Goal: Task Accomplishment & Management: Complete application form

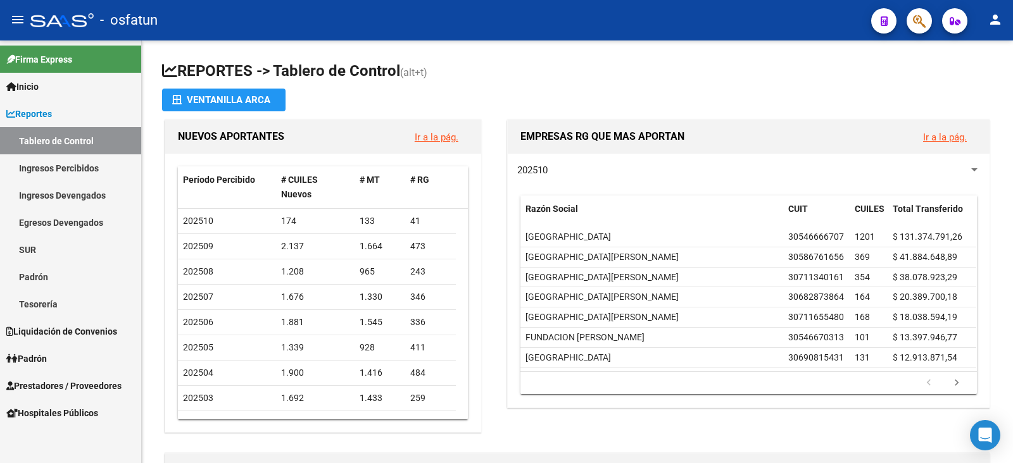
click at [57, 384] on span "Prestadores / Proveedores" at bounding box center [63, 386] width 115 height 14
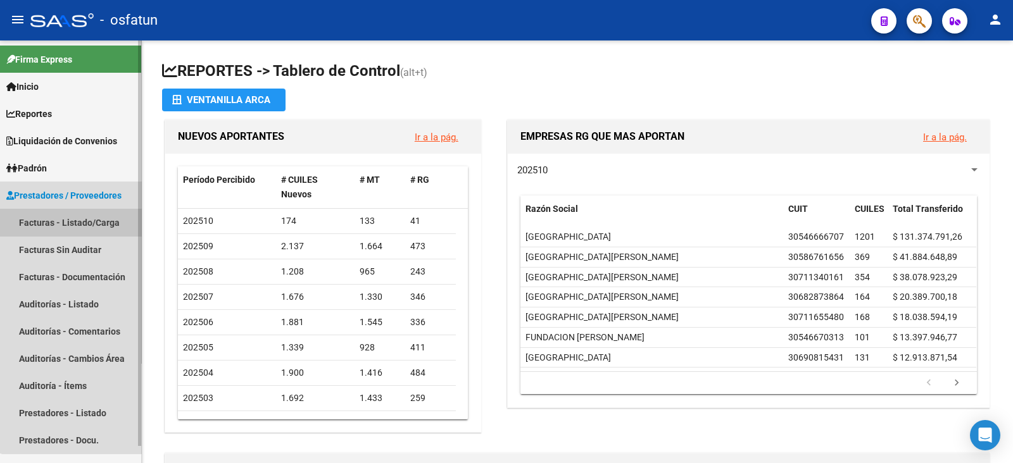
click at [91, 223] on link "Facturas - Listado/Carga" at bounding box center [70, 222] width 141 height 27
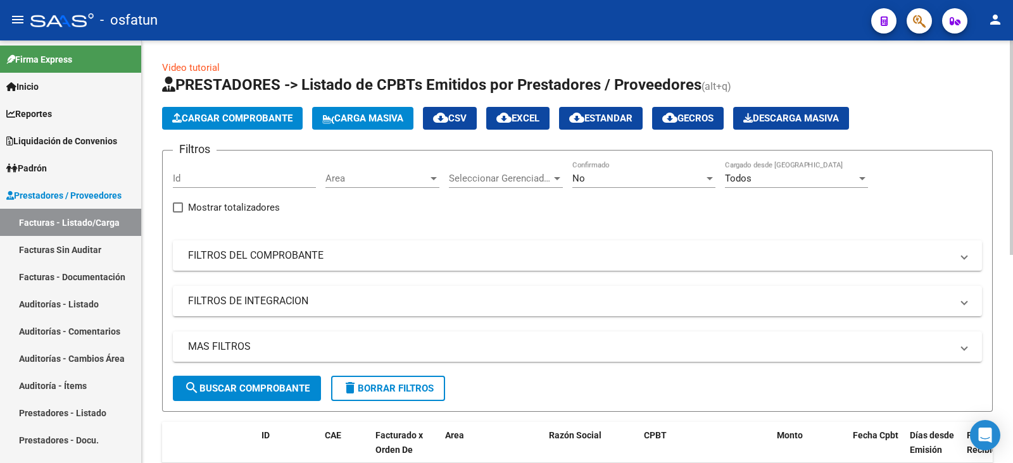
click at [237, 116] on span "Cargar Comprobante" at bounding box center [232, 118] width 120 height 11
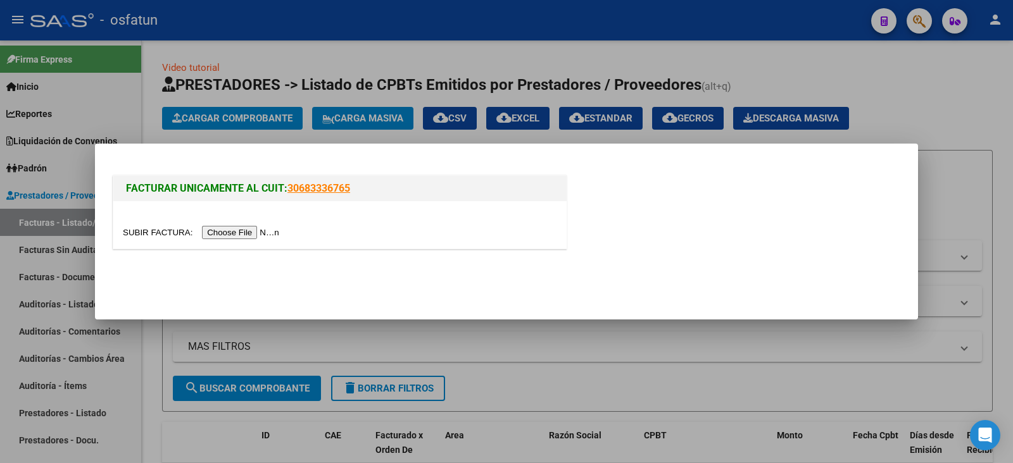
click at [250, 229] on input "file" at bounding box center [203, 232] width 160 height 13
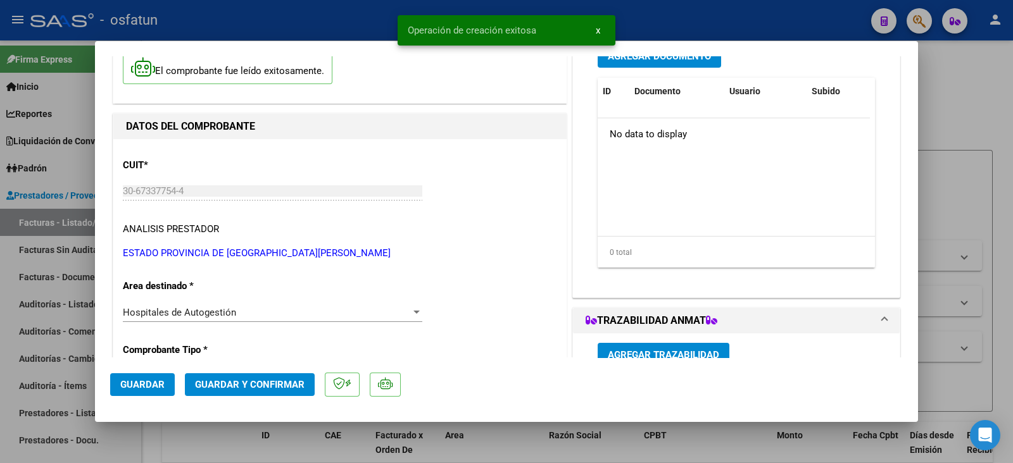
scroll to position [158, 0]
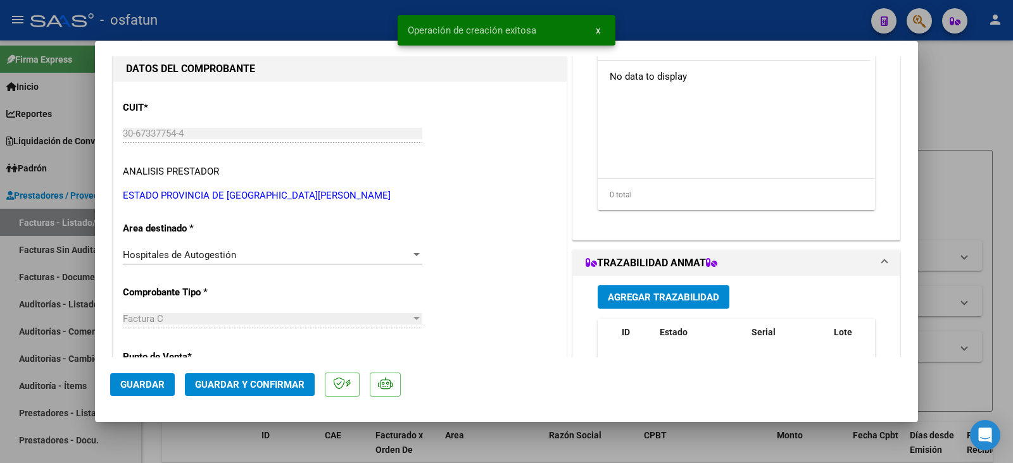
click at [225, 386] on span "Guardar y Confirmar" at bounding box center [250, 384] width 110 height 11
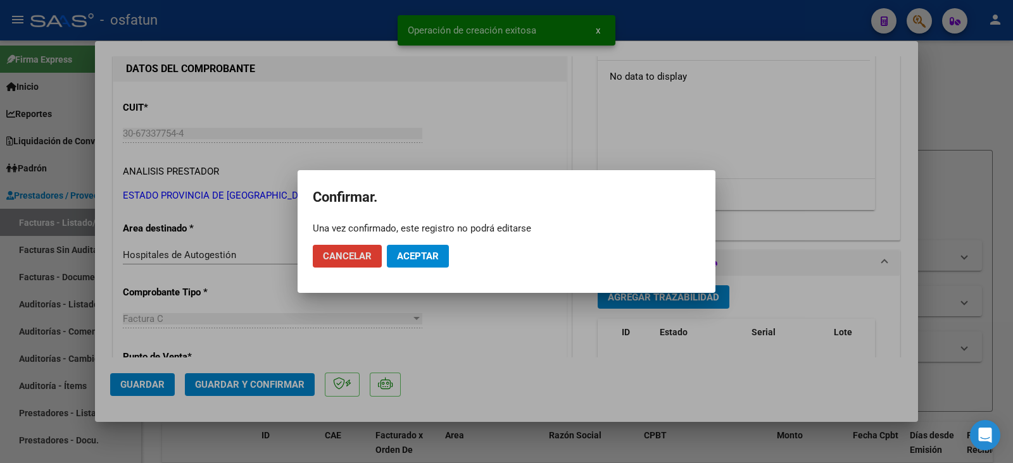
click at [434, 263] on button "Aceptar" at bounding box center [418, 256] width 62 height 23
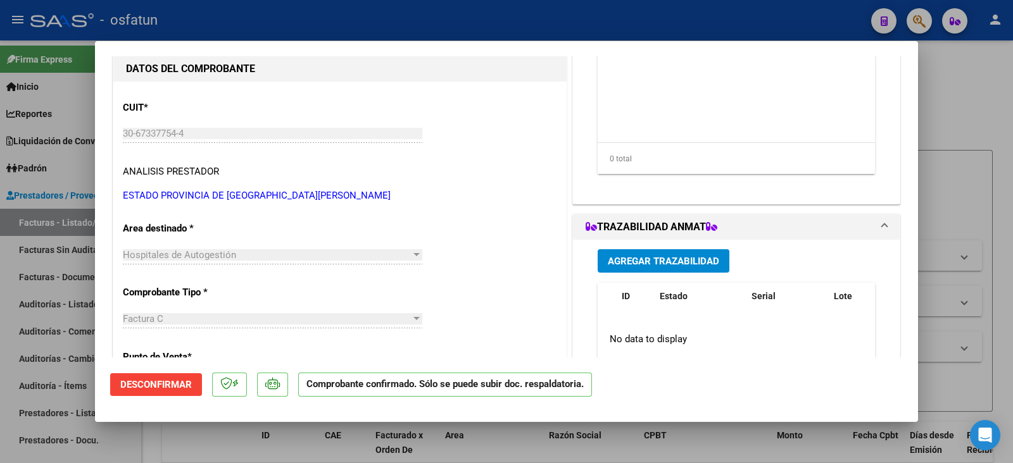
click at [987, 200] on div at bounding box center [506, 231] width 1013 height 463
type input "$ 0,00"
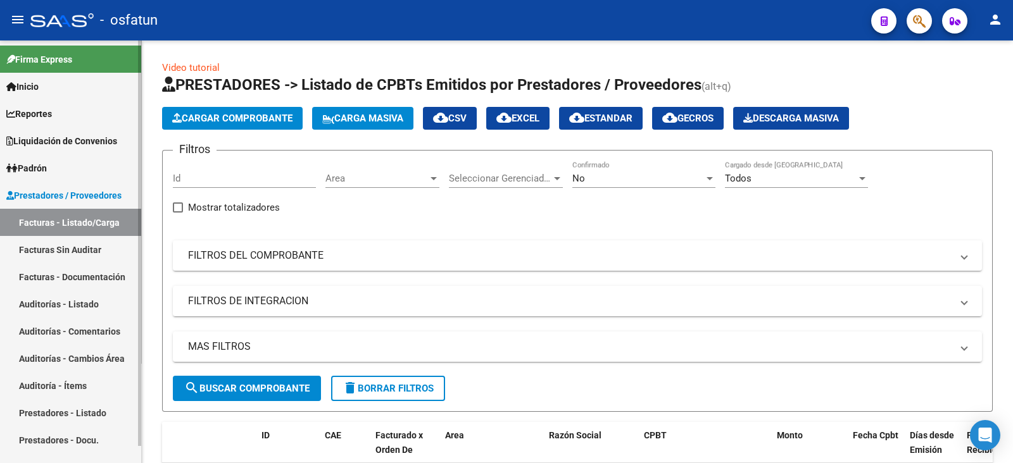
click at [47, 299] on link "Auditorías - Listado" at bounding box center [70, 304] width 141 height 27
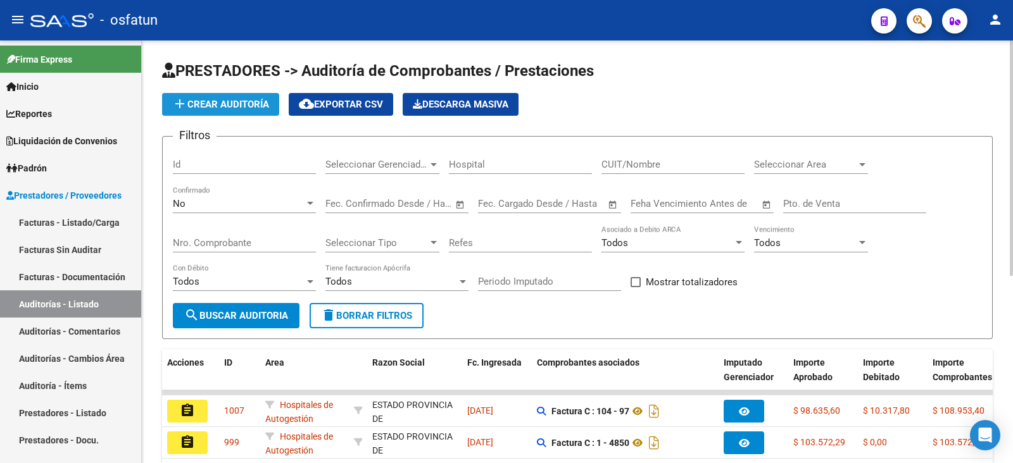
click at [252, 110] on span "add Crear Auditoría" at bounding box center [220, 104] width 97 height 11
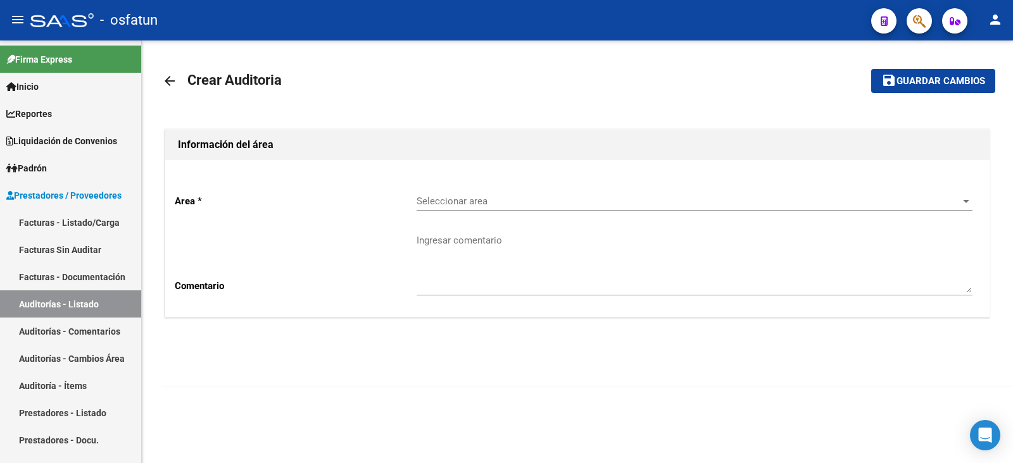
click at [564, 184] on div "Seleccionar area Seleccionar area" at bounding box center [695, 197] width 556 height 27
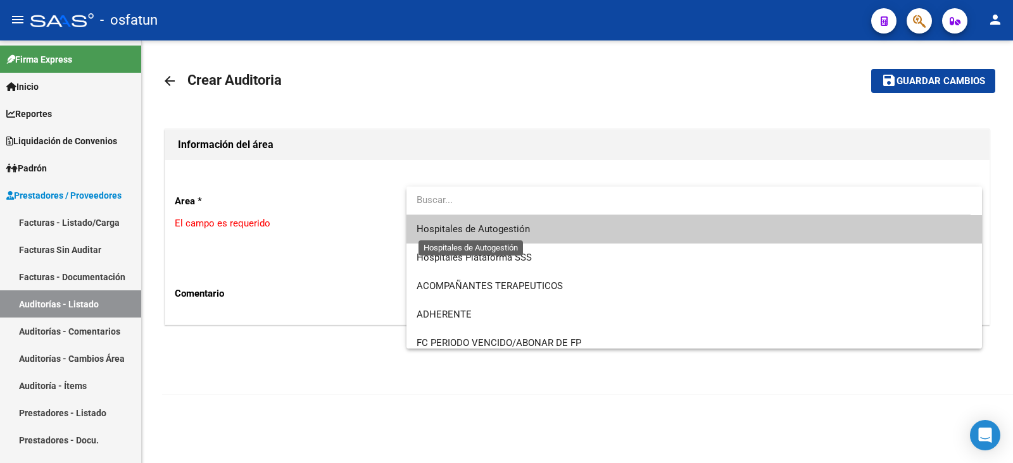
click at [503, 230] on span "Hospitales de Autogestión" at bounding box center [473, 228] width 113 height 11
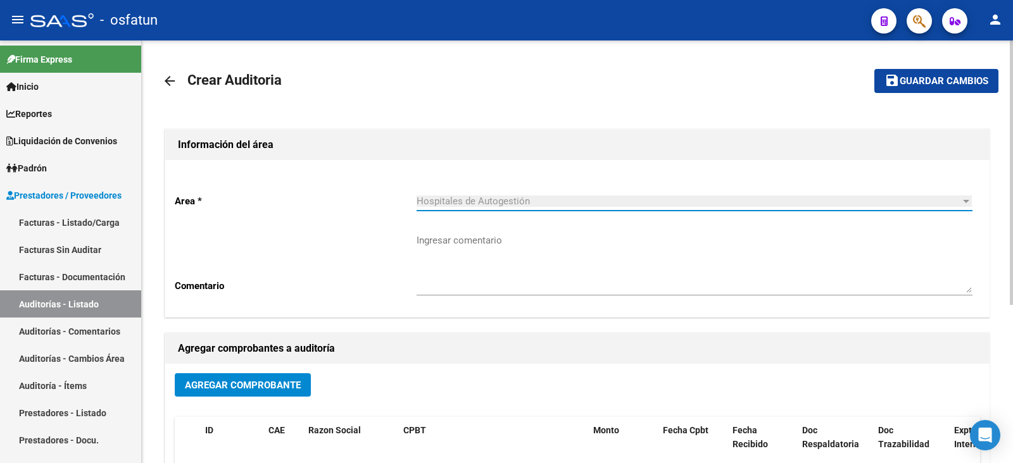
scroll to position [237, 0]
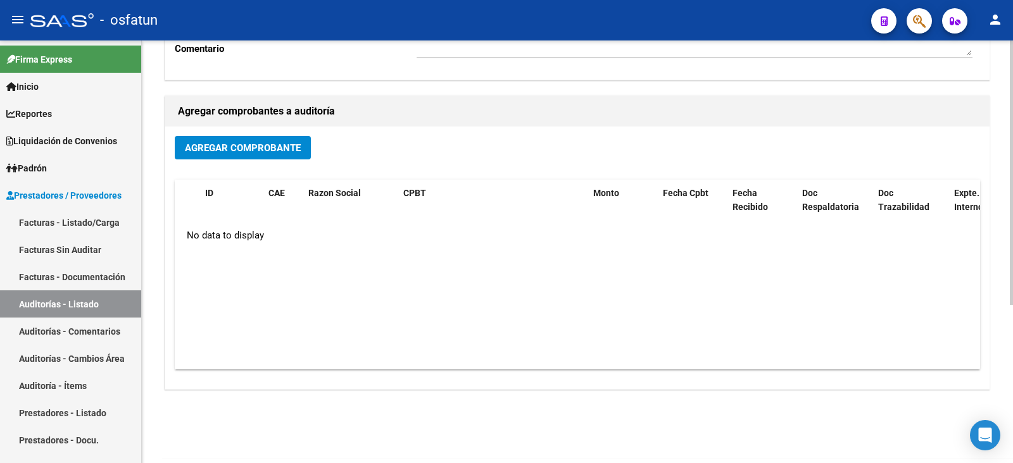
click at [270, 134] on div "Agregar Comprobante ID CAE Razon Social CPBT Monto Fecha Cpbt Fecha Recibido Do…" at bounding box center [577, 258] width 824 height 263
click at [267, 156] on button "Agregar Comprobante" at bounding box center [243, 147] width 136 height 23
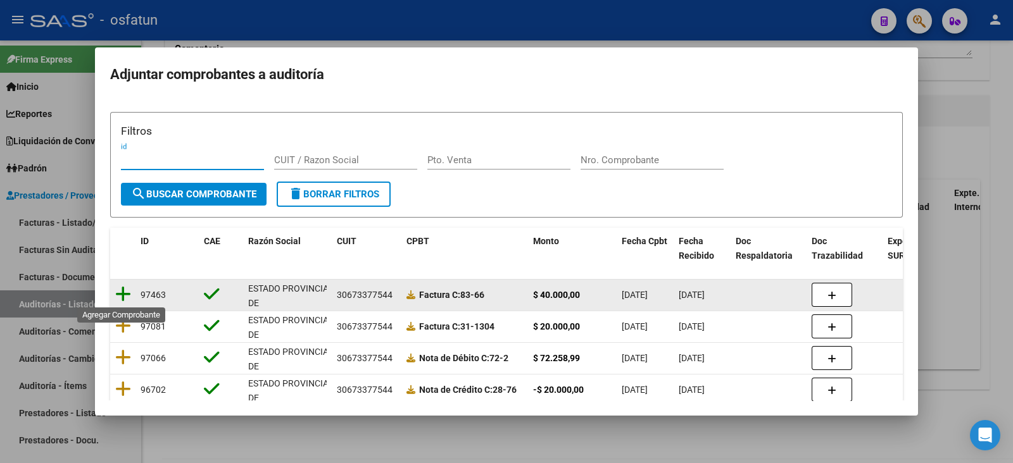
click at [123, 294] on icon at bounding box center [123, 294] width 16 height 18
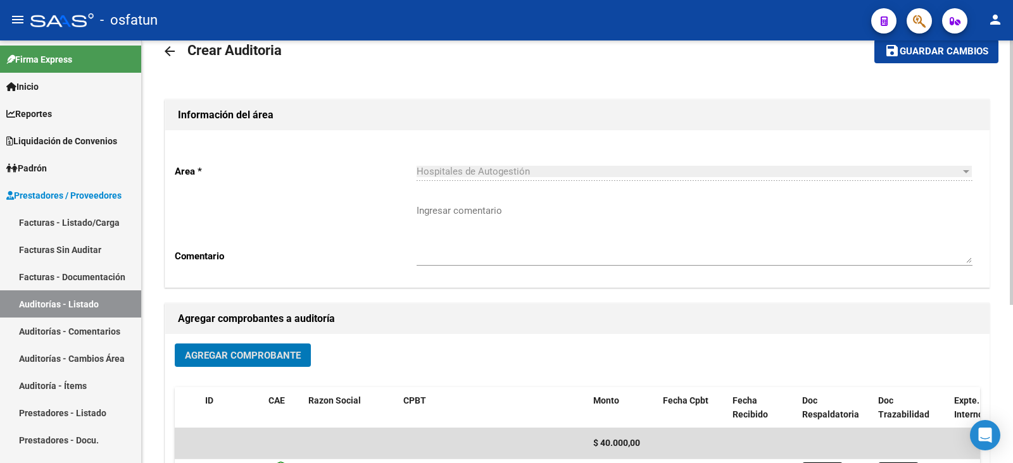
scroll to position [0, 0]
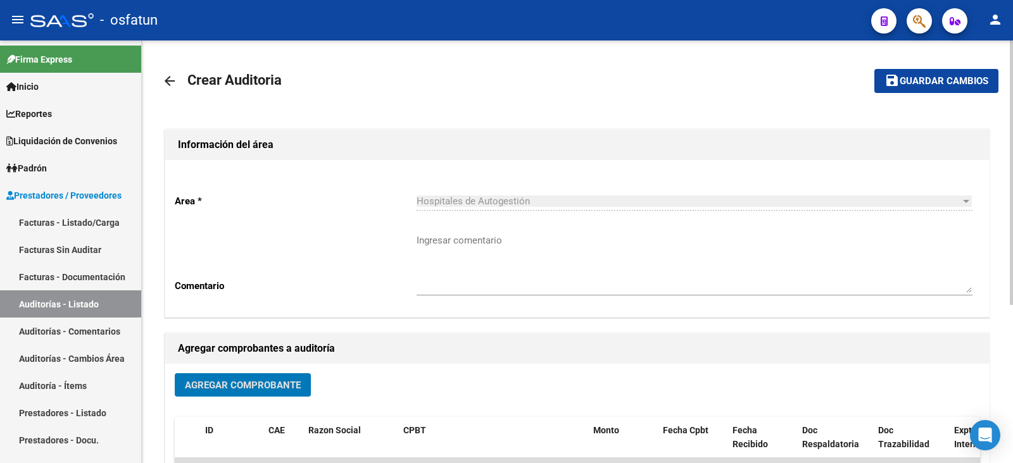
click at [960, 77] on span "Guardar cambios" at bounding box center [943, 81] width 89 height 11
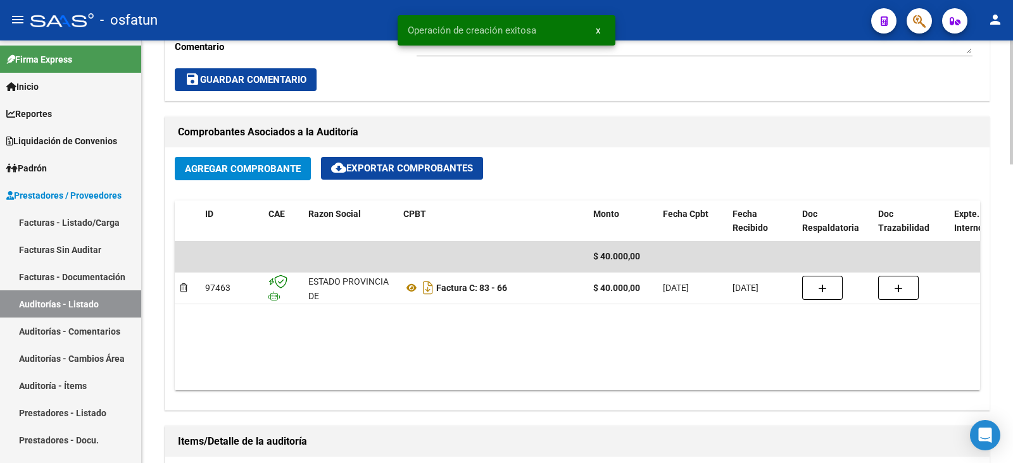
scroll to position [712, 0]
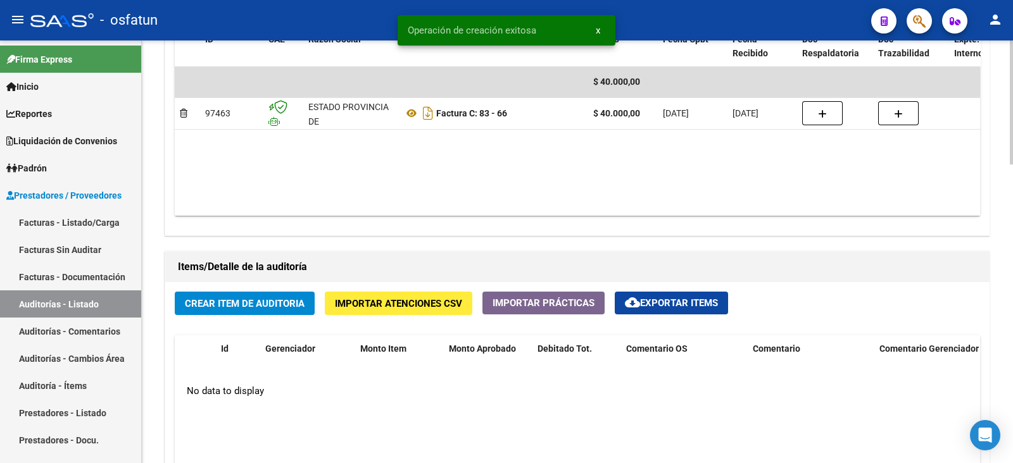
click at [247, 304] on span "Crear Item de Auditoria" at bounding box center [245, 303] width 120 height 11
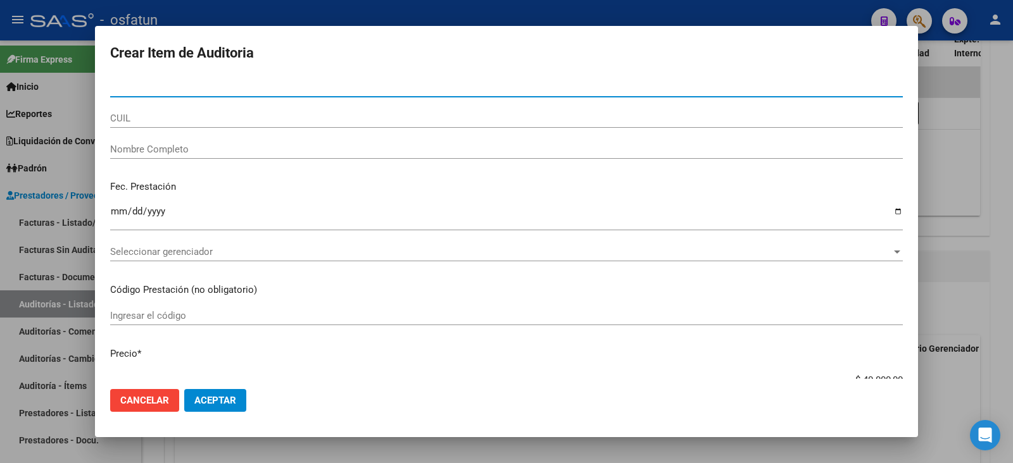
paste input "54002478"
type input "54002478"
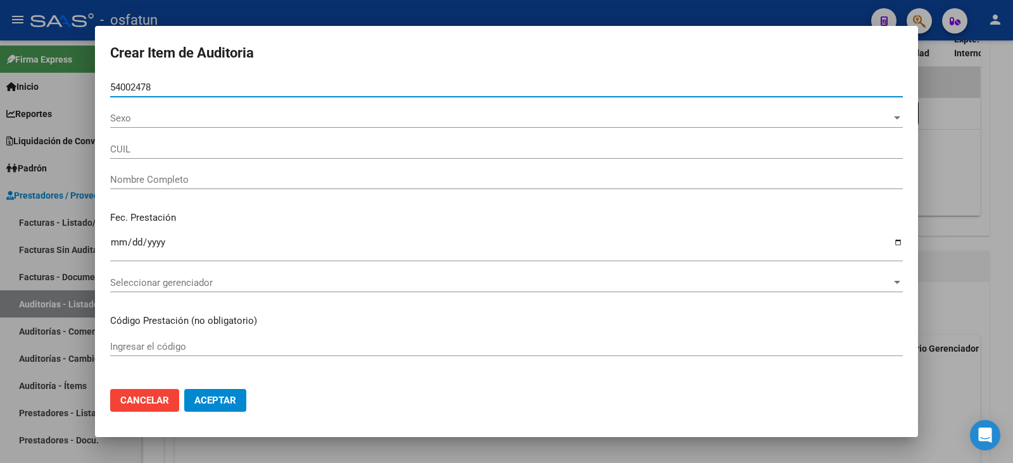
type input "27540024788"
type input "GUAJARDO SARA VICTORIA"
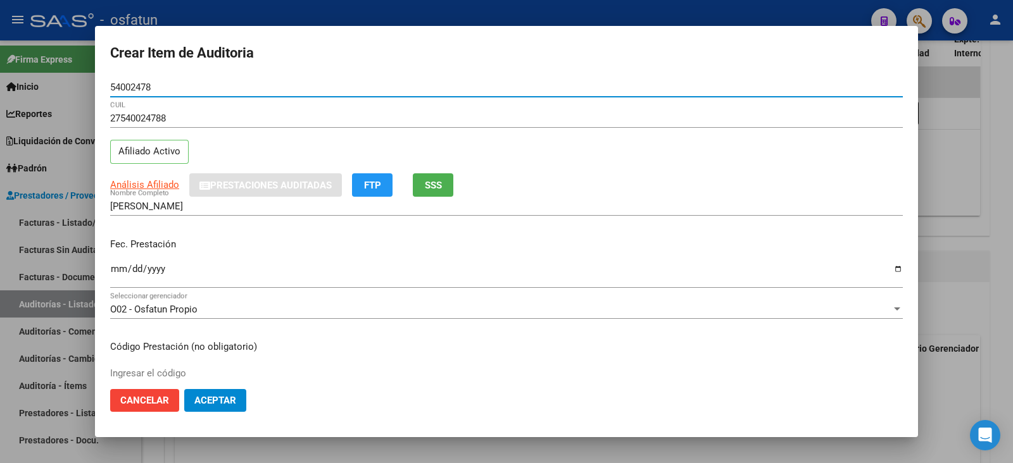
type input "54002478"
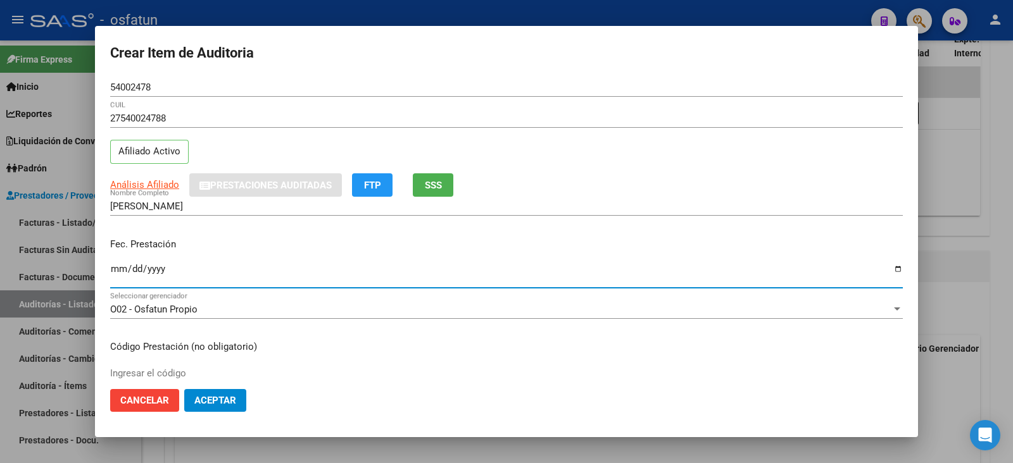
click at [116, 266] on input "Ingresar la fecha" at bounding box center [506, 274] width 793 height 20
type input "2025-05-21"
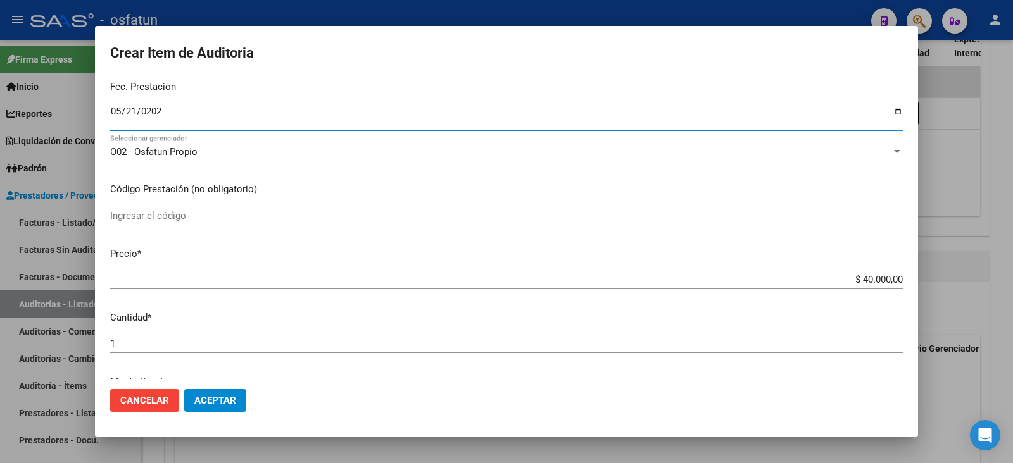
click at [196, 207] on div "Ingresar el código" at bounding box center [506, 215] width 793 height 19
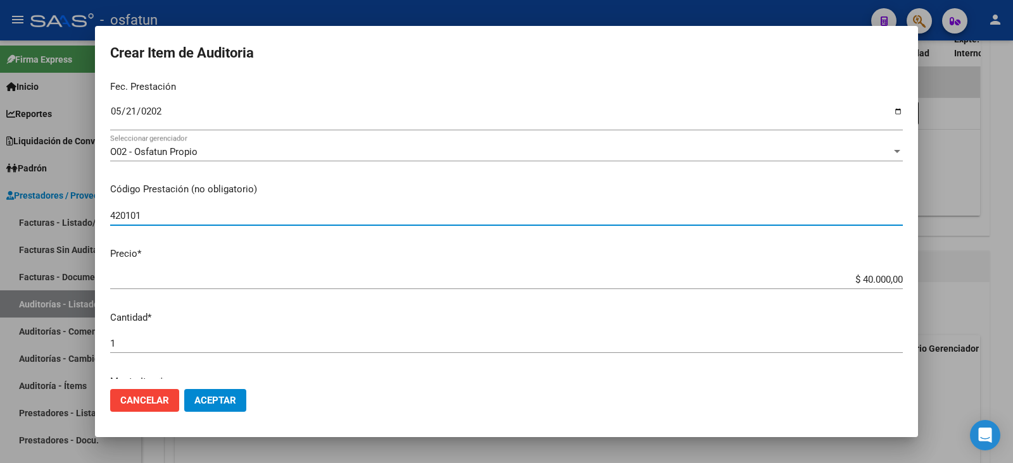
type input "420101"
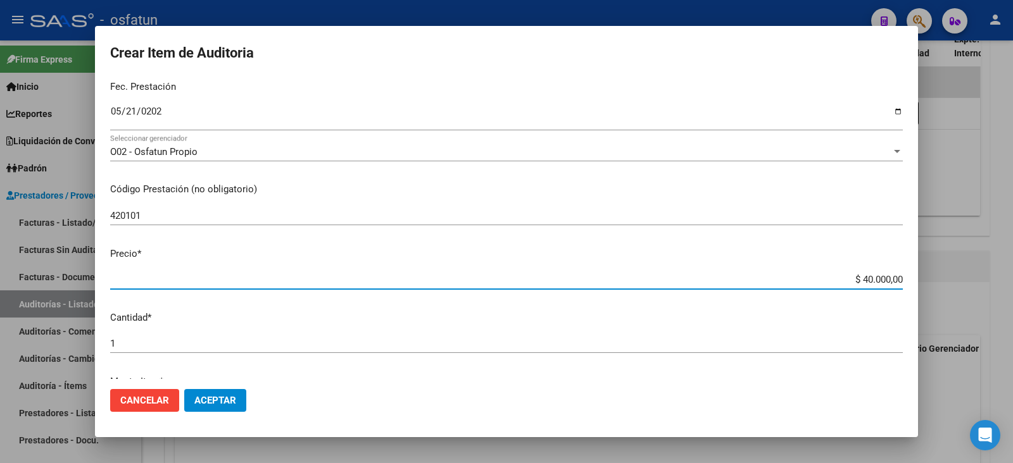
drag, startPoint x: 852, startPoint y: 275, endPoint x: 931, endPoint y: 275, distance: 78.5
click at [931, 275] on div "Crear Item de Auditoria 54002478 Nro Documento 27540024788 CUIL Afiliado Activo…" at bounding box center [506, 231] width 1013 height 463
type input "$ 0,02"
type input "$ 0,20"
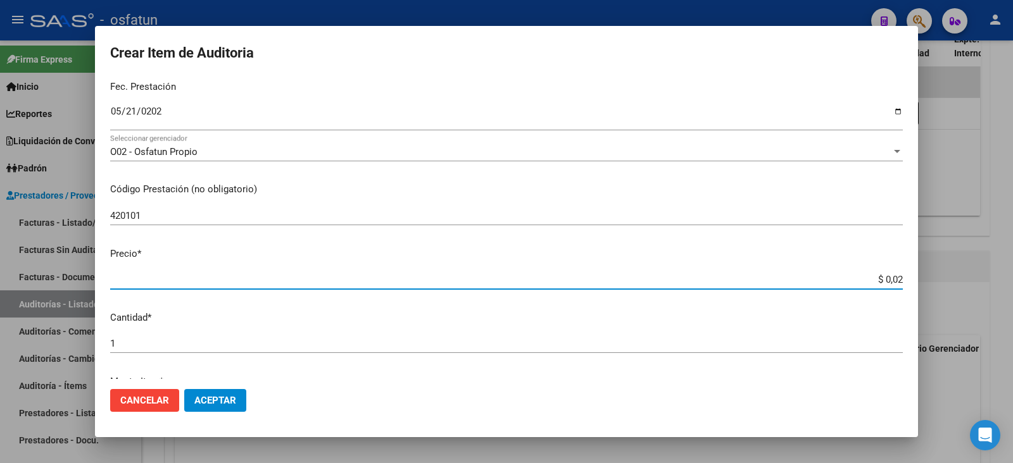
type input "$ 0,20"
type input "$ 2,00"
type input "$ 20,00"
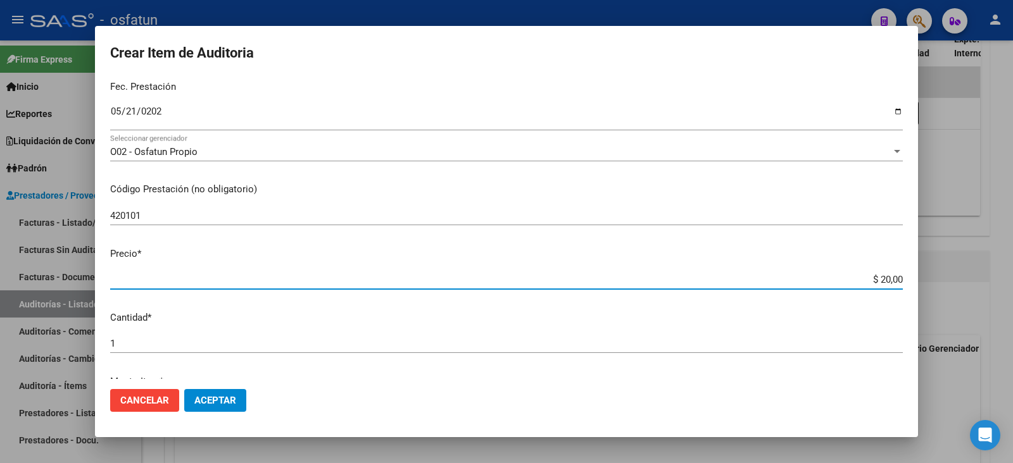
type input "$ 200,00"
type input "$ 2.000,00"
type input "$ 20.000,00"
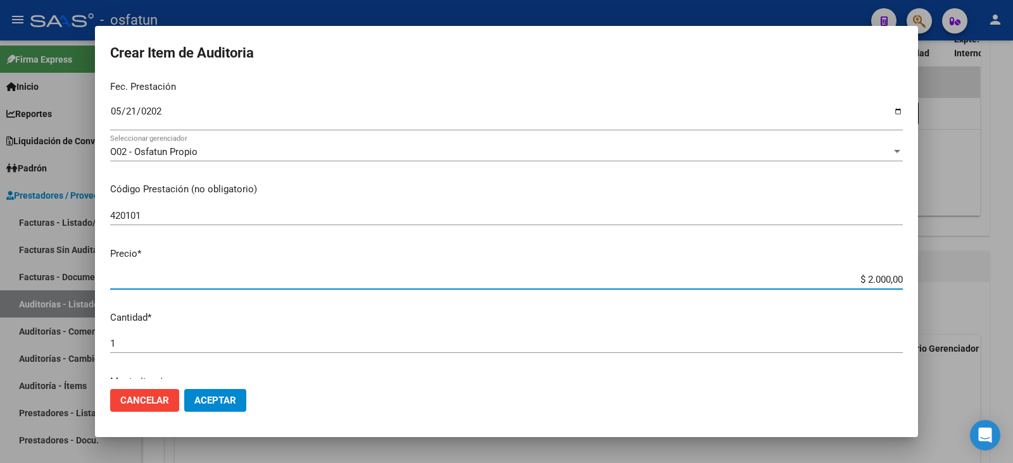
type input "$ 20.000,00"
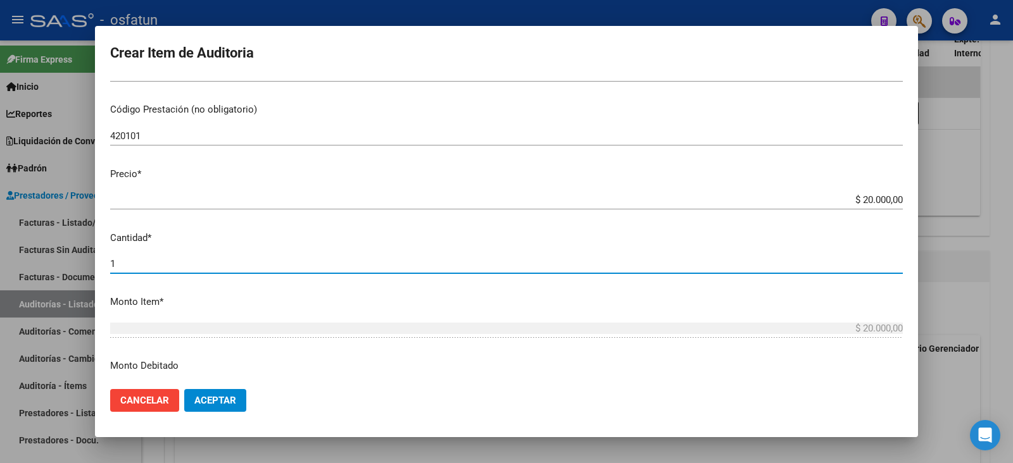
drag, startPoint x: 149, startPoint y: 261, endPoint x: 30, endPoint y: 264, distance: 118.4
click at [30, 264] on div "Crear Item de Auditoria 54002478 Nro Documento 27540024788 CUIL Afiliado Activo…" at bounding box center [506, 231] width 1013 height 463
type input "2"
type input "$ 40.000,00"
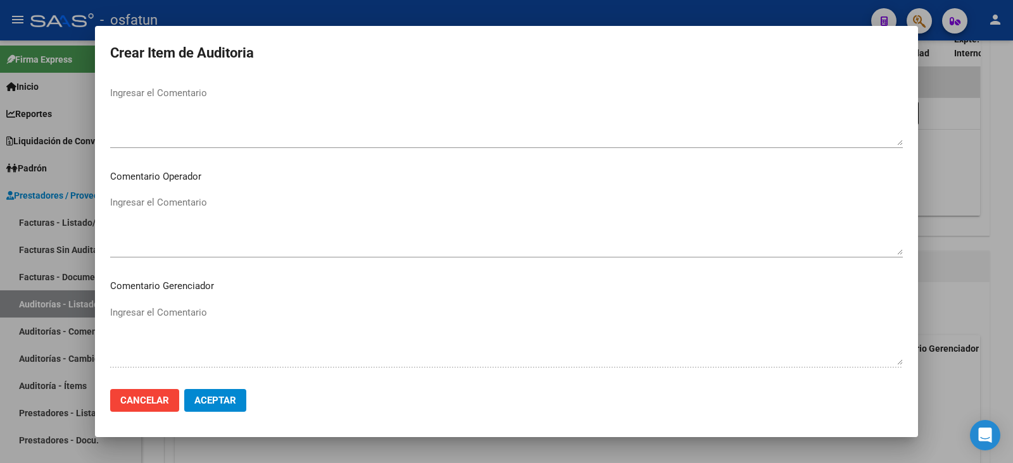
scroll to position [838, 0]
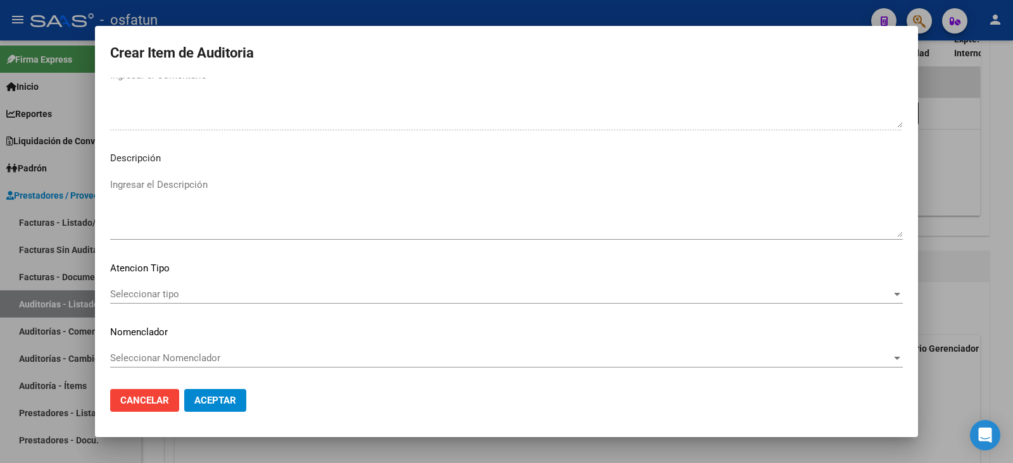
type input "2"
click at [230, 292] on span "Seleccionar tipo" at bounding box center [500, 294] width 781 height 11
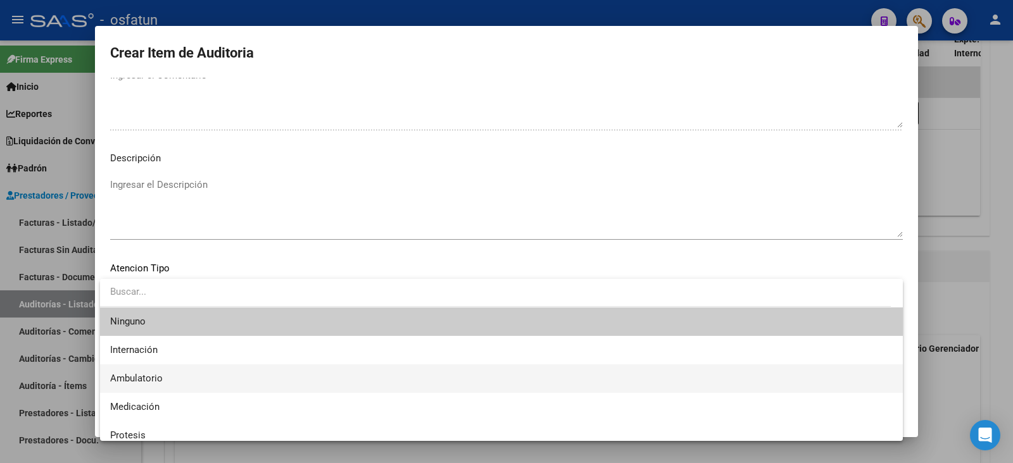
click at [187, 372] on span "Ambulatorio" at bounding box center [501, 379] width 782 height 28
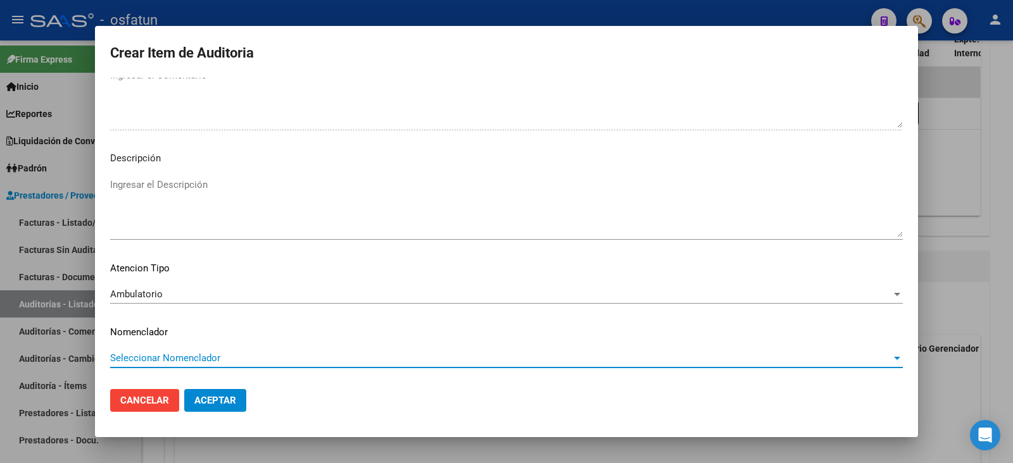
click at [197, 356] on span "Seleccionar Nomenclador" at bounding box center [500, 358] width 781 height 11
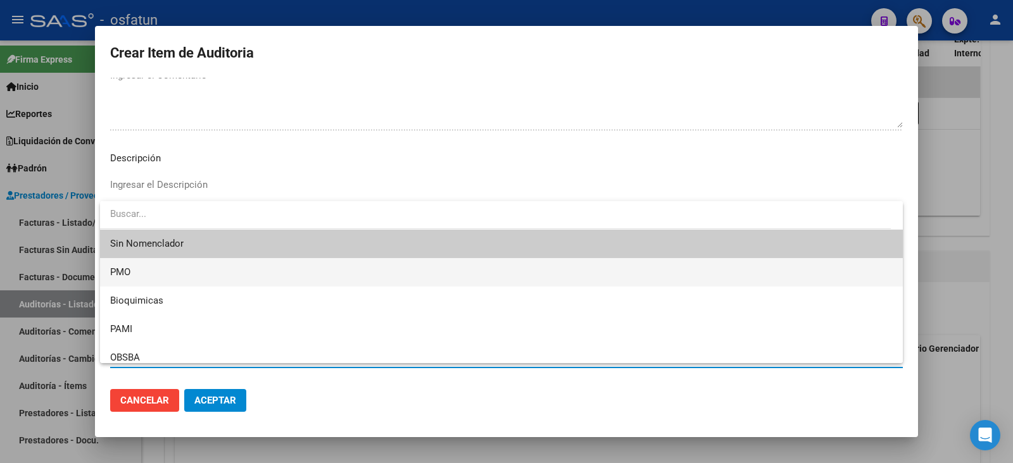
click at [149, 265] on span "PMO" at bounding box center [501, 272] width 782 height 28
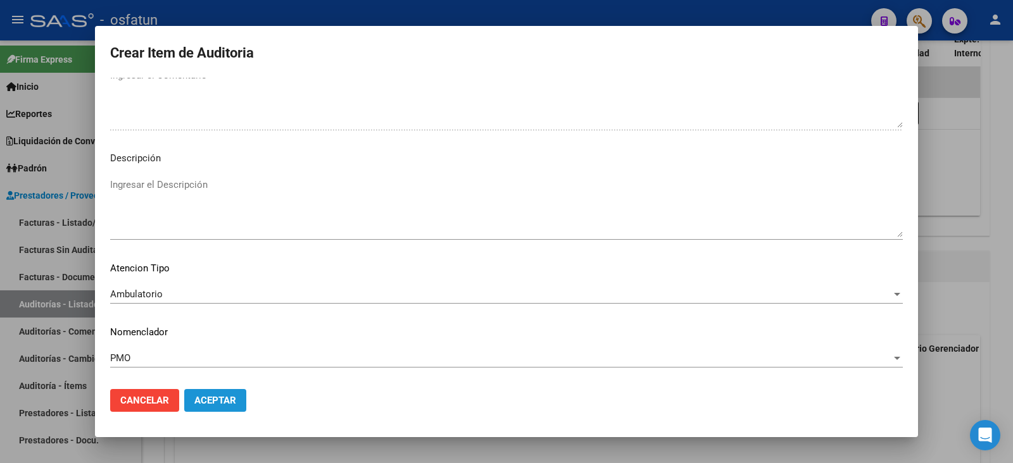
click at [213, 408] on button "Aceptar" at bounding box center [215, 400] width 62 height 23
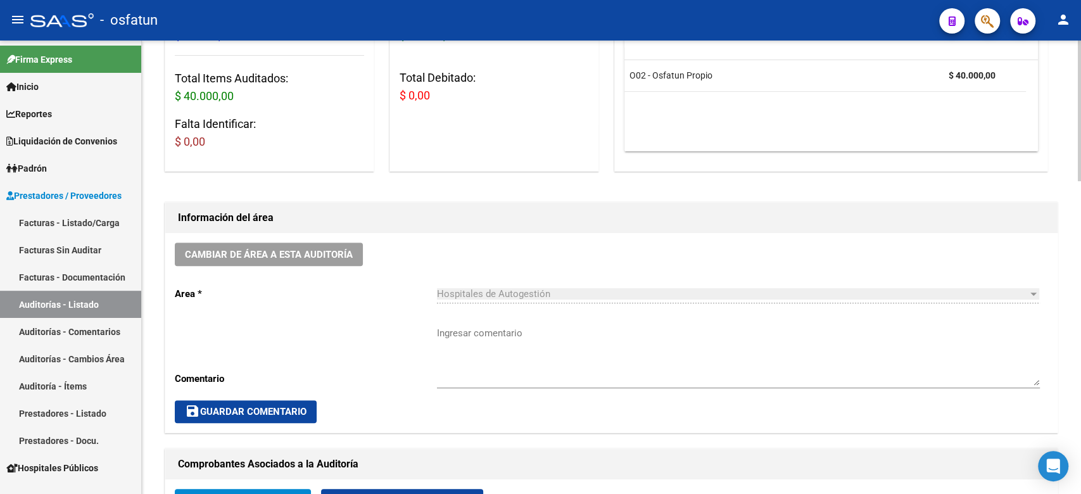
scroll to position [0, 0]
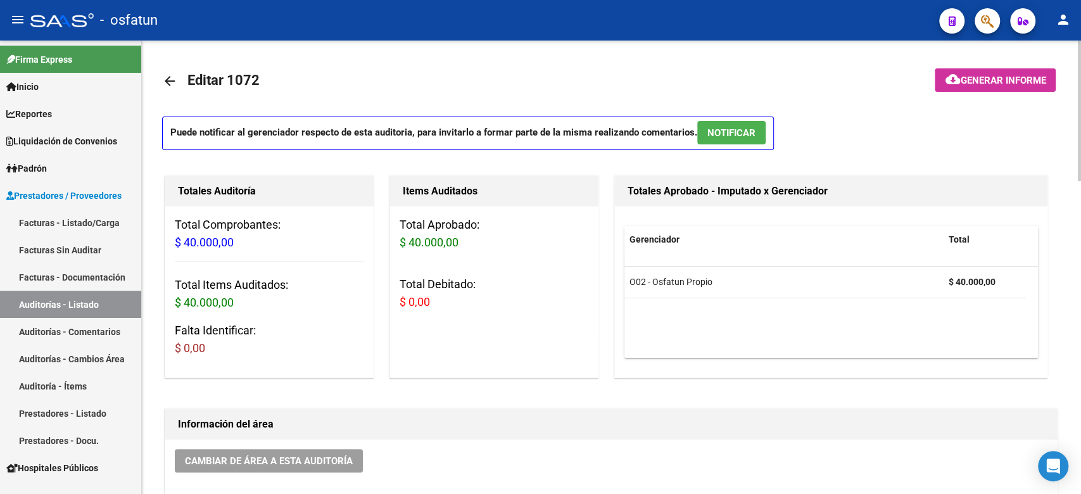
drag, startPoint x: 72, startPoint y: 219, endPoint x: 284, endPoint y: 58, distance: 266.1
click at [72, 219] on link "Facturas - Listado/Carga" at bounding box center [70, 222] width 141 height 27
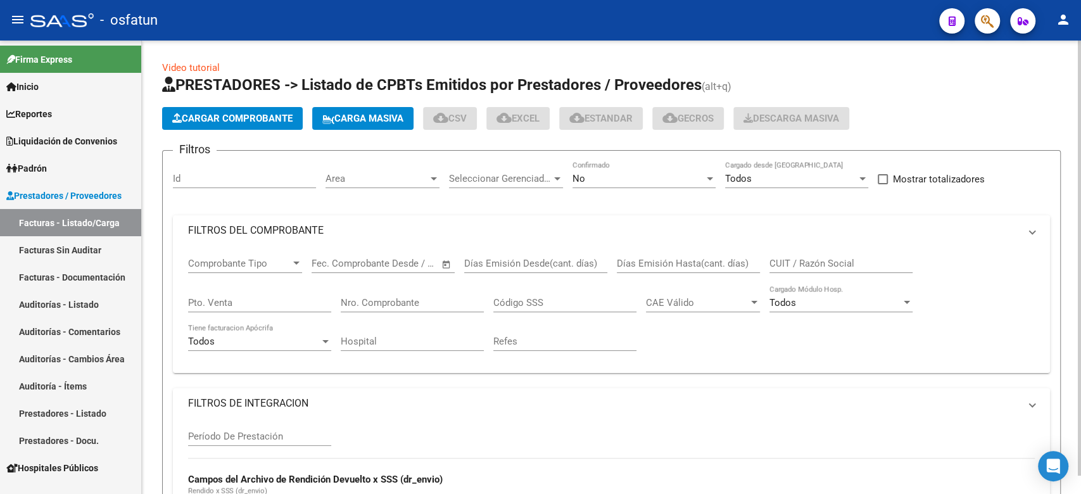
click at [263, 119] on span "Cargar Comprobante" at bounding box center [232, 118] width 120 height 11
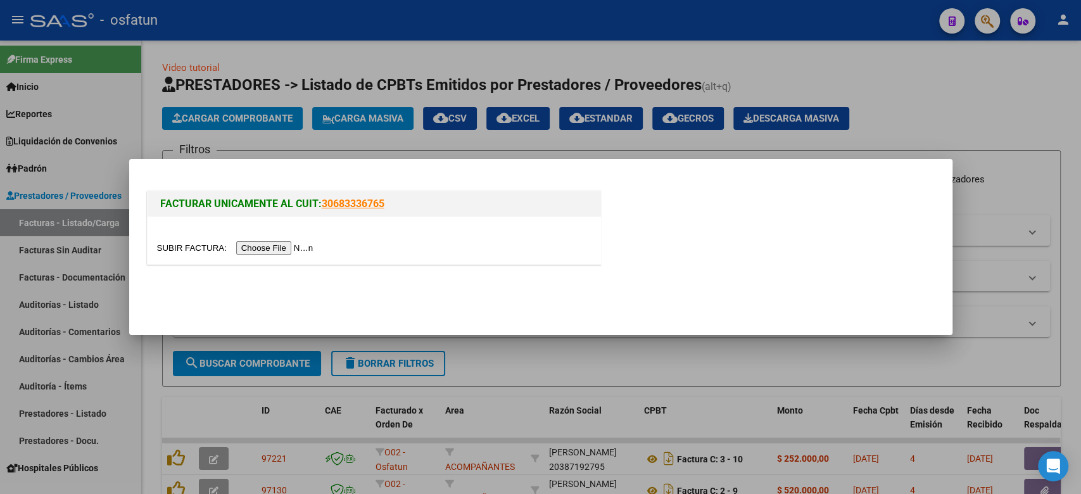
click at [288, 248] on input "file" at bounding box center [237, 247] width 160 height 13
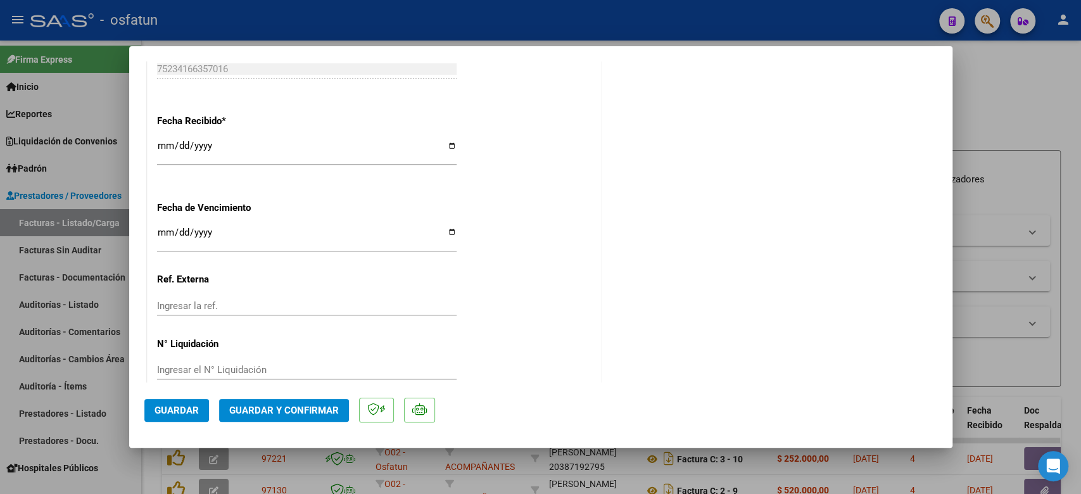
scroll to position [761, 0]
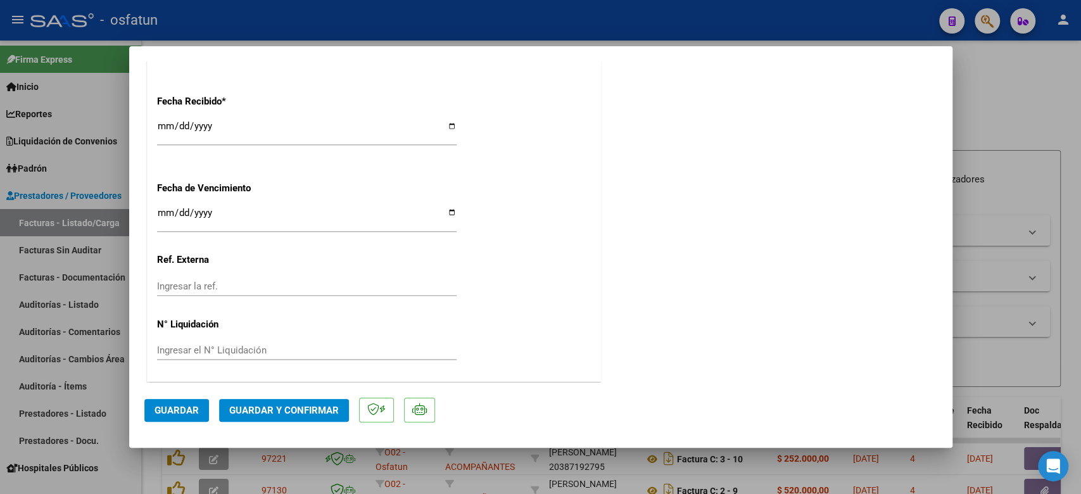
click at [318, 407] on span "Guardar y Confirmar" at bounding box center [284, 409] width 110 height 11
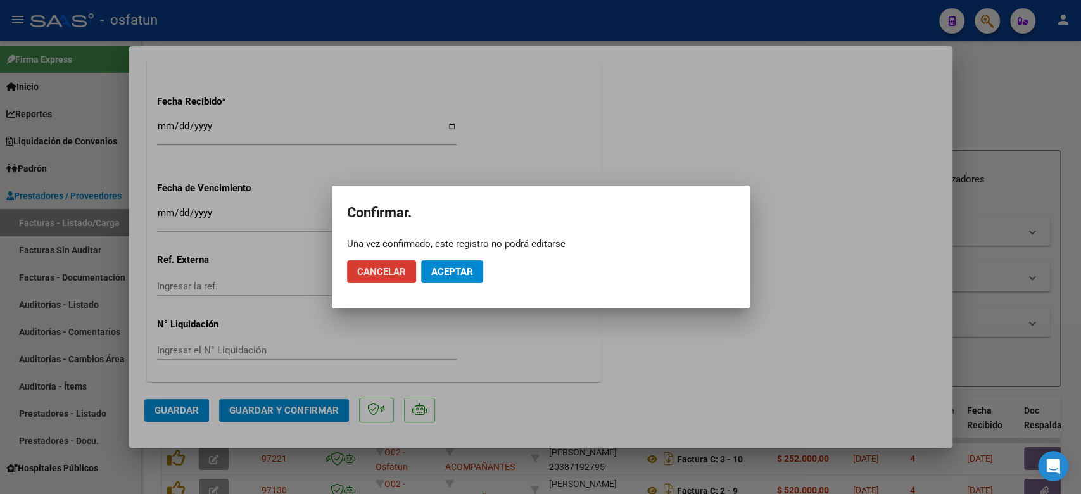
click at [438, 276] on span "Aceptar" at bounding box center [452, 271] width 42 height 11
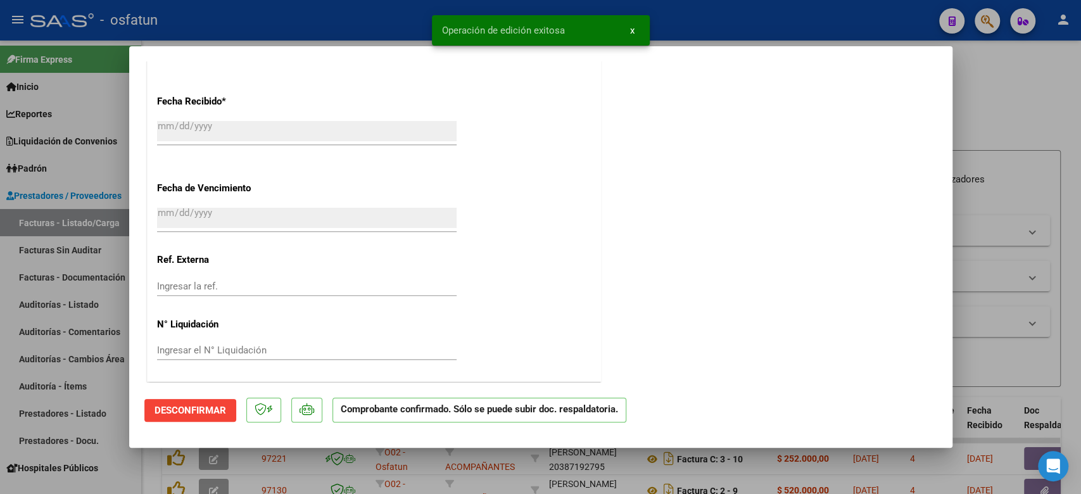
click at [974, 99] on div at bounding box center [540, 247] width 1081 height 494
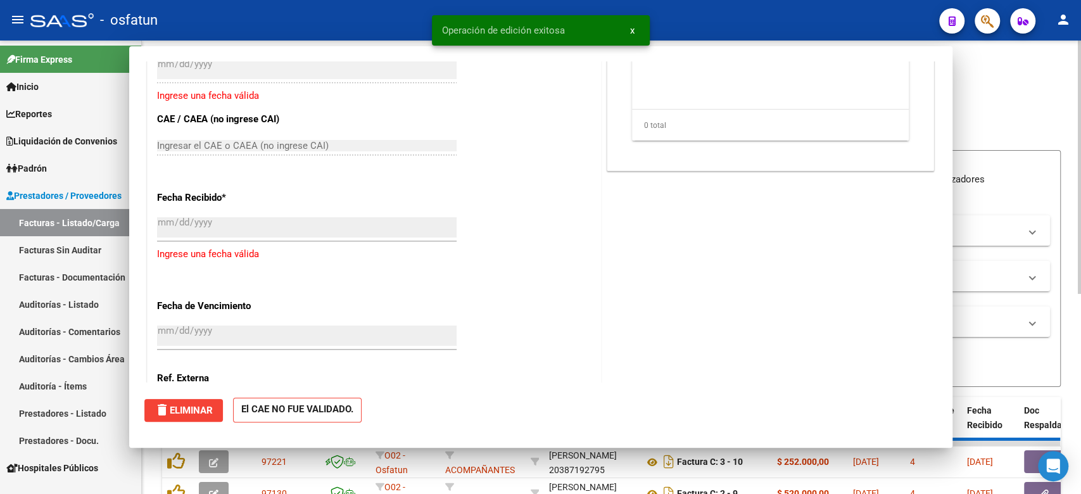
scroll to position [0, 0]
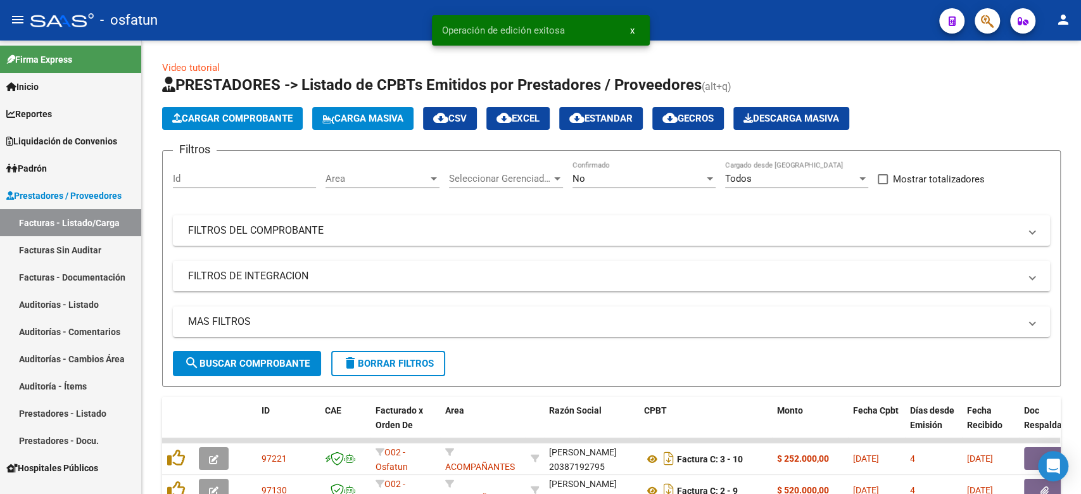
click at [79, 302] on link "Auditorías - Listado" at bounding box center [70, 304] width 141 height 27
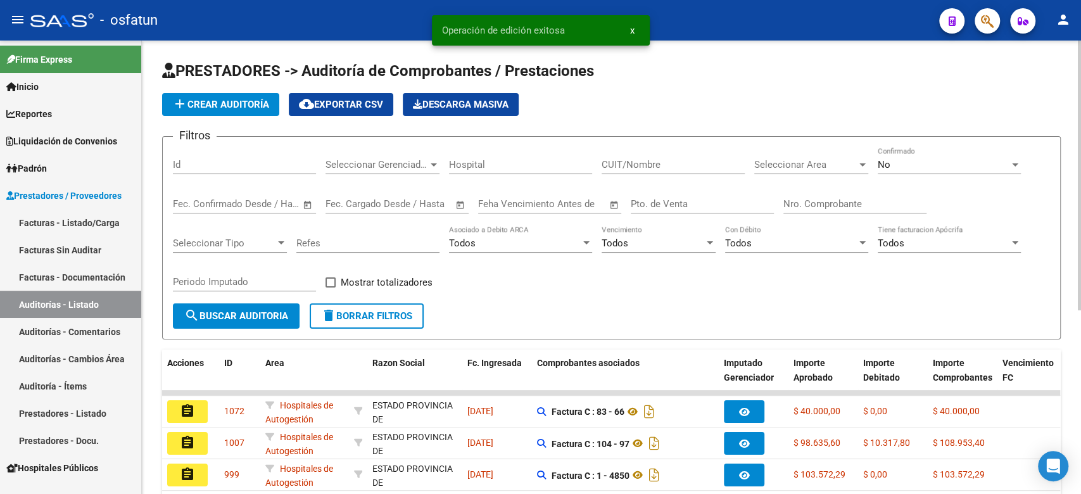
click at [247, 116] on app-list-header "PRESTADORES -> Auditoría de Comprobantes / Prestaciones add Crear Auditoría clo…" at bounding box center [611, 200] width 898 height 279
click at [247, 114] on button "add Crear Auditoría" at bounding box center [220, 104] width 117 height 23
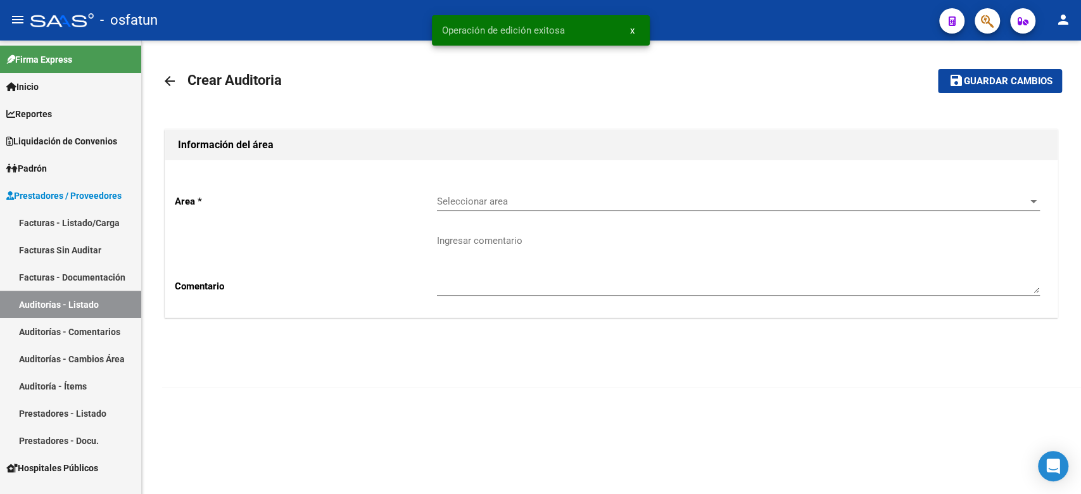
click at [510, 210] on div "Seleccionar area Seleccionar area" at bounding box center [738, 197] width 603 height 27
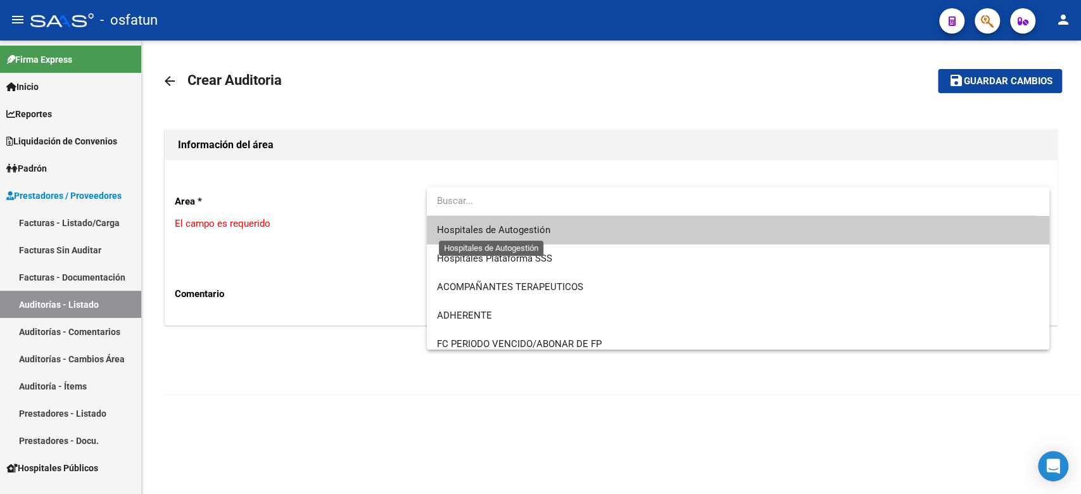
click at [510, 232] on span "Hospitales de Autogestión" at bounding box center [493, 229] width 113 height 11
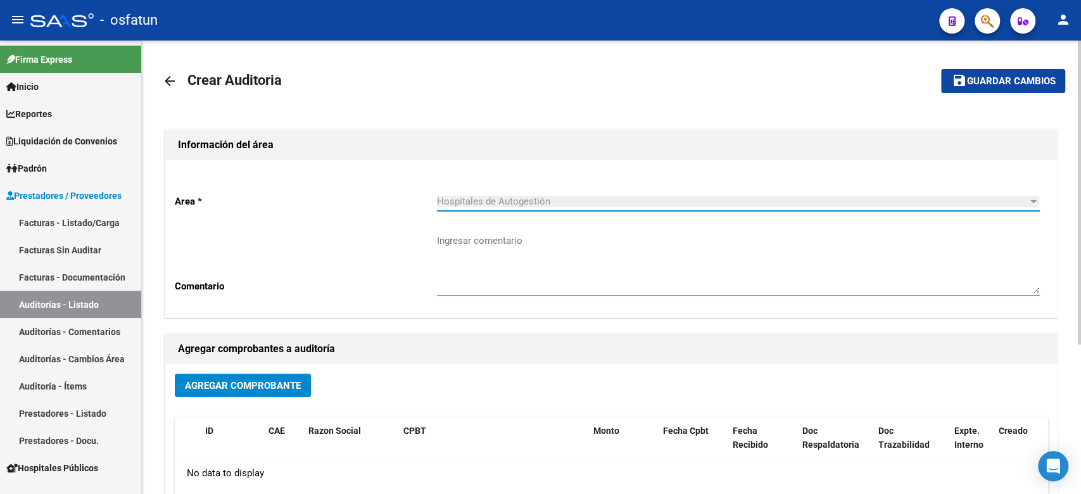
click at [233, 398] on div "Agregar Comprobante" at bounding box center [611, 390] width 873 height 34
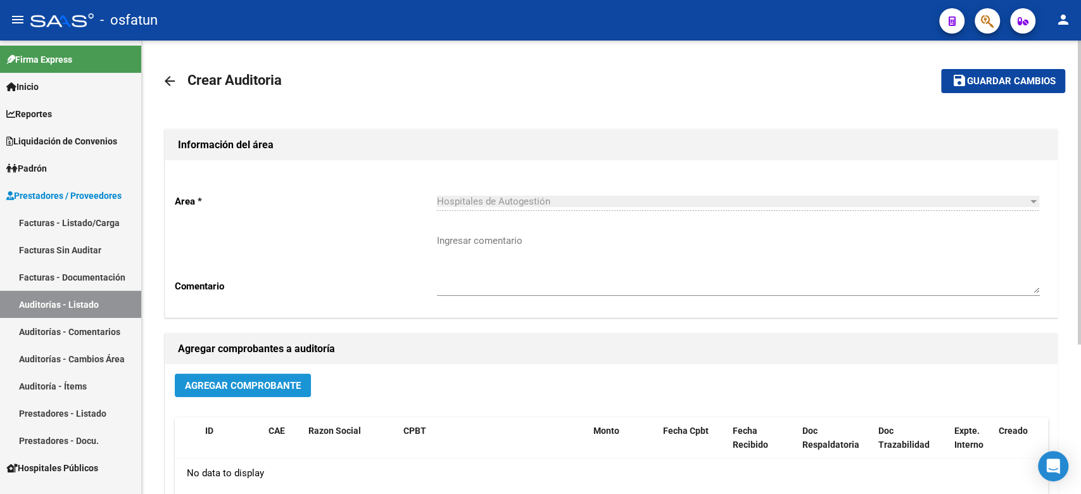
click at [246, 384] on span "Agregar Comprobante" at bounding box center [243, 385] width 116 height 11
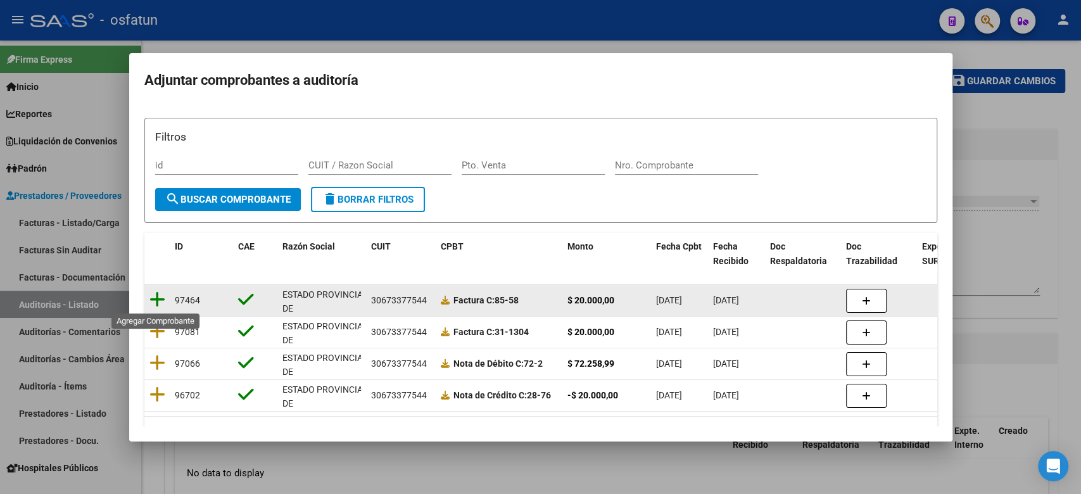
click at [162, 299] on icon at bounding box center [157, 300] width 16 height 18
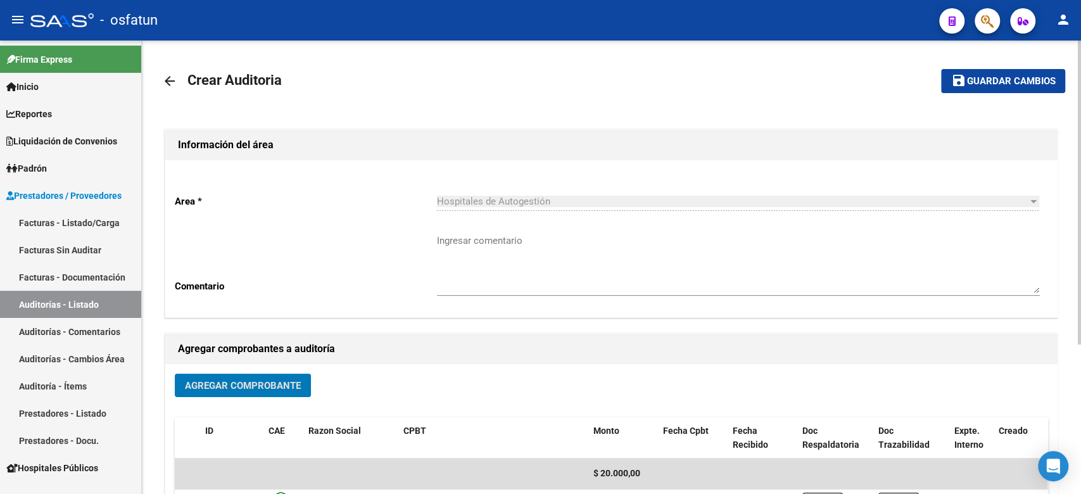
click at [995, 90] on button "save Guardar cambios" at bounding box center [1003, 80] width 124 height 23
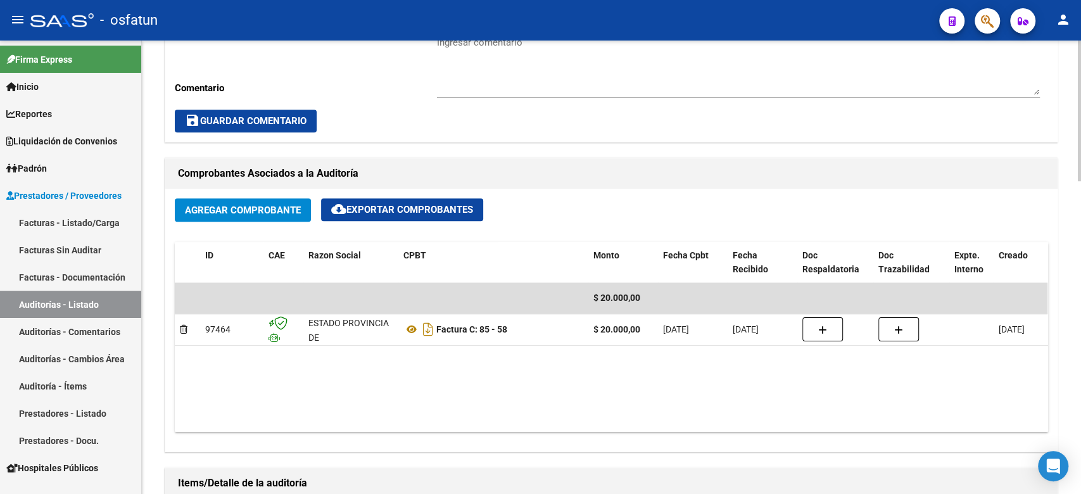
scroll to position [760, 0]
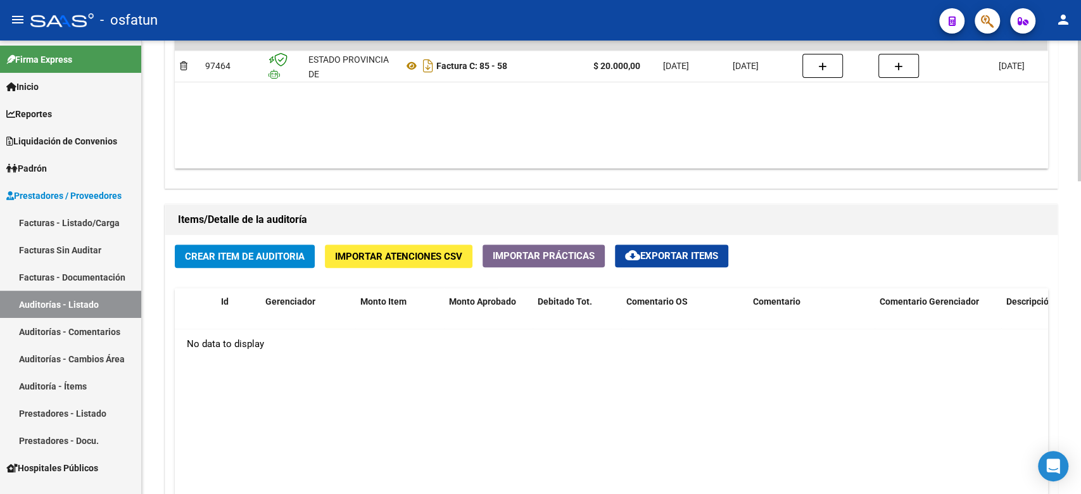
click at [281, 261] on span "Crear Item de Auditoria" at bounding box center [245, 256] width 120 height 11
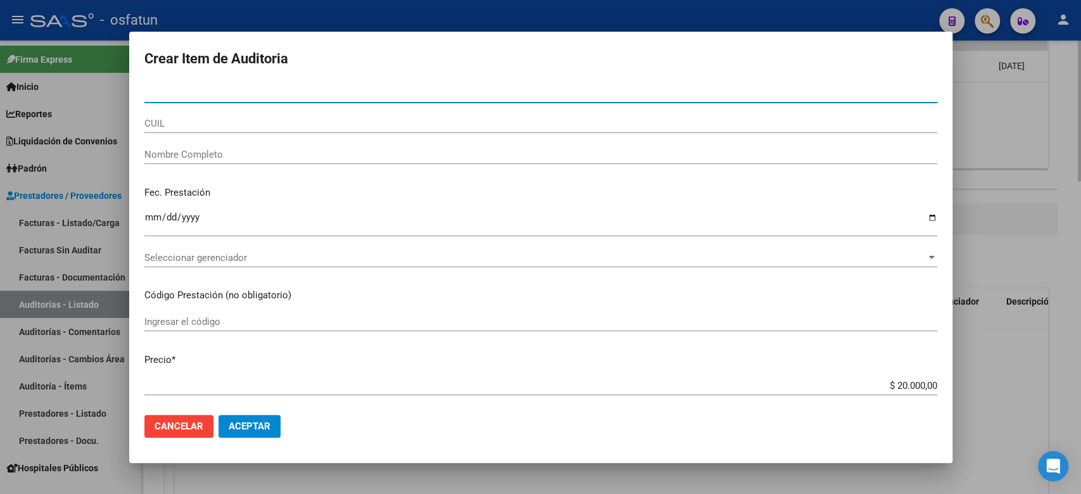
paste input "52355080"
type input "52355080"
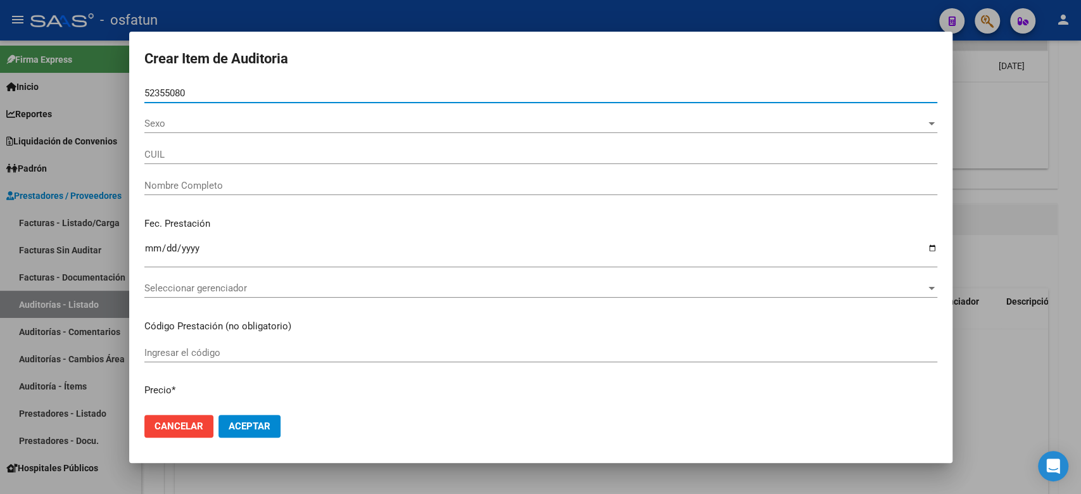
type input "20523550803"
type input "ALBELO MOLINA JUAN BAUTISTA"
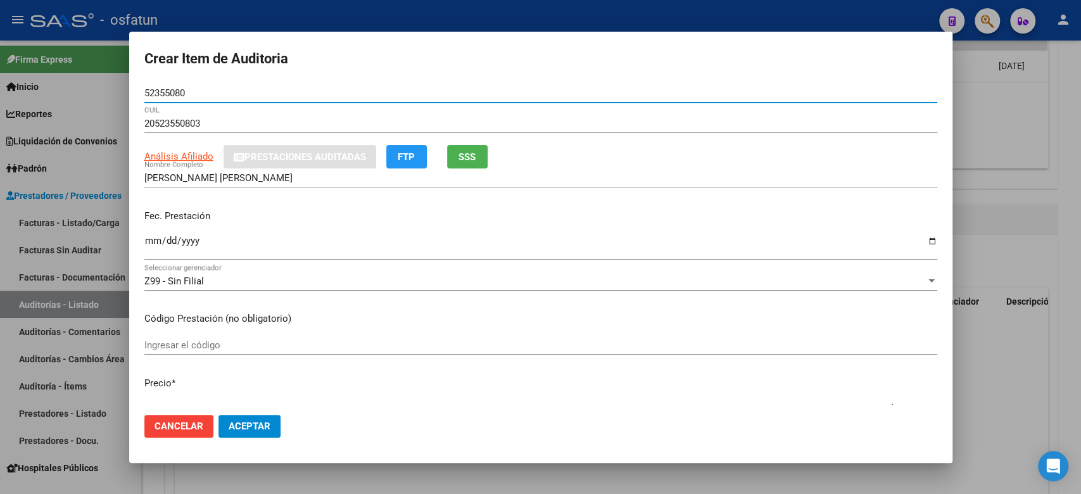
type input "52355080"
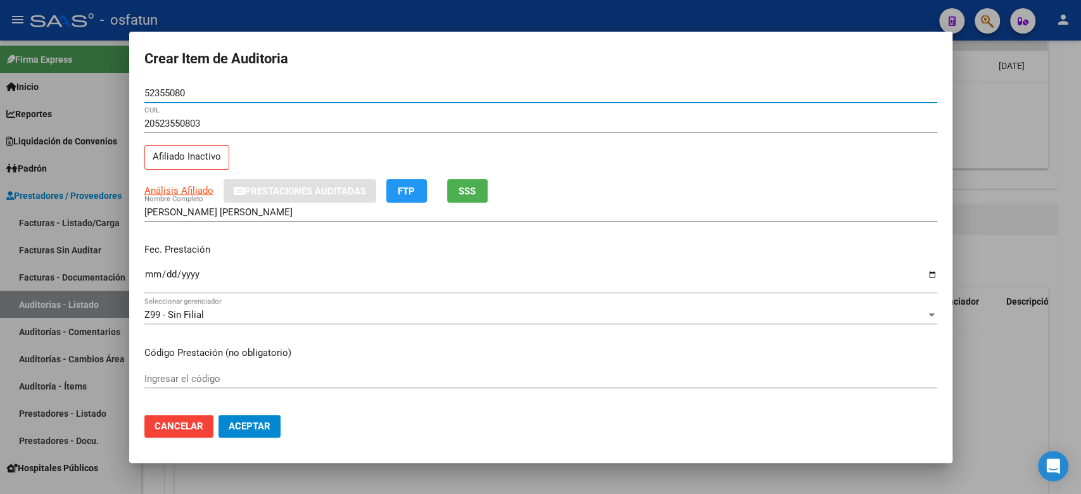
click at [146, 268] on div "Ingresar la fecha" at bounding box center [540, 279] width 793 height 27
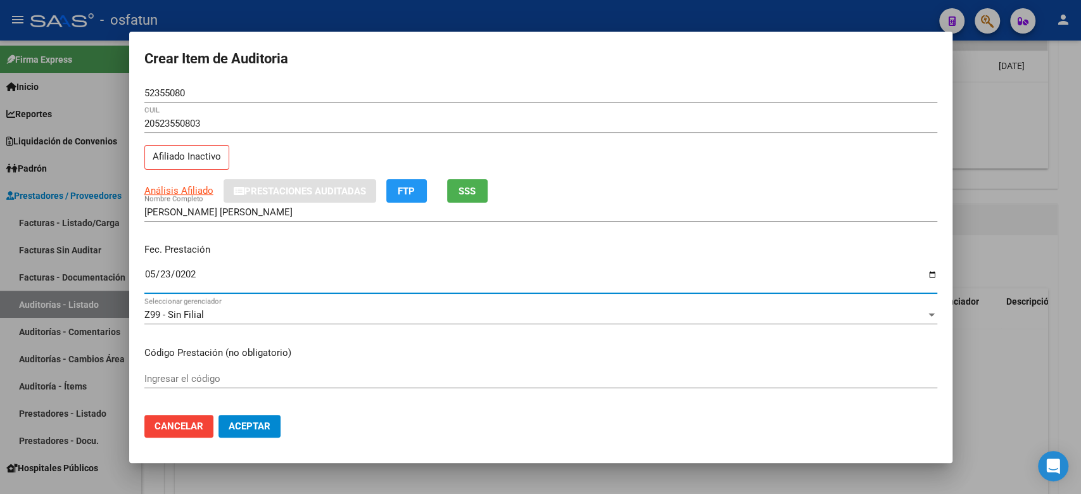
type input "2025-05-23"
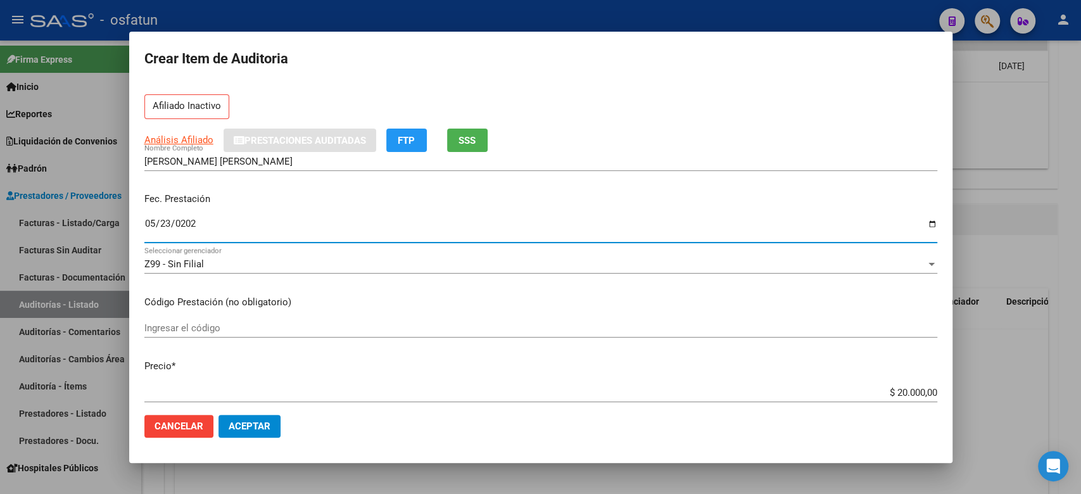
scroll to position [84, 0]
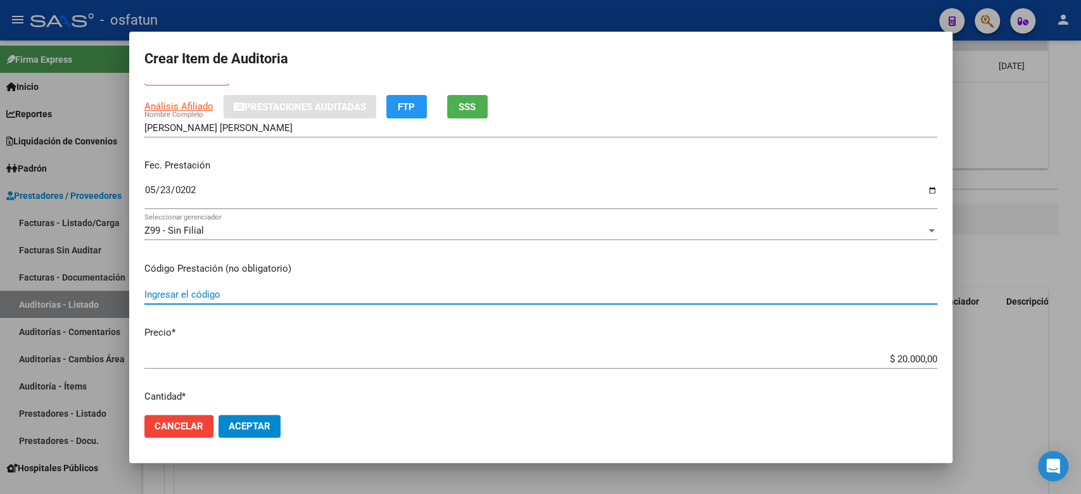
click at [273, 291] on input "Ingresar el código" at bounding box center [540, 294] width 793 height 11
type input "420101"
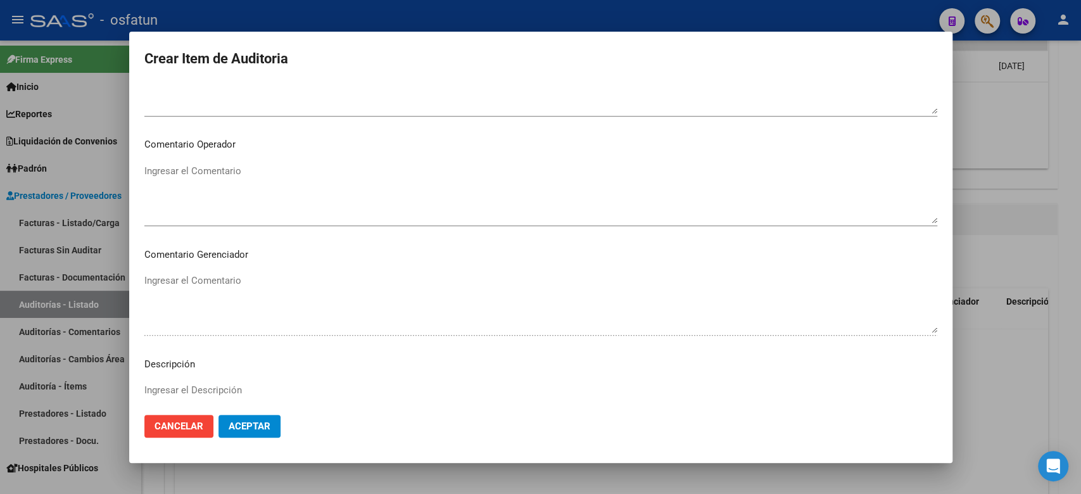
scroll to position [818, 0]
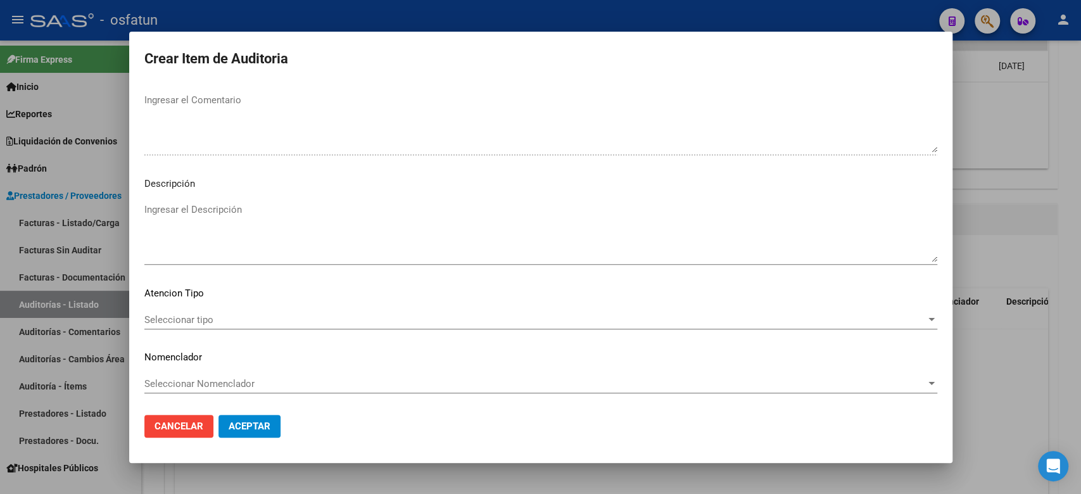
click at [223, 312] on div "Seleccionar tipo Seleccionar tipo" at bounding box center [540, 319] width 793 height 19
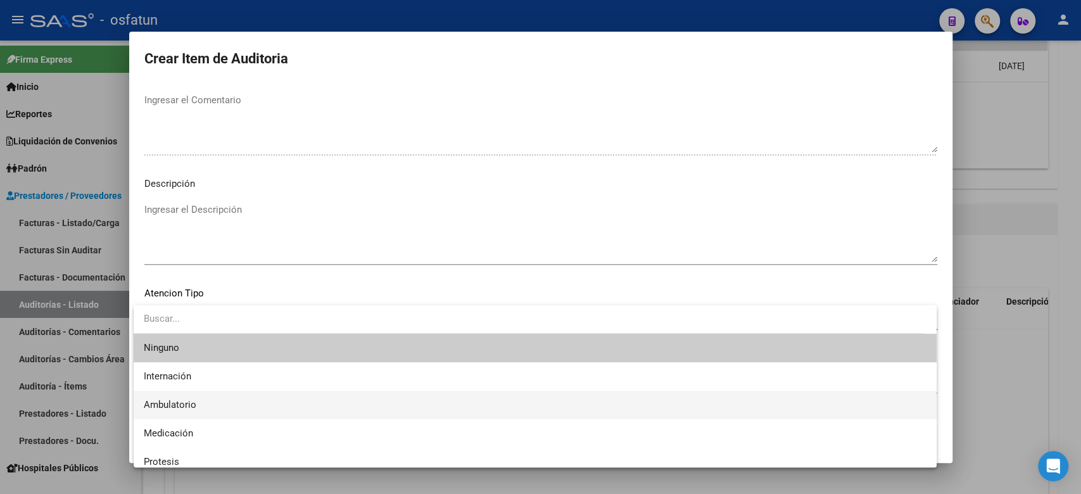
click at [214, 403] on span "Ambulatorio" at bounding box center [535, 405] width 782 height 28
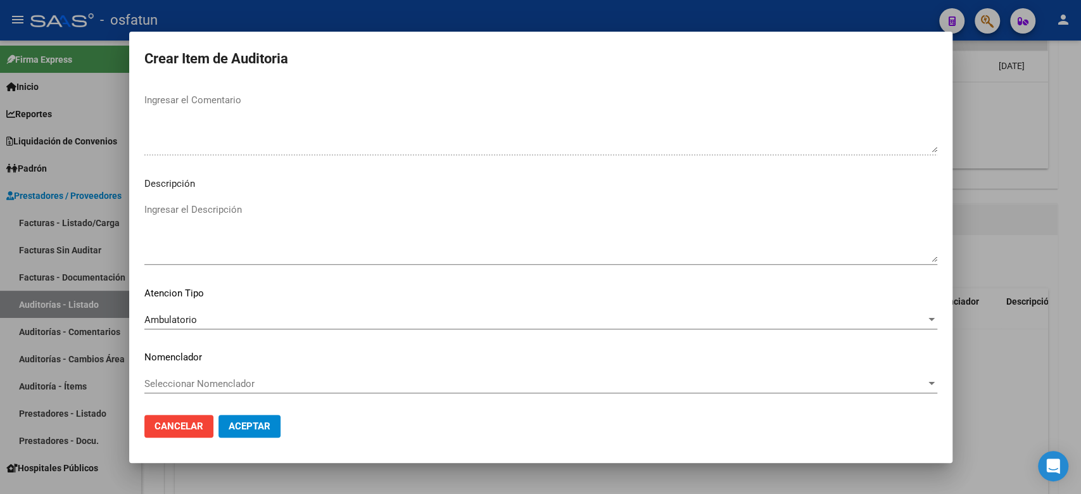
click at [215, 375] on div "Seleccionar Nomenclador Seleccionar Nomenclador" at bounding box center [540, 383] width 793 height 19
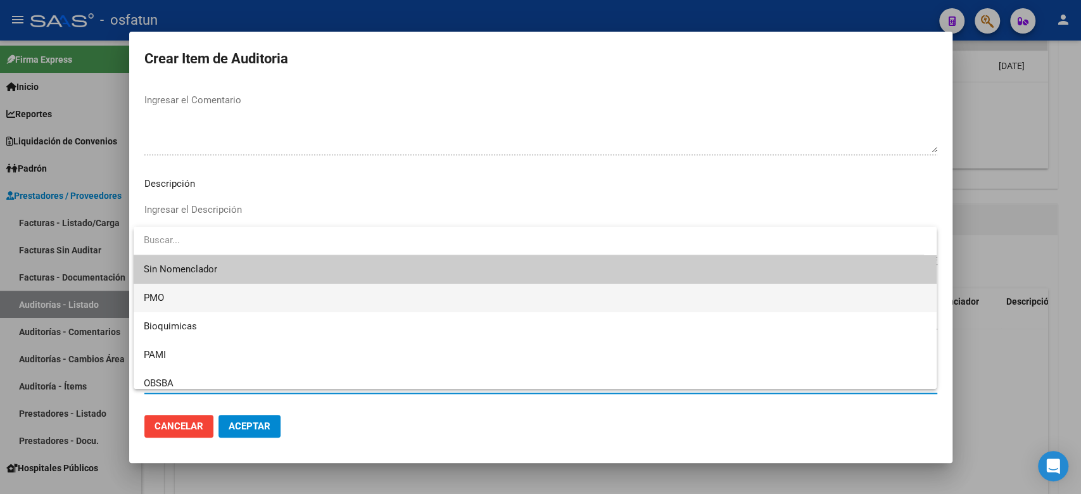
click at [169, 296] on span "PMO" at bounding box center [535, 298] width 782 height 28
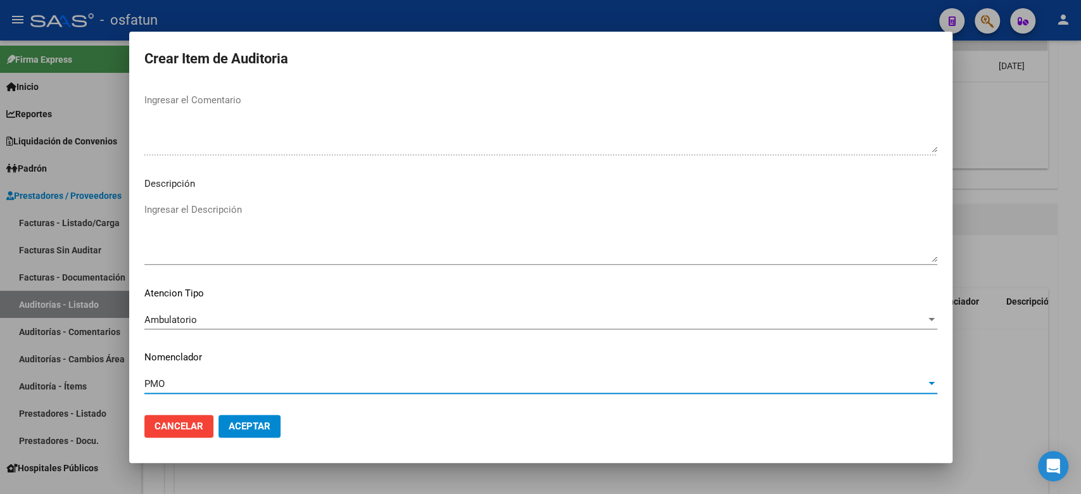
click at [237, 422] on span "Aceptar" at bounding box center [250, 425] width 42 height 11
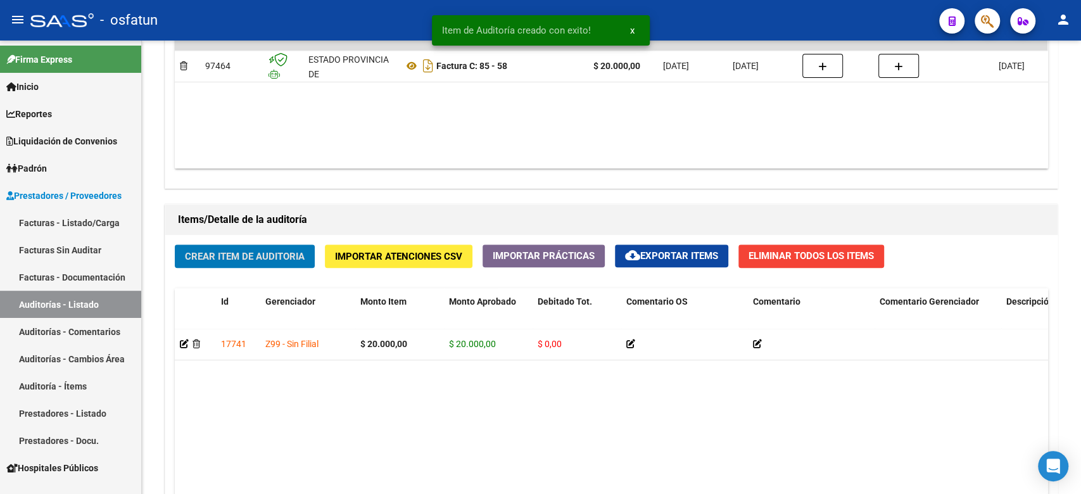
scroll to position [760, 0]
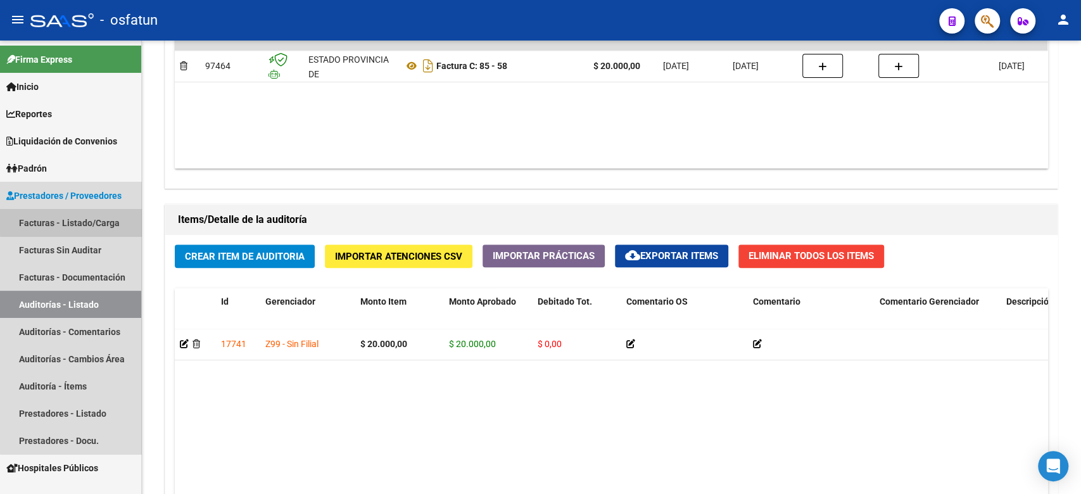
click at [79, 222] on link "Facturas - Listado/Carga" at bounding box center [70, 222] width 141 height 27
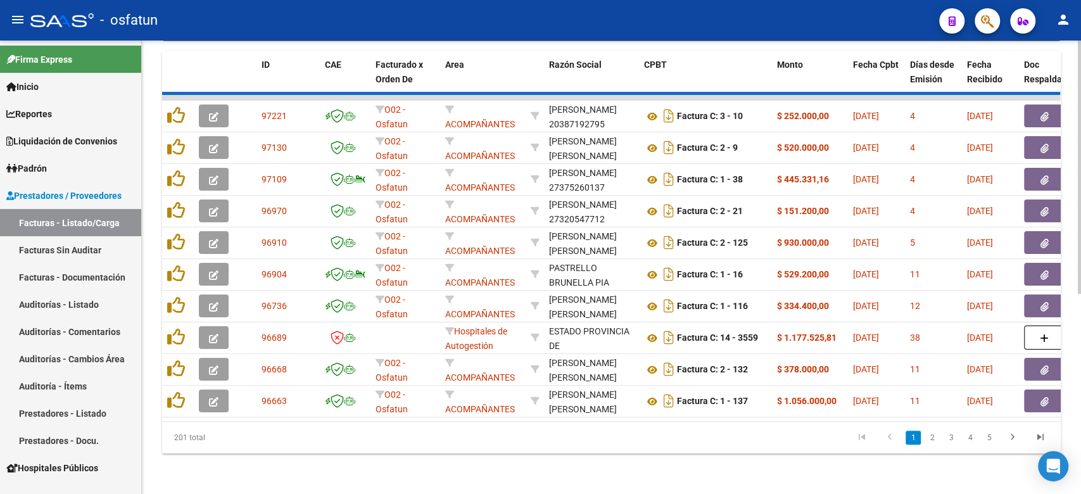
click at [243, 101] on datatable-body-cell at bounding box center [247, 116] width 18 height 31
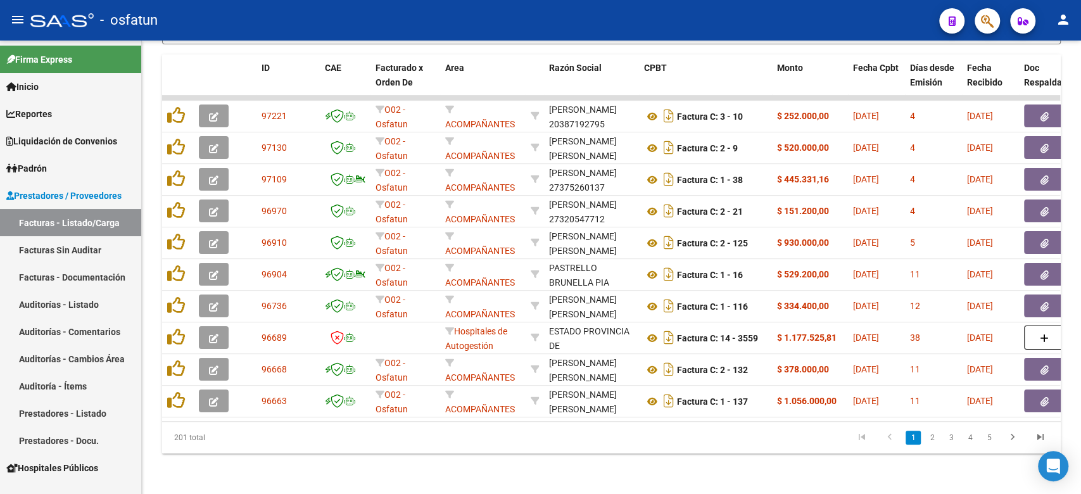
click at [91, 213] on link "Facturas - Listado/Carga" at bounding box center [70, 222] width 141 height 27
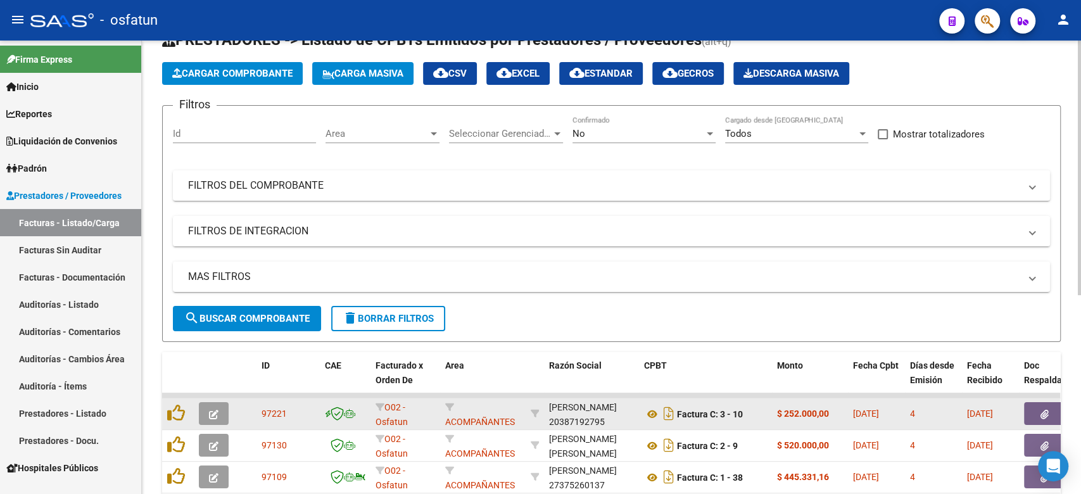
scroll to position [0, 0]
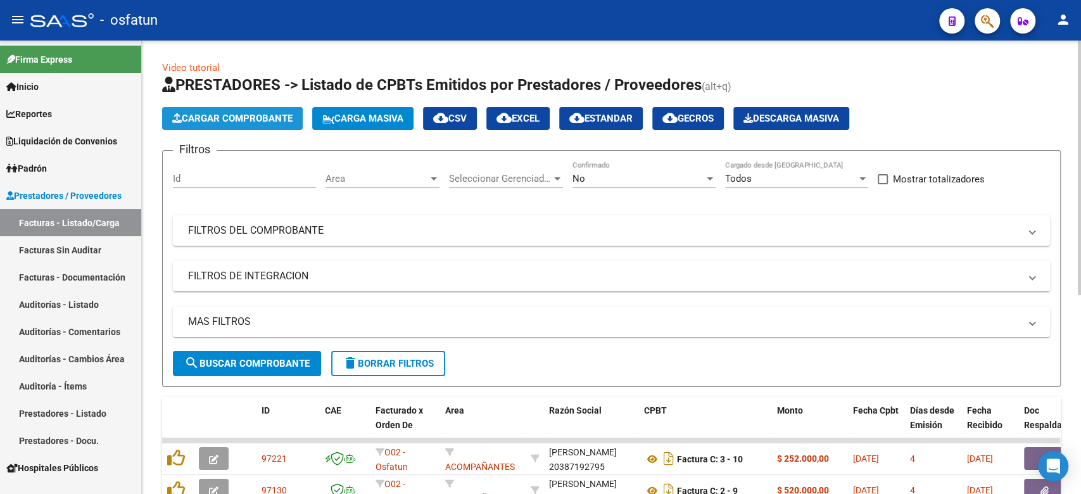
click at [248, 124] on button "Cargar Comprobante" at bounding box center [232, 118] width 141 height 23
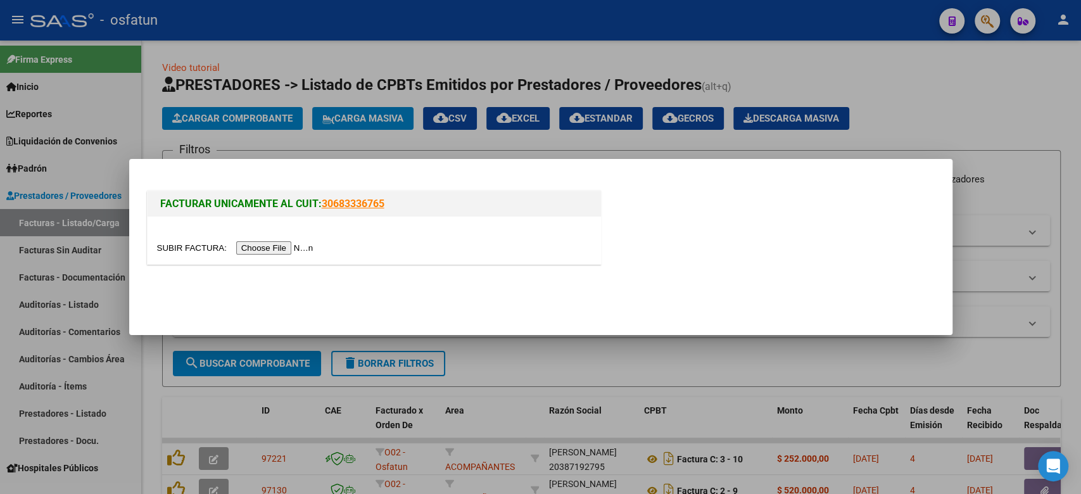
click at [261, 244] on input "file" at bounding box center [237, 247] width 160 height 13
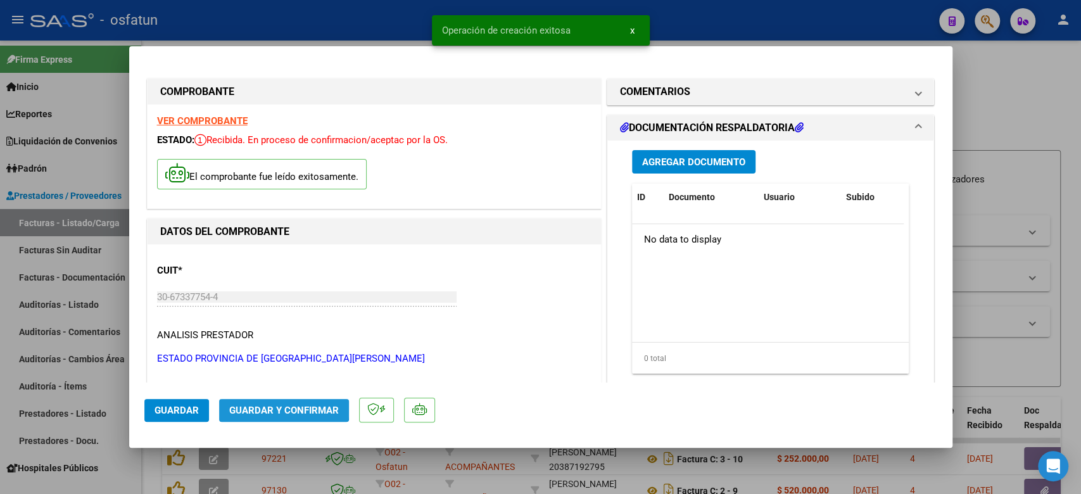
click at [255, 401] on button "Guardar y Confirmar" at bounding box center [284, 410] width 130 height 23
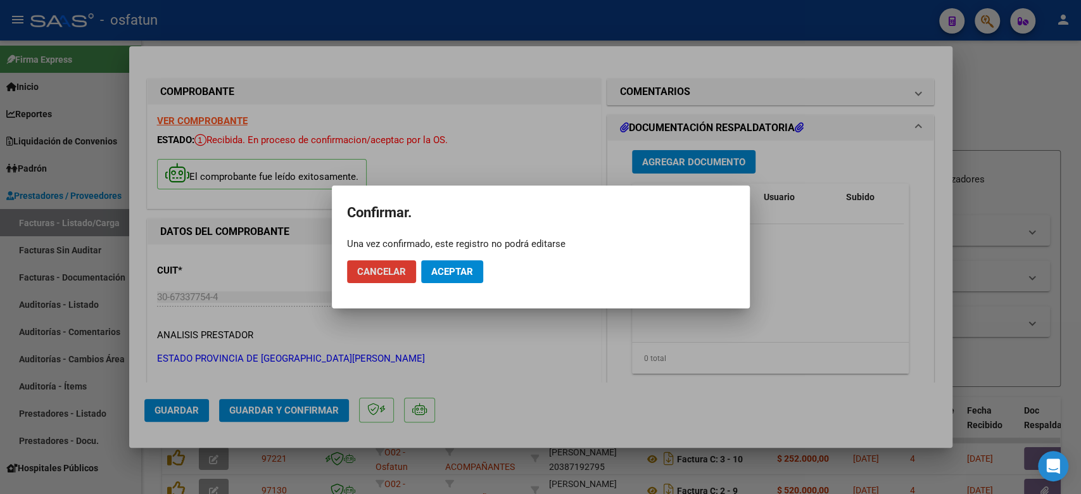
click at [451, 275] on span "Aceptar" at bounding box center [452, 271] width 42 height 11
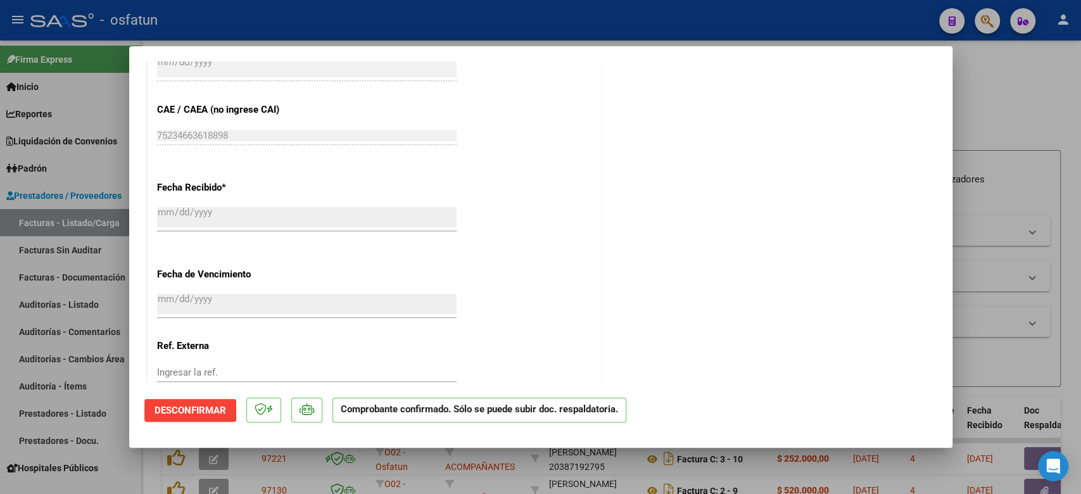
scroll to position [761, 0]
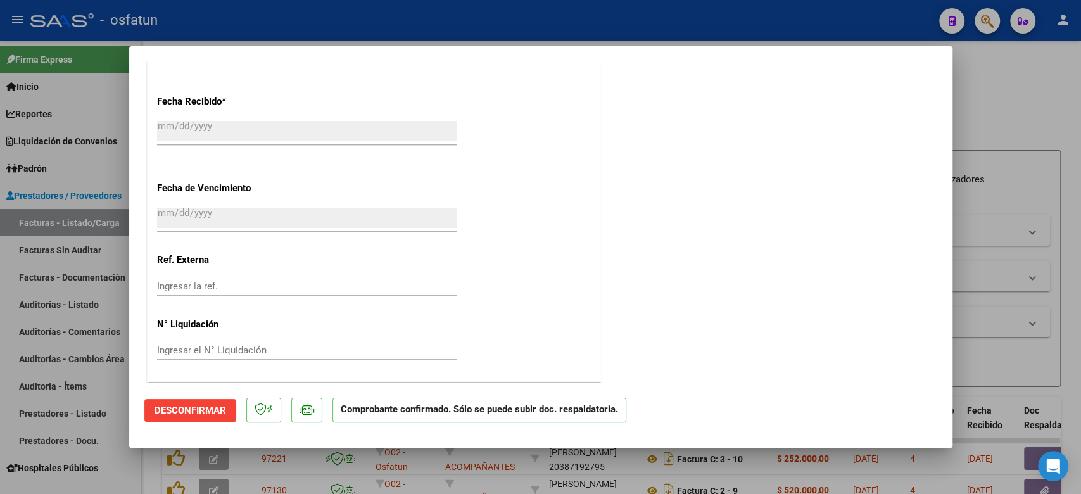
click at [1012, 203] on div at bounding box center [540, 247] width 1081 height 494
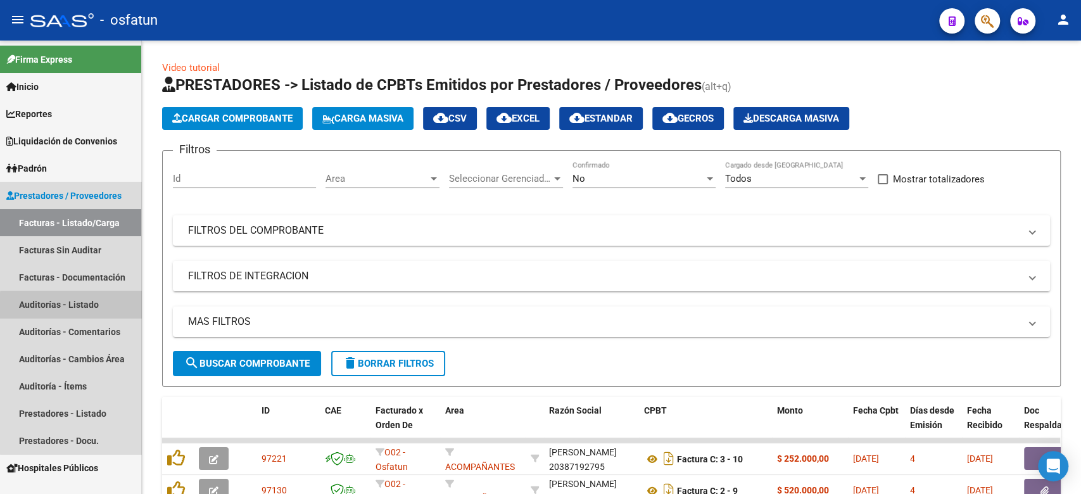
click at [75, 306] on link "Auditorías - Listado" at bounding box center [70, 304] width 141 height 27
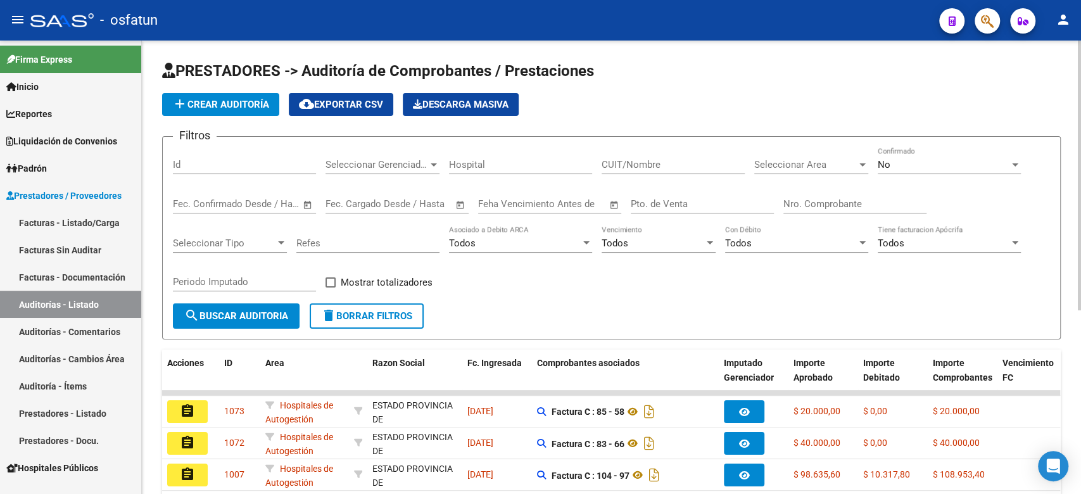
click at [244, 94] on button "add Crear Auditoría" at bounding box center [220, 104] width 117 height 23
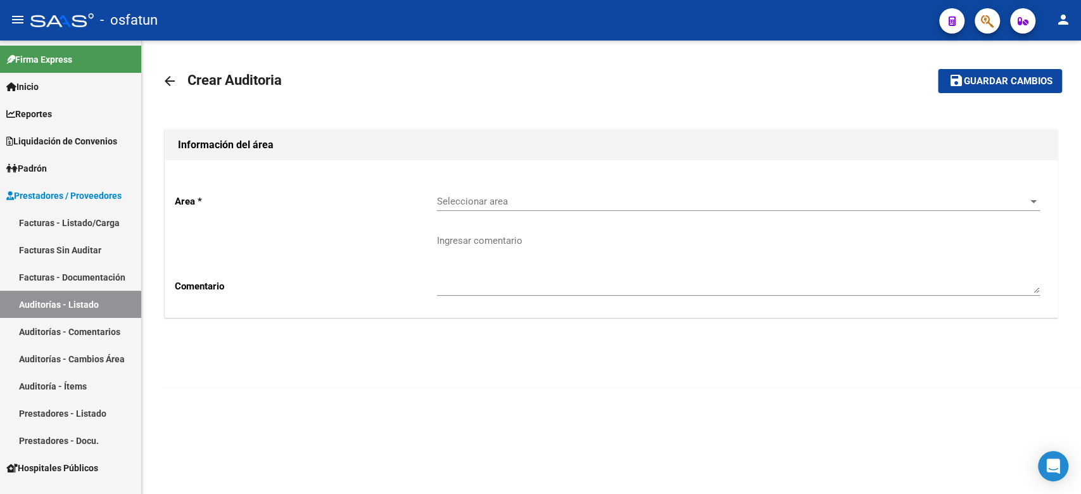
click at [515, 194] on div "Seleccionar area Seleccionar area" at bounding box center [738, 197] width 603 height 27
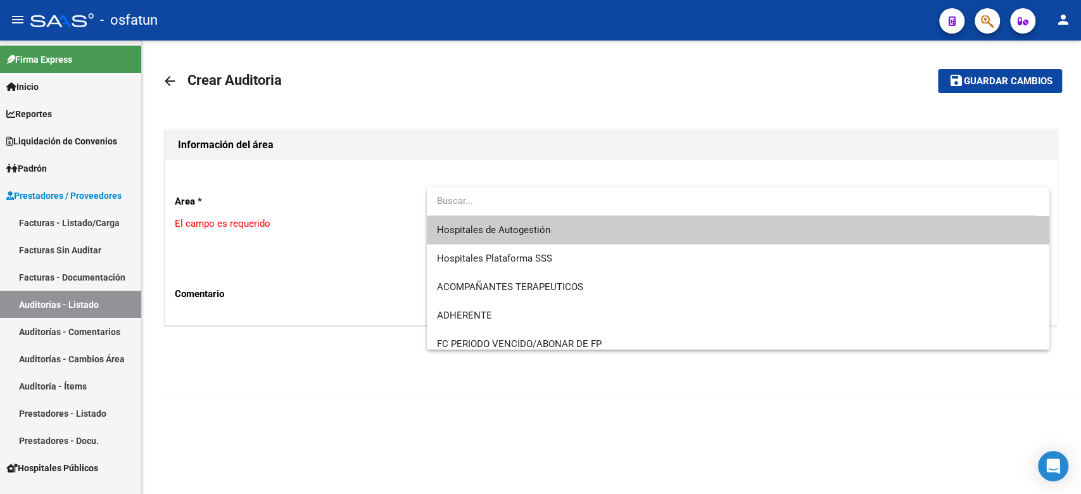
click at [515, 222] on span "Hospitales de Autogestión" at bounding box center [738, 230] width 602 height 28
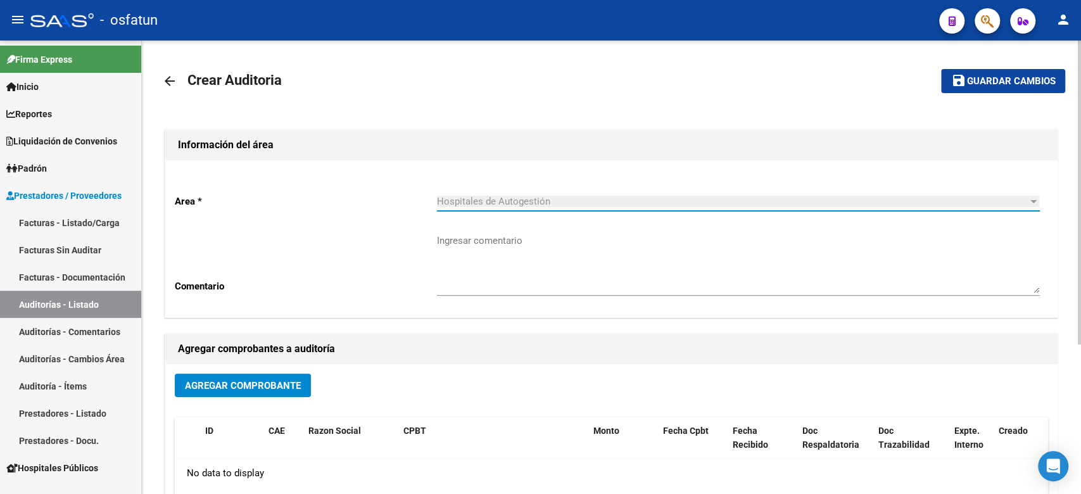
click at [214, 386] on span "Agregar Comprobante" at bounding box center [243, 385] width 116 height 11
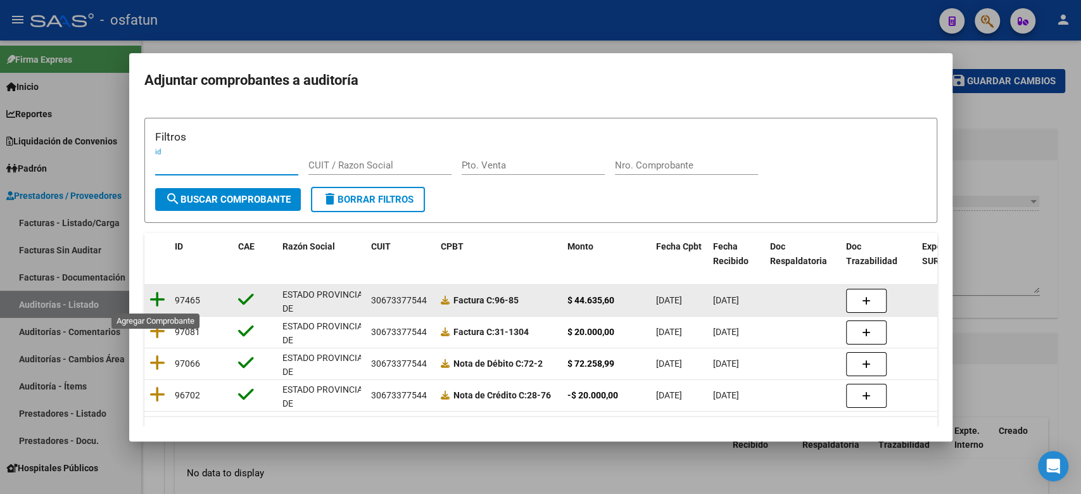
click at [157, 298] on icon at bounding box center [157, 300] width 16 height 18
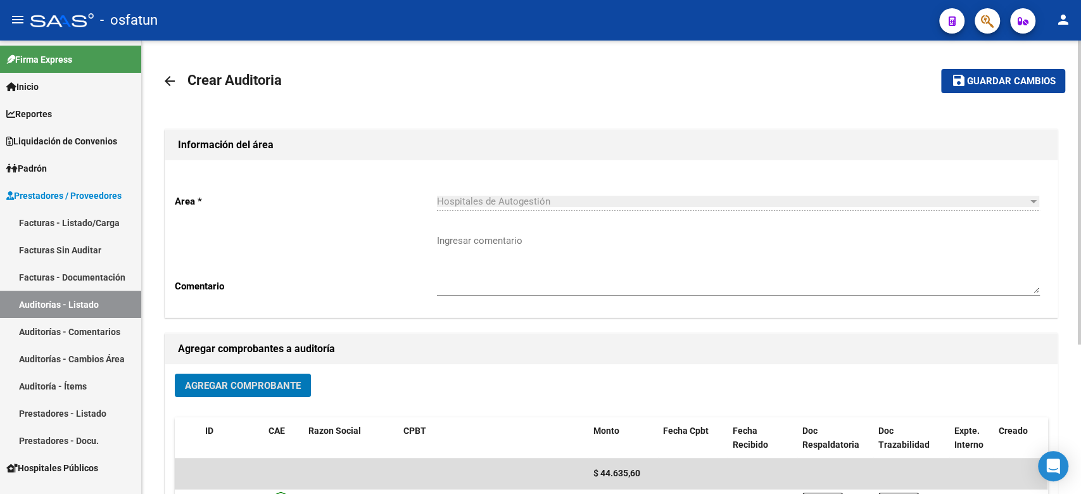
click at [957, 77] on mat-icon "save" at bounding box center [958, 80] width 15 height 15
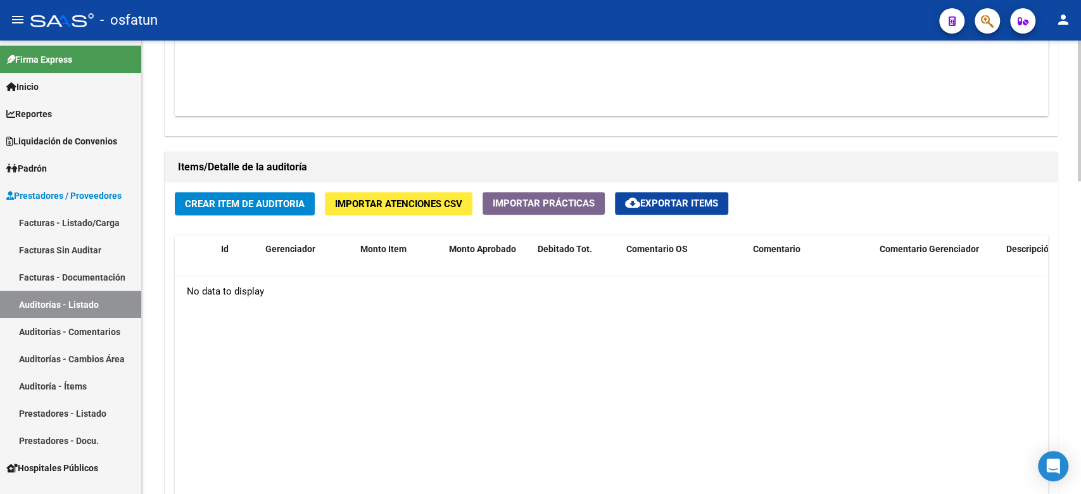
scroll to position [928, 0]
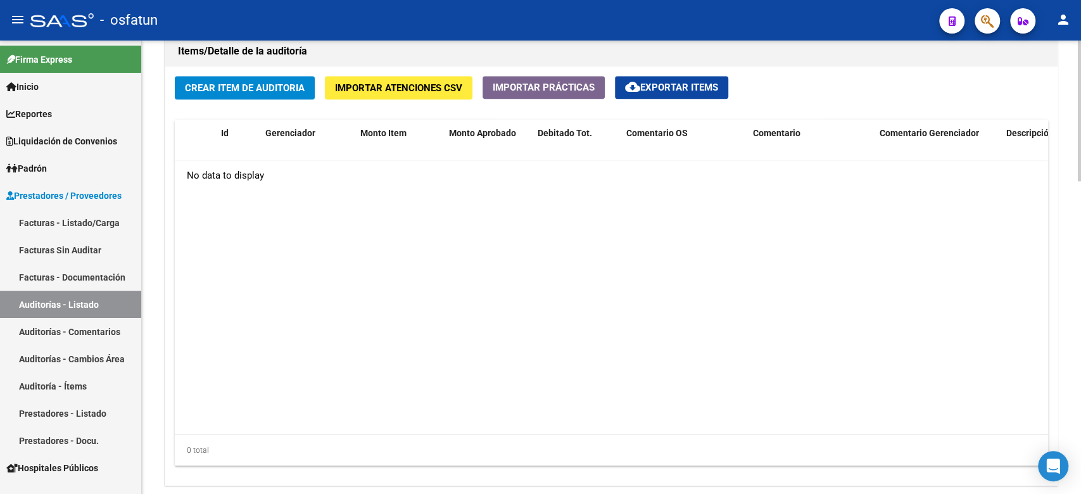
click at [251, 84] on span "Crear Item de Auditoria" at bounding box center [245, 87] width 120 height 11
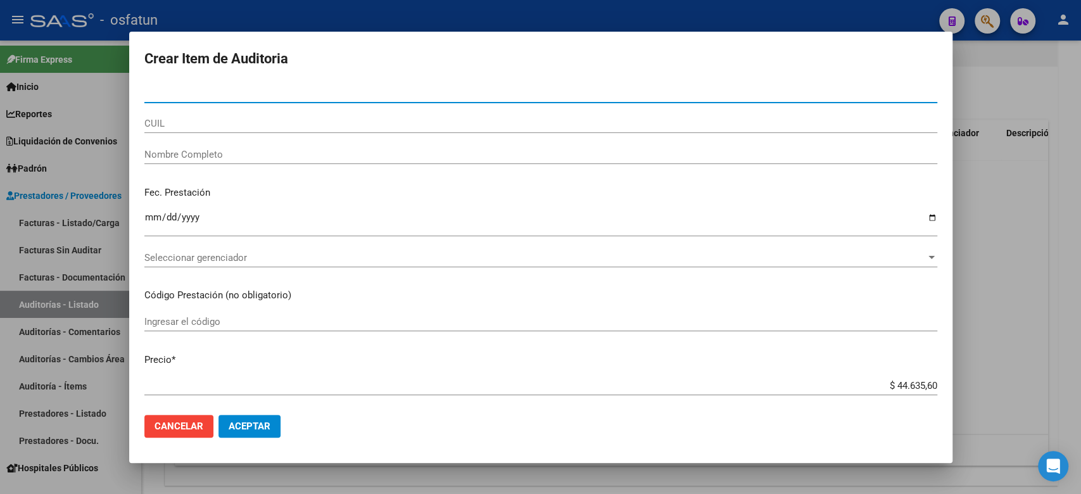
paste input "30666664"
type input "30666664"
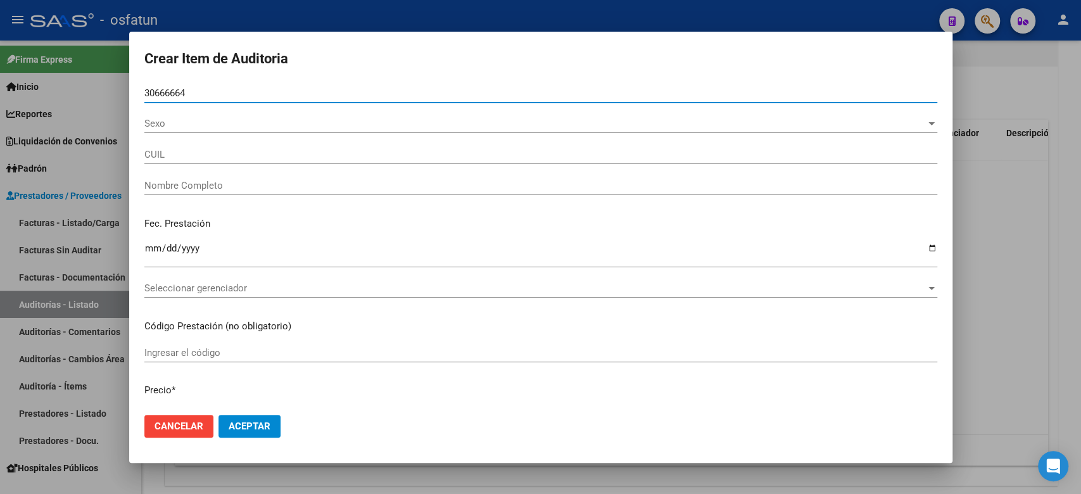
type input "27306666644"
type input "PEREYRA MARIA LIDIA"
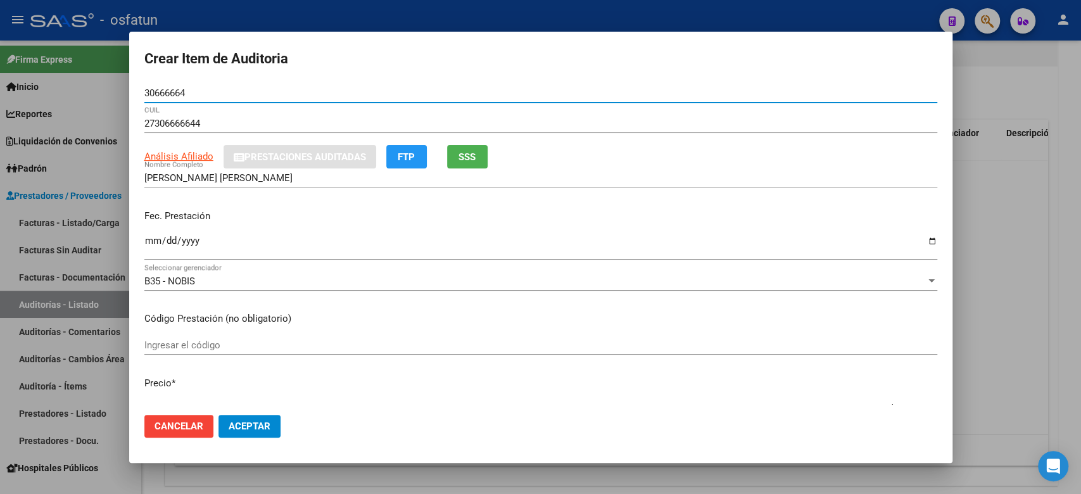
type input "30666664"
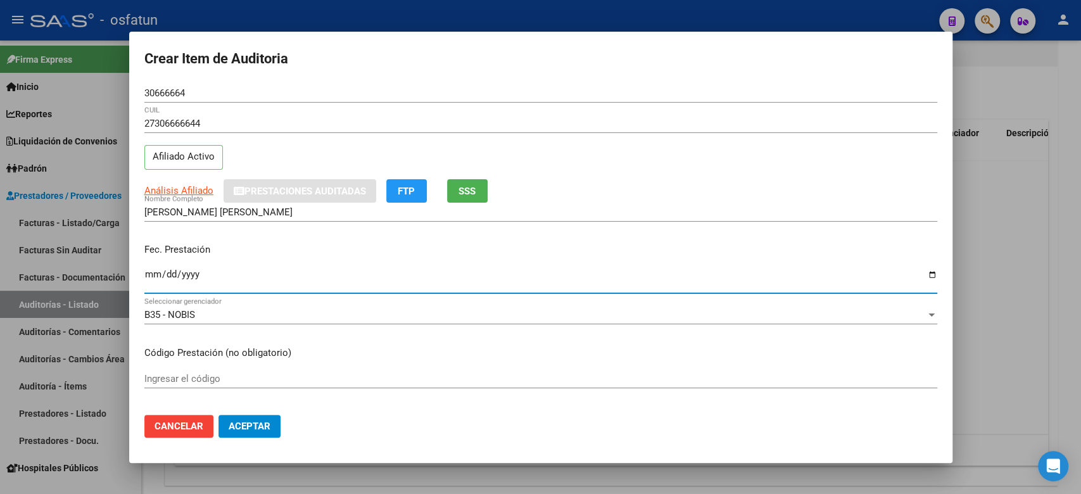
click at [149, 269] on input "Ingresar la fecha" at bounding box center [540, 279] width 793 height 20
type input "0005-05-14"
type input "2025-05-14"
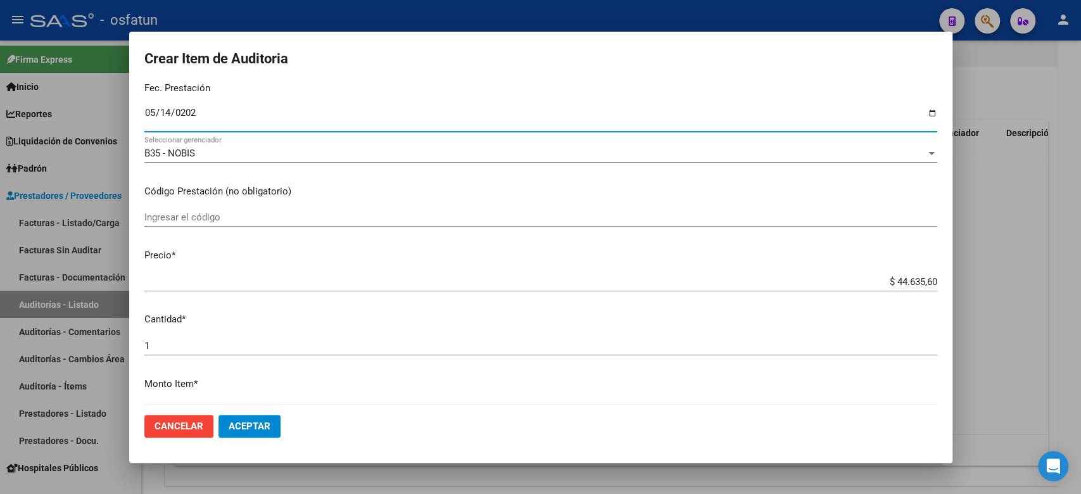
scroll to position [168, 0]
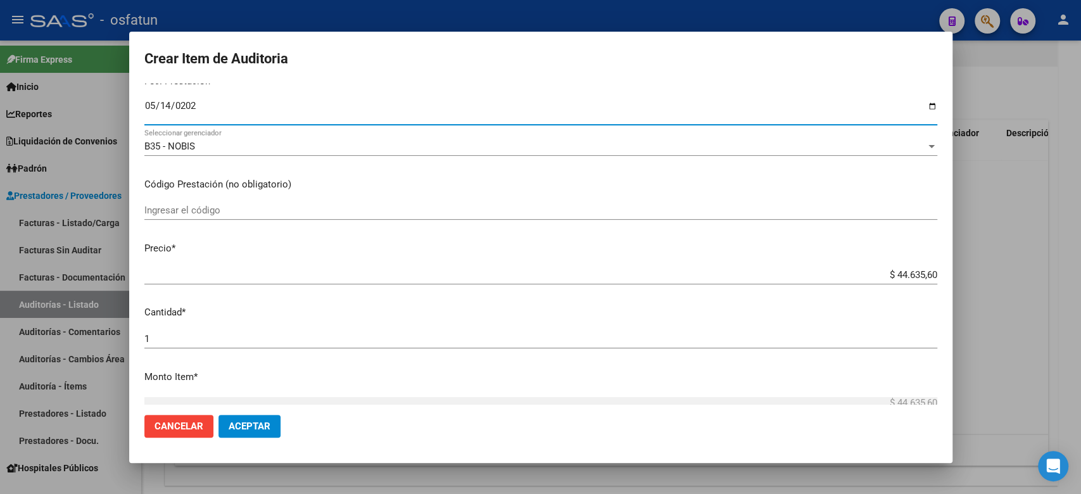
click at [202, 213] on input "Ingresar el código" at bounding box center [540, 209] width 793 height 11
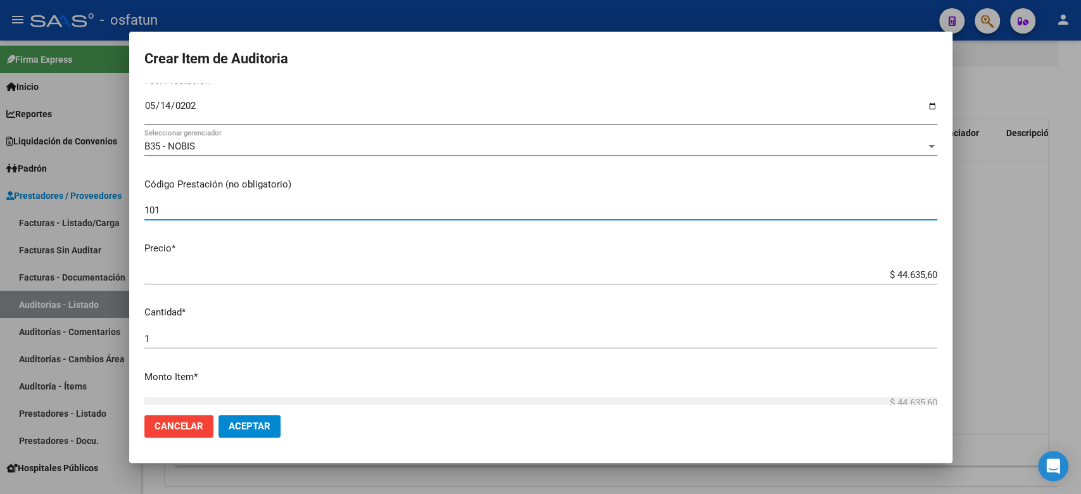
type input "101"
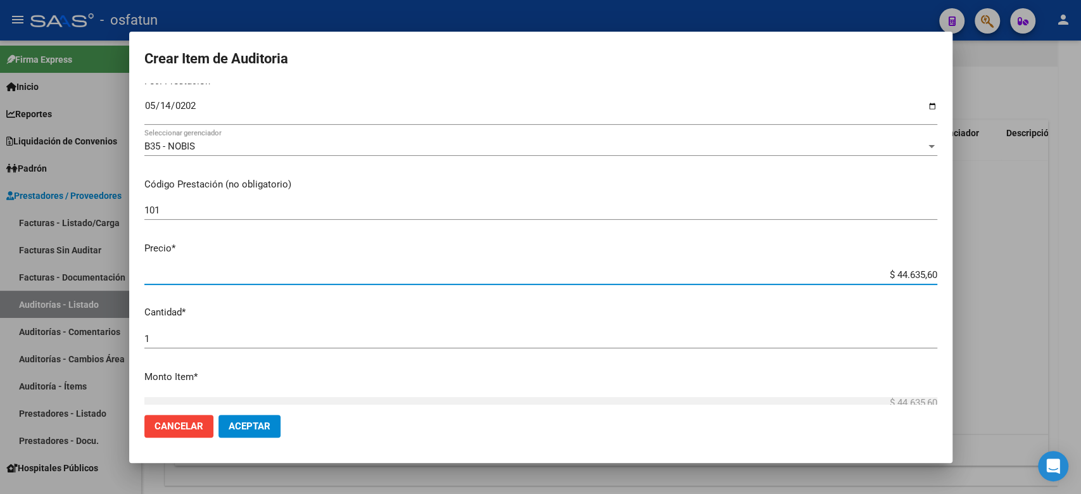
drag, startPoint x: 886, startPoint y: 275, endPoint x: 941, endPoint y: 273, distance: 54.5
click at [941, 273] on mat-dialog-content "30666664 Nro Documento 27306666644 CUIL Afiliado Activo Análisis Afiliado Prest…" at bounding box center [540, 244] width 823 height 321
paste input "10317,8"
type input "$ 10.317,80"
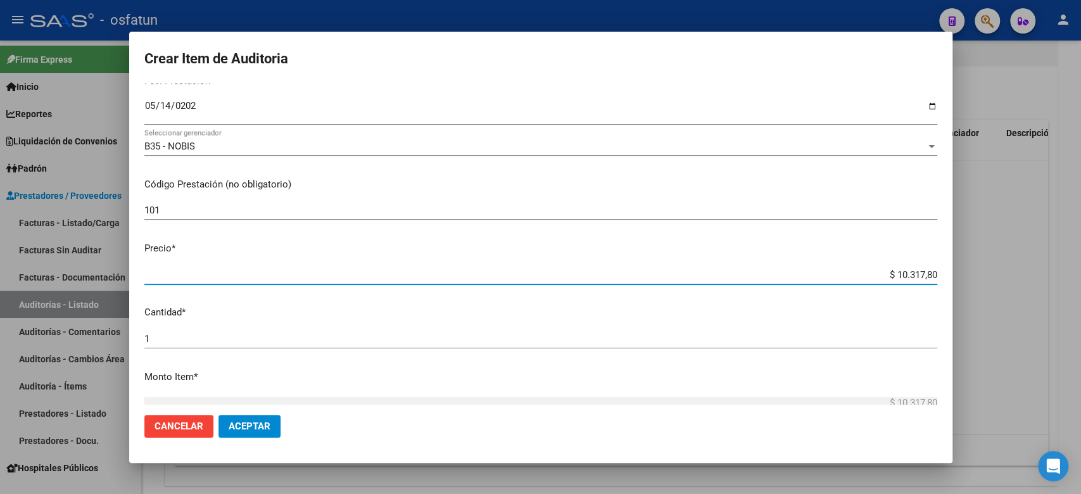
type input "$ 10.317,80"
drag, startPoint x: 176, startPoint y: 341, endPoint x: 42, endPoint y: 335, distance: 134.3
click at [42, 335] on div "Crear Item de Auditoria 30666664 Nro Documento 27306666644 CUIL Afiliado Activo…" at bounding box center [540, 247] width 1081 height 494
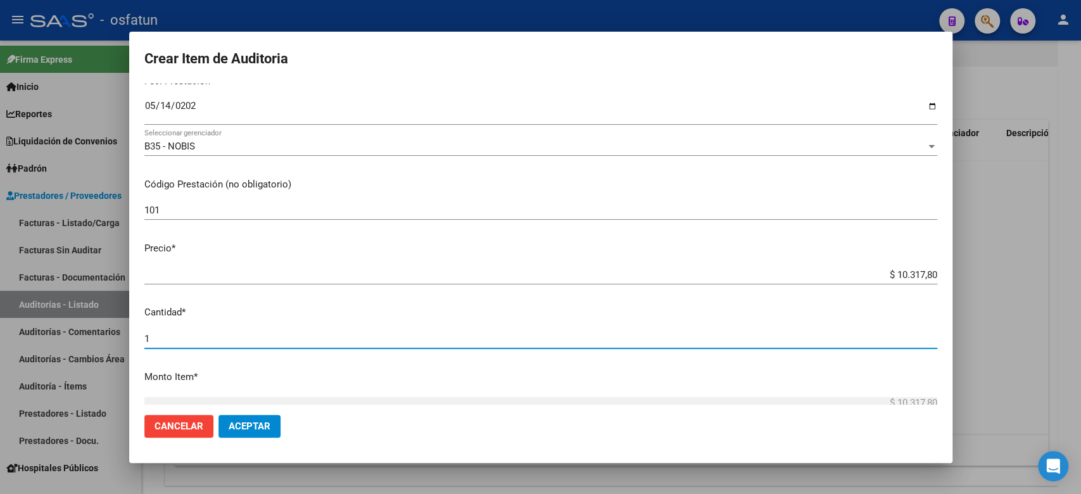
type input "2"
type input "$ 20.635,60"
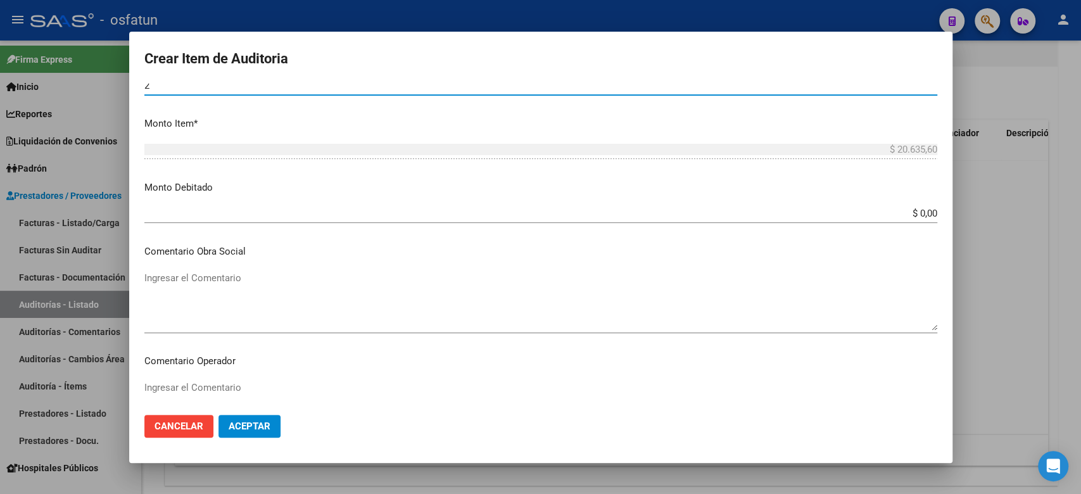
scroll to position [818, 0]
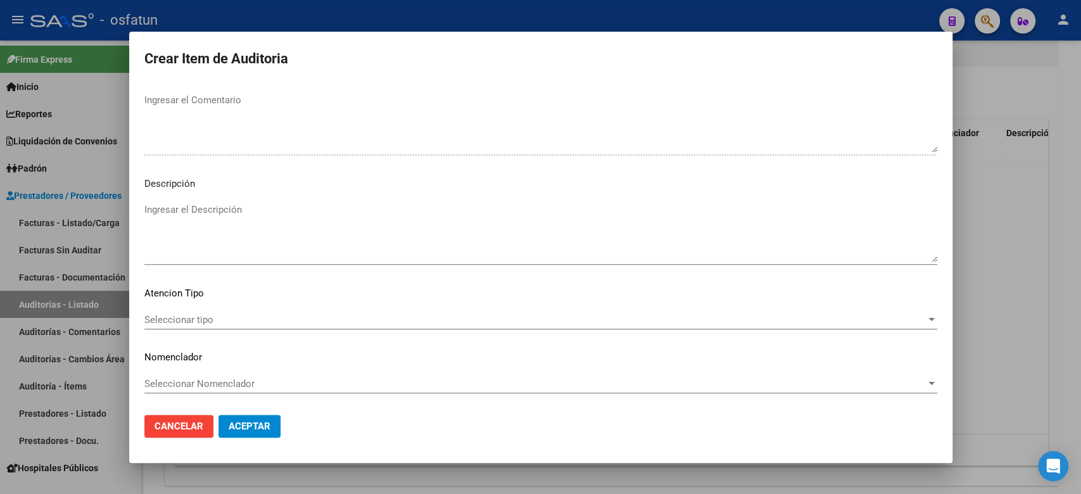
type input "2"
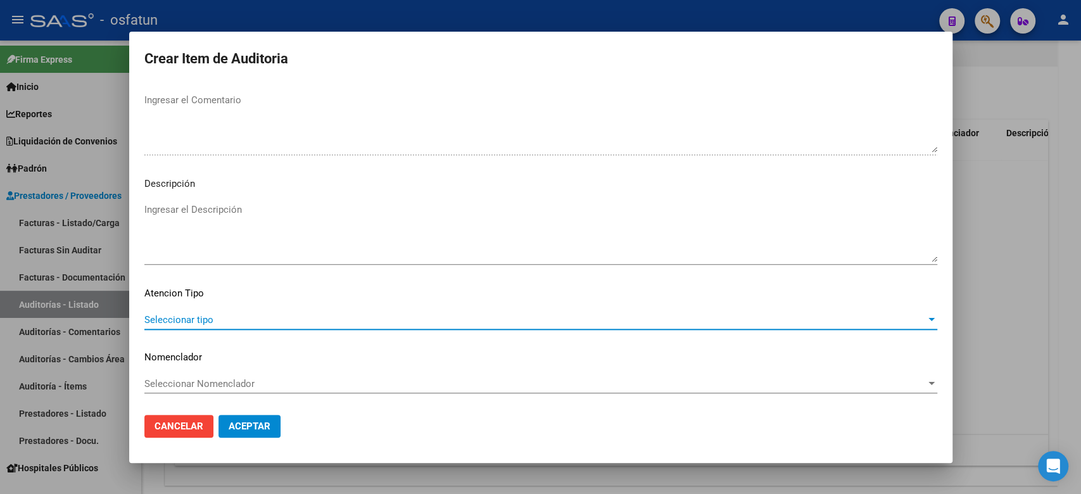
click at [238, 319] on span "Seleccionar tipo" at bounding box center [534, 319] width 781 height 11
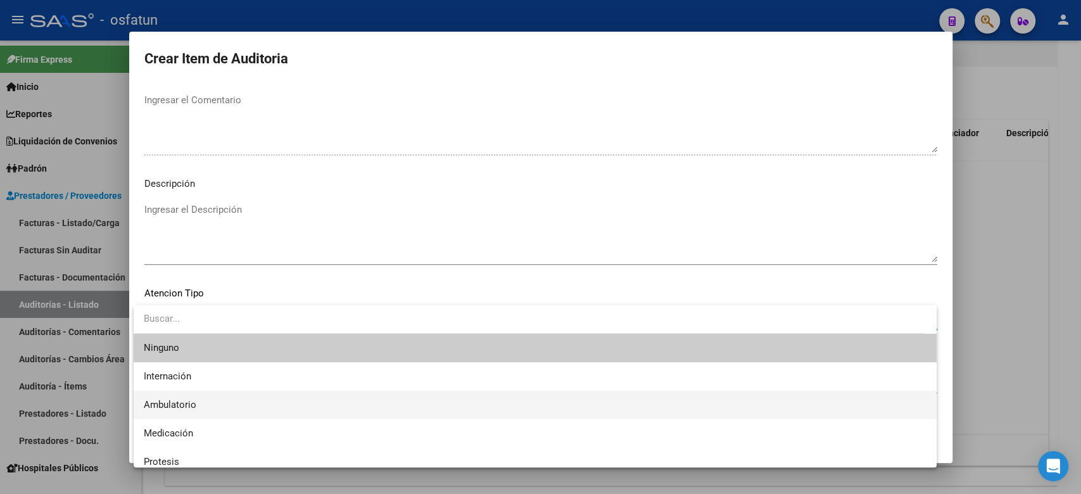
click at [218, 409] on span "Ambulatorio" at bounding box center [535, 405] width 782 height 28
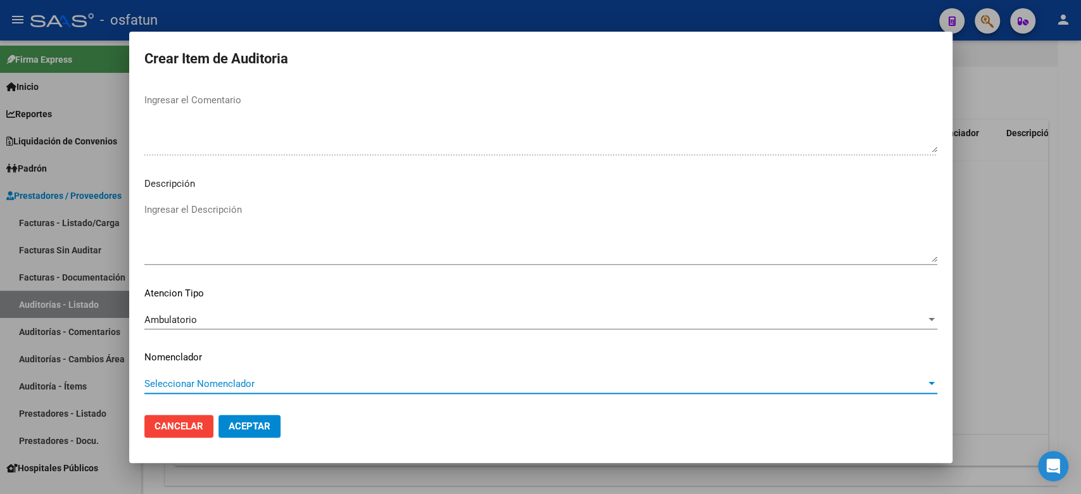
click at [220, 382] on span "Seleccionar Nomenclador" at bounding box center [534, 383] width 781 height 11
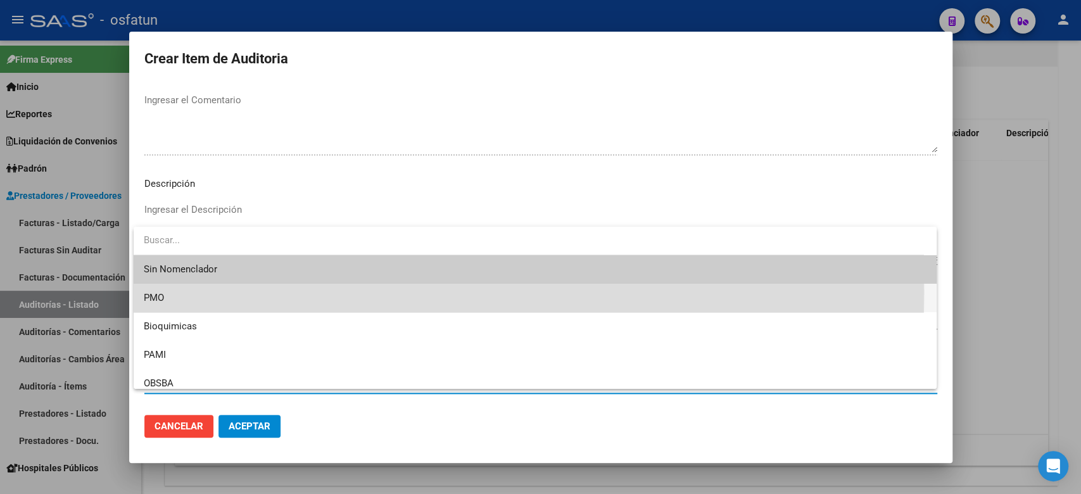
click at [167, 292] on span "PMO" at bounding box center [535, 298] width 782 height 28
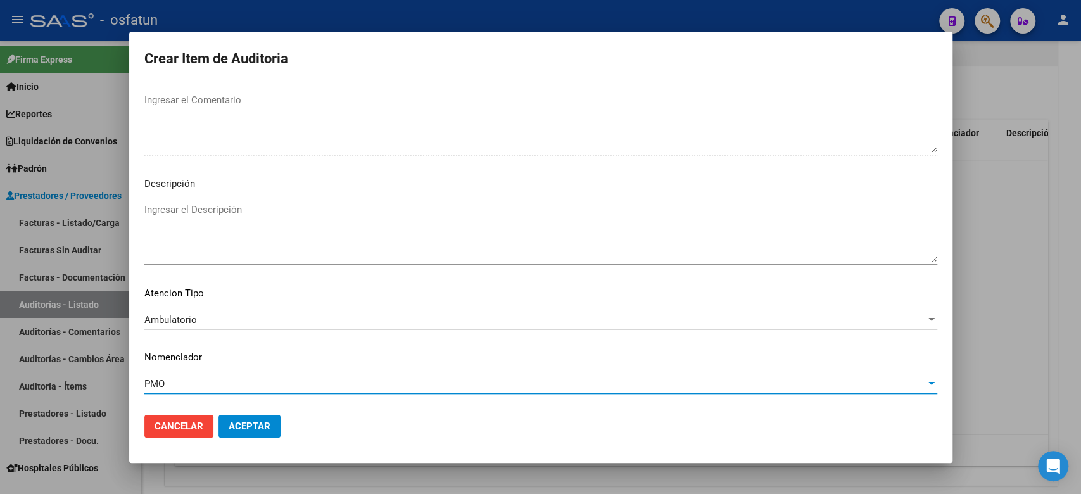
click at [232, 423] on span "Aceptar" at bounding box center [250, 425] width 42 height 11
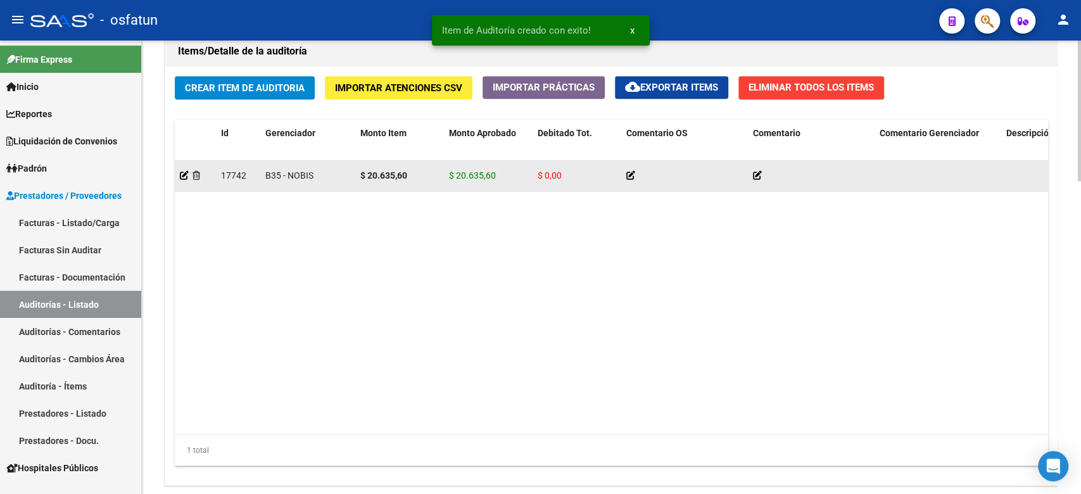
scroll to position [844, 0]
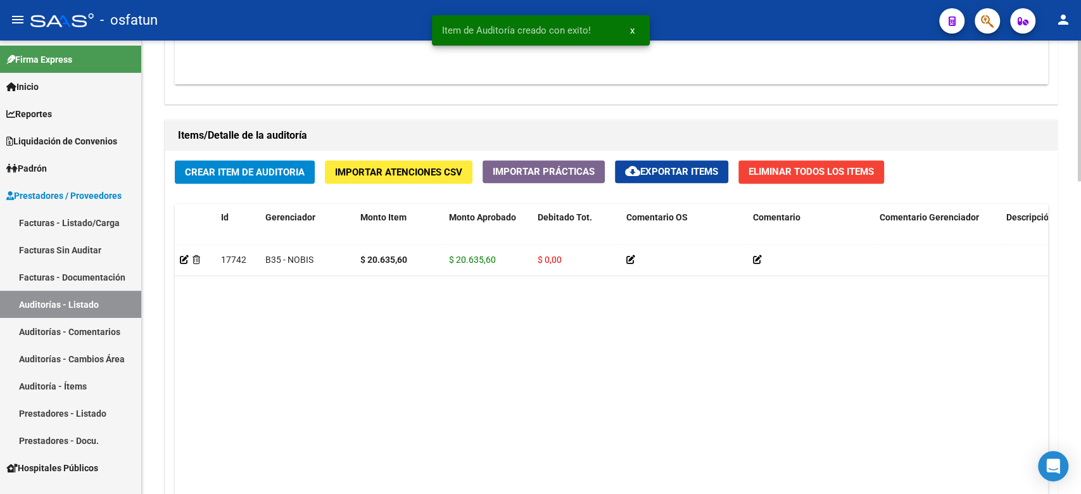
click at [252, 177] on span "Crear Item de Auditoria" at bounding box center [245, 171] width 120 height 11
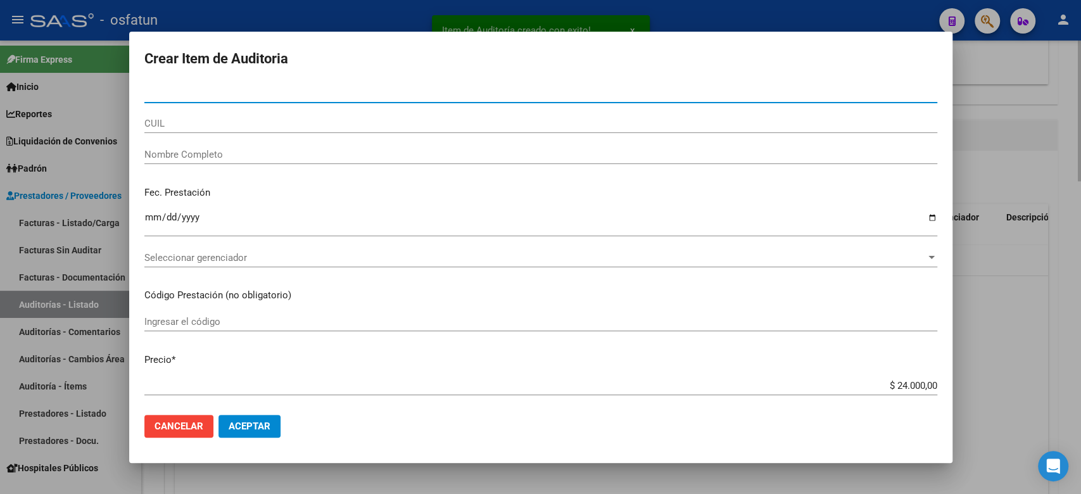
paste input "22880407"
type input "22880407"
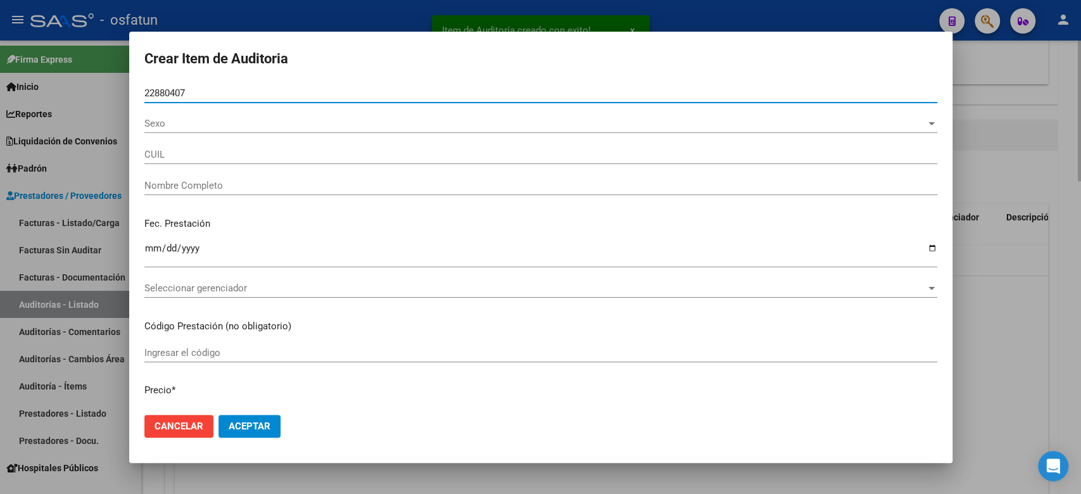
type input "27228804075"
type input "LUCERO ALICIA"
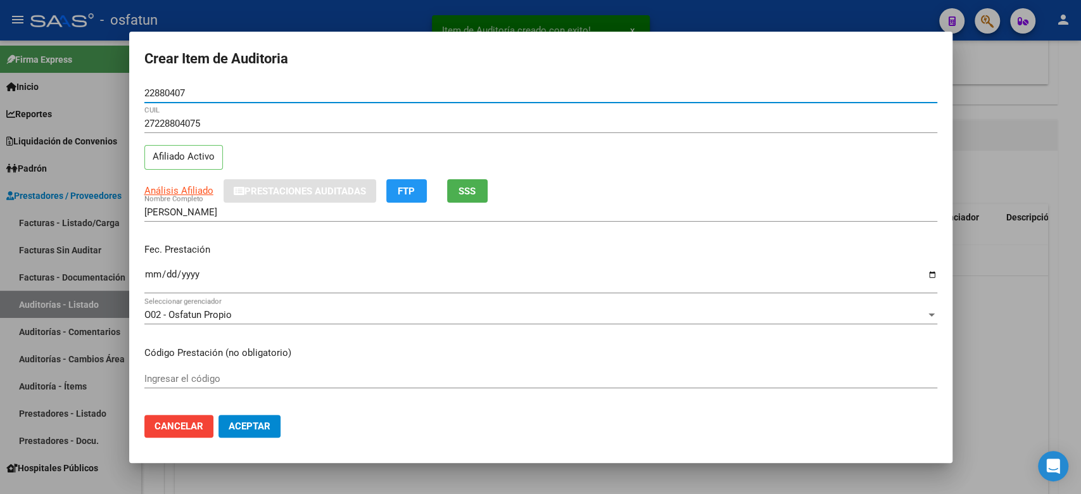
type input "22880407"
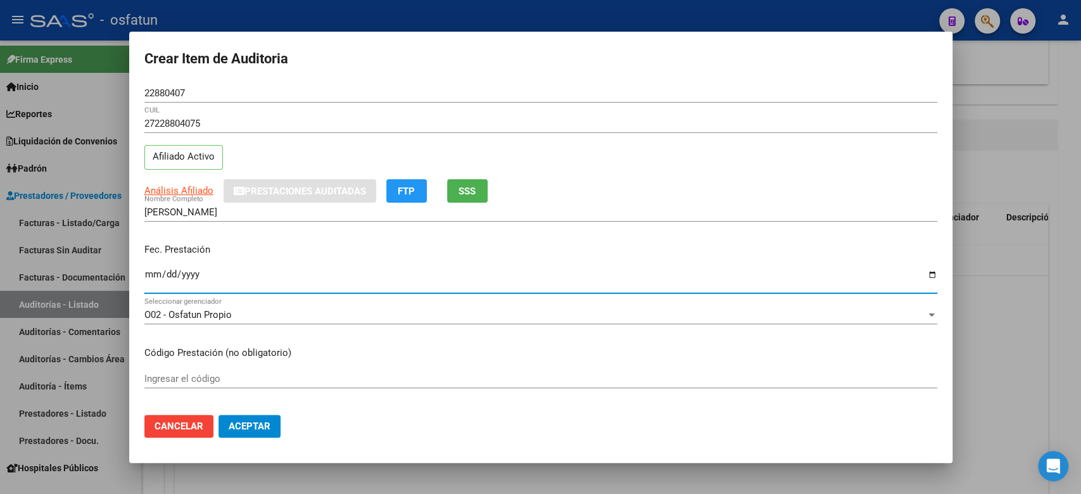
click at [149, 280] on input "Ingresar la fecha" at bounding box center [540, 279] width 793 height 20
type input "2025-05-23"
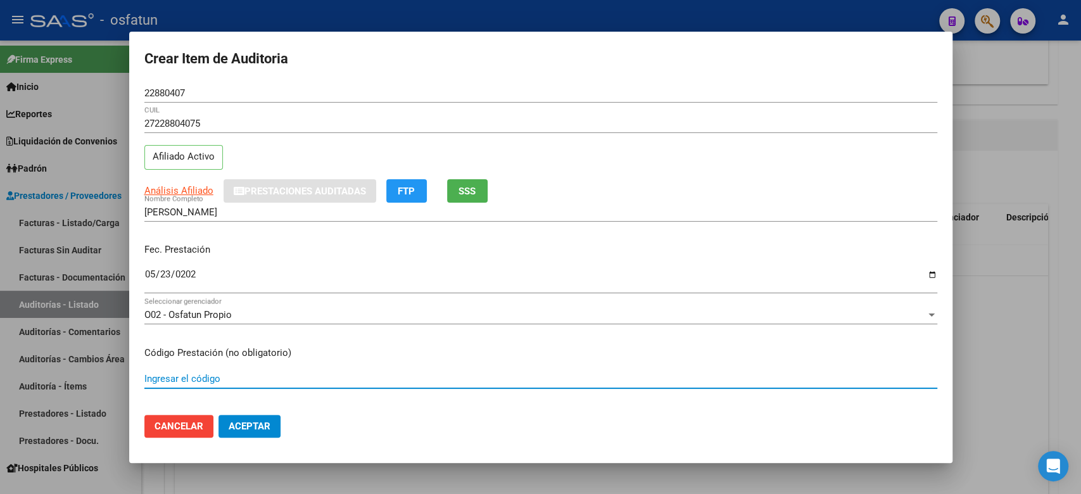
click at [163, 375] on input "Ingresar el código" at bounding box center [540, 378] width 793 height 11
type input "330101"
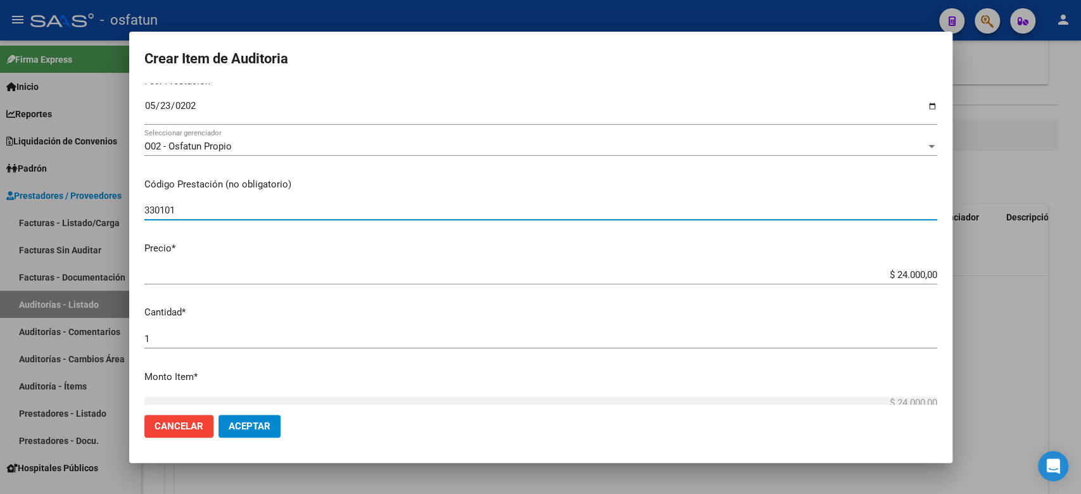
drag, startPoint x: 862, startPoint y: 275, endPoint x: 977, endPoint y: 291, distance: 116.9
click at [978, 291] on div "Crear Item de Auditoria 22880407 Nro Documento 27228804075 CUIL Afiliado Activo…" at bounding box center [540, 247] width 1081 height 494
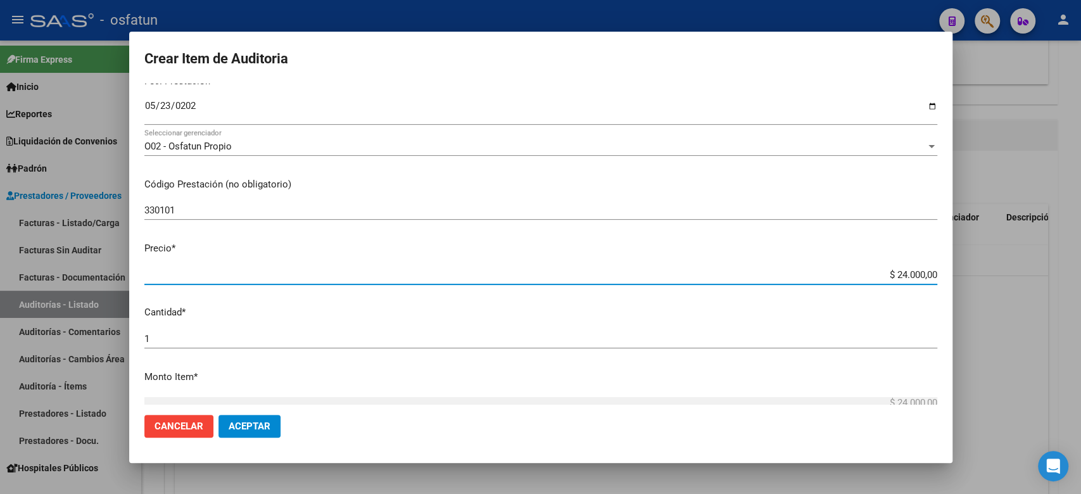
type input "$ 0,01"
type input "$ 0,12"
type input "$ 1,20"
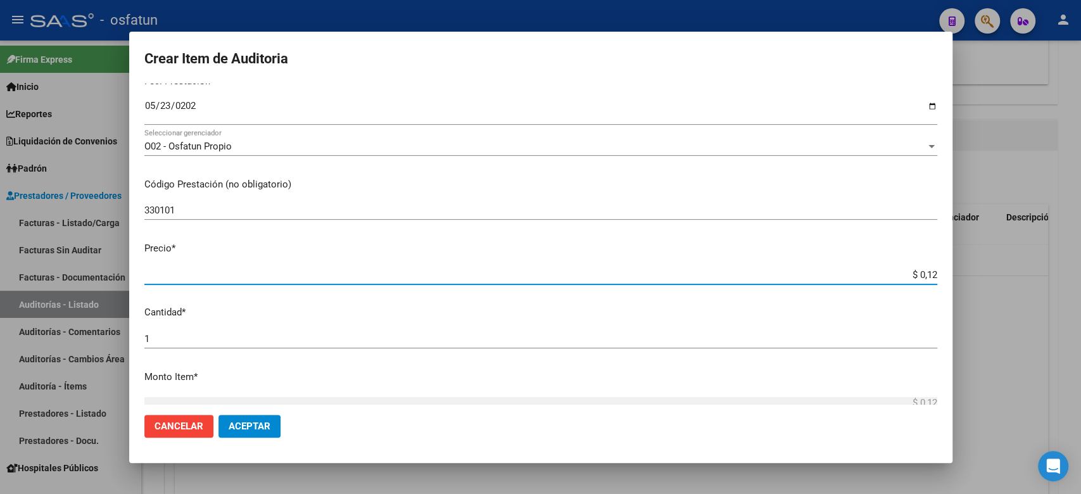
type input "$ 1,20"
type input "$ 12,00"
type input "$ 120,00"
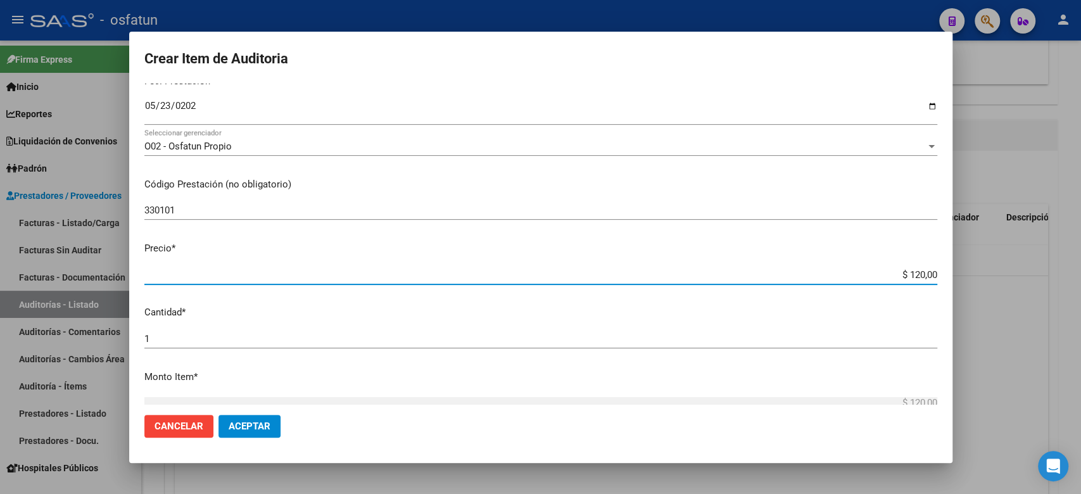
type input "$ 1.200,00"
type input "$ 12.000,00"
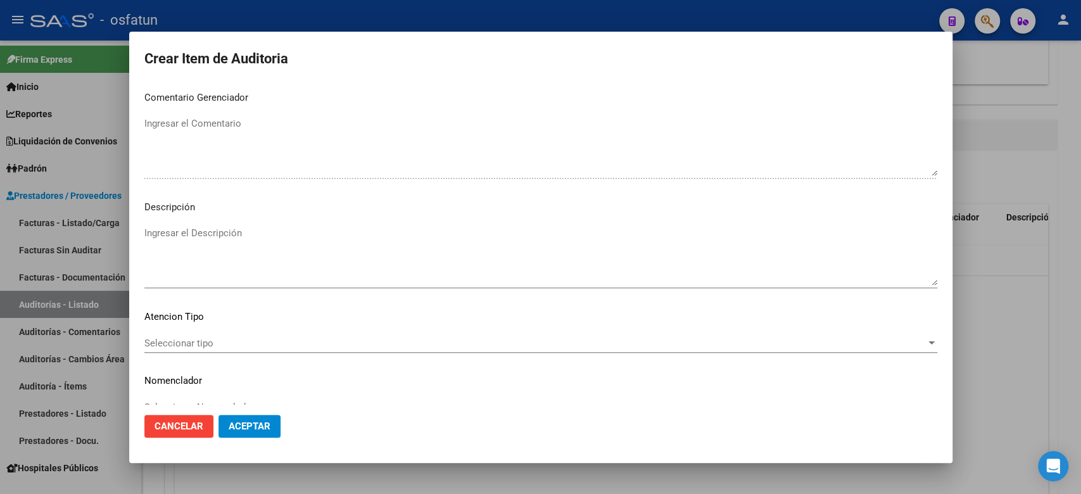
scroll to position [818, 0]
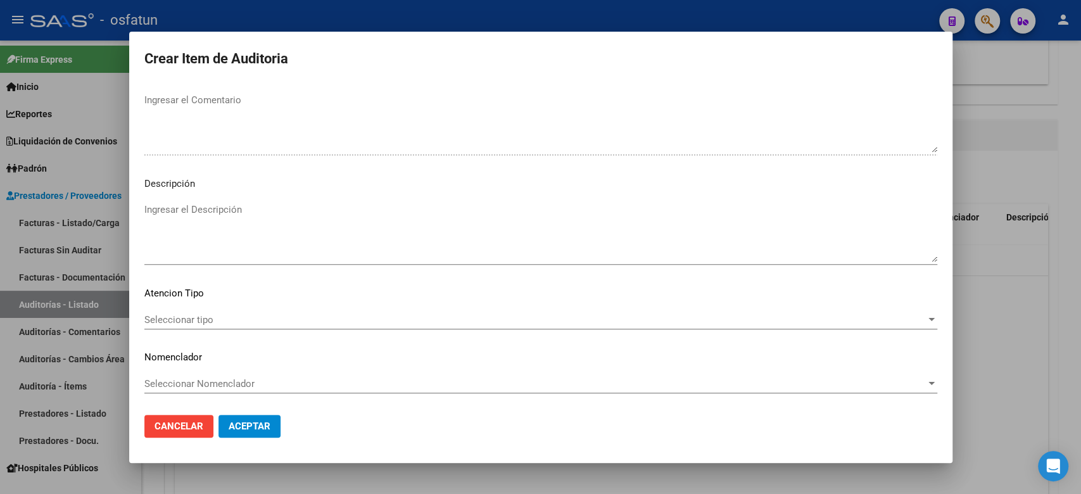
click at [218, 315] on span "Seleccionar tipo" at bounding box center [534, 319] width 781 height 11
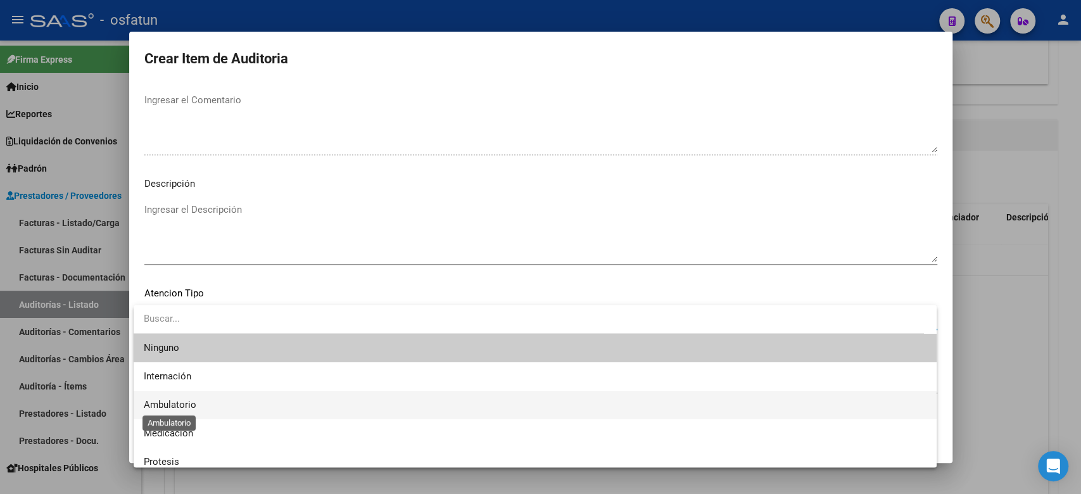
drag, startPoint x: 187, startPoint y: 403, endPoint x: 195, endPoint y: 384, distance: 21.0
click at [187, 403] on span "Ambulatorio" at bounding box center [170, 404] width 53 height 11
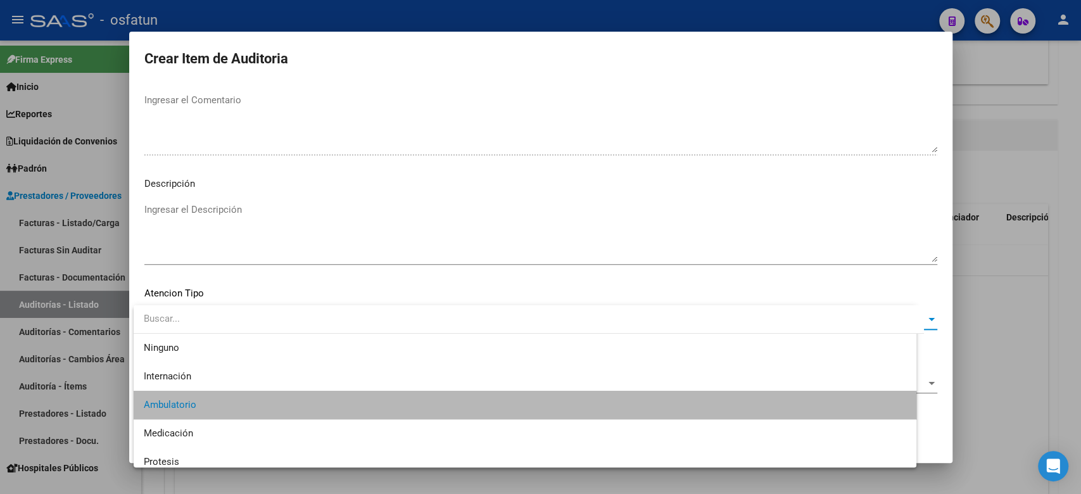
click at [198, 374] on div "Seleccionar Nomenclador Seleccionar Nomenclador" at bounding box center [540, 383] width 793 height 19
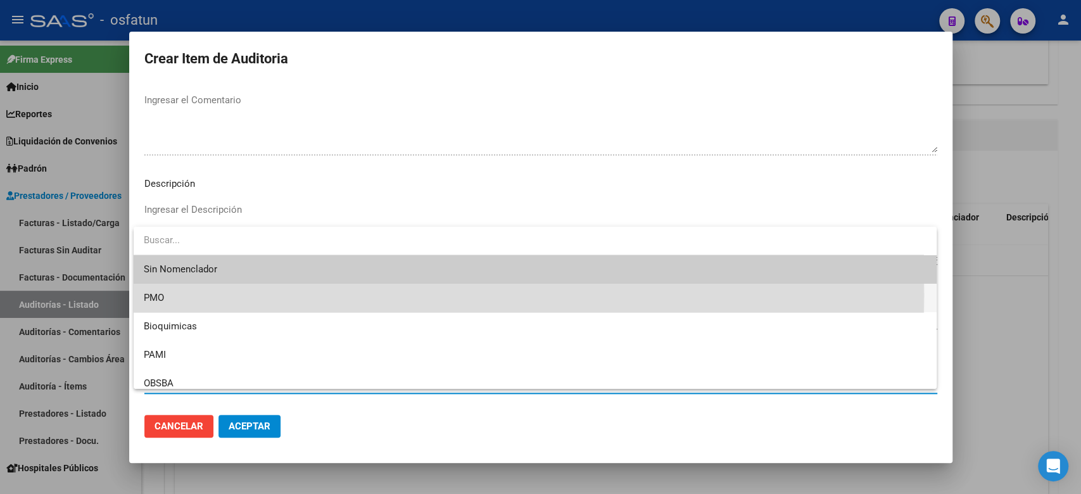
click at [185, 296] on span "PMO" at bounding box center [535, 298] width 782 height 28
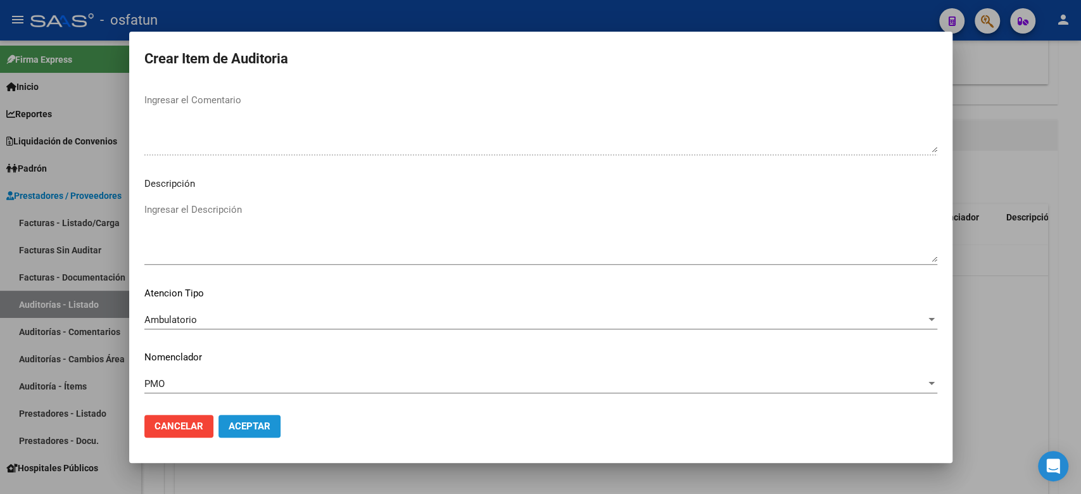
click at [231, 418] on button "Aceptar" at bounding box center [249, 426] width 62 height 23
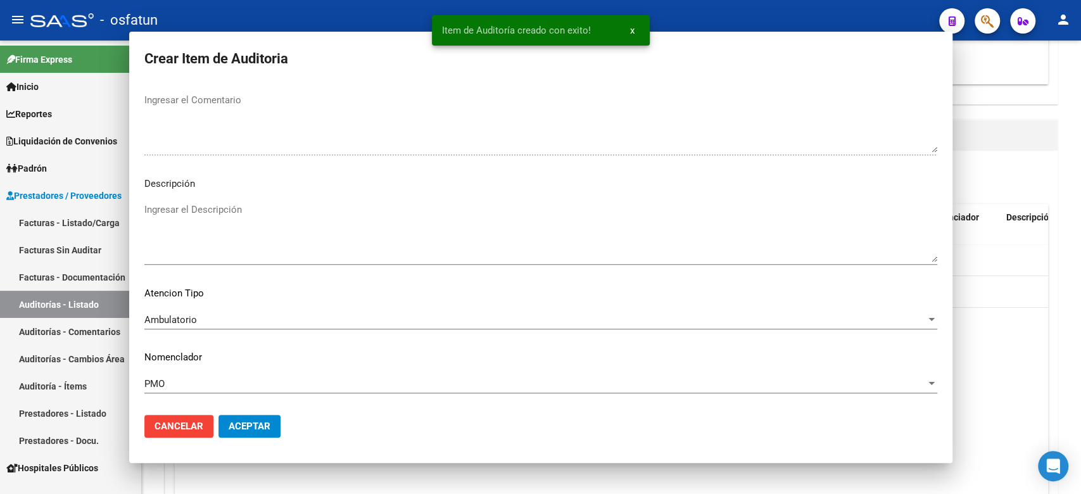
scroll to position [0, 0]
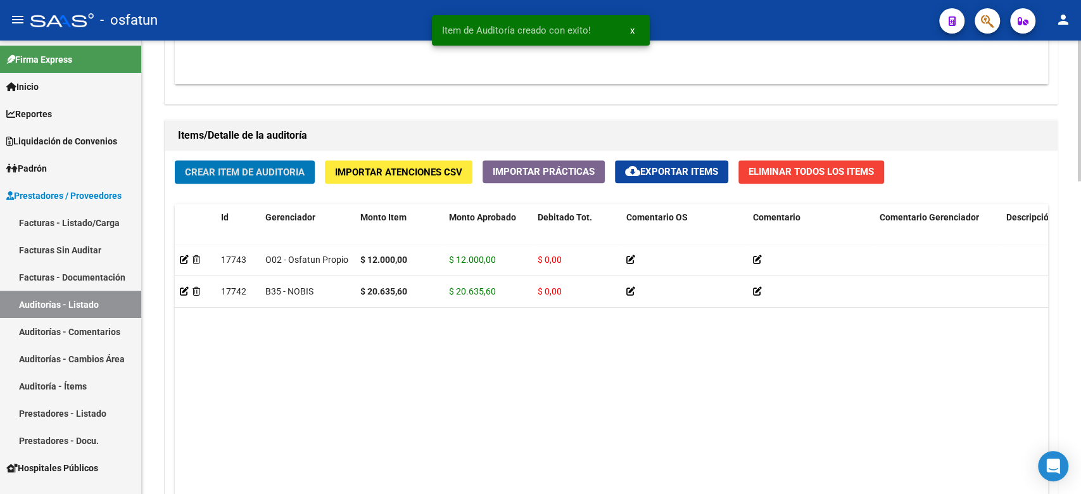
click at [253, 174] on span "Crear Item de Auditoria" at bounding box center [245, 171] width 120 height 11
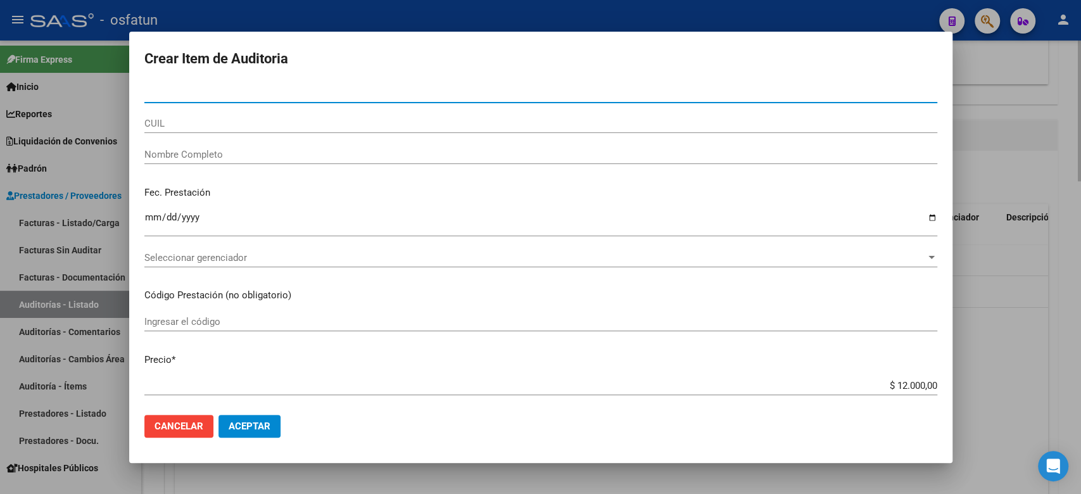
type input "37107523"
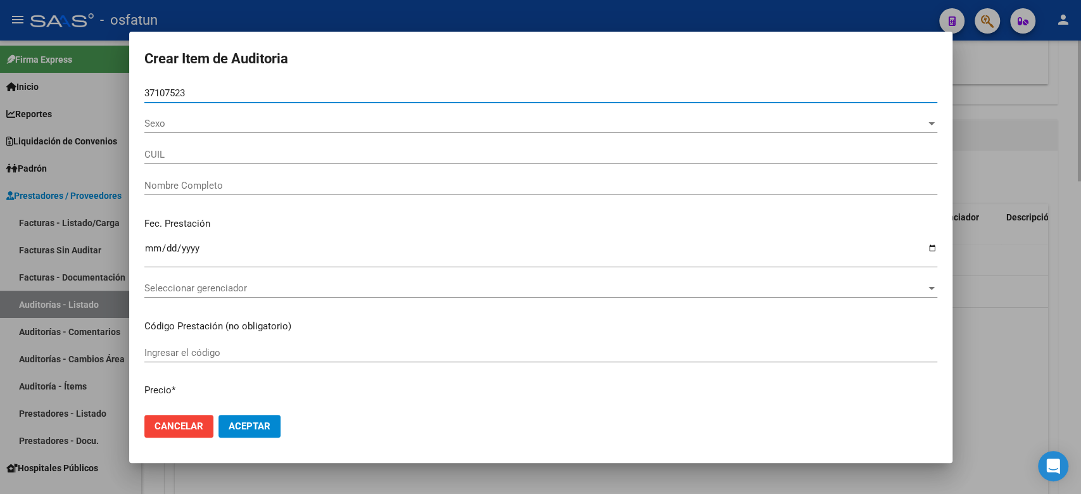
type input "27371075238"
type input "BAIGORRIA CLAUDIA ALICIA"
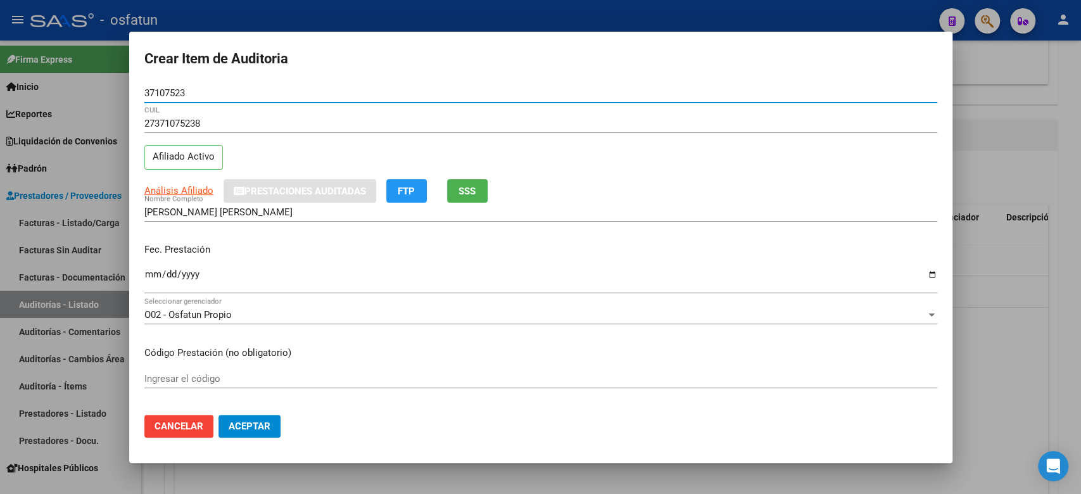
type input "37107523"
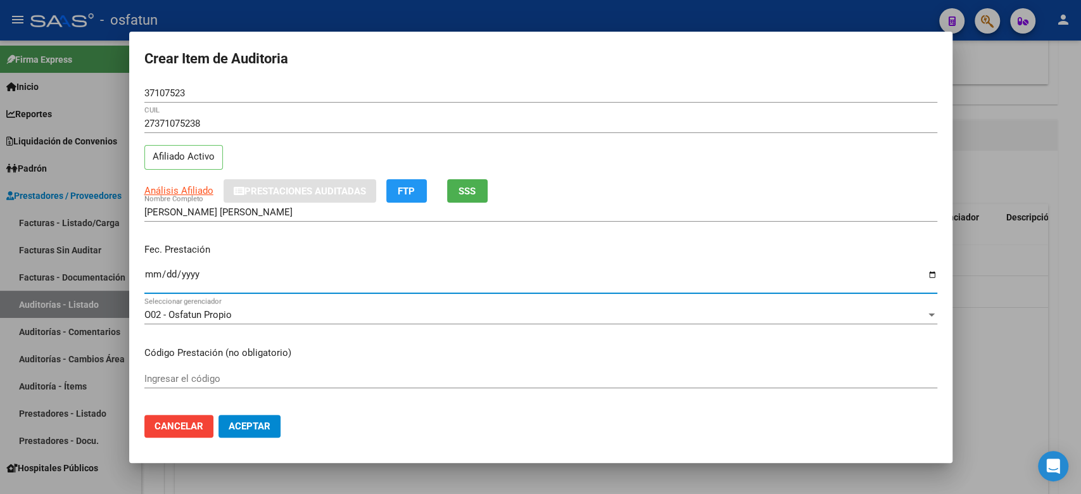
click at [147, 272] on input "Ingresar la fecha" at bounding box center [540, 279] width 793 height 20
type input "2025-05-23"
click at [167, 382] on input "Ingresar el código" at bounding box center [540, 378] width 793 height 11
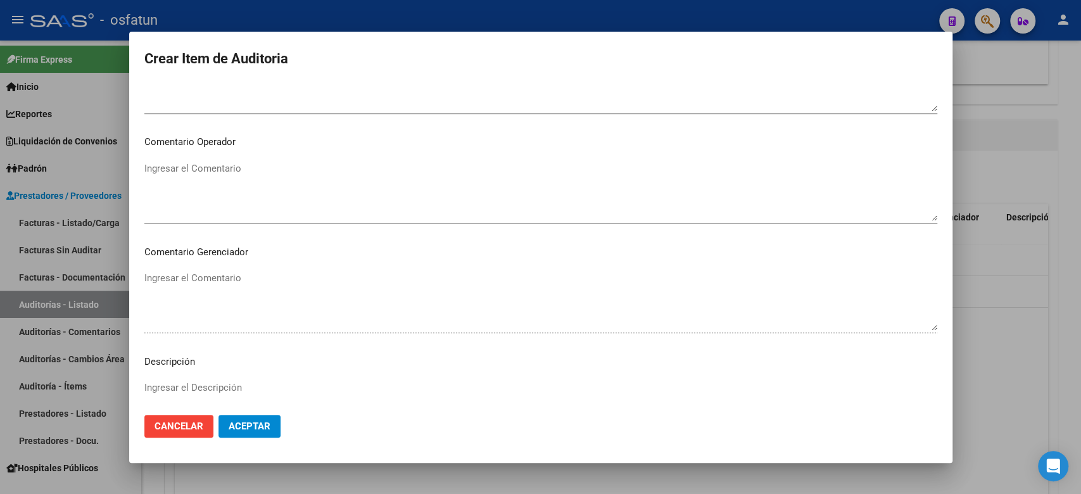
scroll to position [818, 0]
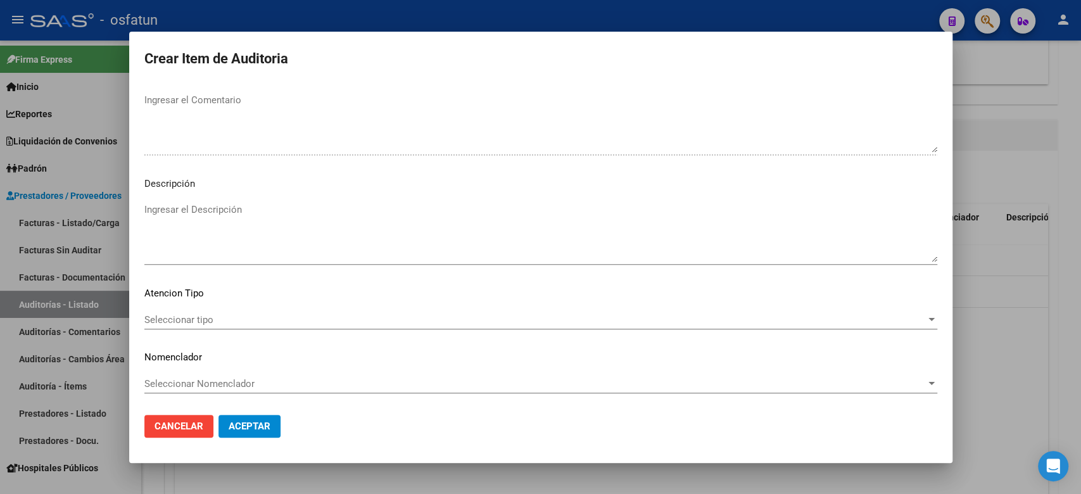
type input "330101"
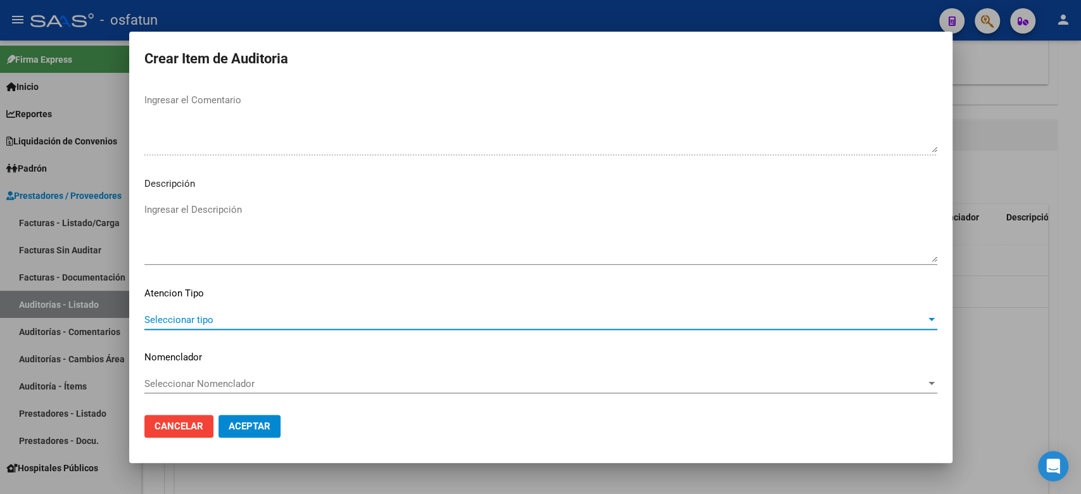
click at [282, 320] on span "Seleccionar tipo" at bounding box center [534, 319] width 781 height 11
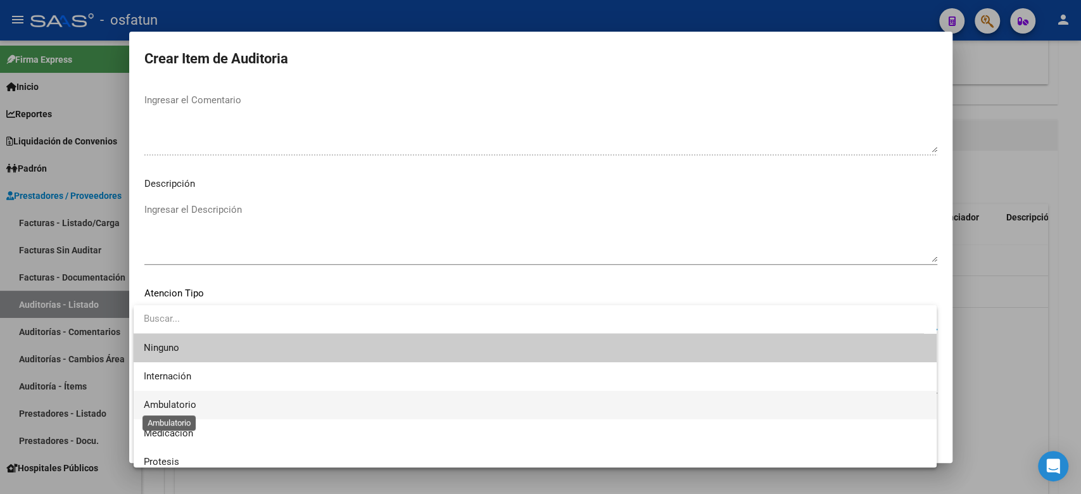
click at [184, 403] on span "Ambulatorio" at bounding box center [170, 404] width 53 height 11
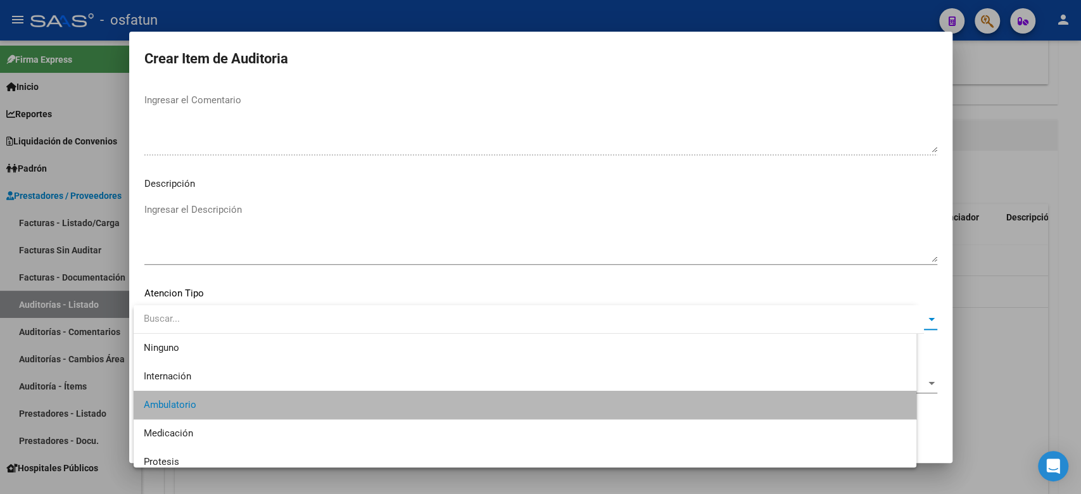
click at [199, 383] on span "Seleccionar Nomenclador" at bounding box center [534, 383] width 781 height 11
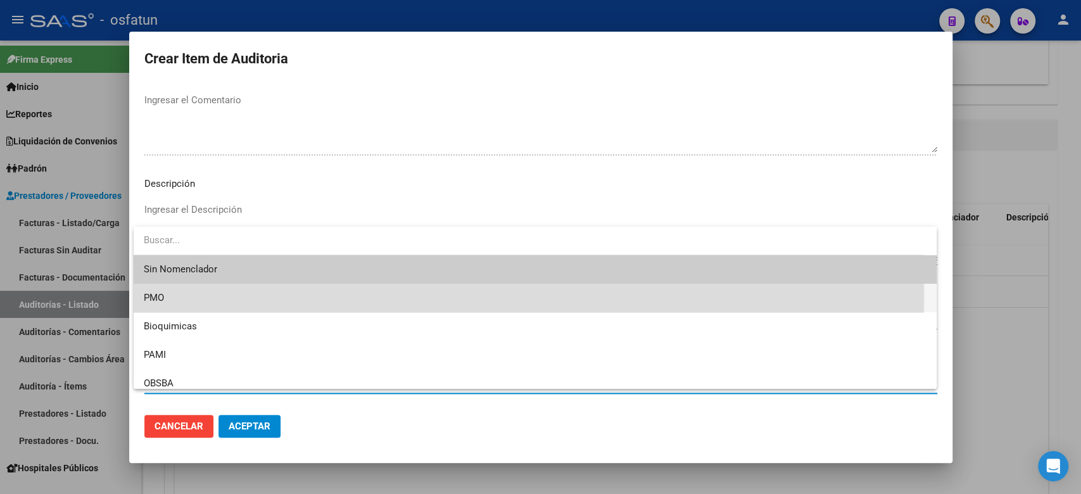
click at [185, 296] on span "PMO" at bounding box center [535, 298] width 782 height 28
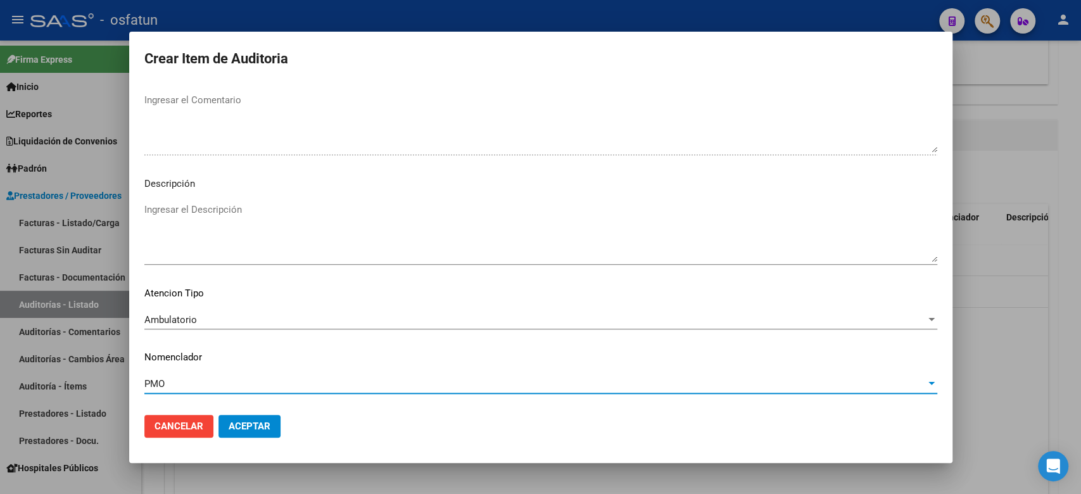
click at [229, 417] on button "Aceptar" at bounding box center [249, 426] width 62 height 23
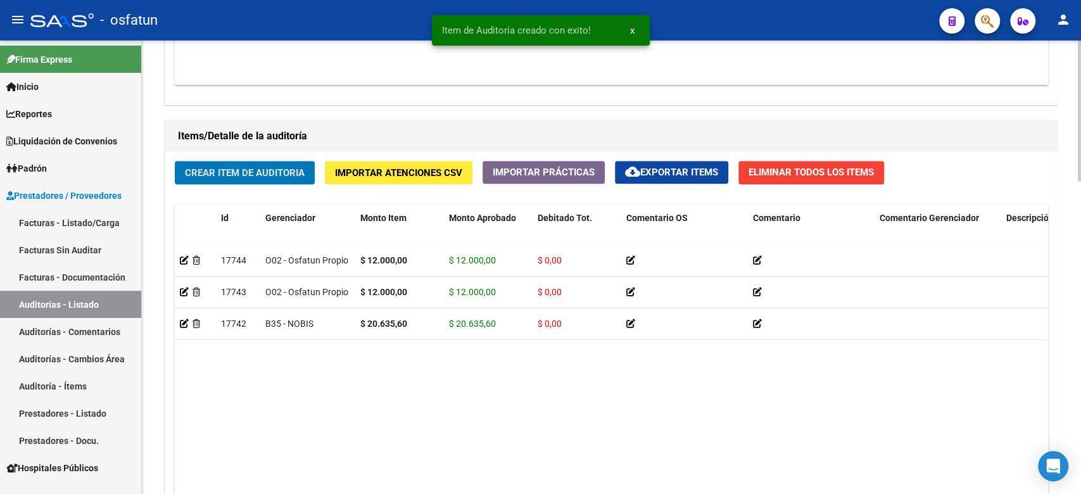
scroll to position [1010, 0]
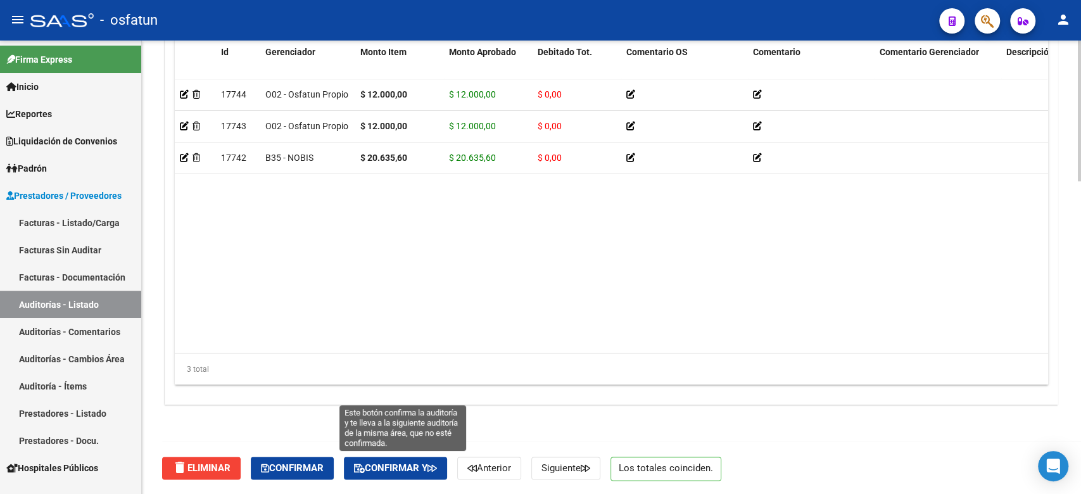
click at [413, 463] on span "Confirmar y" at bounding box center [395, 467] width 83 height 11
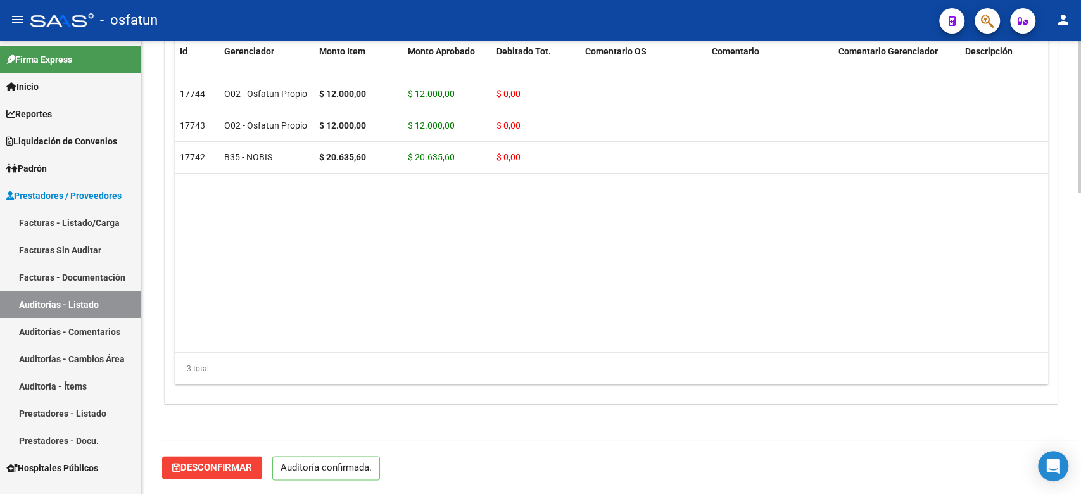
scroll to position [896, 0]
type input "202510"
drag, startPoint x: 83, startPoint y: 228, endPoint x: 116, endPoint y: 237, distance: 34.7
click at [83, 228] on link "Facturas - Listado/Carga" at bounding box center [70, 222] width 141 height 27
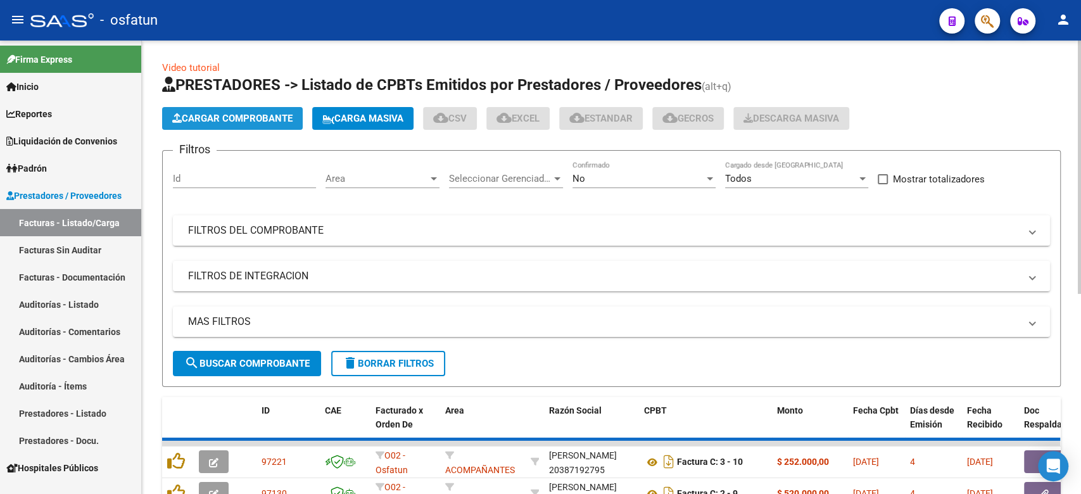
click at [256, 123] on span "Cargar Comprobante" at bounding box center [232, 118] width 120 height 11
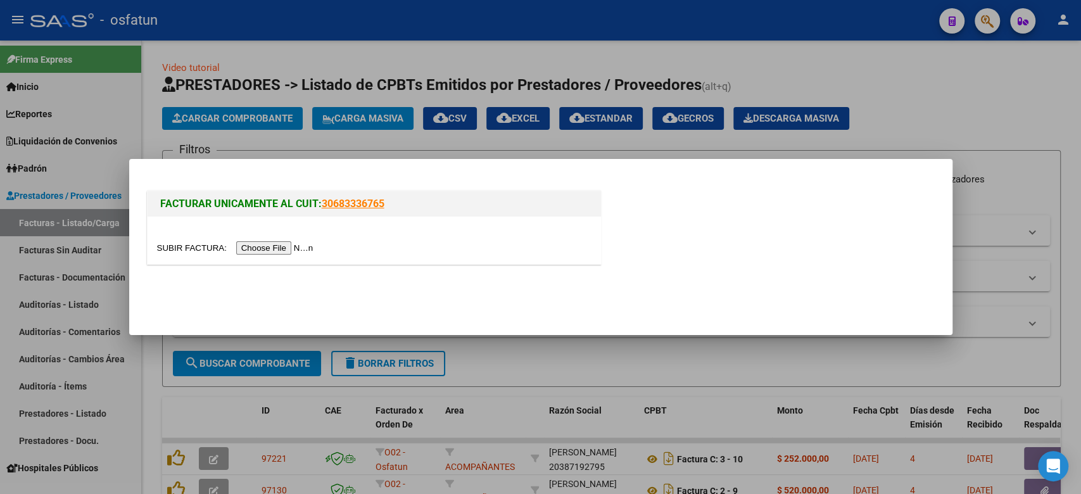
click at [256, 246] on input "file" at bounding box center [237, 247] width 160 height 13
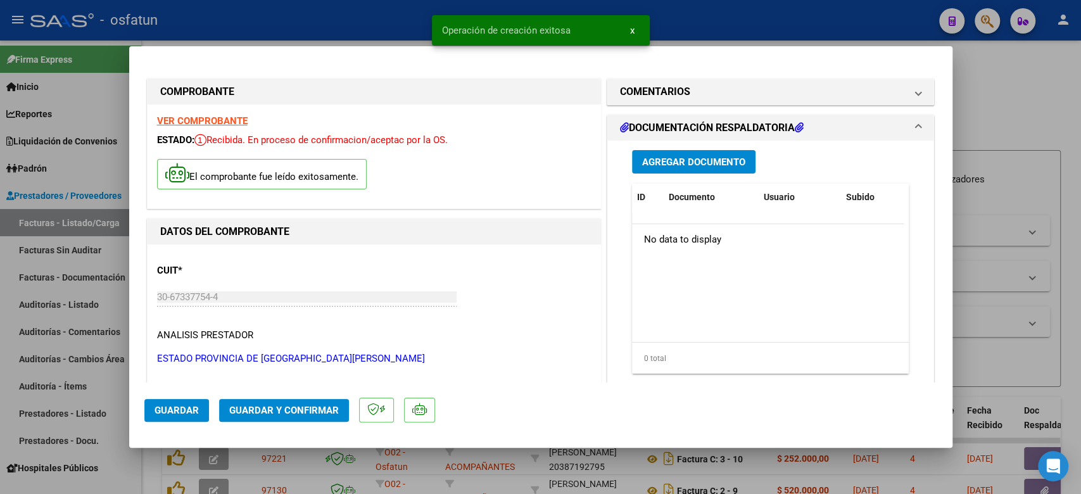
click at [306, 411] on span "Guardar y Confirmar" at bounding box center [284, 409] width 110 height 11
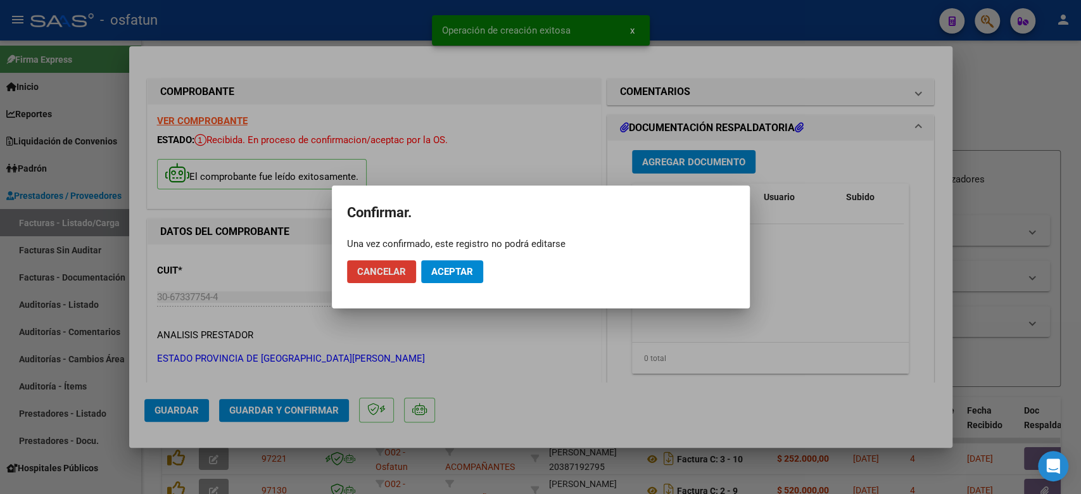
click at [446, 280] on button "Aceptar" at bounding box center [452, 271] width 62 height 23
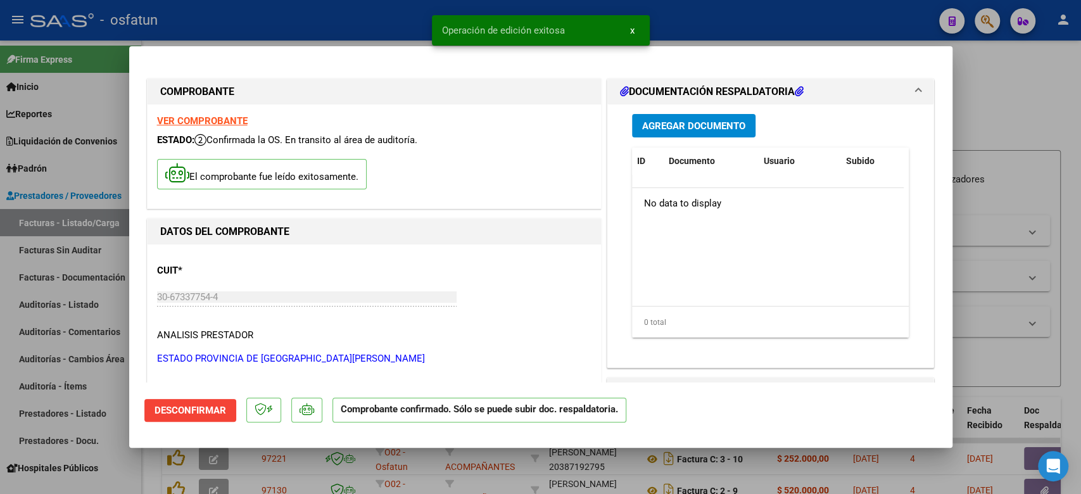
click at [998, 205] on div at bounding box center [540, 247] width 1081 height 494
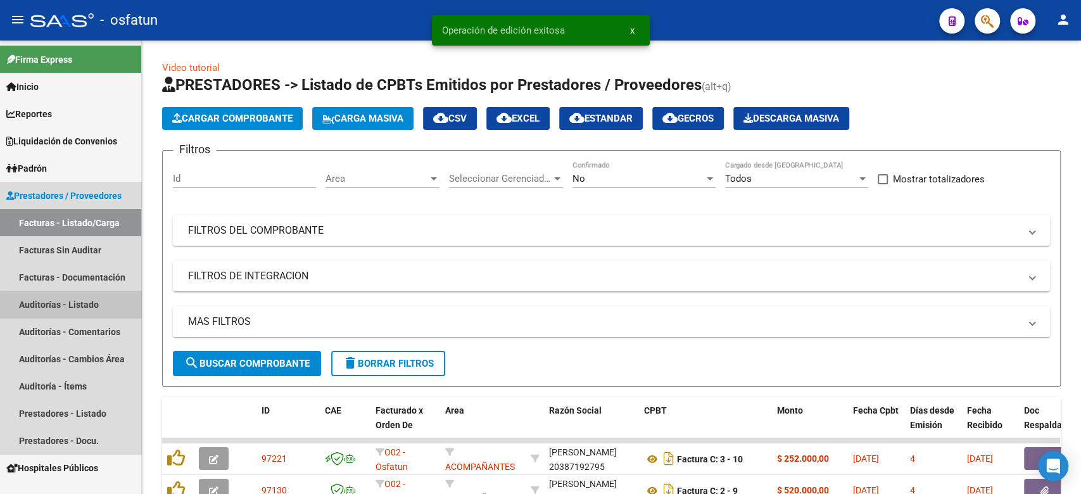
click at [92, 306] on link "Auditorías - Listado" at bounding box center [70, 304] width 141 height 27
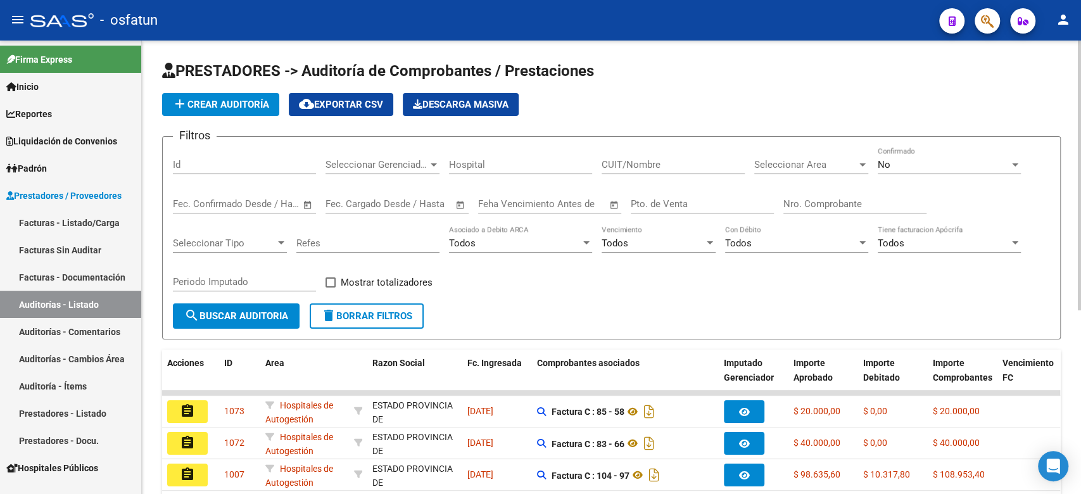
click at [251, 103] on span "add Crear Auditoría" at bounding box center [220, 104] width 97 height 11
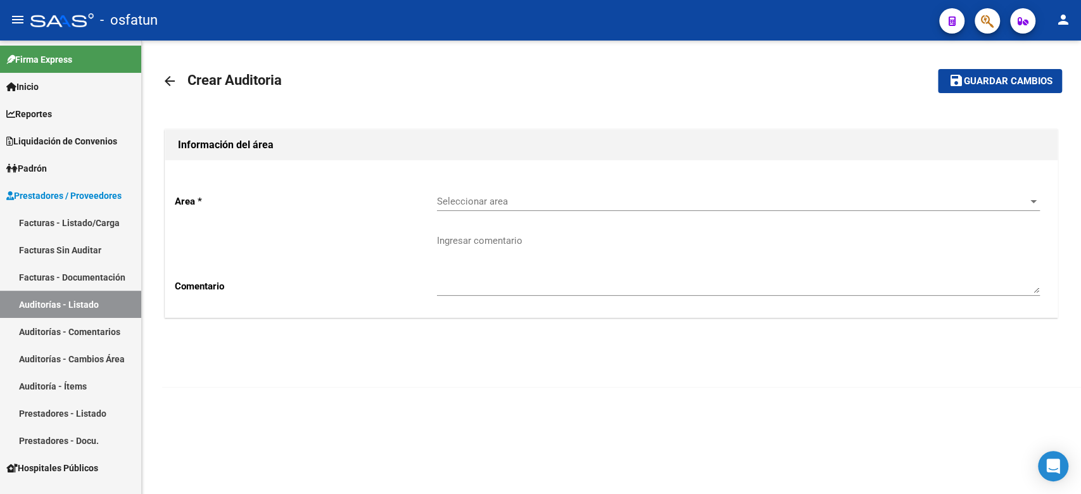
click at [460, 199] on span "Seleccionar area" at bounding box center [732, 201] width 591 height 11
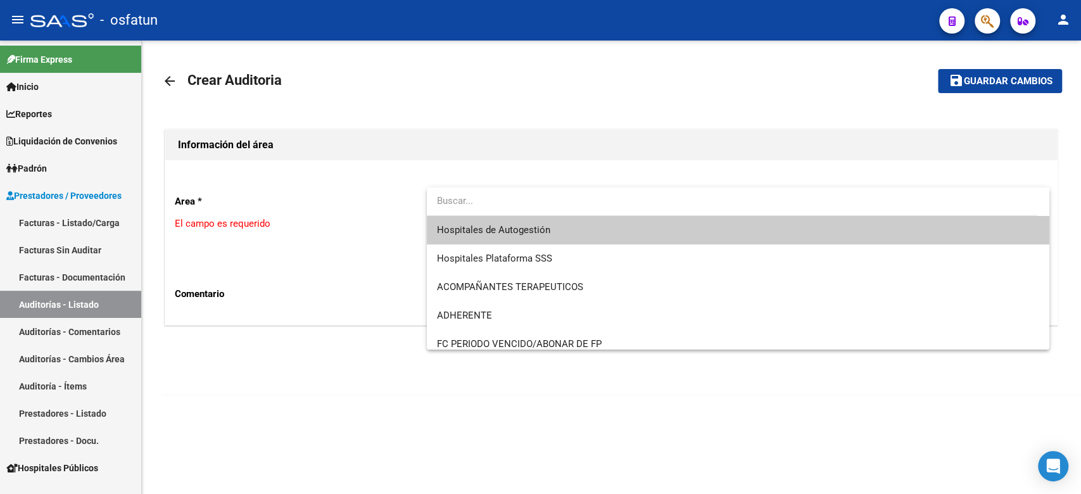
click at [460, 214] on input "dropdown search" at bounding box center [732, 201] width 610 height 28
click at [460, 227] on span "Hospitales de Autogestión" at bounding box center [493, 229] width 113 height 11
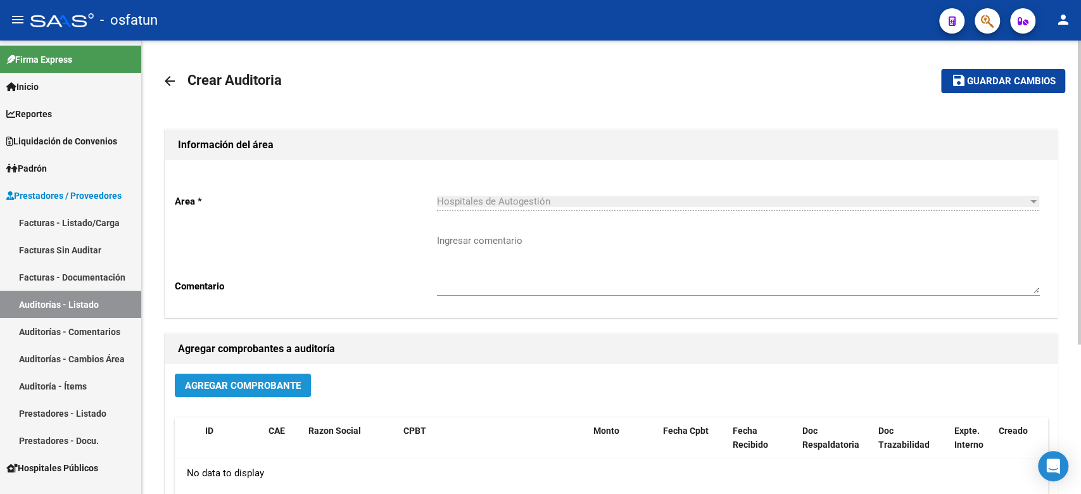
click at [268, 386] on span "Agregar Comprobante" at bounding box center [243, 385] width 116 height 11
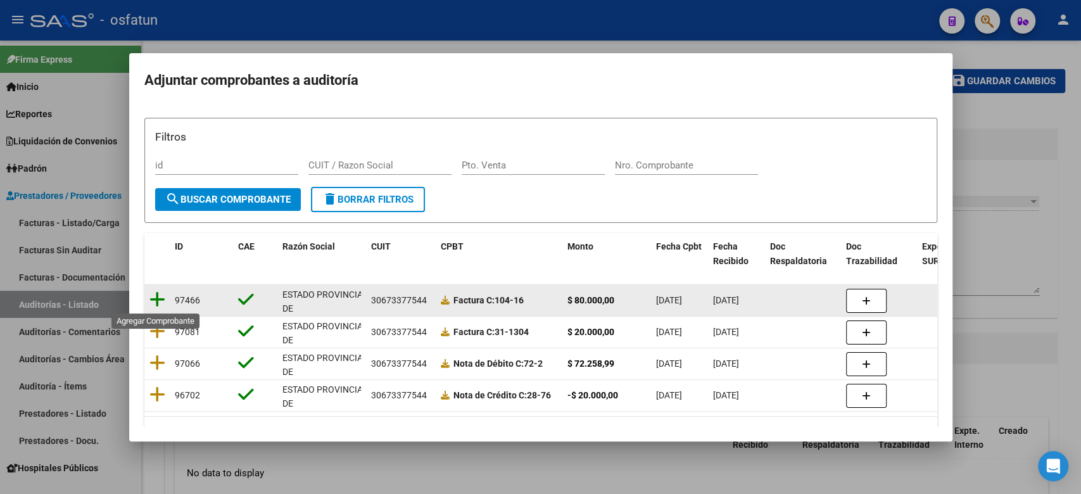
click at [161, 304] on icon at bounding box center [157, 300] width 16 height 18
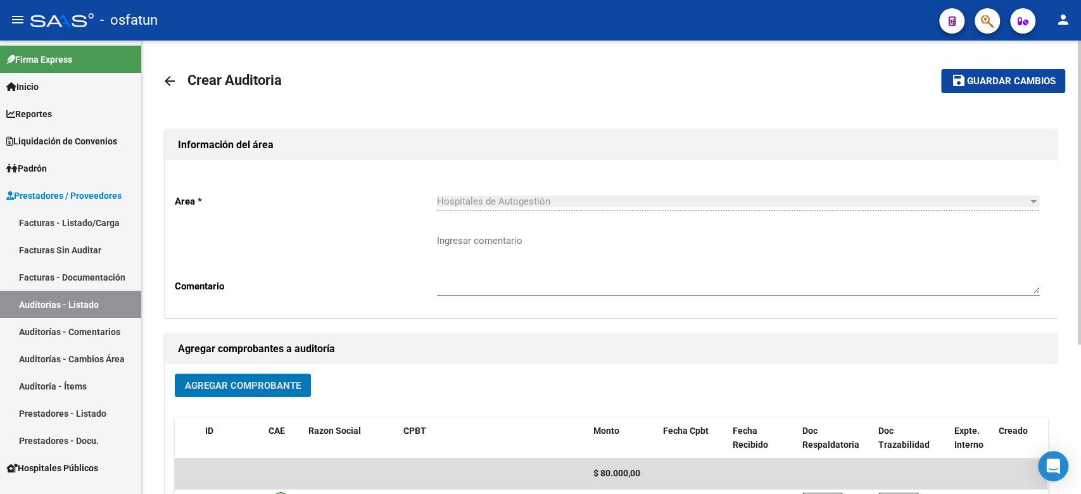
click at [993, 79] on span "Guardar cambios" at bounding box center [1010, 81] width 89 height 11
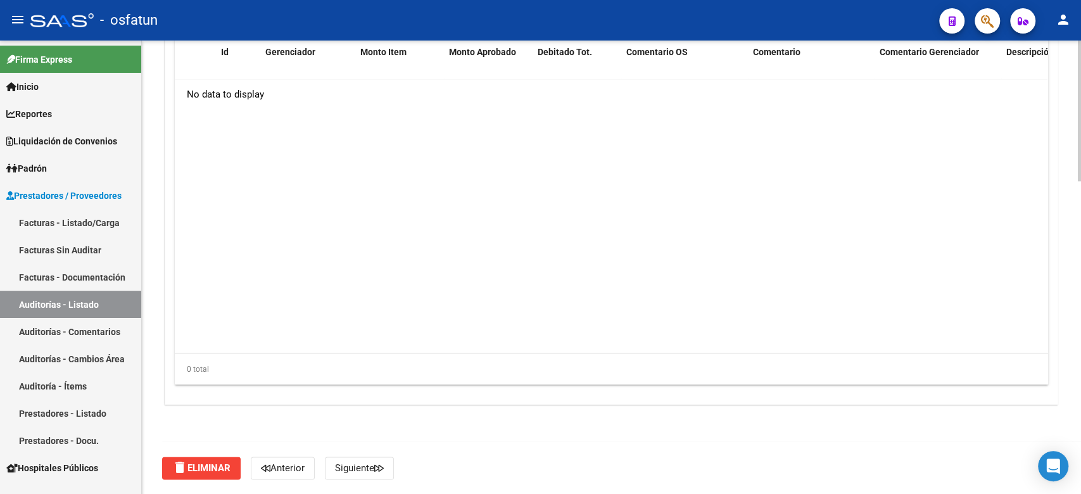
scroll to position [672, 0]
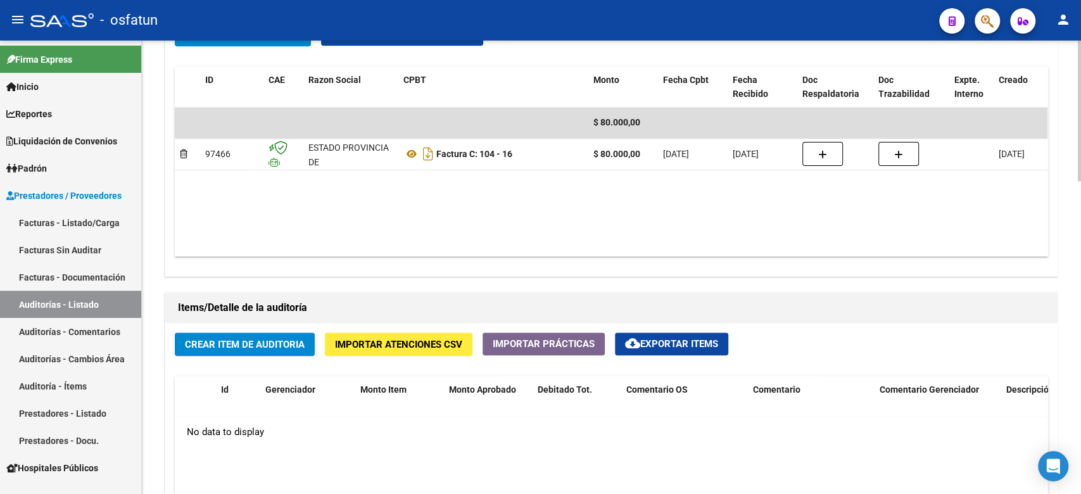
click at [236, 348] on span "Crear Item de Auditoria" at bounding box center [245, 344] width 120 height 11
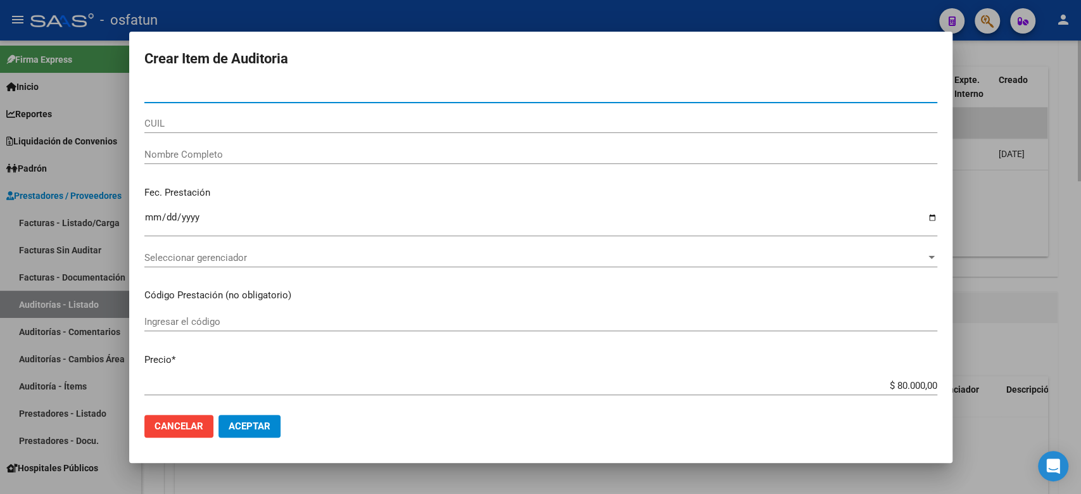
paste input "35768392"
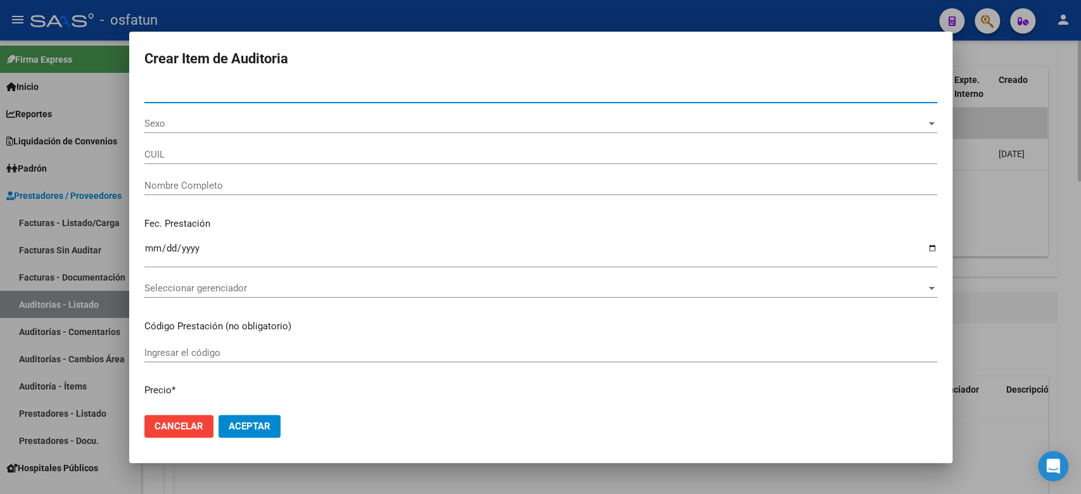
type input "35768392"
type input "27357683926"
type input "RIVERO MARIA JOSE"
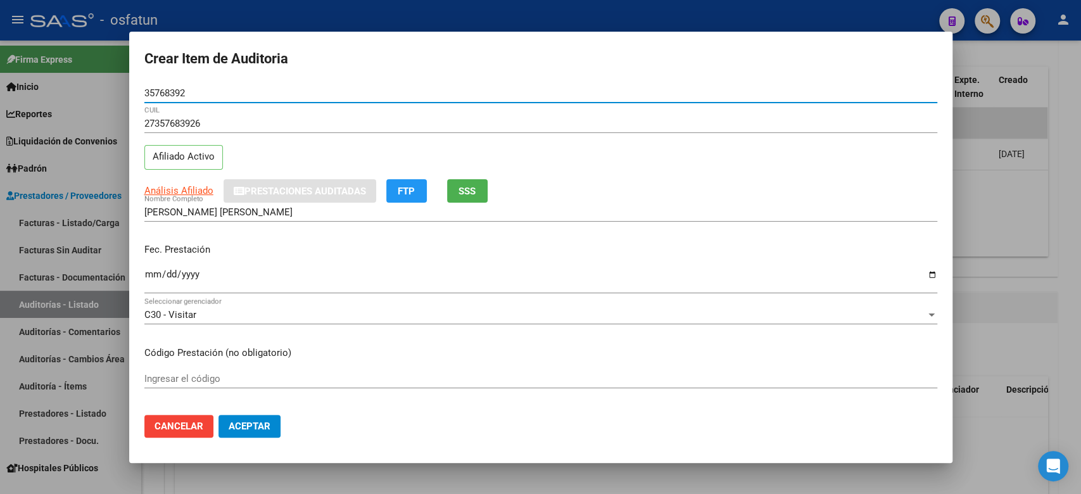
type input "35768392"
click at [152, 277] on input "Ingresar la fecha" at bounding box center [540, 279] width 793 height 20
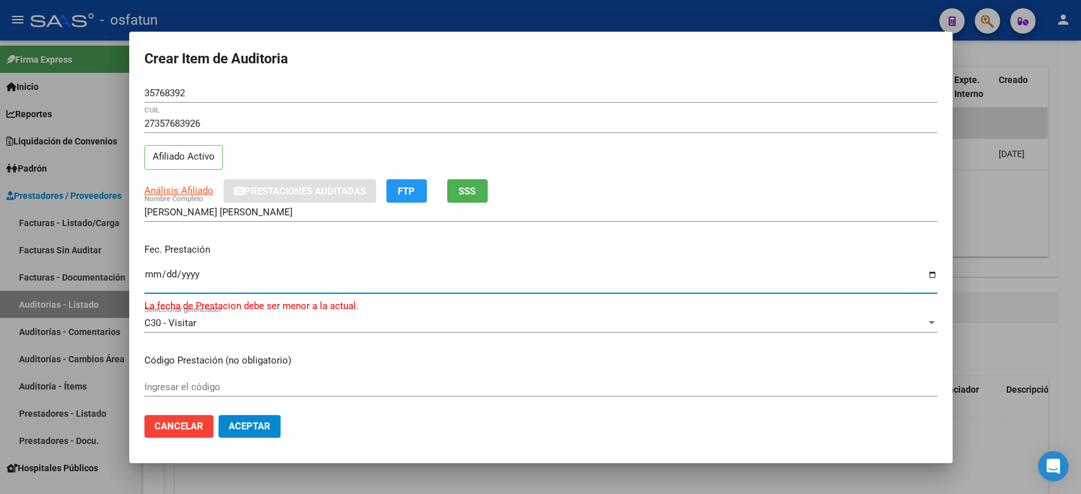
type input "2025-05-09"
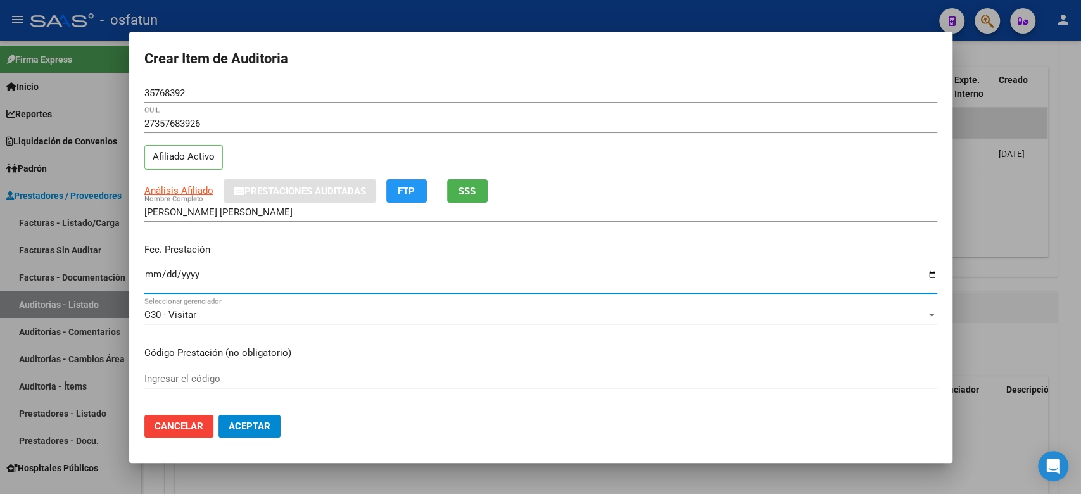
click at [182, 368] on mat-dialog-content "35768392 Nro Documento 27357683926 CUIL Afiliado Activo Análisis Afiliado Prest…" at bounding box center [540, 244] width 823 height 321
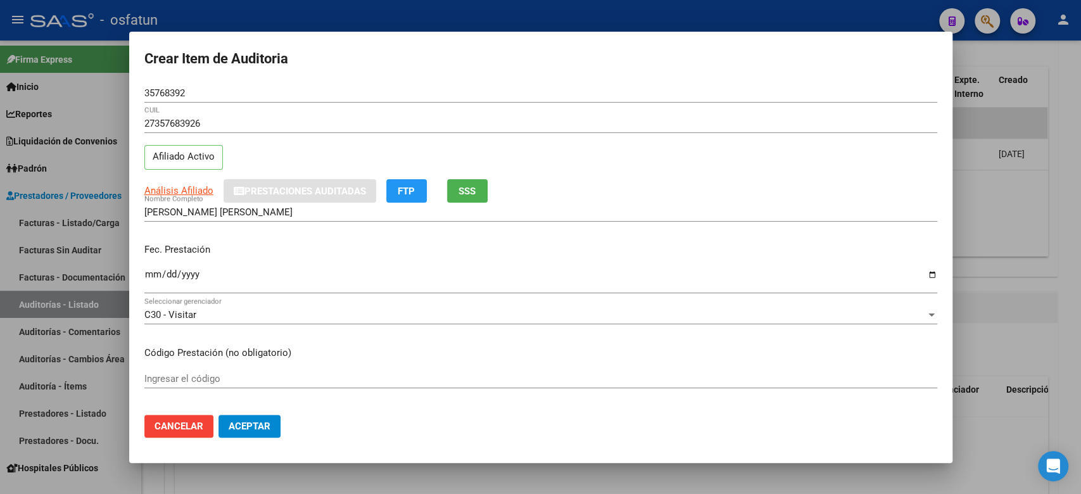
drag, startPoint x: 182, startPoint y: 368, endPoint x: 184, endPoint y: 379, distance: 10.3
click at [182, 372] on div "Ingresar el código" at bounding box center [540, 378] width 793 height 19
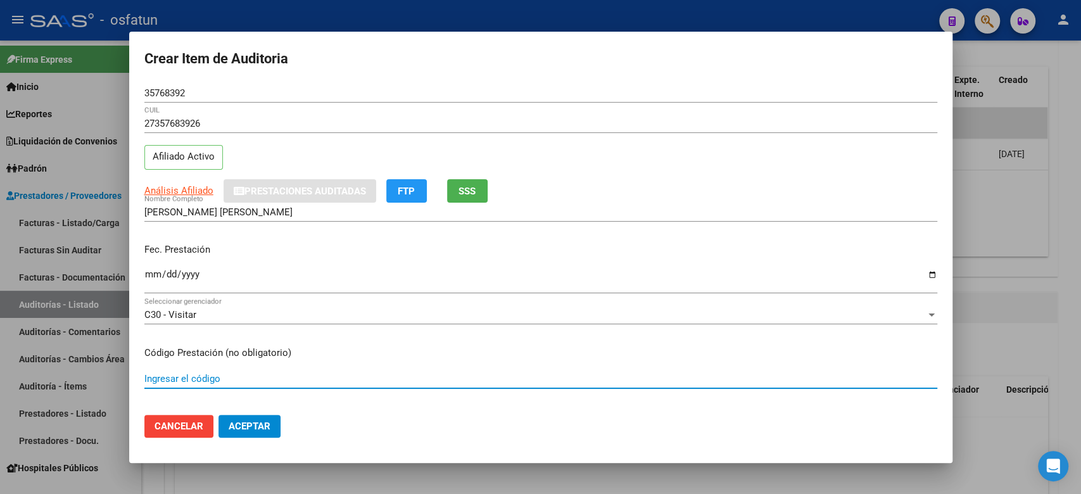
click at [184, 379] on input "Ingresar el código" at bounding box center [540, 378] width 793 height 11
type input "420101"
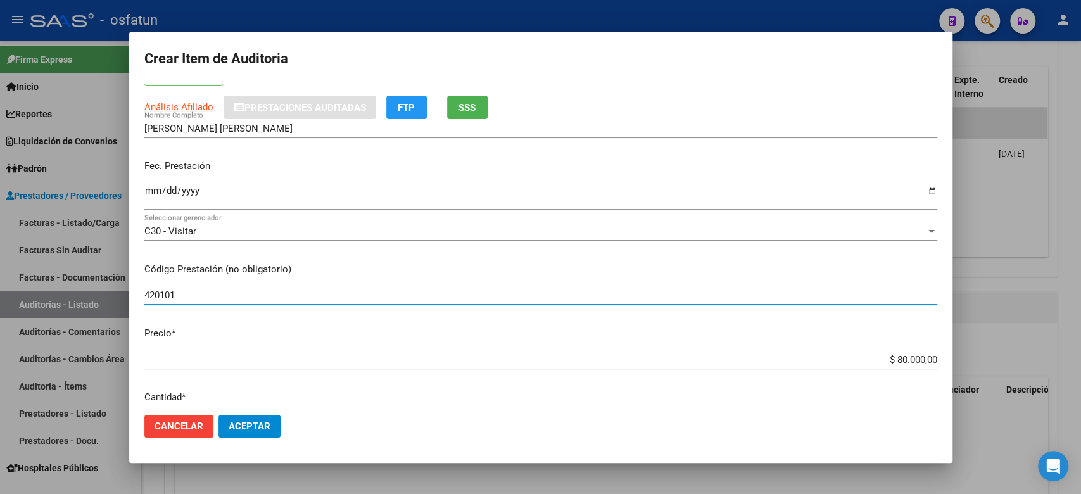
scroll to position [168, 0]
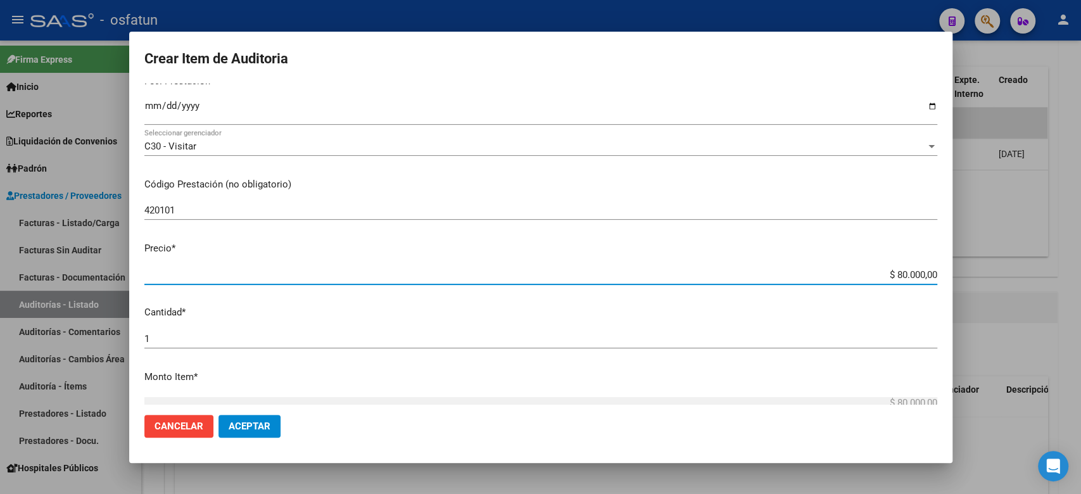
drag, startPoint x: 855, startPoint y: 267, endPoint x: 884, endPoint y: 268, distance: 29.8
click at [884, 269] on input "$ 80.000,00" at bounding box center [540, 274] width 793 height 11
drag, startPoint x: 924, startPoint y: 272, endPoint x: 905, endPoint y: 274, distance: 19.7
click at [922, 272] on input "$ 80.000,00" at bounding box center [540, 274] width 793 height 11
drag, startPoint x: 870, startPoint y: 269, endPoint x: 954, endPoint y: 271, distance: 84.2
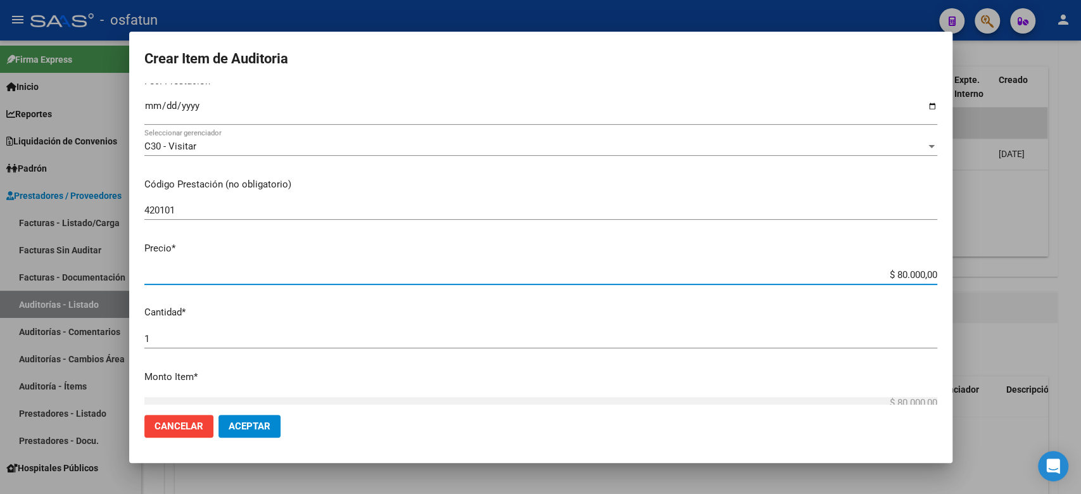
click at [954, 271] on div "Crear Item de Auditoria 35768392 Nro Documento 27357683926 CUIL Afiliado Activo…" at bounding box center [540, 247] width 1081 height 494
type input "$ 0,02"
type input "$ 0,20"
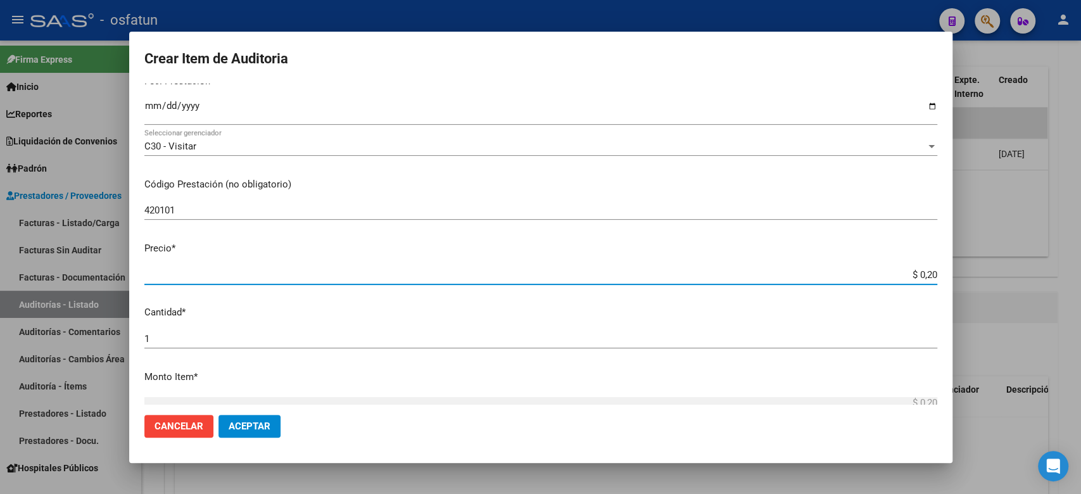
type input "$ 2,00"
type input "$ 20,00"
type input "$ 200,00"
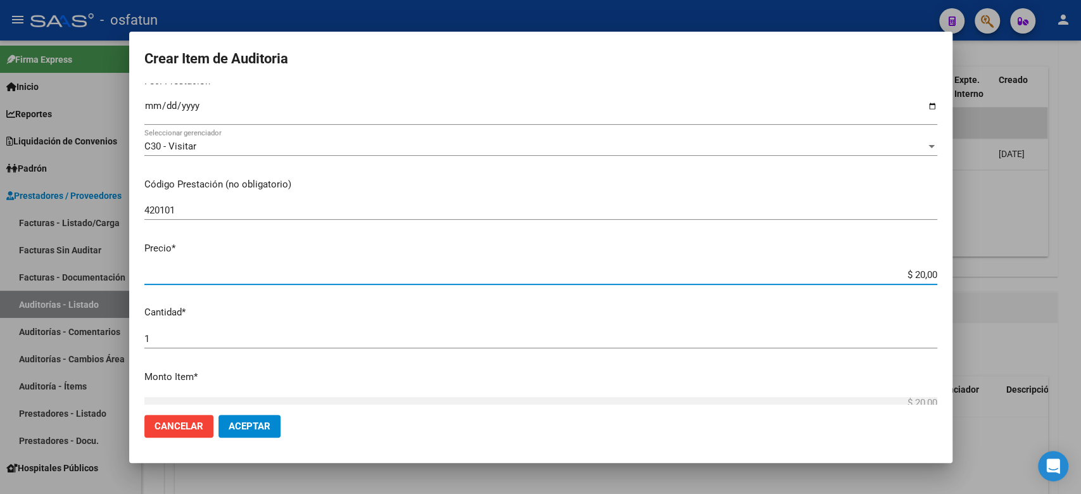
type input "$ 200,00"
type input "$ 2.000,00"
type input "$ 20.000,00"
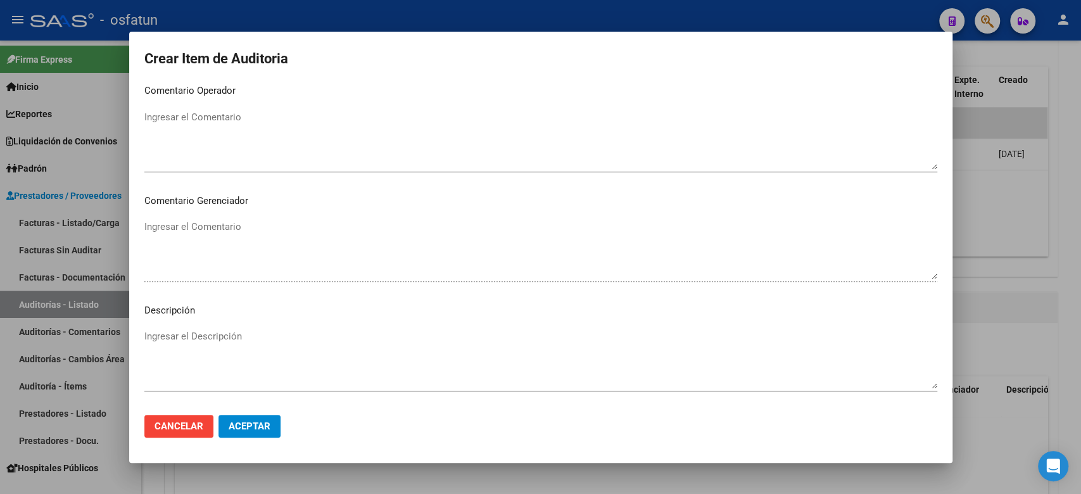
scroll to position [818, 0]
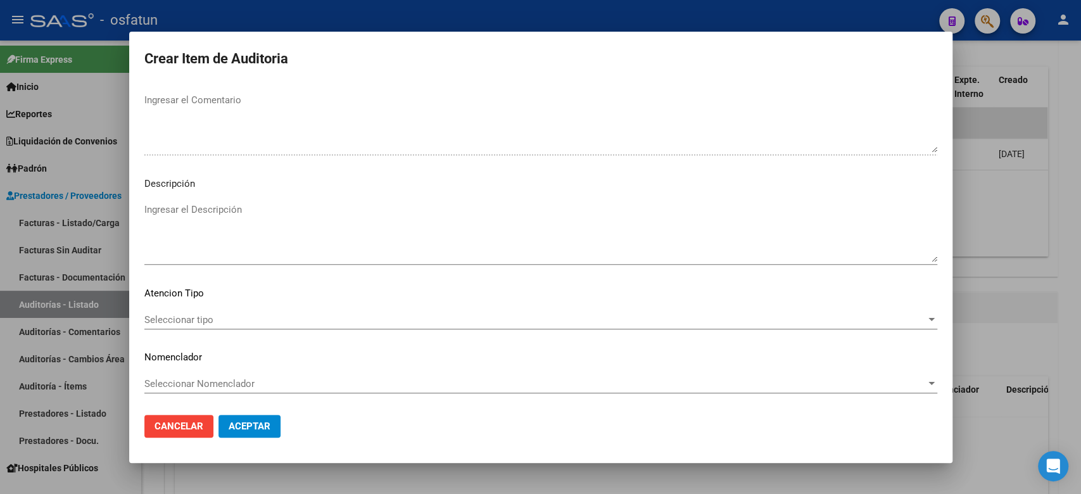
click at [292, 316] on span "Seleccionar tipo" at bounding box center [534, 319] width 781 height 11
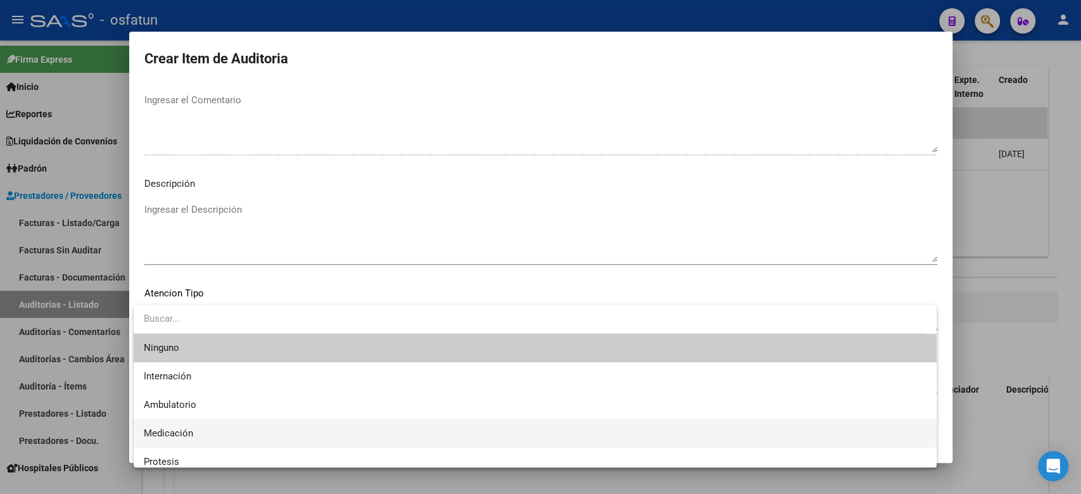
click at [228, 423] on span "Medicación" at bounding box center [535, 433] width 782 height 28
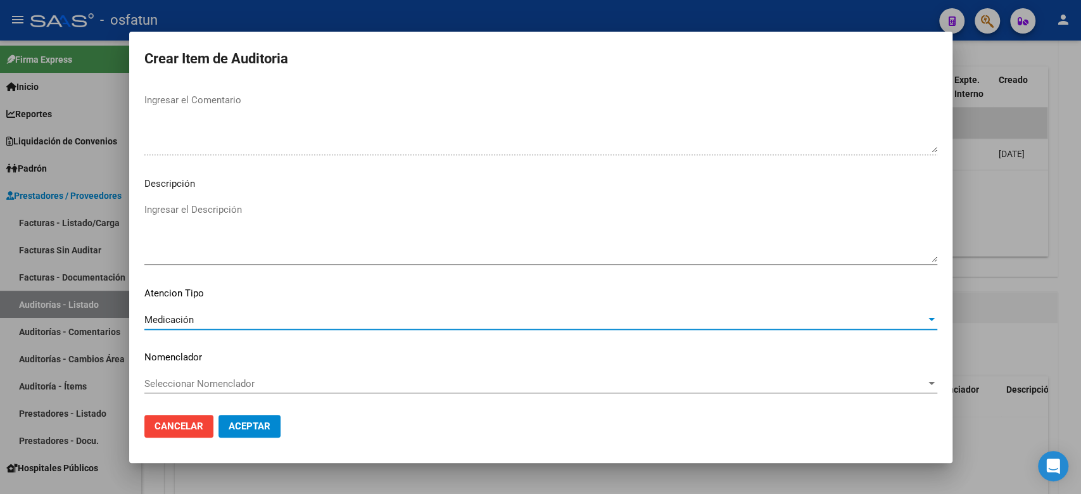
click at [227, 316] on div "Medicación" at bounding box center [534, 319] width 781 height 11
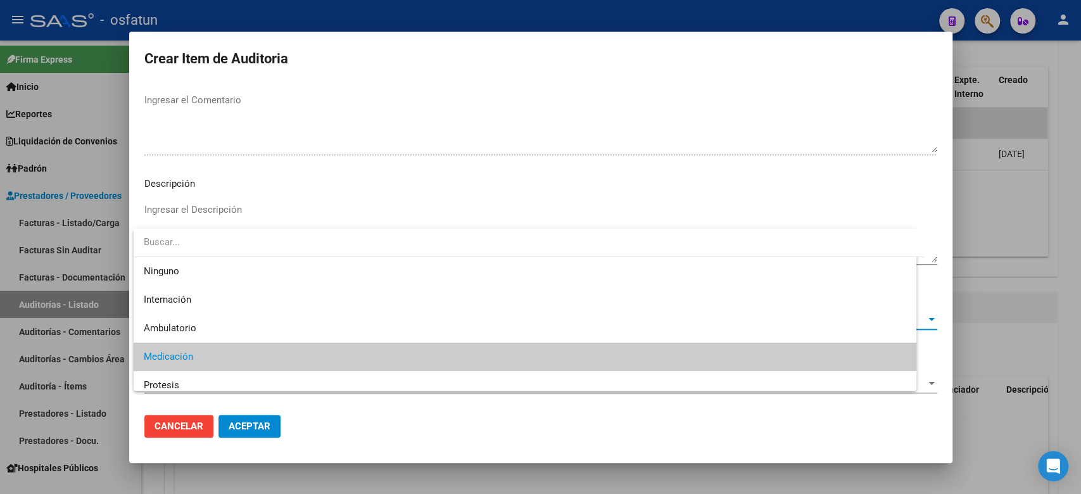
scroll to position [37, 0]
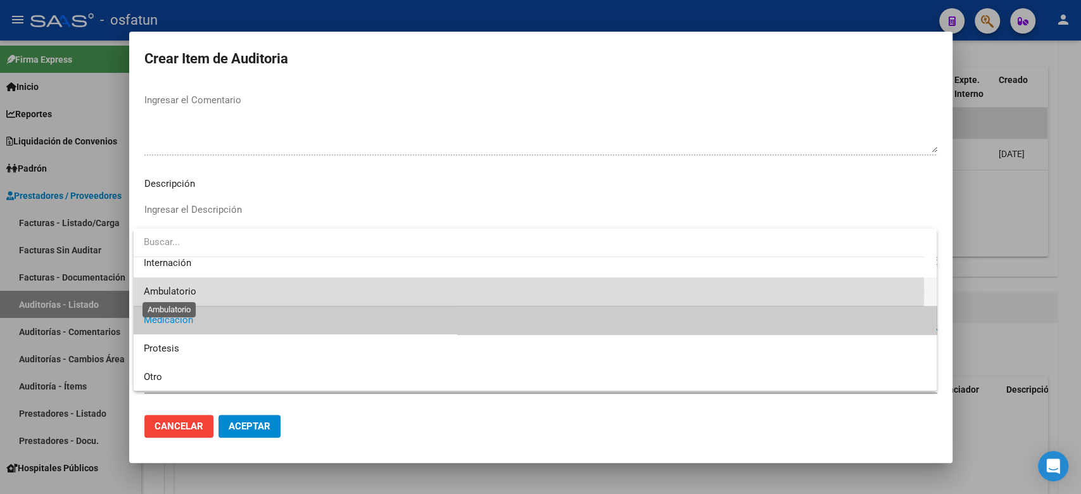
click at [184, 291] on span "Ambulatorio" at bounding box center [170, 290] width 53 height 11
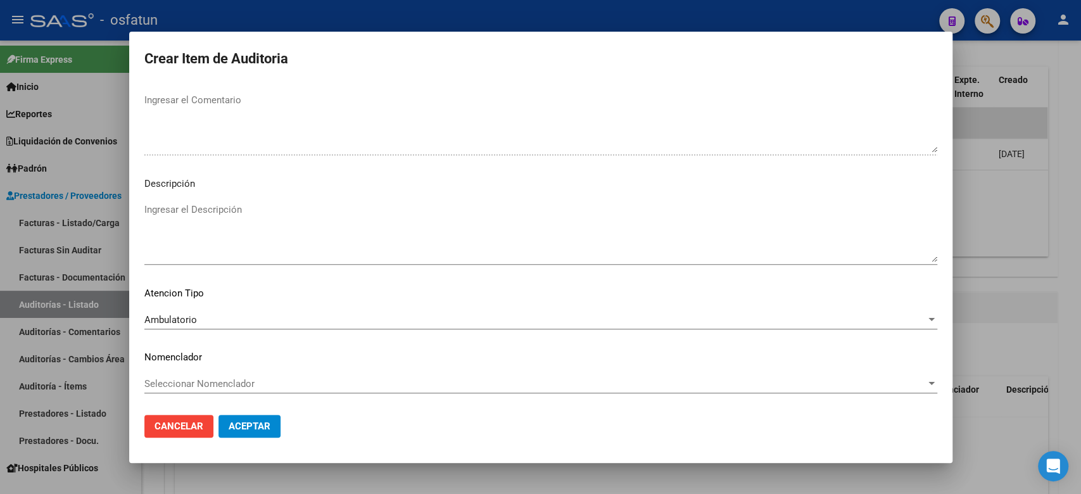
click at [193, 376] on div "Seleccionar Nomenclador Seleccionar Nomenclador" at bounding box center [540, 383] width 793 height 19
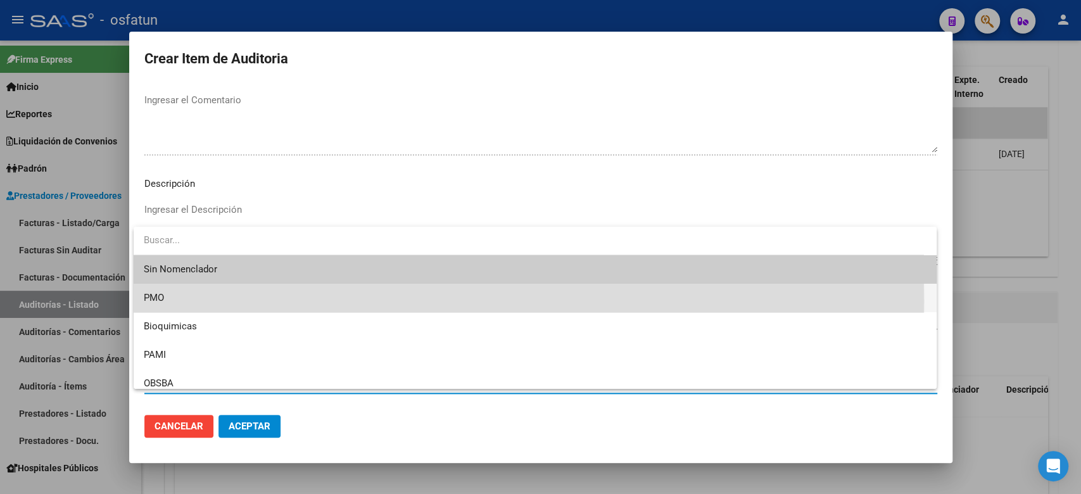
click at [182, 301] on span "PMO" at bounding box center [535, 298] width 782 height 28
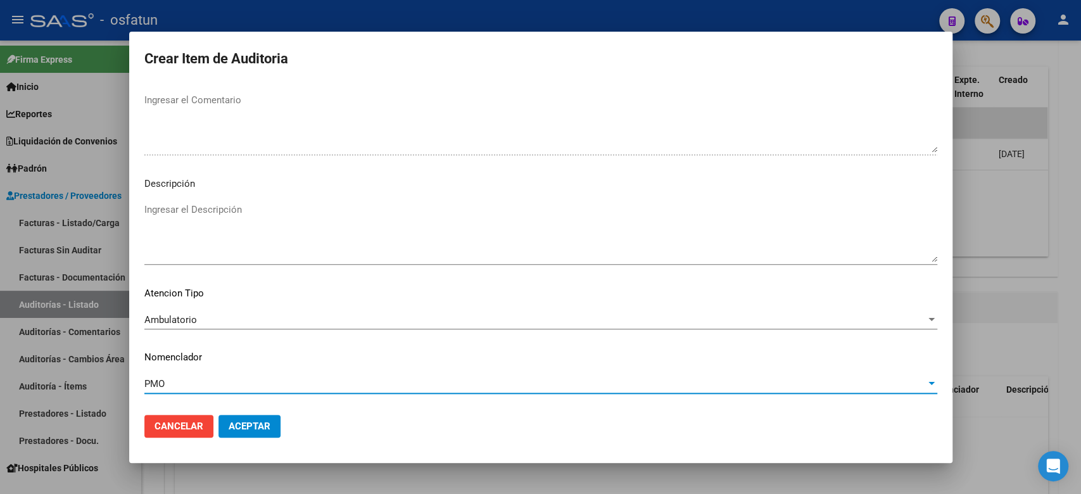
click at [249, 427] on span "Aceptar" at bounding box center [250, 425] width 42 height 11
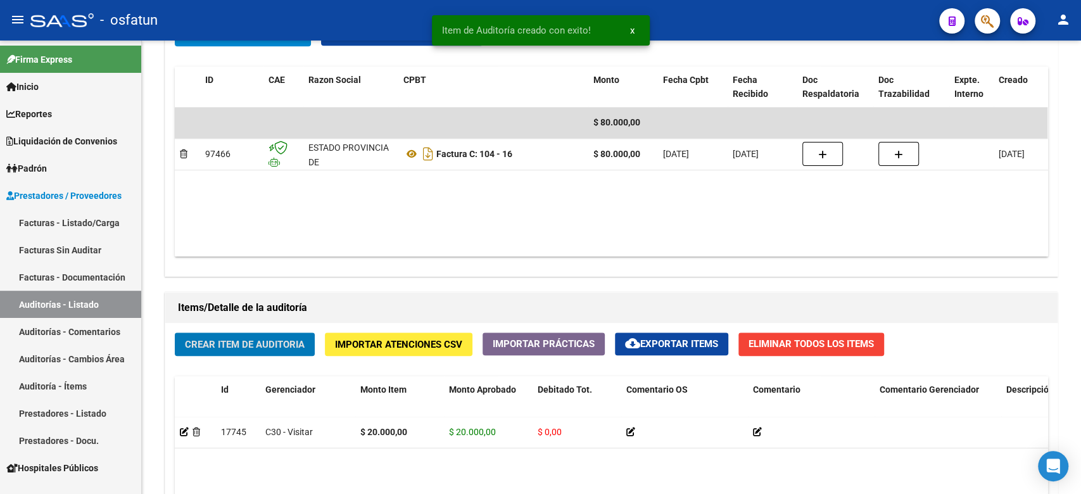
scroll to position [672, 0]
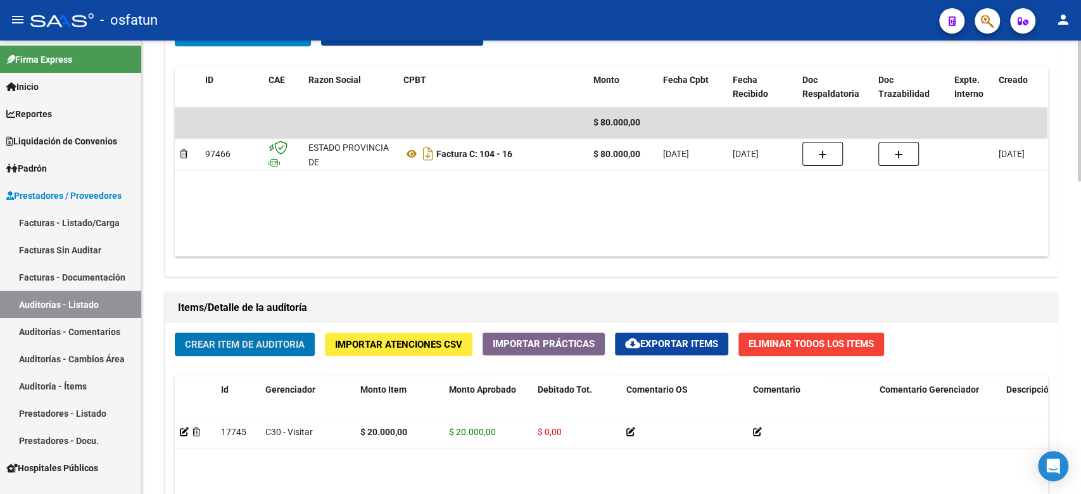
click at [236, 345] on span "Crear Item de Auditoria" at bounding box center [245, 344] width 120 height 11
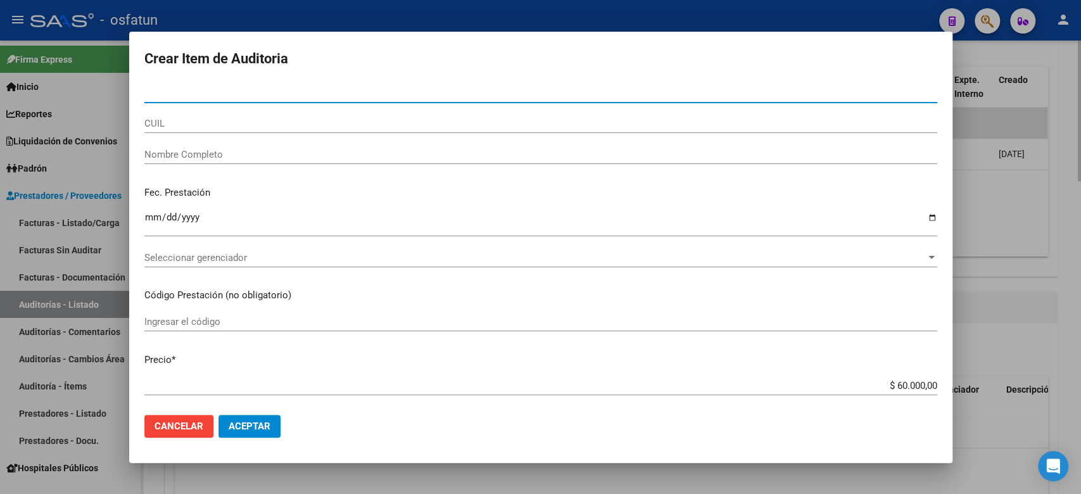
paste input "48410534"
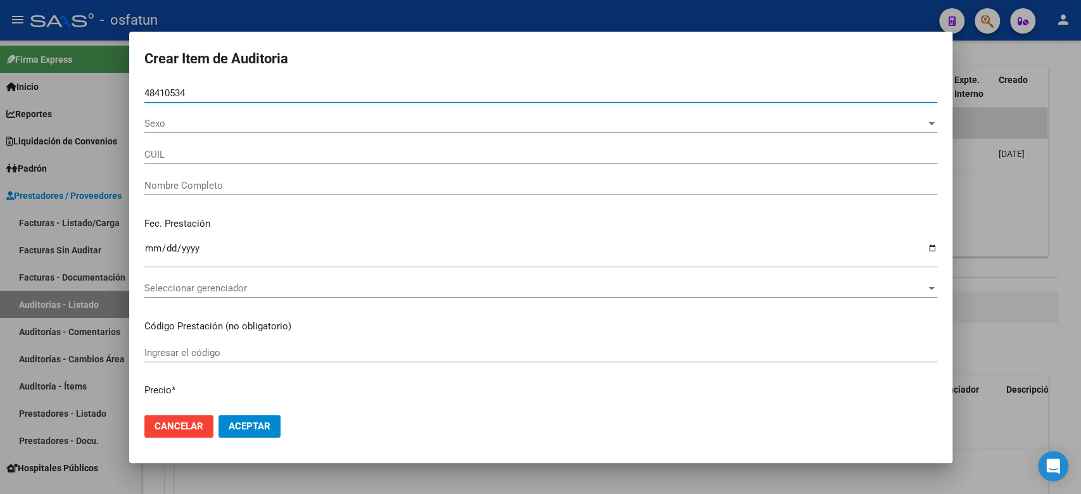
type input "48410534"
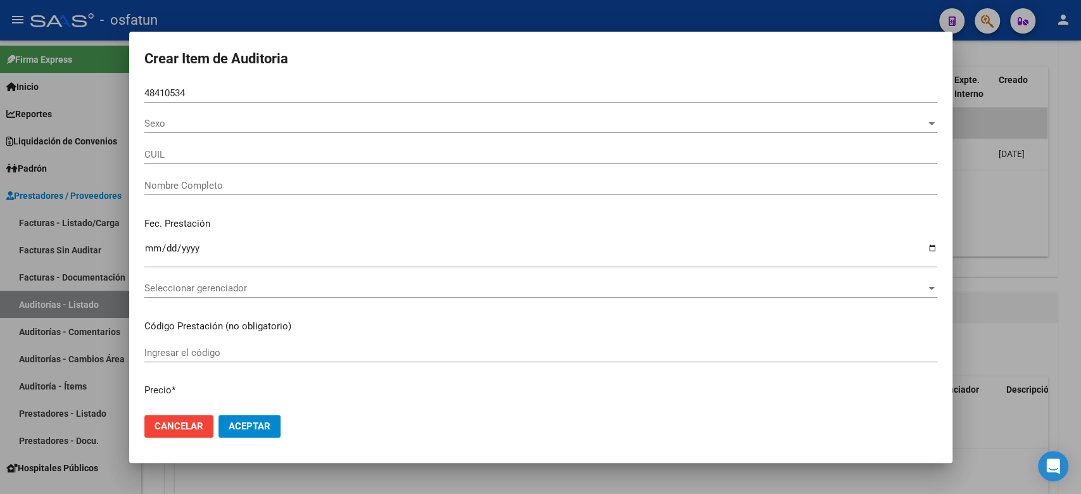
type input "20484105341"
type input "VILLEGAS JUAN MANUEL"
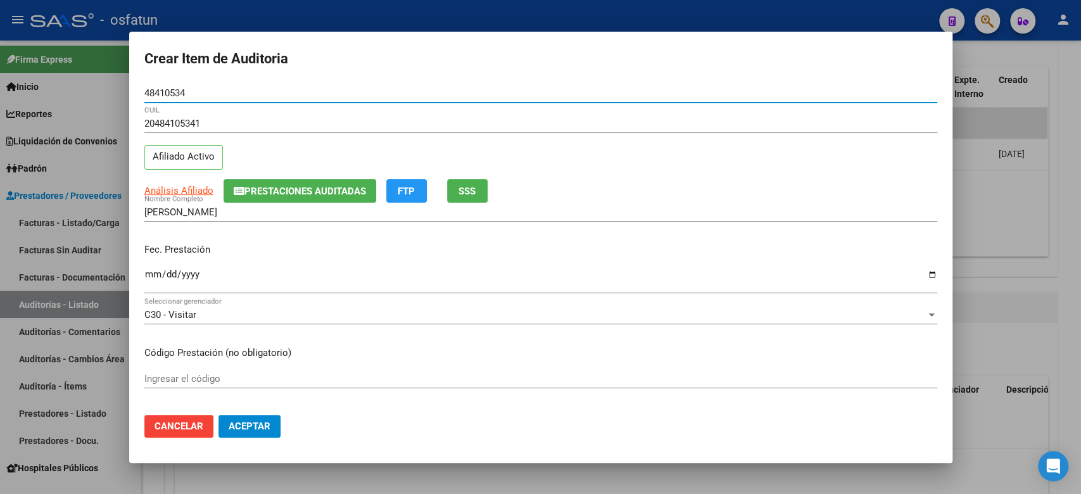
click at [149, 279] on input "Ingresar la fecha" at bounding box center [540, 279] width 793 height 20
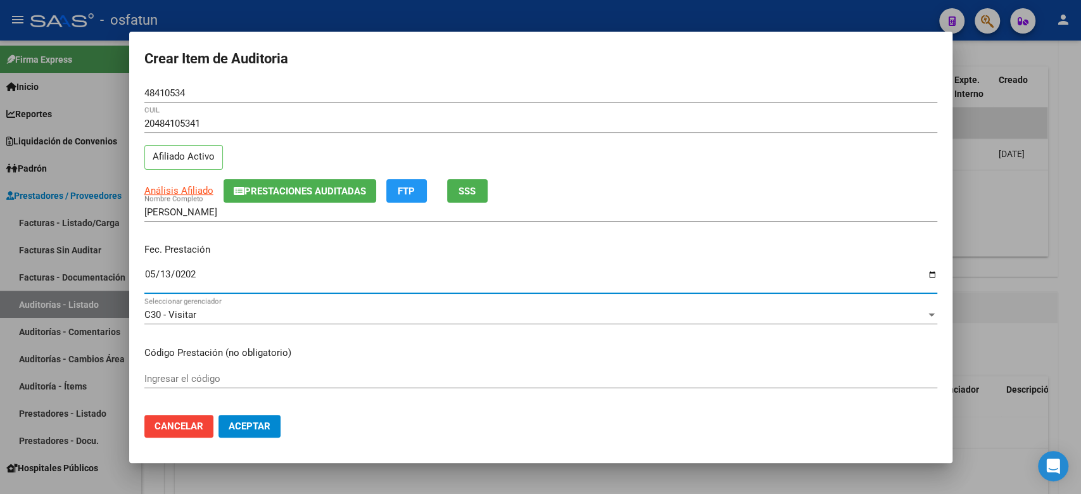
type input "[DATE]"
click at [182, 378] on input "Ingresar el código" at bounding box center [540, 378] width 793 height 11
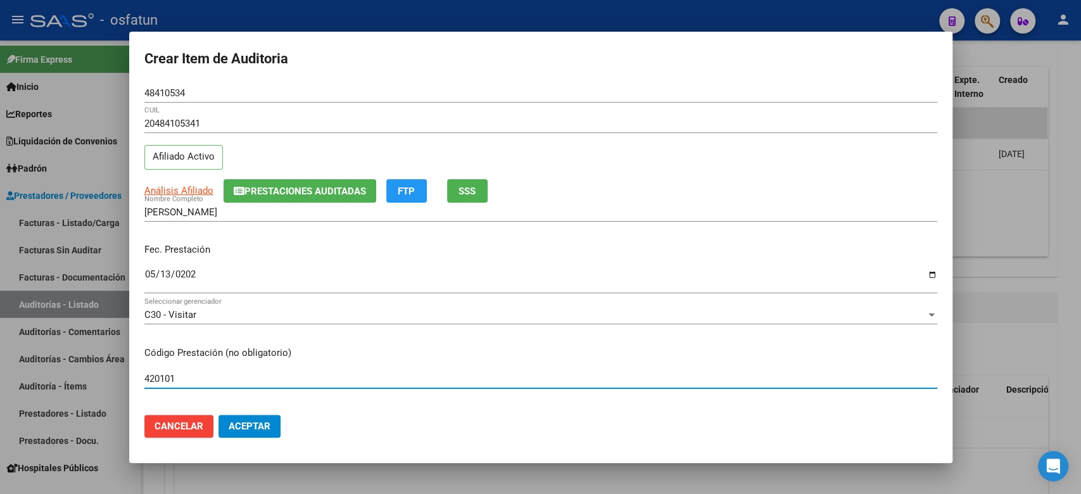
type input "420101"
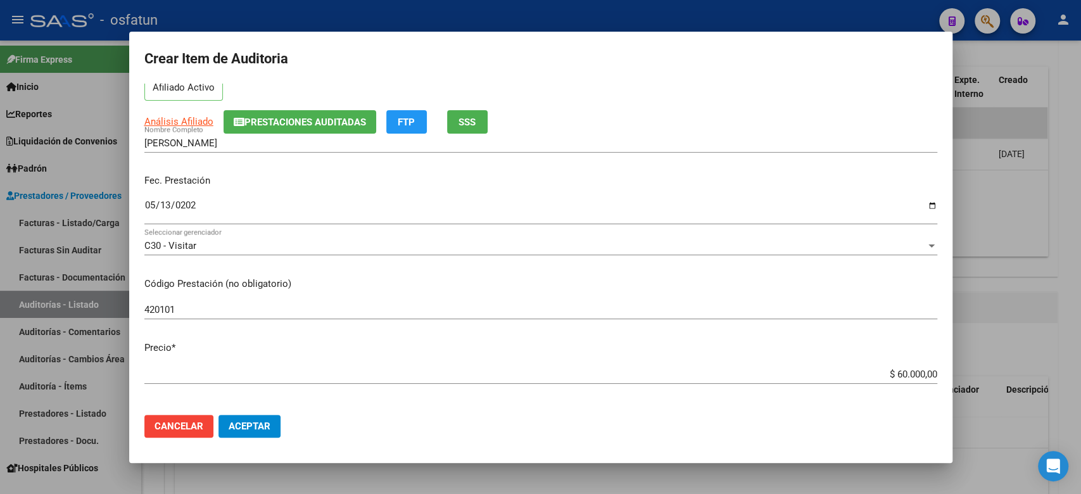
scroll to position [84, 0]
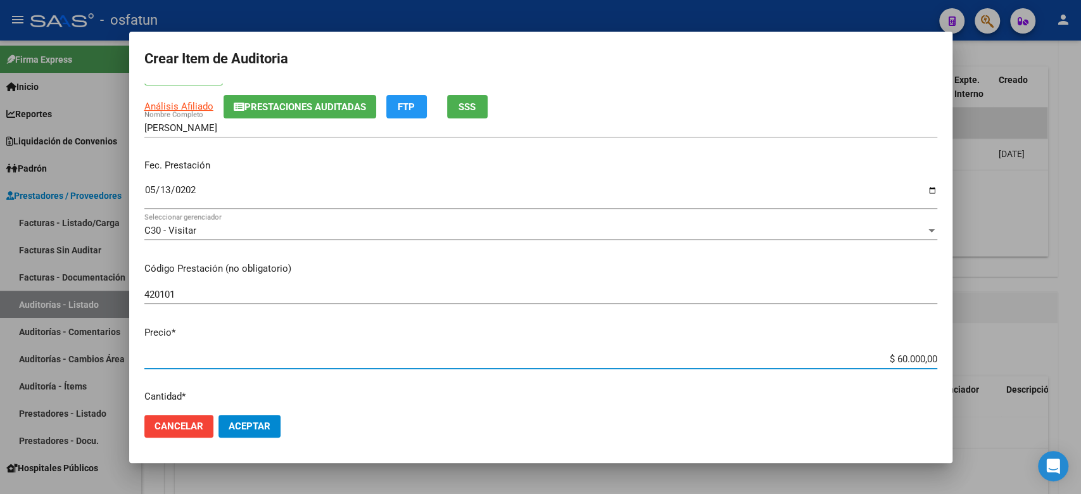
drag, startPoint x: 856, startPoint y: 361, endPoint x: 993, endPoint y: 360, distance: 136.7
click at [993, 360] on div "Crear Item de Auditoria 48410534 Nro Documento 20484105341 CUIL Afiliado Activo…" at bounding box center [540, 247] width 1081 height 494
type input "$ 0,02"
type input "$ 0,20"
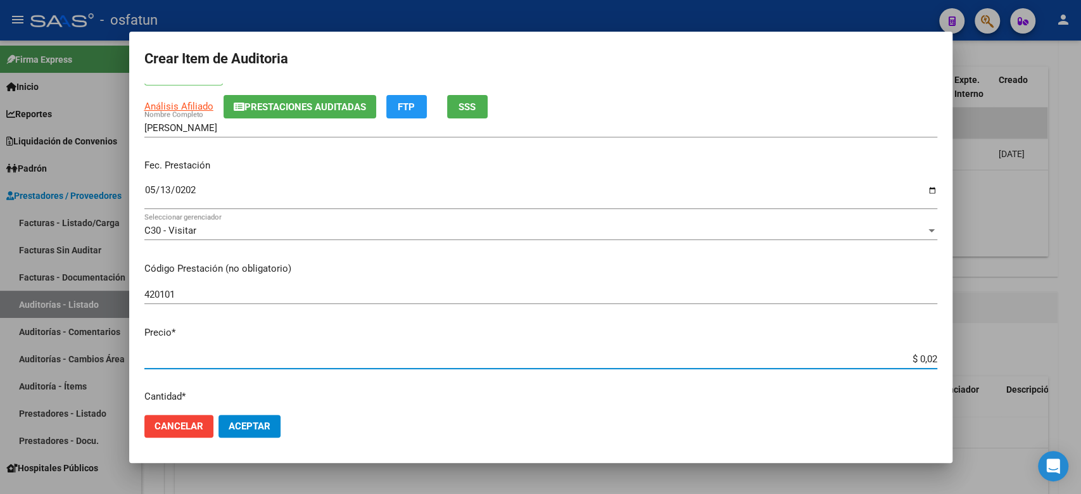
type input "$ 0,20"
type input "$ 2,00"
type input "$ 20,00"
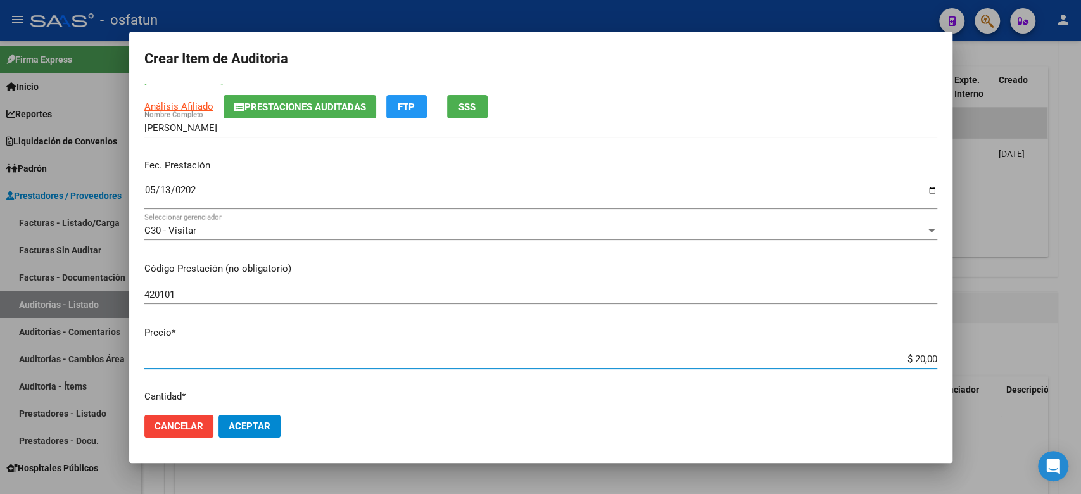
type input "$ 200,00"
type input "$ 2.000,00"
type input "$ 20.000,00"
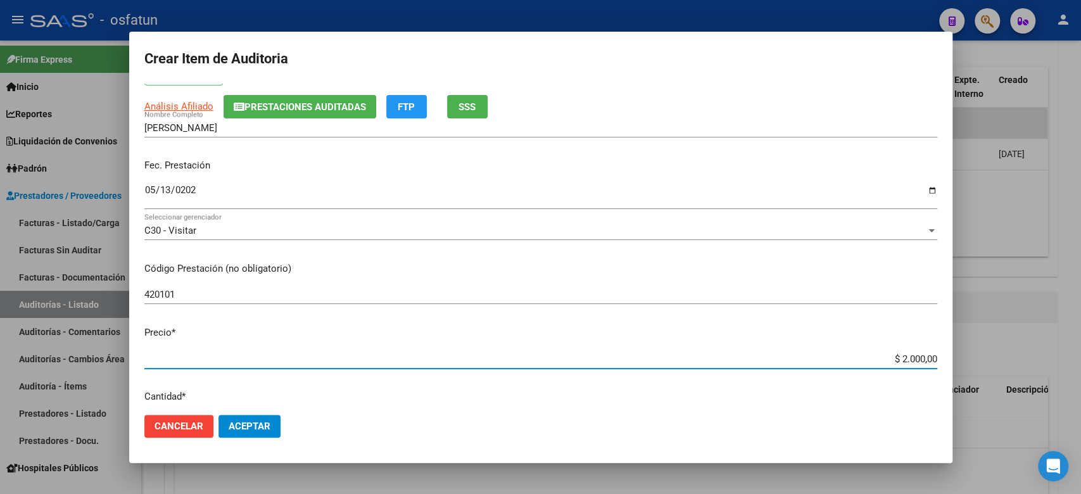
type input "$ 20.000,00"
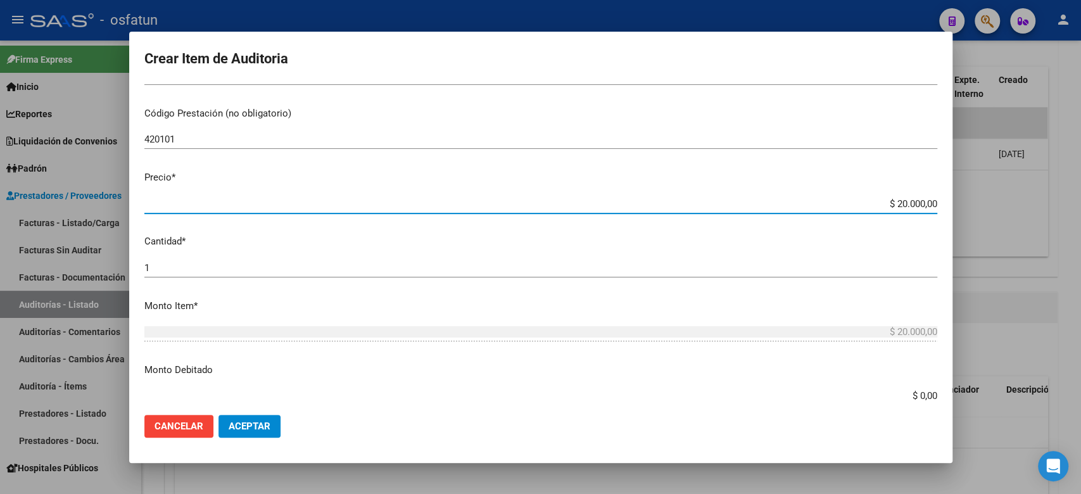
scroll to position [253, 0]
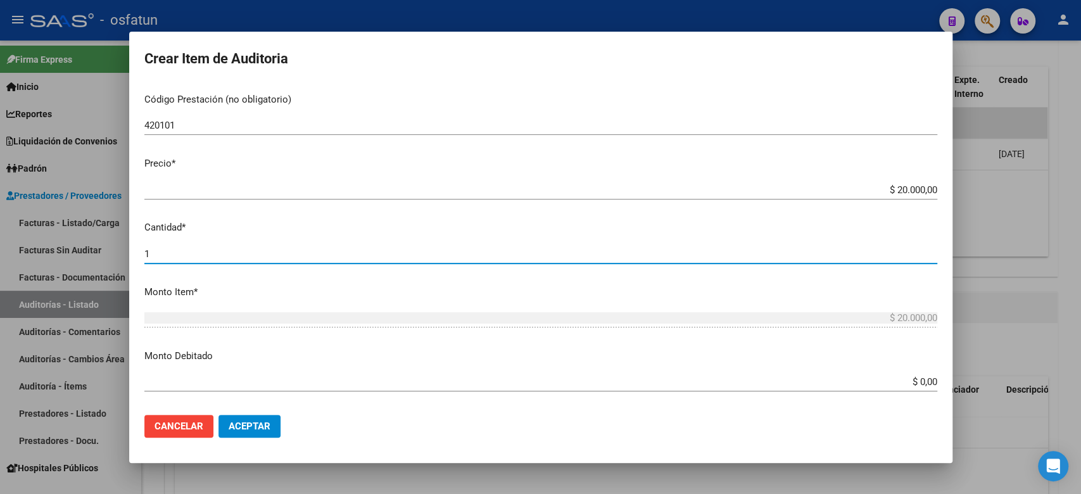
drag, startPoint x: 213, startPoint y: 248, endPoint x: 56, endPoint y: 243, distance: 157.1
click at [56, 243] on div "Crear Item de Auditoria 48410534 Nro Documento 20484105341 CUIL Afiliado Activo…" at bounding box center [540, 247] width 1081 height 494
type input "2"
type input "$ 40.000,00"
type input "2"
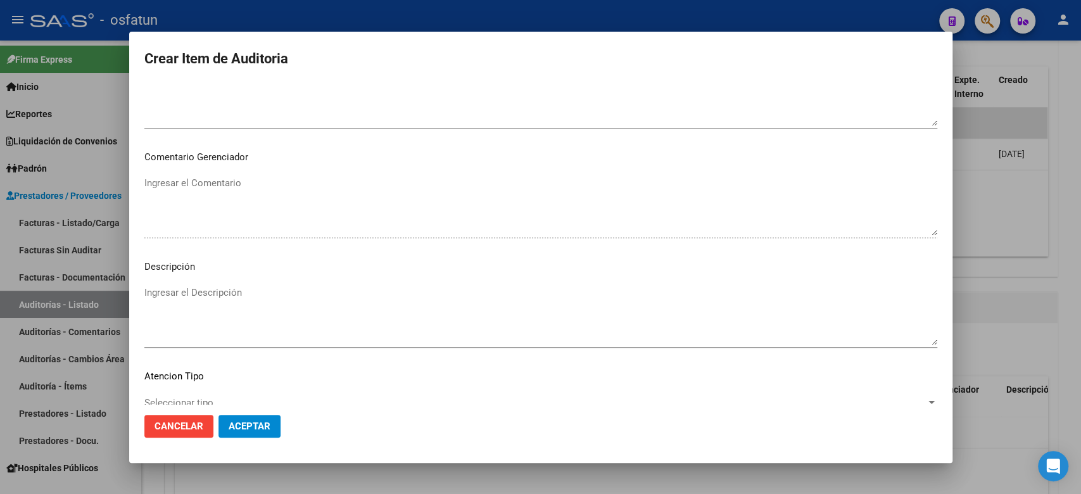
scroll to position [818, 0]
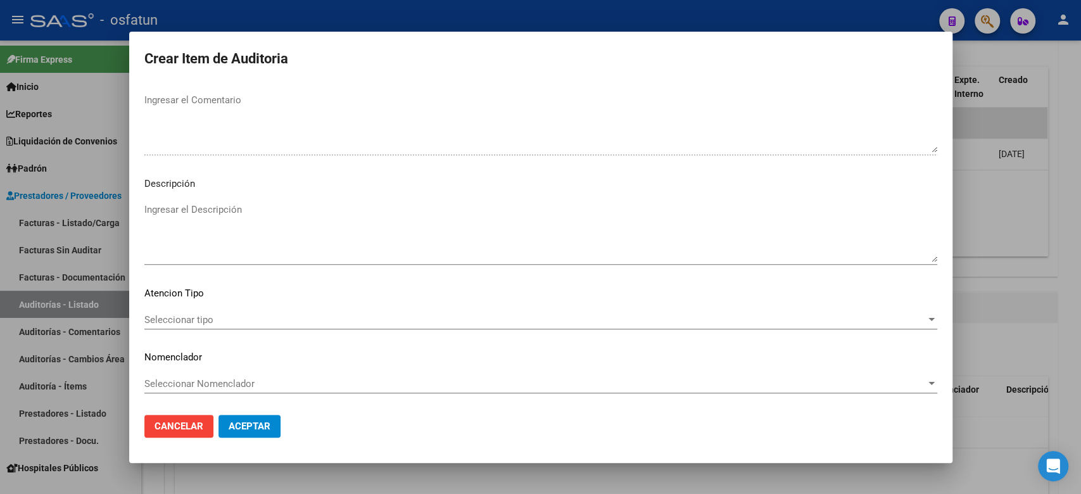
click at [223, 315] on span "Seleccionar tipo" at bounding box center [534, 319] width 781 height 11
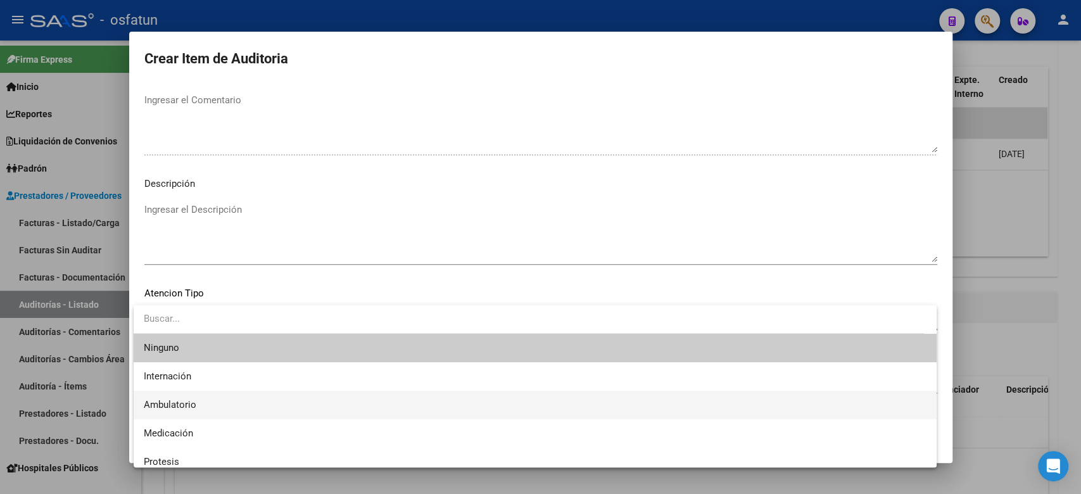
click at [203, 403] on span "Ambulatorio" at bounding box center [535, 405] width 782 height 28
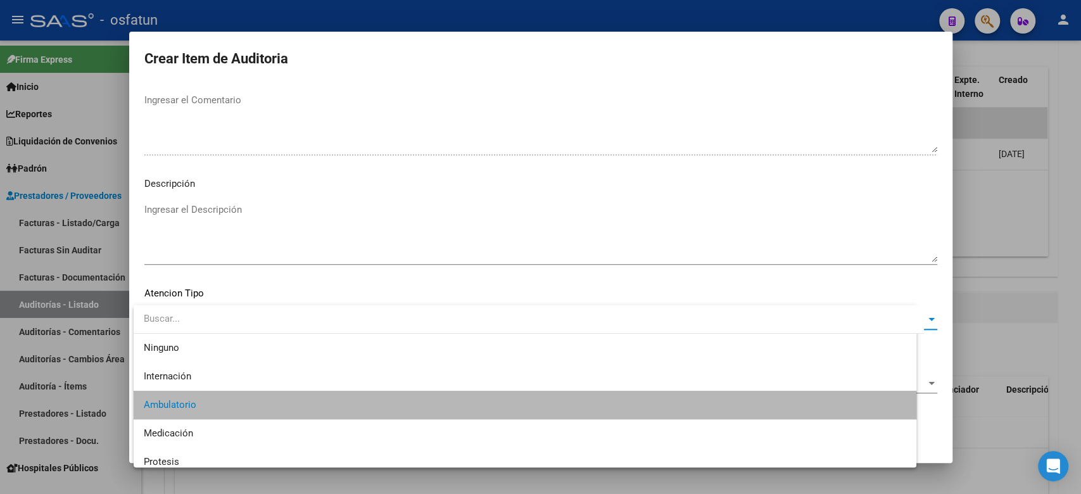
click at [208, 385] on span "Seleccionar Nomenclador" at bounding box center [534, 383] width 781 height 11
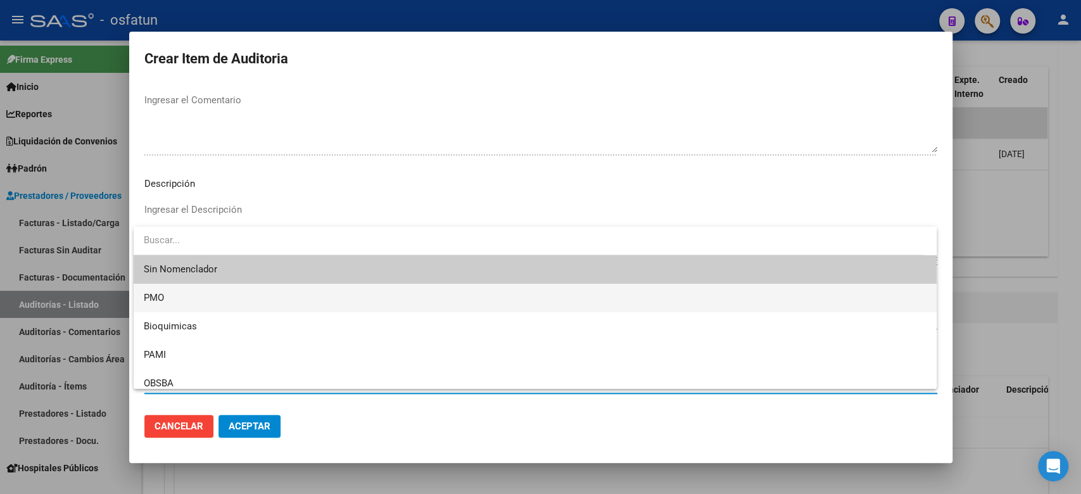
click at [189, 298] on span "PMO" at bounding box center [535, 298] width 782 height 28
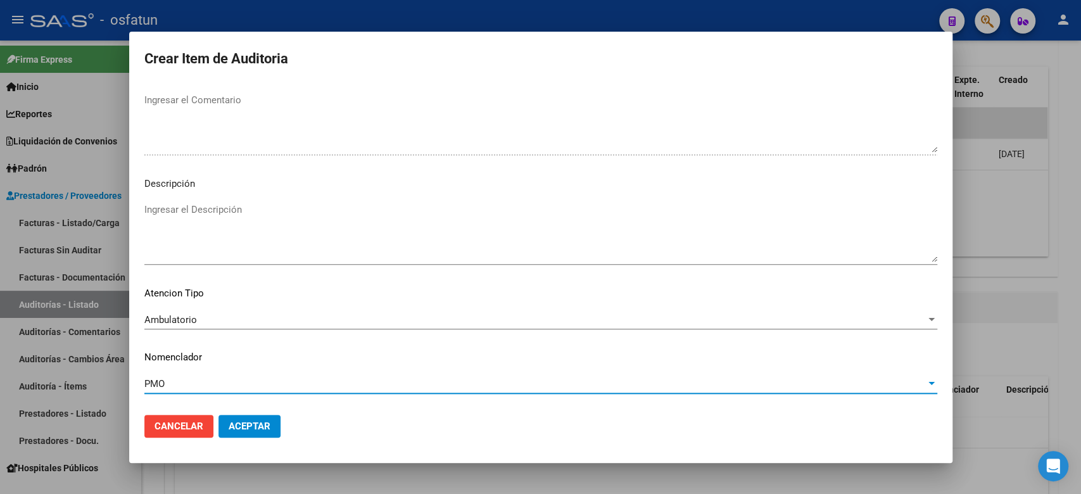
click at [242, 434] on button "Aceptar" at bounding box center [249, 426] width 62 height 23
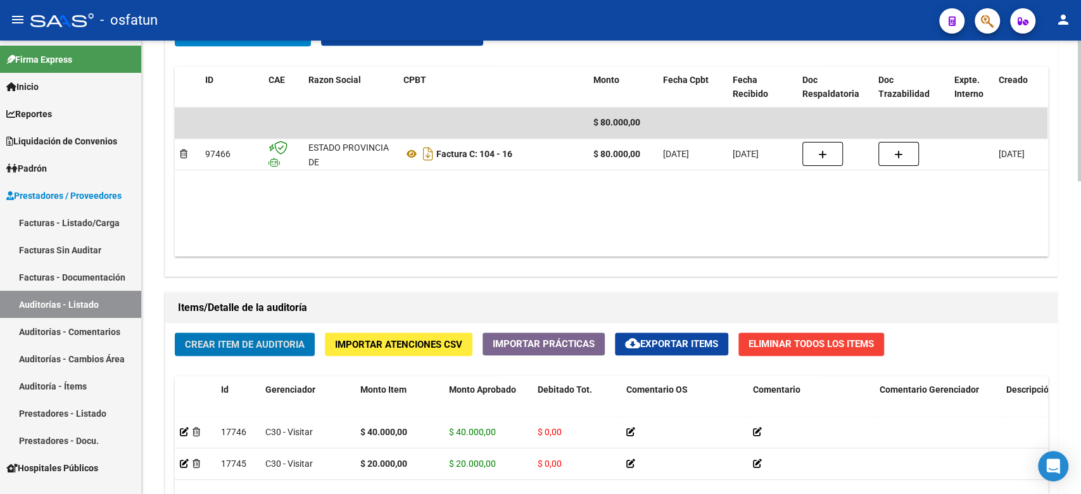
scroll to position [756, 0]
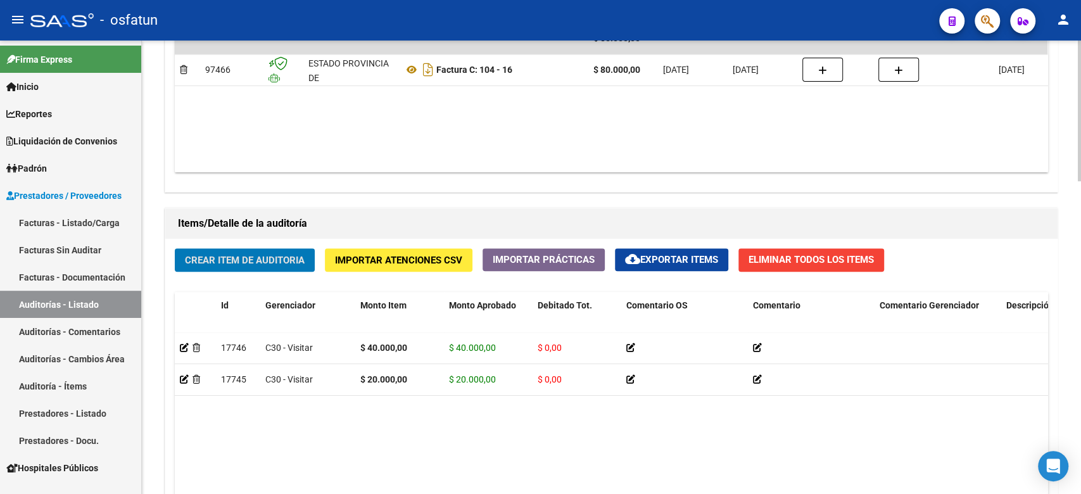
click at [256, 268] on button "Crear Item de Auditoria" at bounding box center [245, 259] width 140 height 23
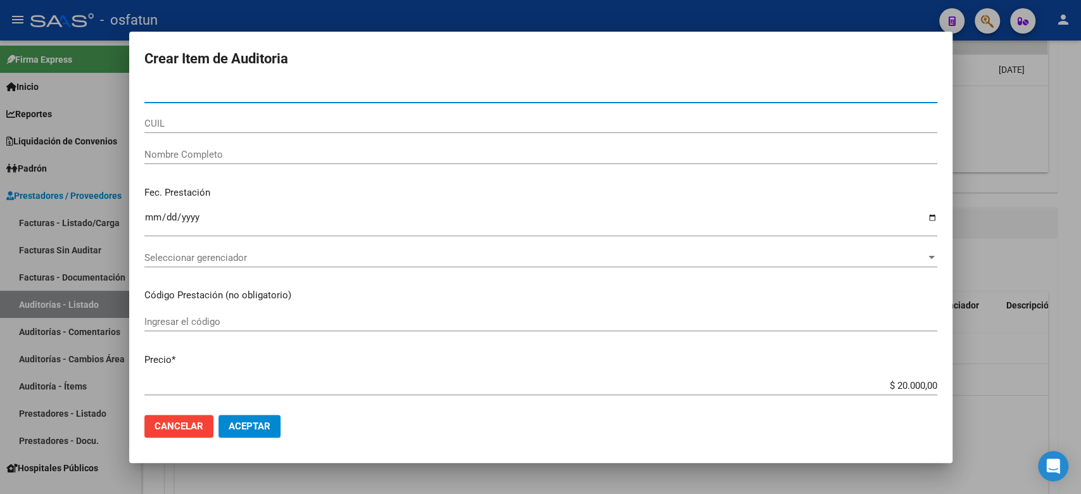
paste input "28184854"
type input "28184854"
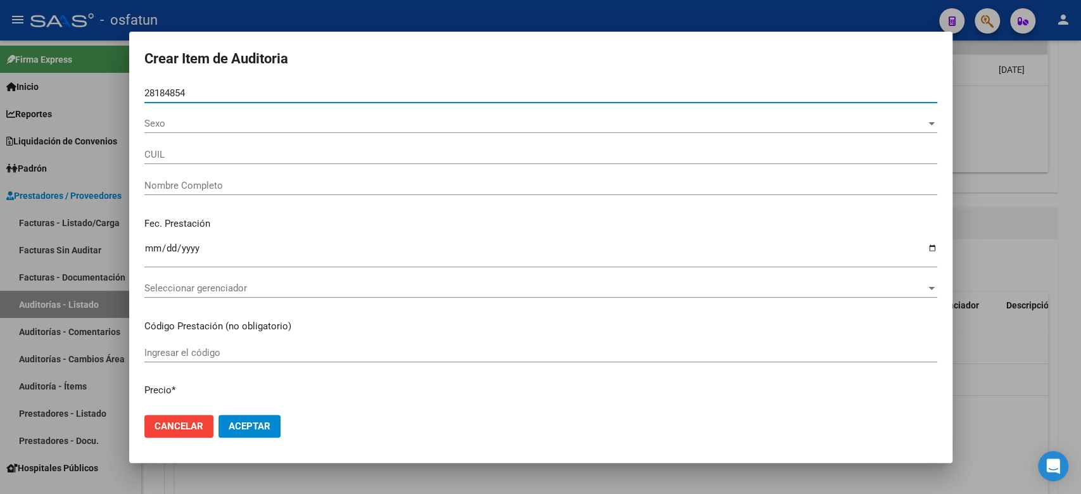
type input "20281848543"
type input "SUAREZ JORGE DAVID"
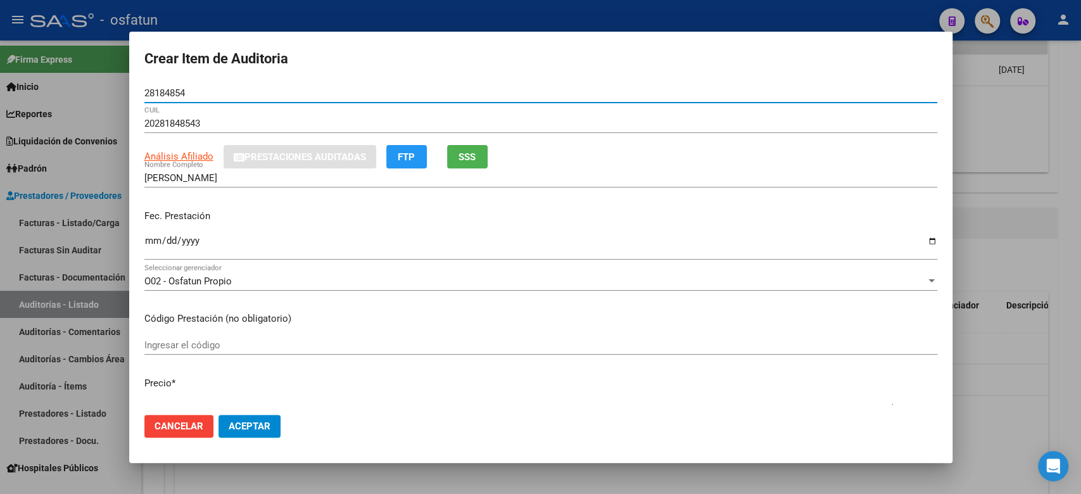
type input "28184854"
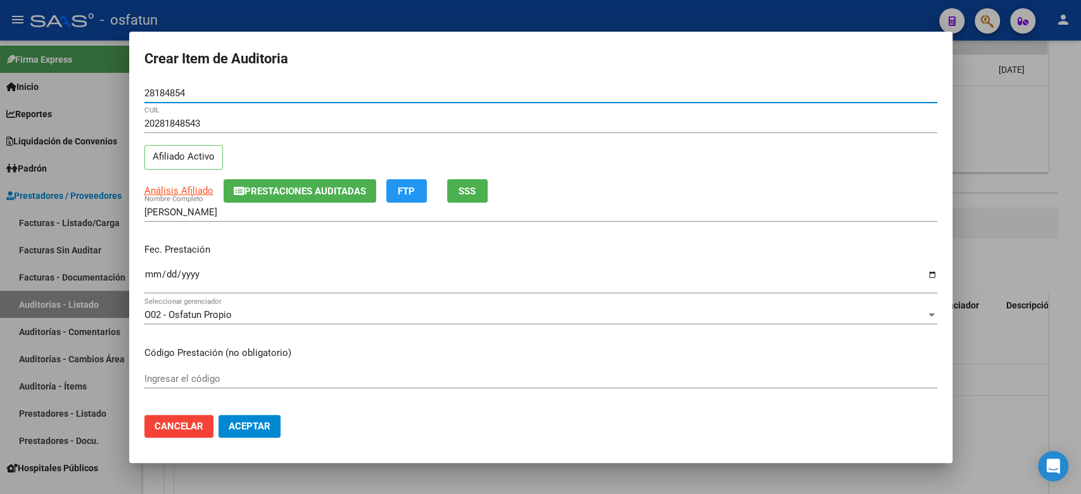
click at [149, 273] on input "Ingresar la fecha" at bounding box center [540, 279] width 793 height 20
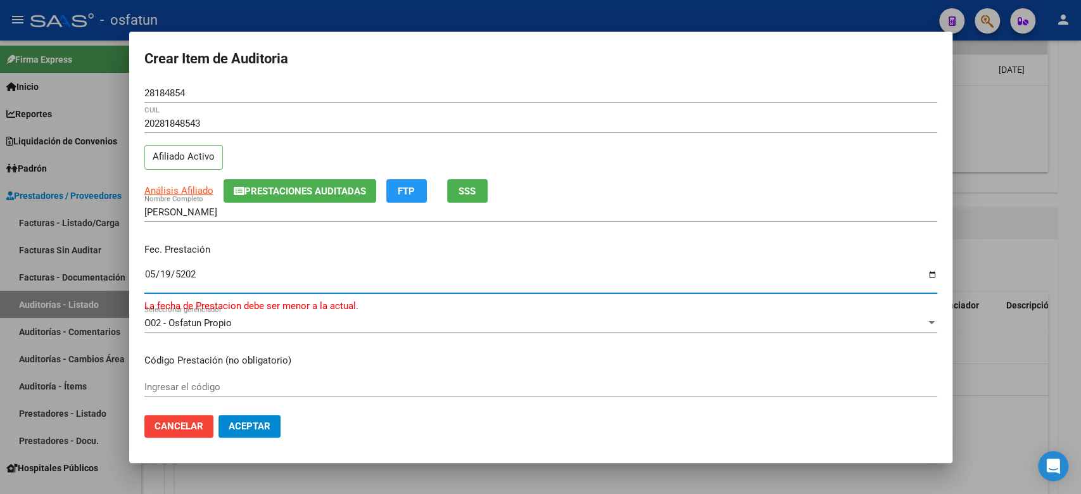
type input "[DATE]"
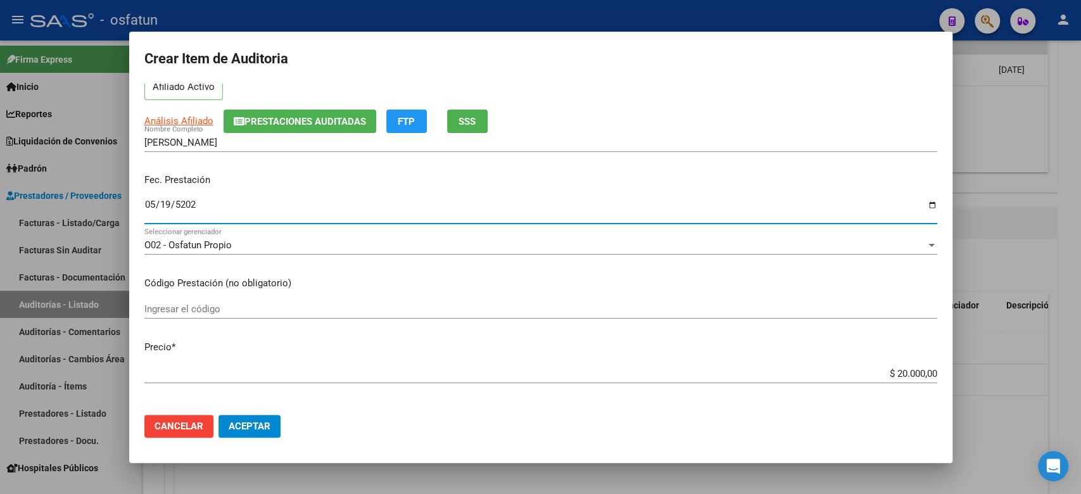
scroll to position [253, 0]
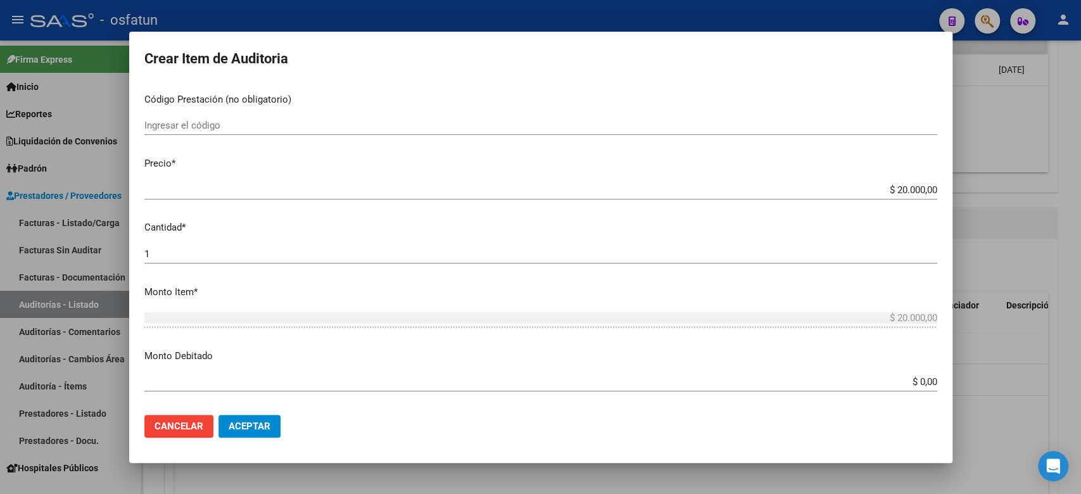
click at [251, 117] on div "Ingresar el código" at bounding box center [540, 125] width 793 height 19
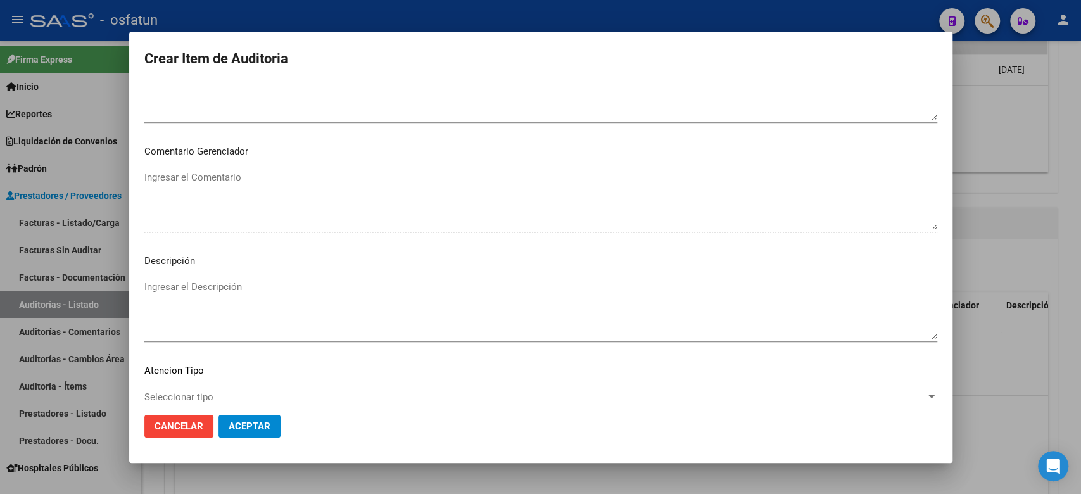
scroll to position [818, 0]
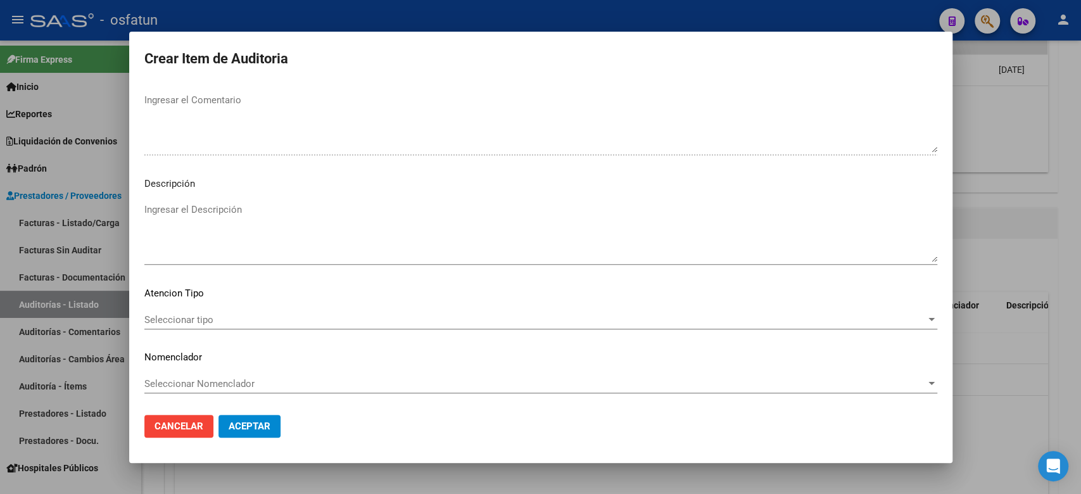
type input "420101"
click at [213, 328] on div "Seleccionar tipo Seleccionar tipo" at bounding box center [540, 319] width 793 height 19
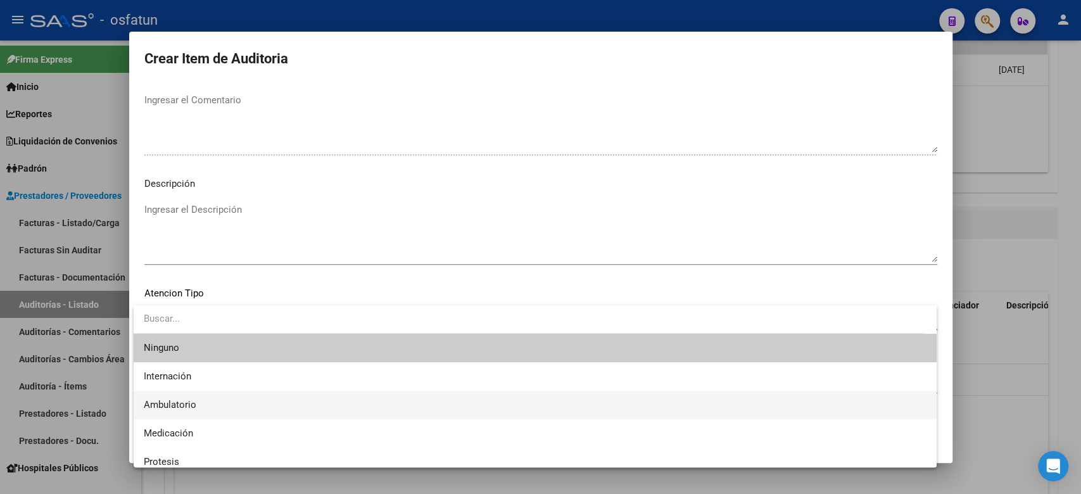
click at [202, 399] on span "Ambulatorio" at bounding box center [535, 405] width 782 height 28
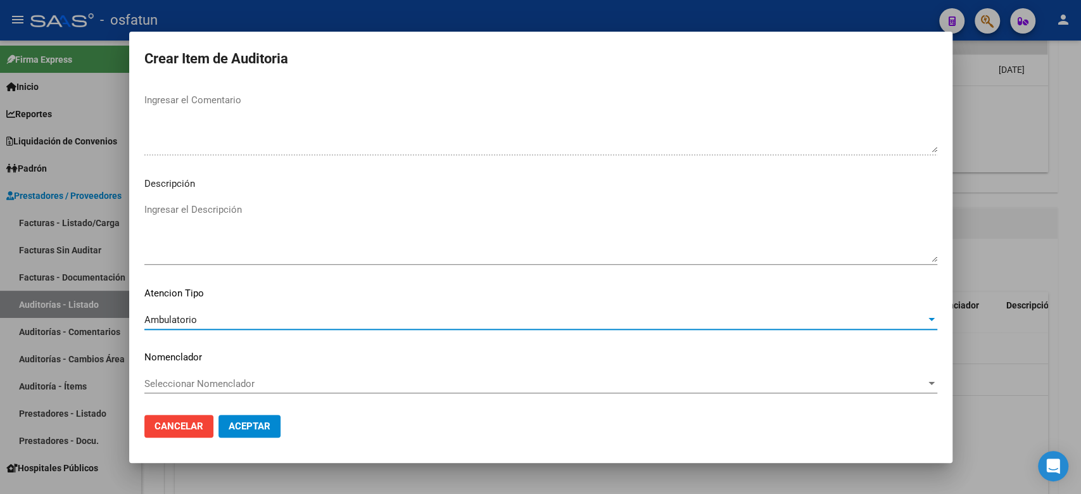
click at [206, 379] on span "Seleccionar Nomenclador" at bounding box center [534, 383] width 781 height 11
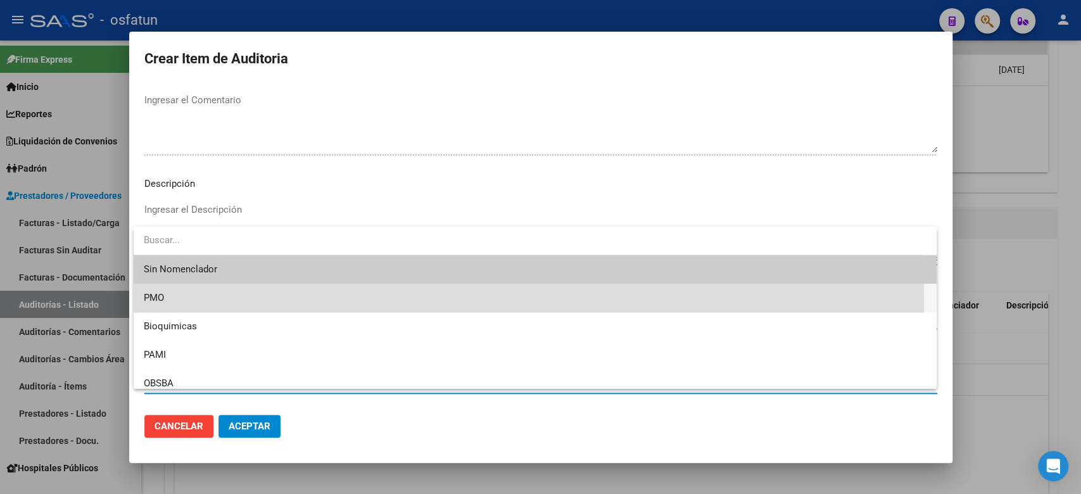
click at [206, 304] on span "PMO" at bounding box center [535, 298] width 782 height 28
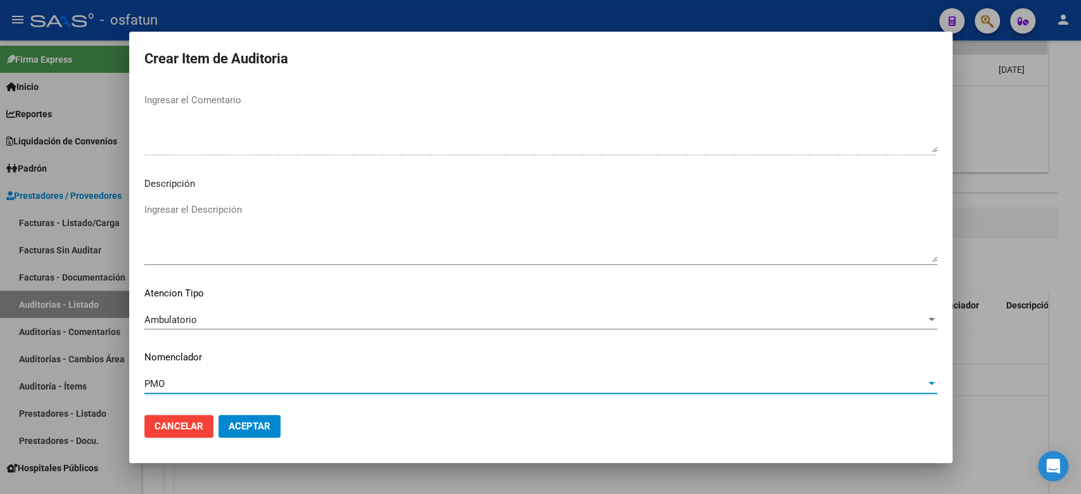
click at [244, 419] on button "Aceptar" at bounding box center [249, 426] width 62 height 23
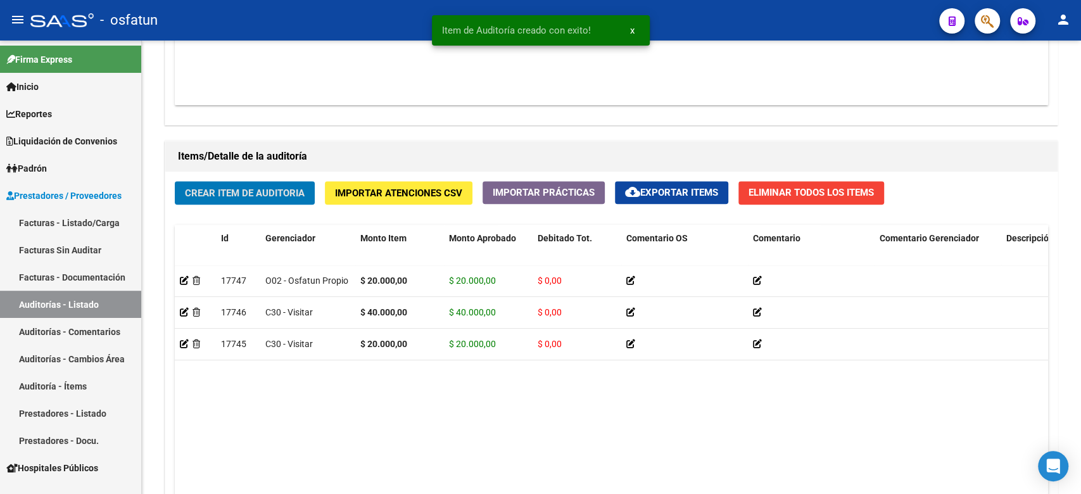
scroll to position [1010, 0]
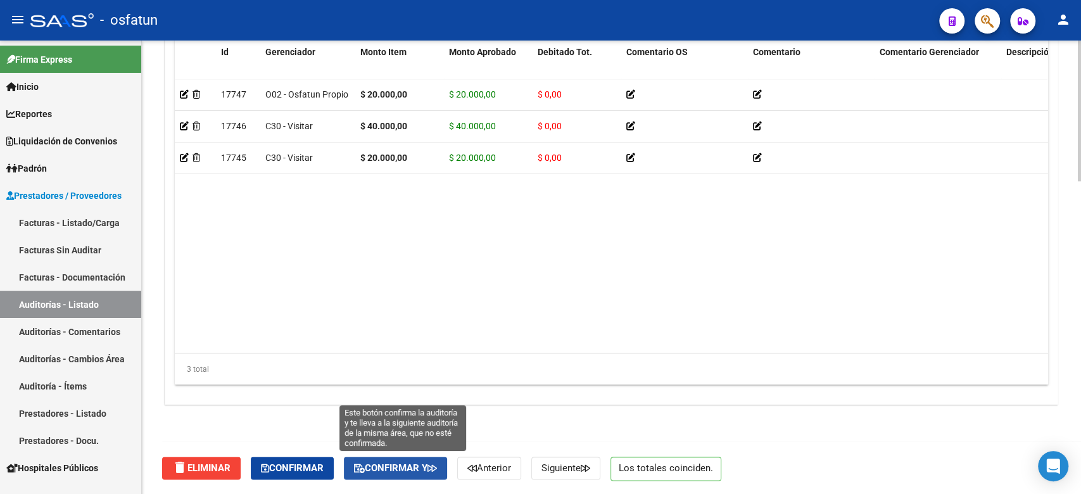
click at [398, 463] on span "Confirmar y" at bounding box center [395, 467] width 83 height 11
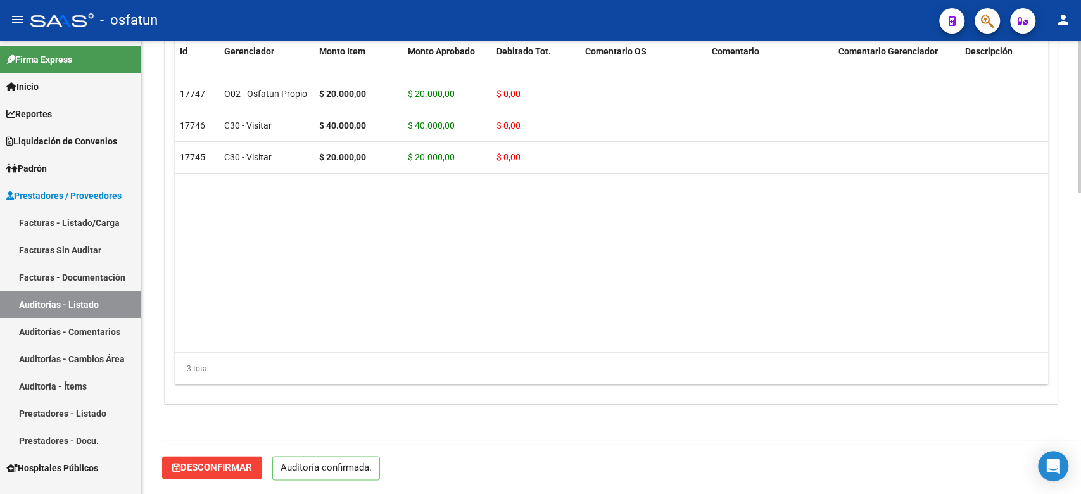
scroll to position [896, 0]
type input "202510"
click at [56, 217] on link "Facturas - Listado/Carga" at bounding box center [70, 222] width 141 height 27
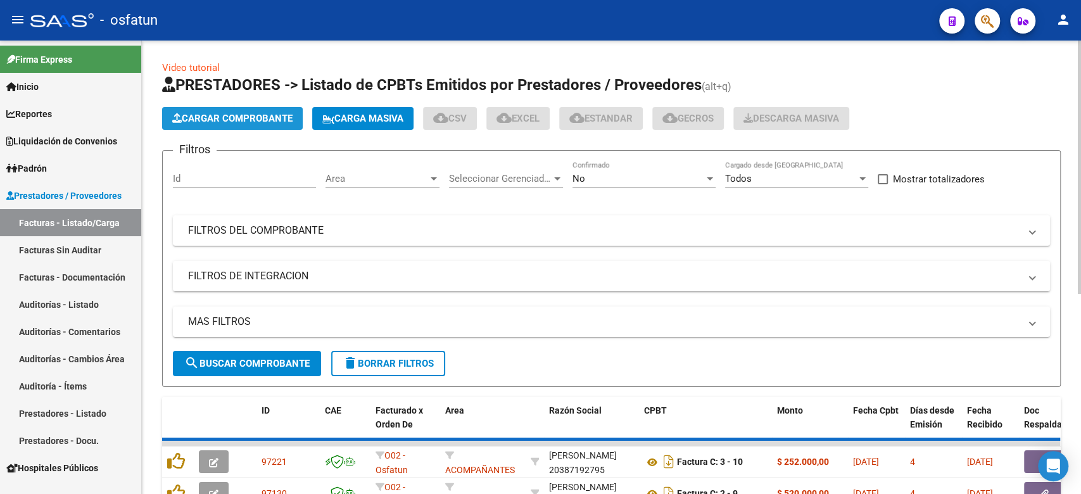
click at [244, 113] on span "Cargar Comprobante" at bounding box center [232, 118] width 120 height 11
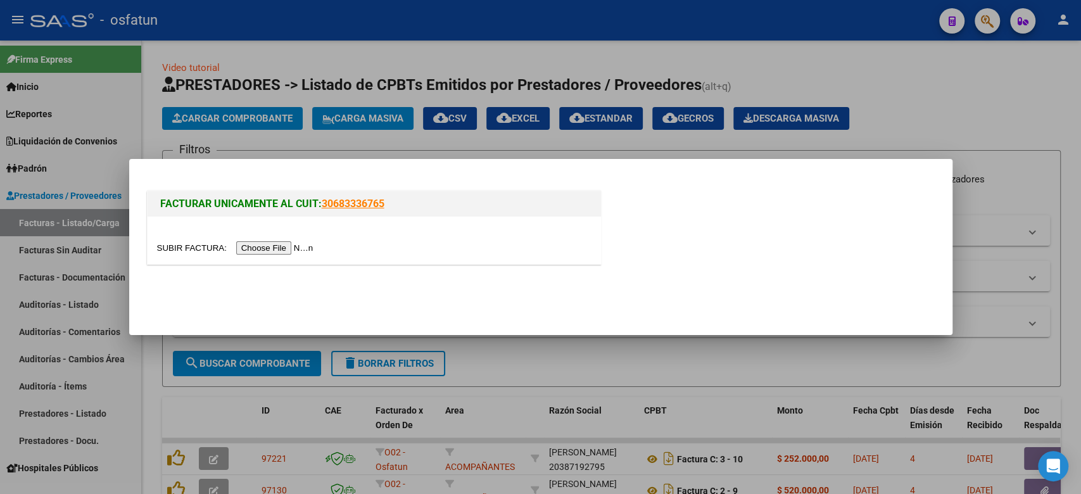
click at [281, 241] on input "file" at bounding box center [237, 247] width 160 height 13
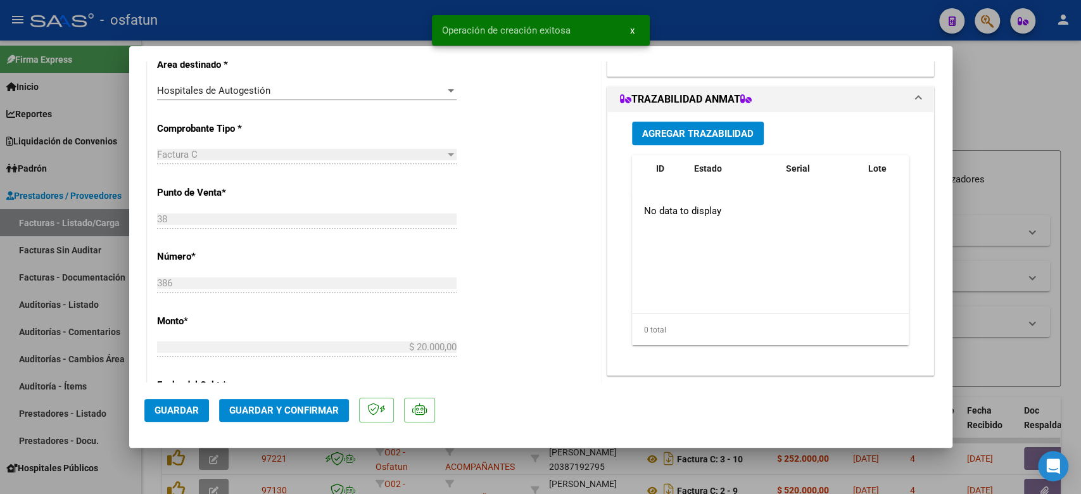
scroll to position [591, 0]
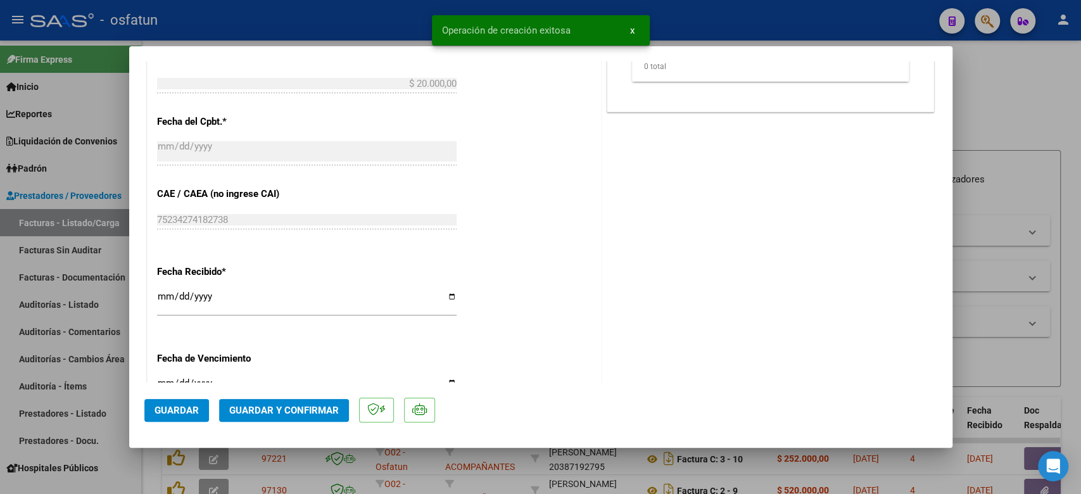
click at [303, 397] on mat-dialog-actions "Guardar Guardar y Confirmar" at bounding box center [540, 407] width 793 height 50
click at [303, 405] on span "Guardar y Confirmar" at bounding box center [284, 409] width 110 height 11
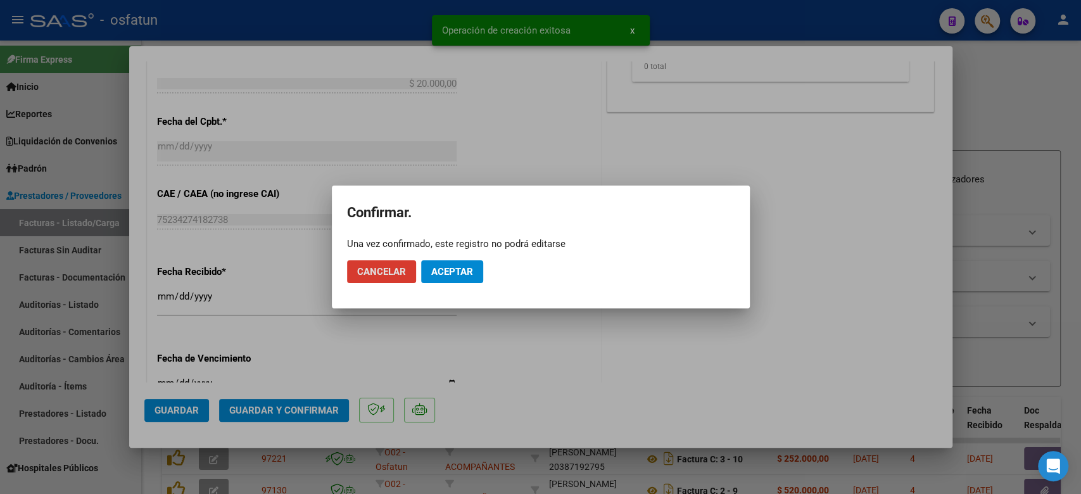
click at [450, 261] on button "Aceptar" at bounding box center [452, 271] width 62 height 23
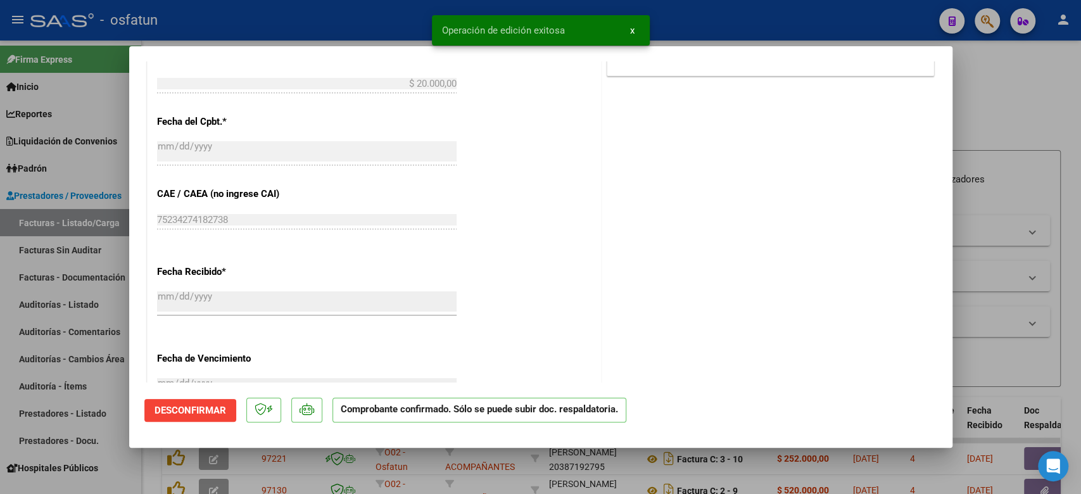
click at [1012, 166] on div at bounding box center [540, 247] width 1081 height 494
type input "$ 0,00"
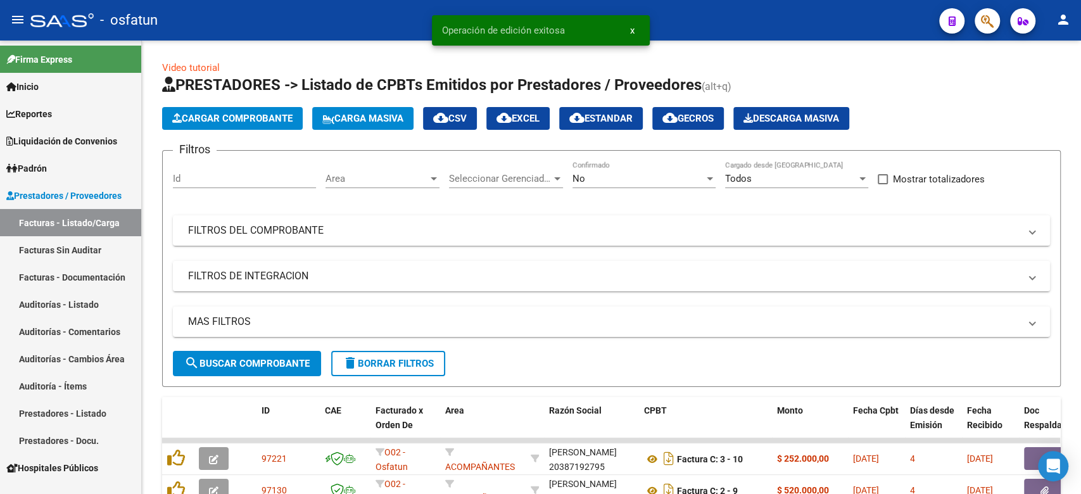
click at [77, 306] on link "Auditorías - Listado" at bounding box center [70, 304] width 141 height 27
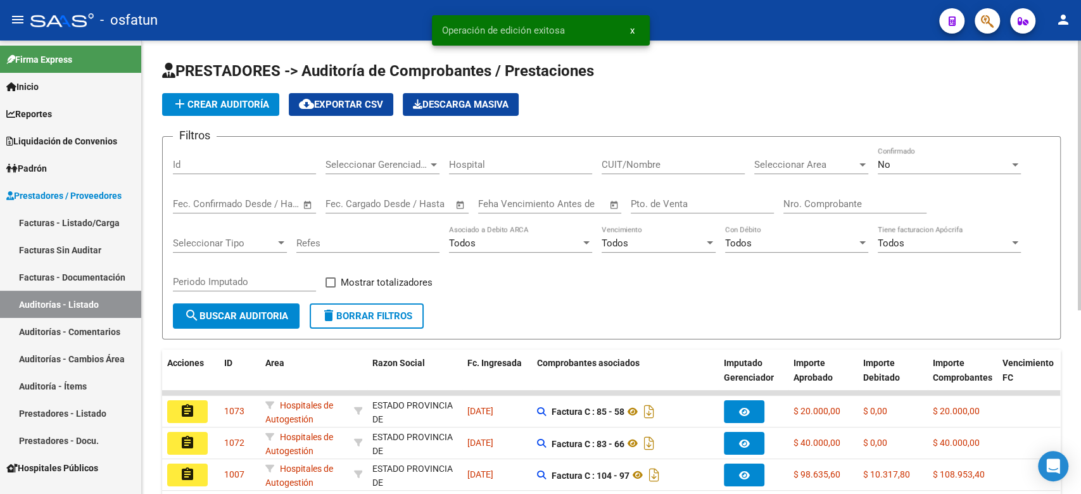
click at [248, 101] on span "add Crear Auditoría" at bounding box center [220, 104] width 97 height 11
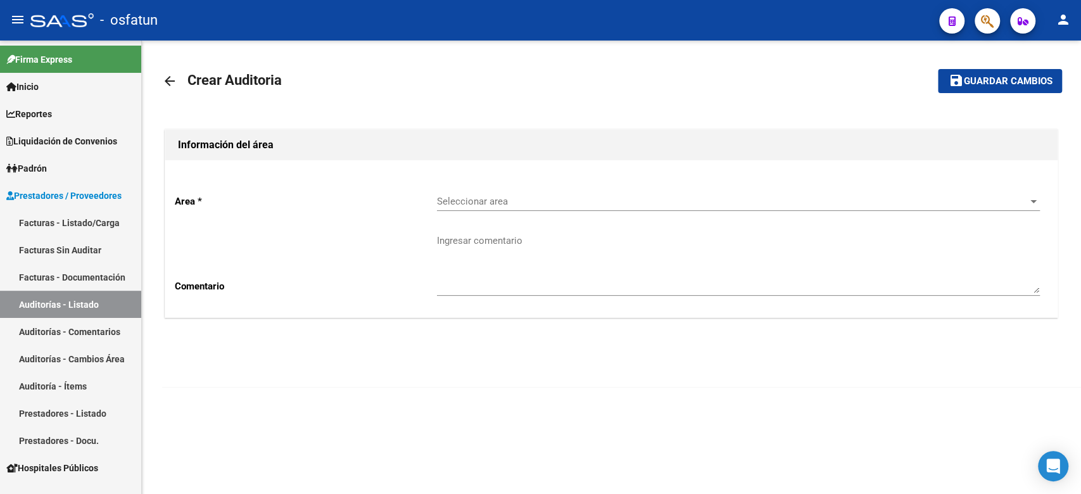
click at [465, 210] on div "Seleccionar area Seleccionar area" at bounding box center [738, 197] width 603 height 27
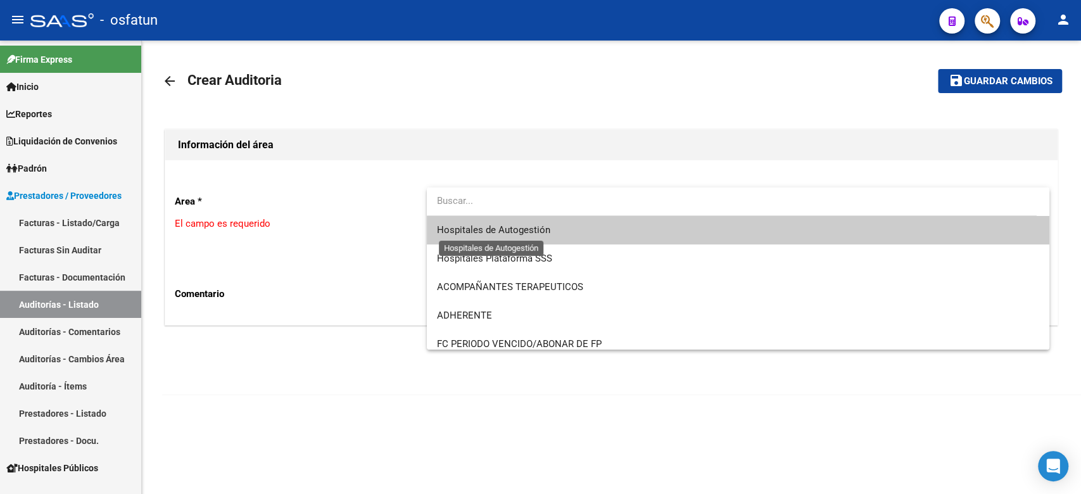
click at [466, 226] on span "Hospitales de Autogestión" at bounding box center [493, 229] width 113 height 11
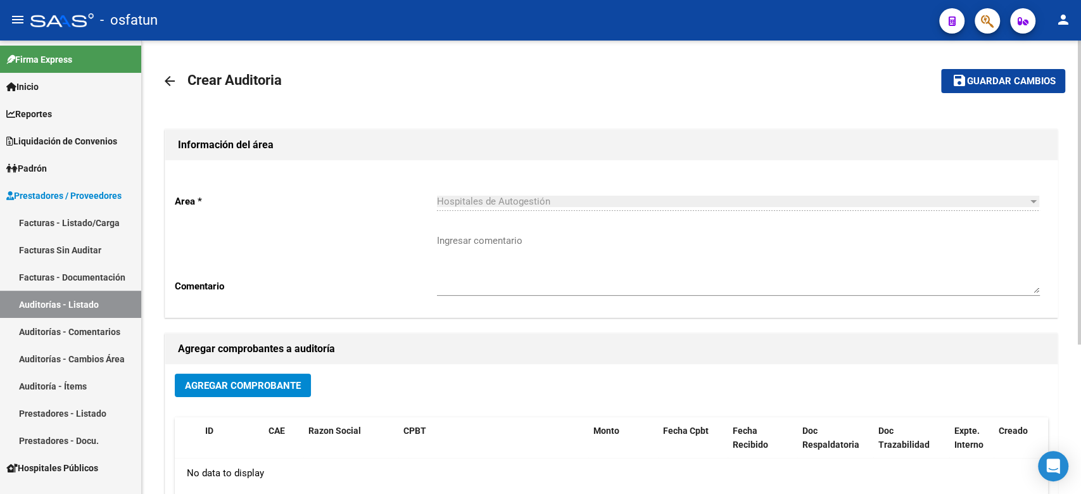
drag, startPoint x: 228, startPoint y: 372, endPoint x: 173, endPoint y: 341, distance: 62.7
click at [213, 368] on div "Agregar Comprobante ID CAE Razon Social CPBT Monto Fecha Cpbt Fecha Recibido Do…" at bounding box center [611, 495] width 892 height 263
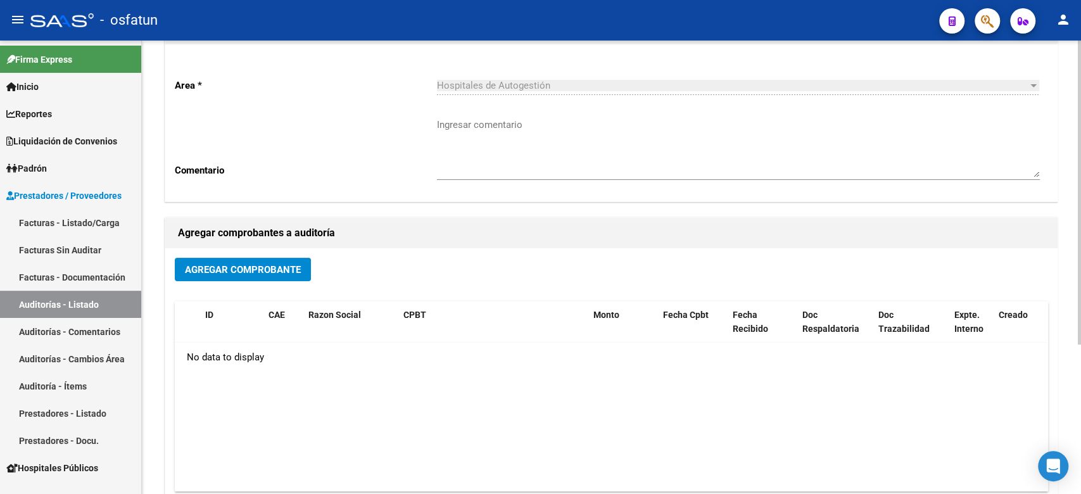
scroll to position [223, 0]
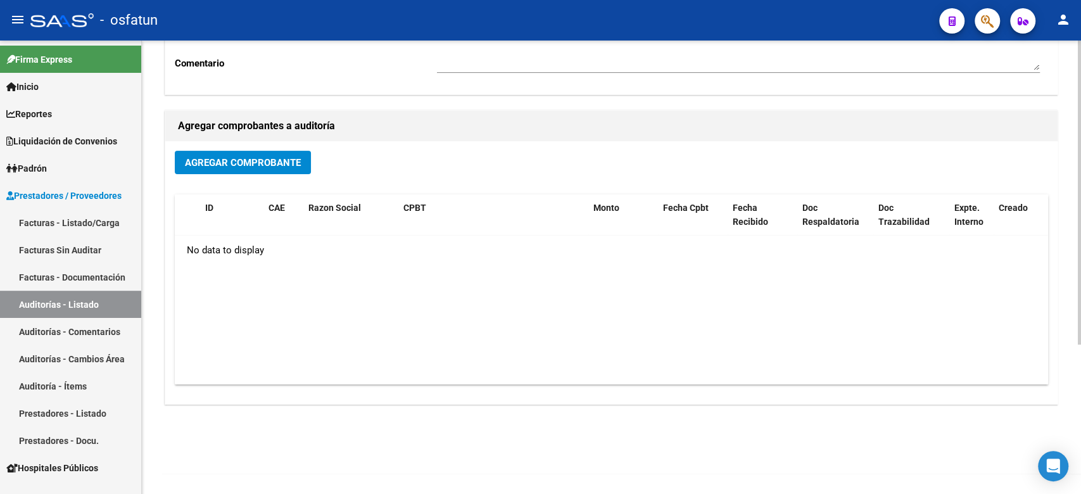
drag, startPoint x: 259, startPoint y: 162, endPoint x: 270, endPoint y: 158, distance: 11.6
click at [270, 158] on span "Agregar Comprobante" at bounding box center [243, 162] width 116 height 11
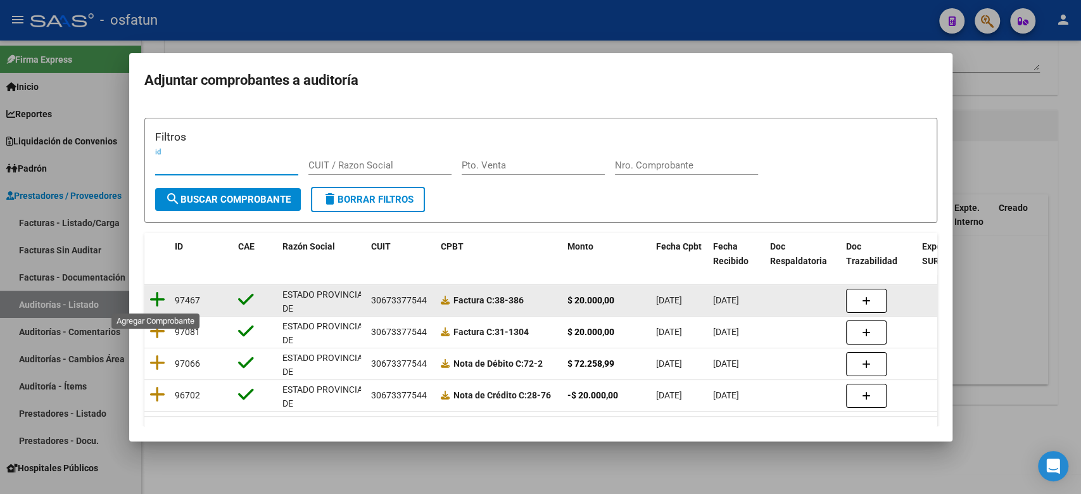
click at [152, 301] on icon at bounding box center [157, 300] width 16 height 18
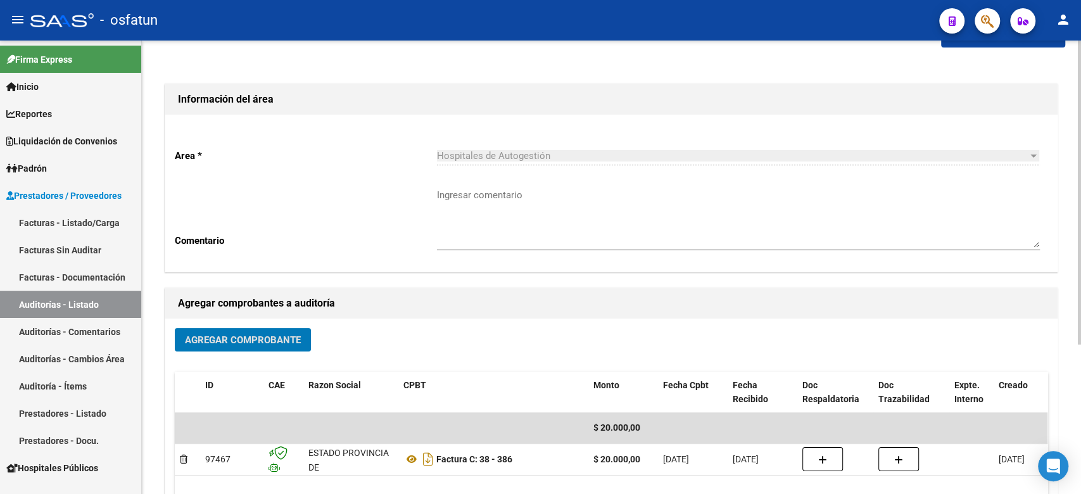
scroll to position [0, 0]
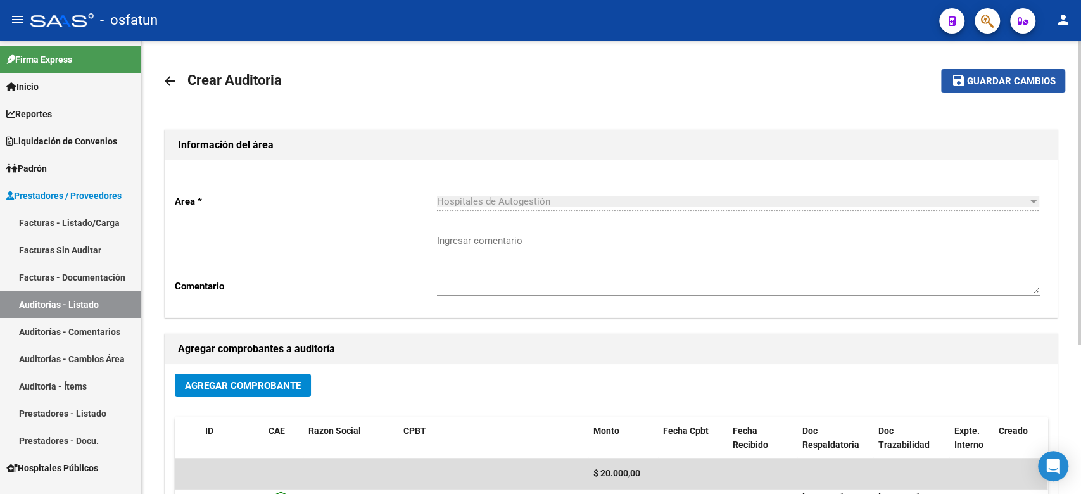
click at [1003, 70] on button "save Guardar cambios" at bounding box center [1003, 80] width 124 height 23
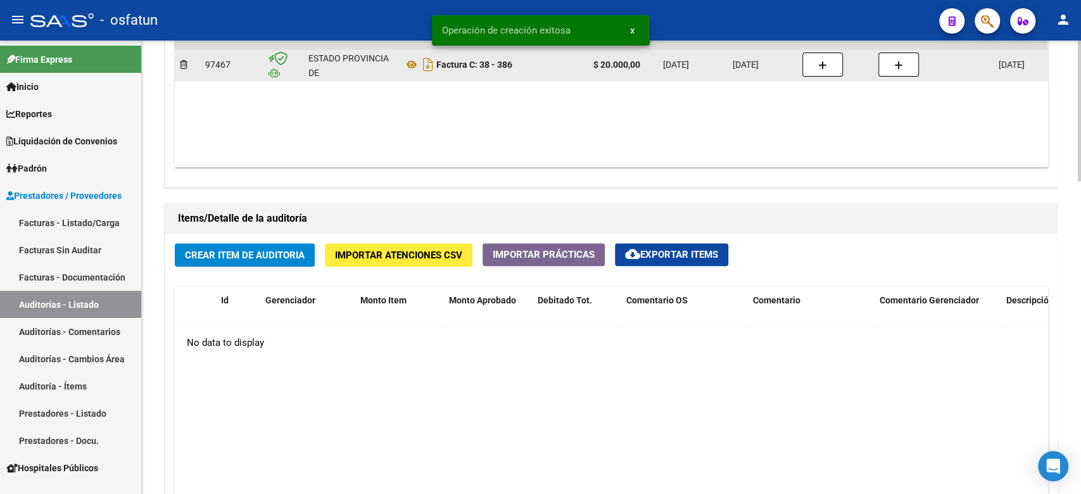
scroll to position [844, 0]
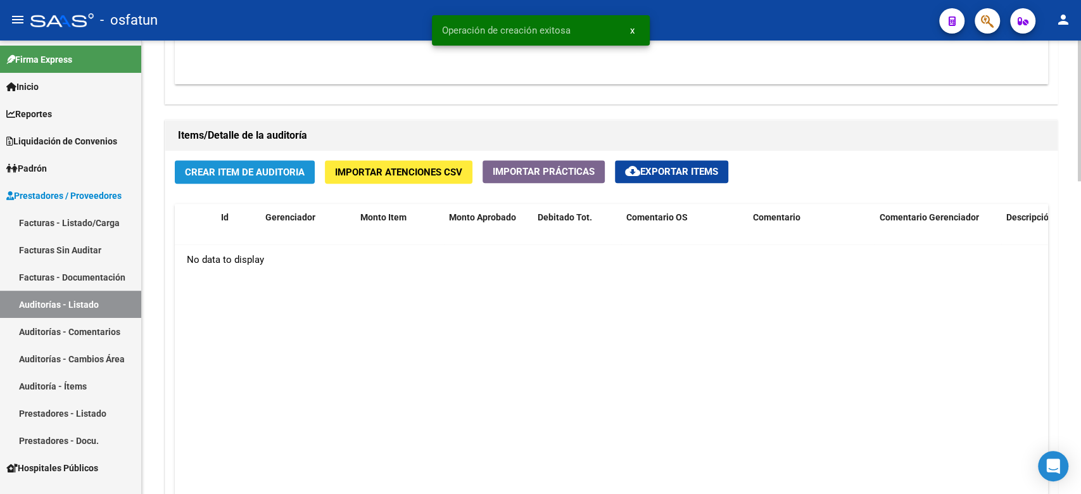
click at [279, 176] on span "Crear Item de Auditoria" at bounding box center [245, 171] width 120 height 11
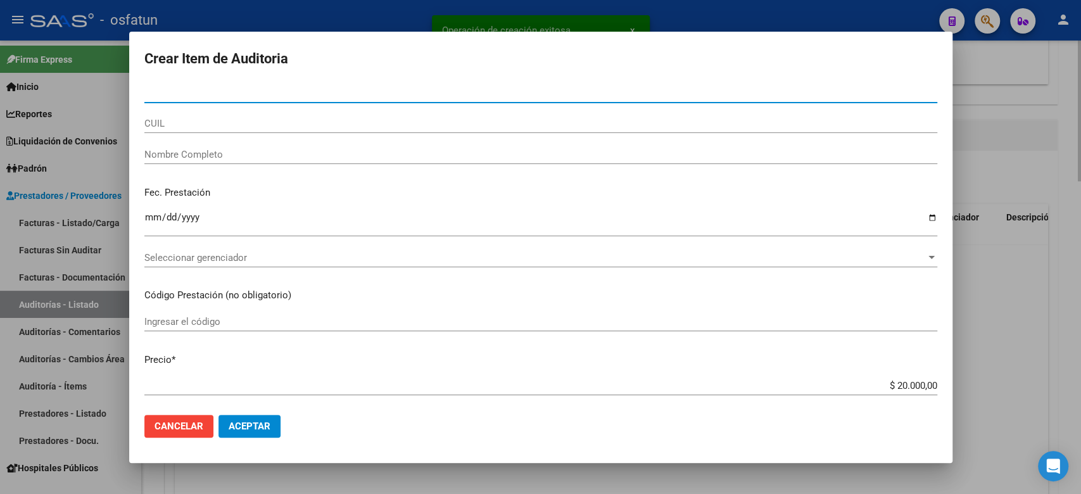
paste input "56990300"
type input "56990300"
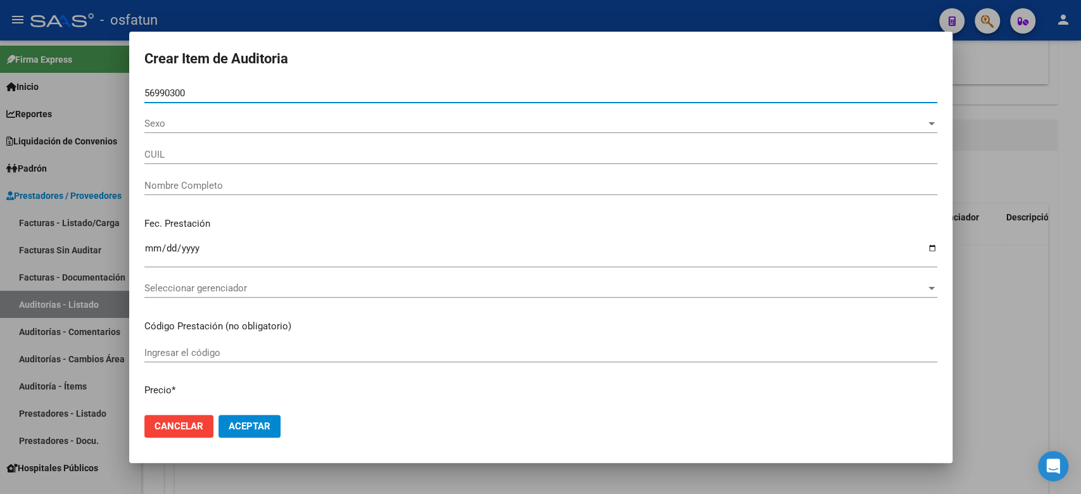
type input "23569903009"
type input "MOYANO MU?OZ DANTE JOEL"
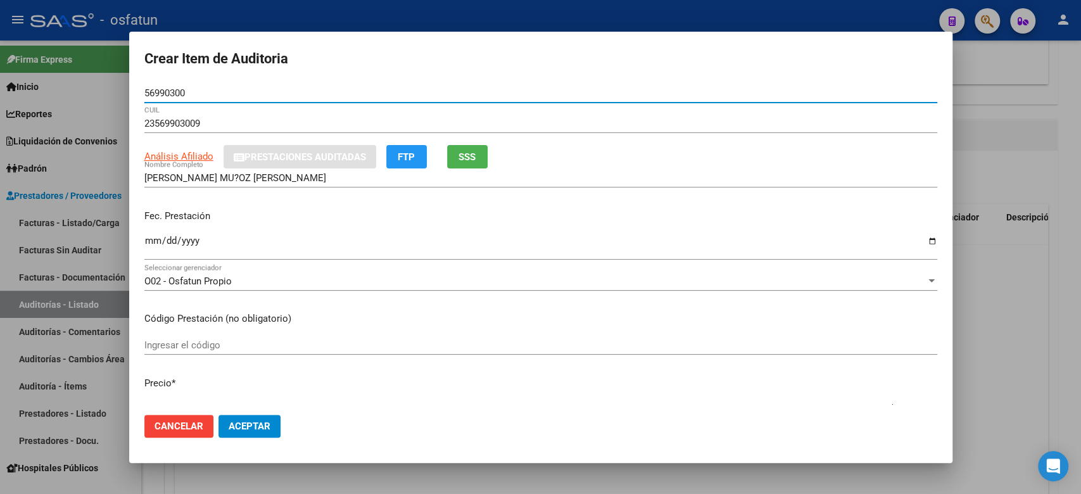
type input "56990300"
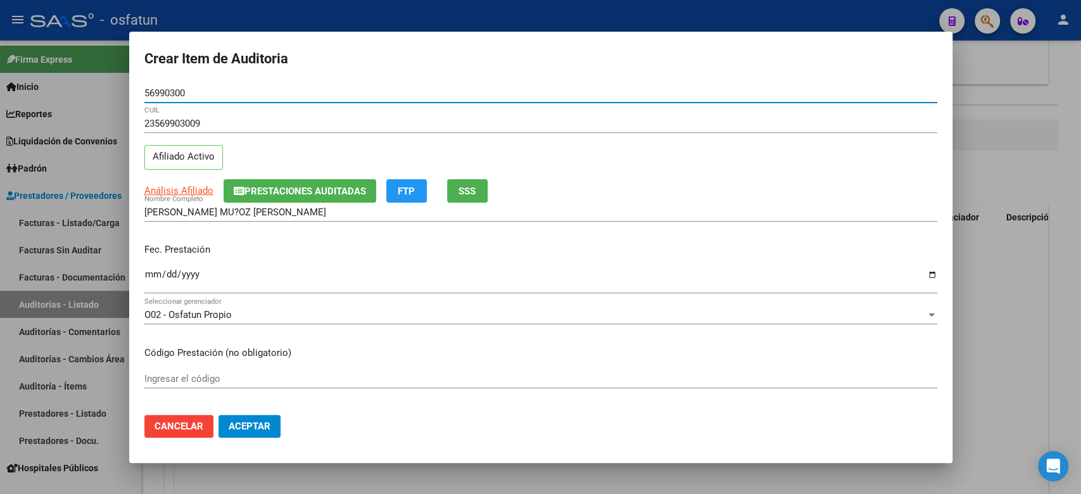
click at [149, 277] on input "Ingresar la fecha" at bounding box center [540, 279] width 793 height 20
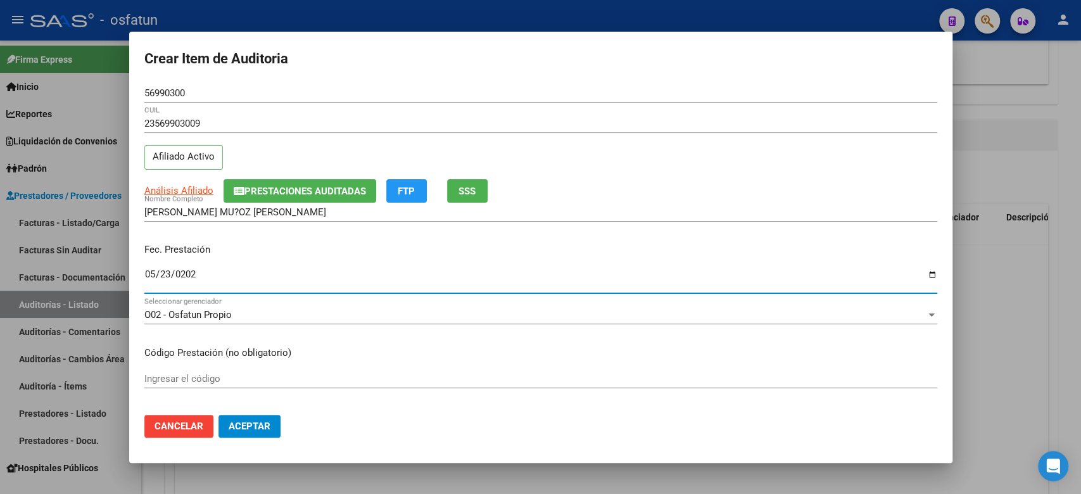
type input "2025-05-23"
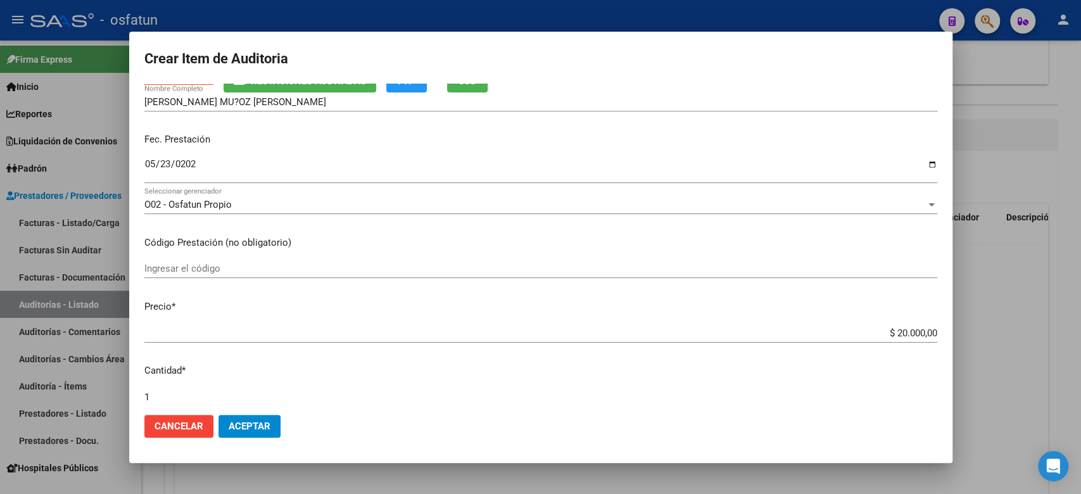
scroll to position [168, 0]
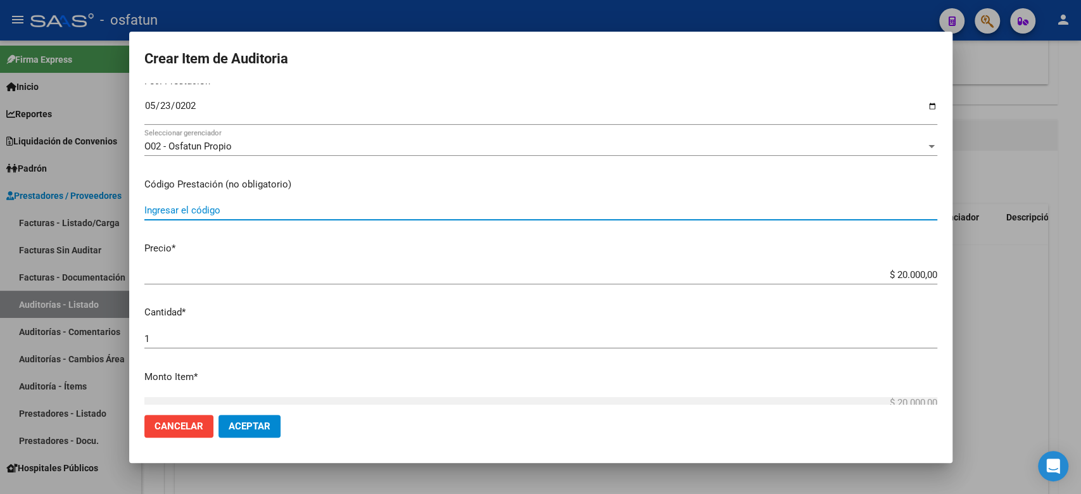
click at [220, 209] on input "Ingresar el código" at bounding box center [540, 209] width 793 height 11
type input "420101"
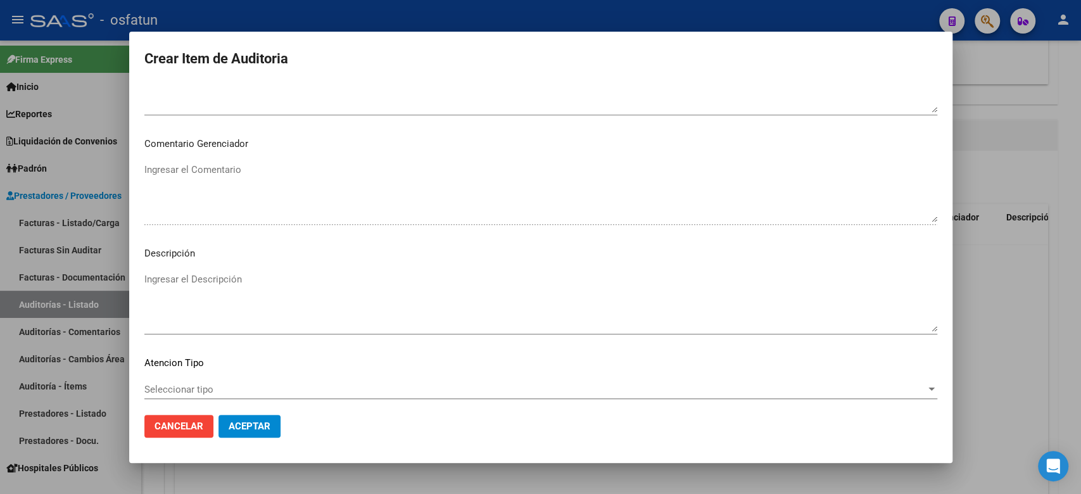
scroll to position [818, 0]
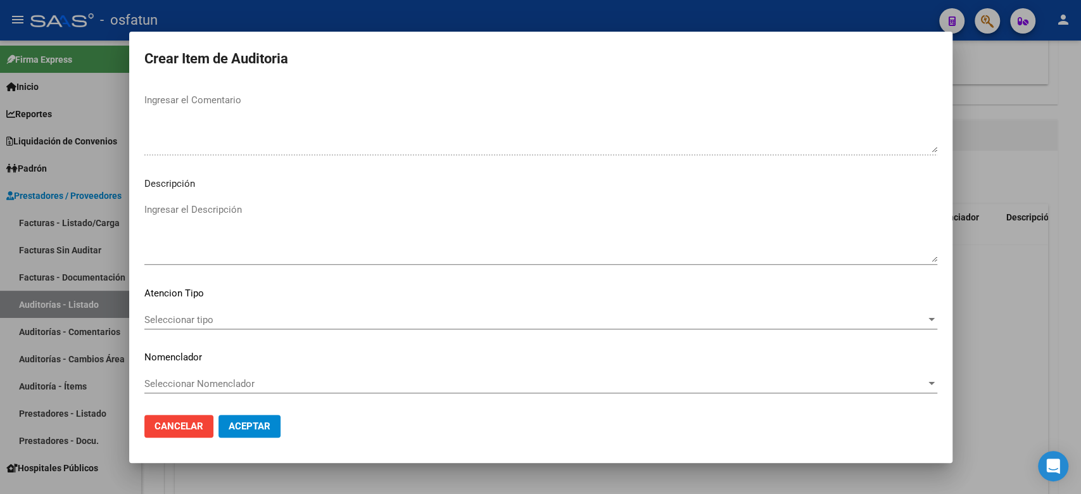
click at [201, 311] on div "Seleccionar tipo Seleccionar tipo" at bounding box center [540, 319] width 793 height 19
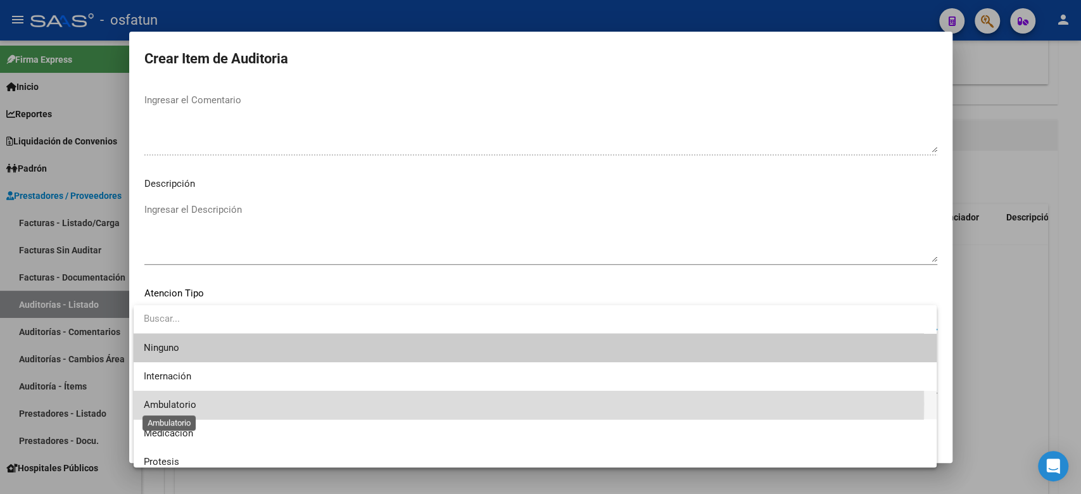
click at [194, 404] on span "Ambulatorio" at bounding box center [170, 404] width 53 height 11
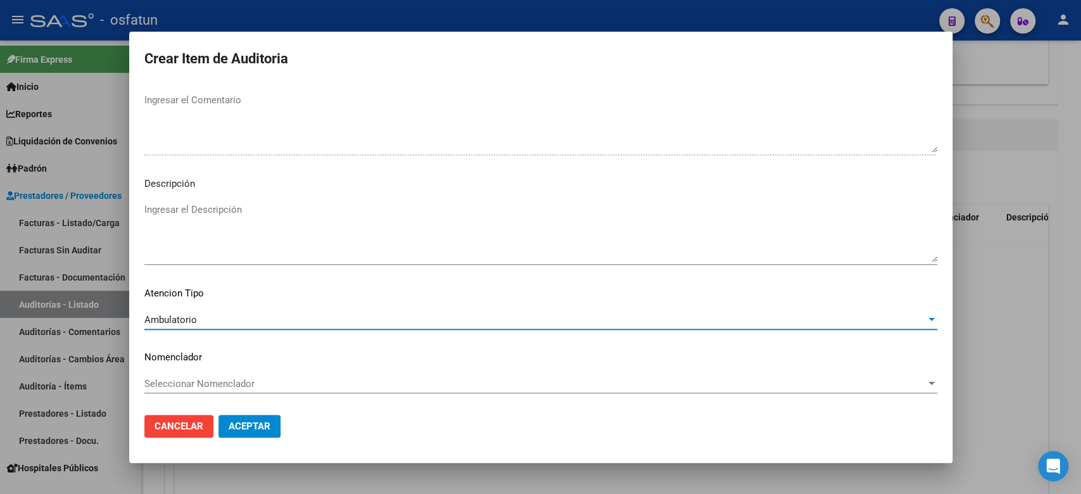
click at [213, 368] on mat-dialog-content "56990300 Nro Documento 23569903009 CUIL Afiliado Activo Análisis Afiliado Prest…" at bounding box center [540, 244] width 823 height 321
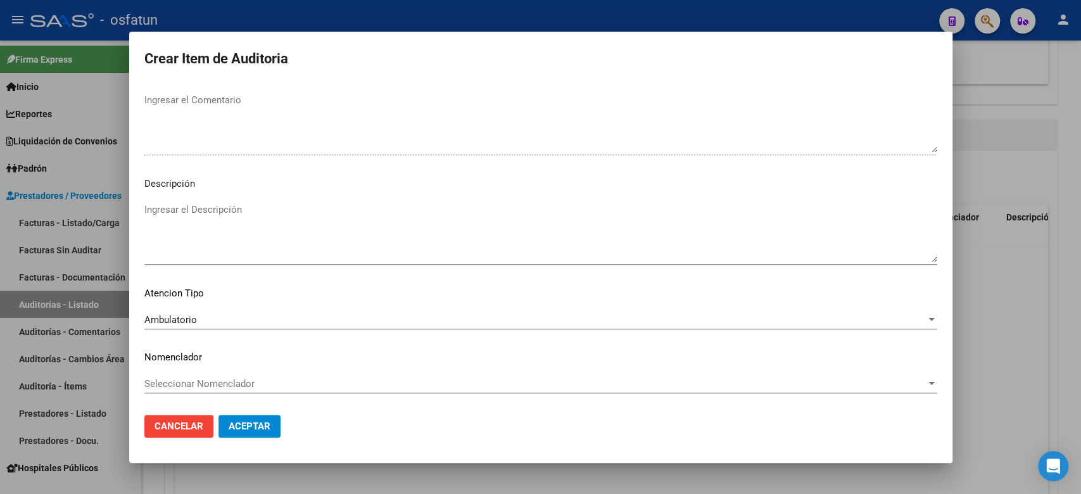
click at [213, 382] on span "Seleccionar Nomenclador" at bounding box center [534, 383] width 781 height 11
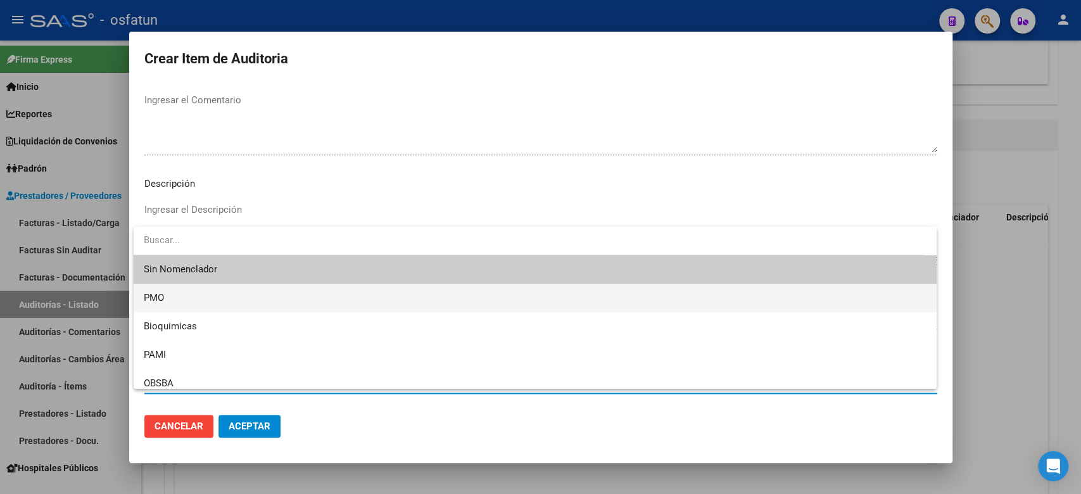
drag, startPoint x: 187, startPoint y: 306, endPoint x: 248, endPoint y: 406, distance: 117.0
click at [187, 306] on span "PMO" at bounding box center [535, 298] width 782 height 28
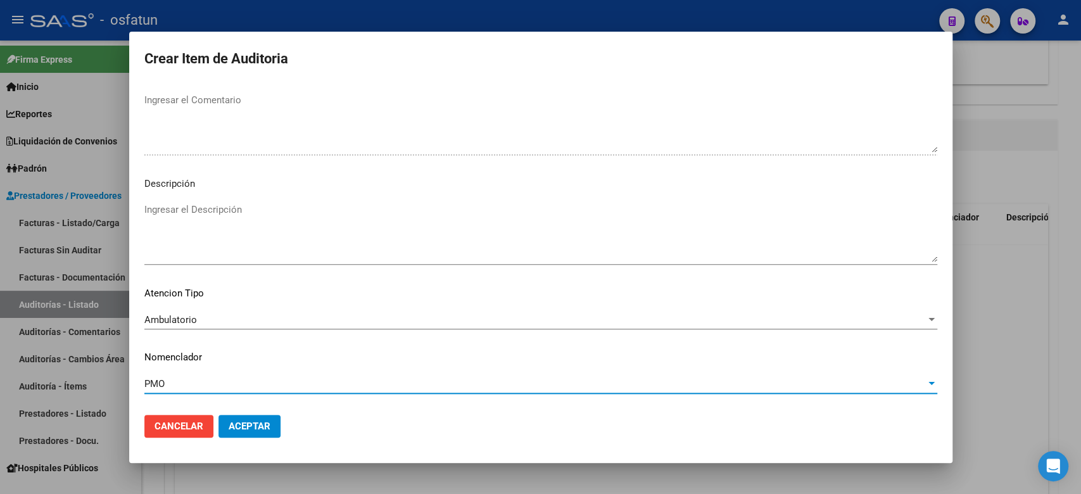
click at [258, 415] on button "Aceptar" at bounding box center [249, 426] width 62 height 23
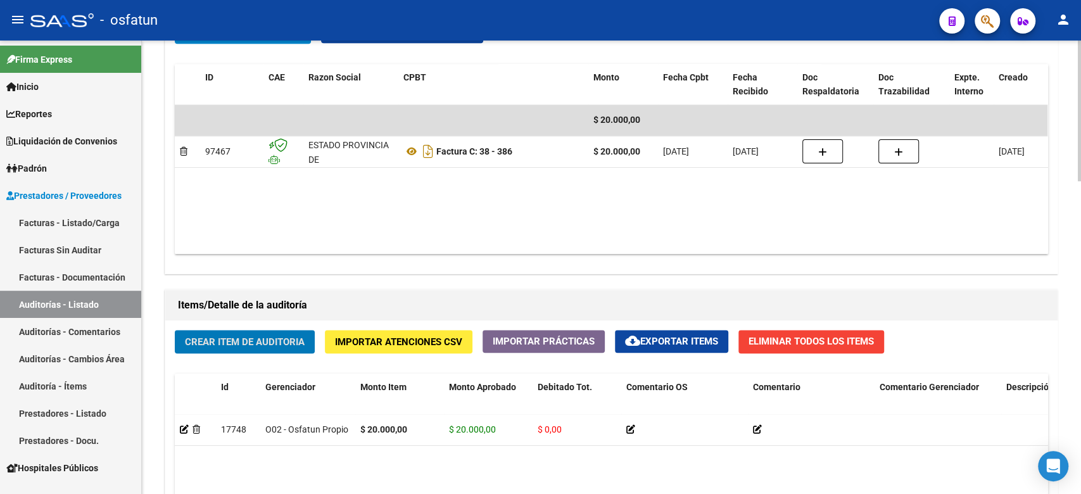
scroll to position [1010, 0]
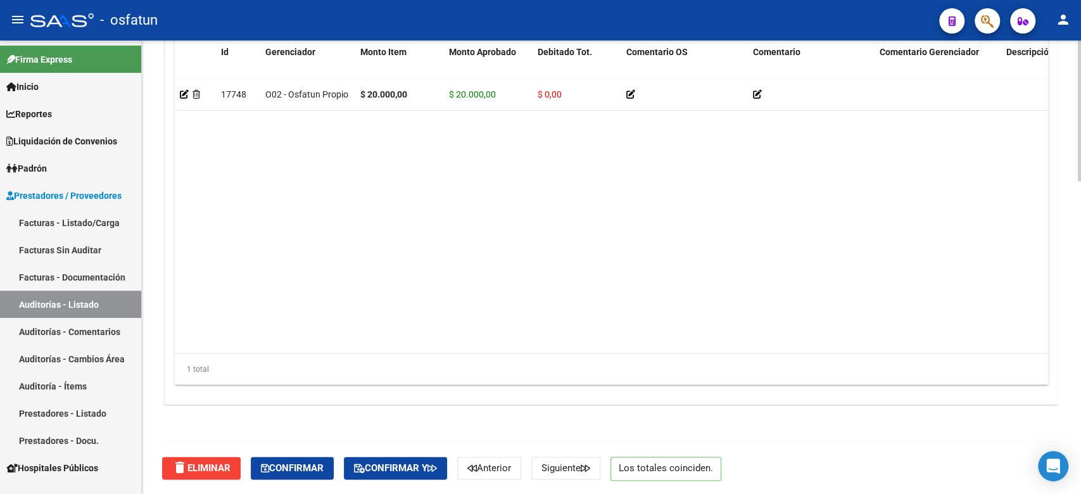
click at [409, 463] on div "delete Eliminar Confirmar Confirmar y Anterior Siguiente Los totales coinciden." at bounding box center [616, 467] width 909 height 53
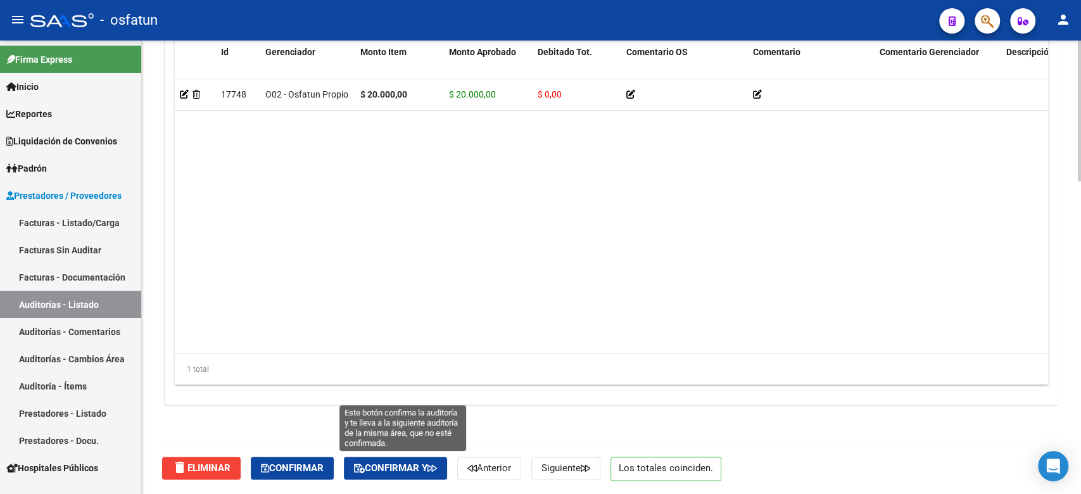
click at [410, 462] on span "Confirmar y" at bounding box center [395, 467] width 83 height 11
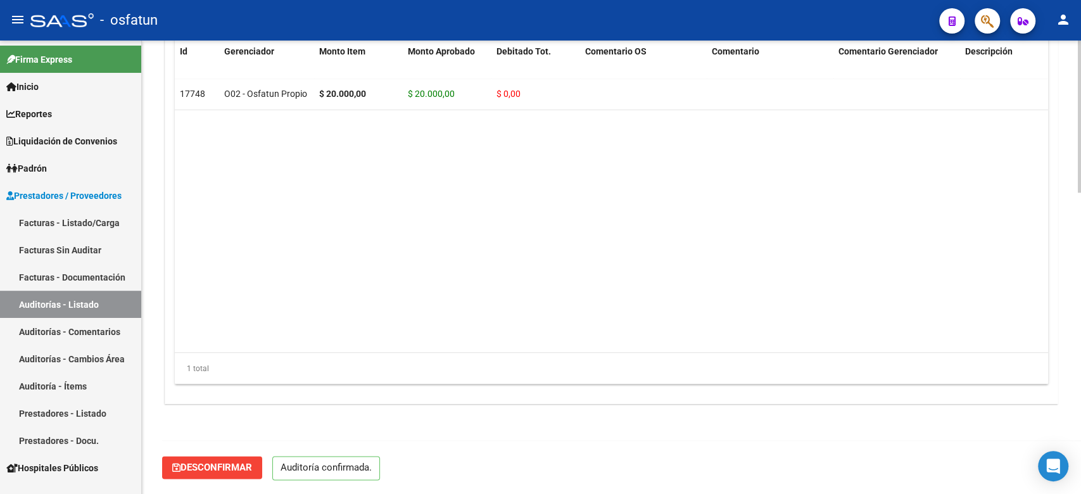
scroll to position [896, 0]
type input "202510"
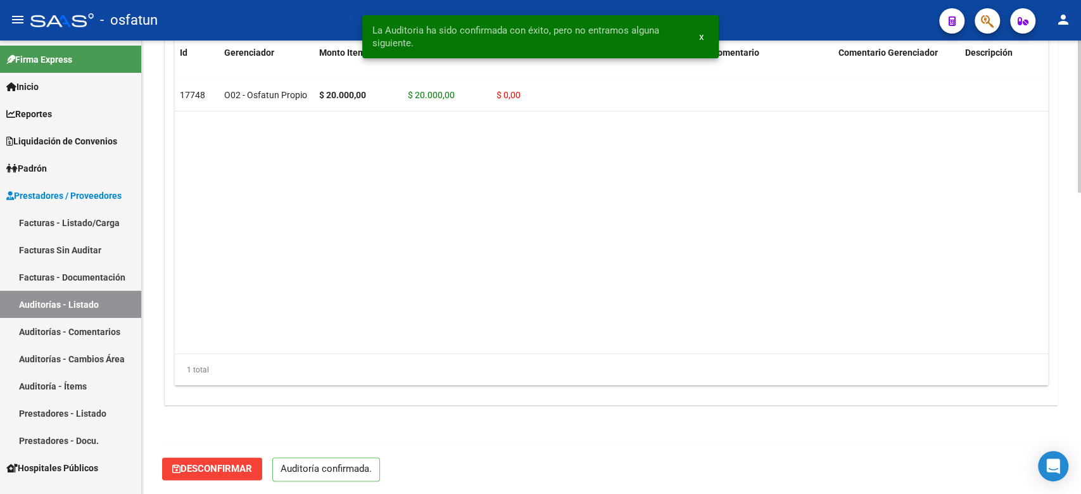
click at [84, 230] on link "Facturas - Listado/Carga" at bounding box center [70, 222] width 141 height 27
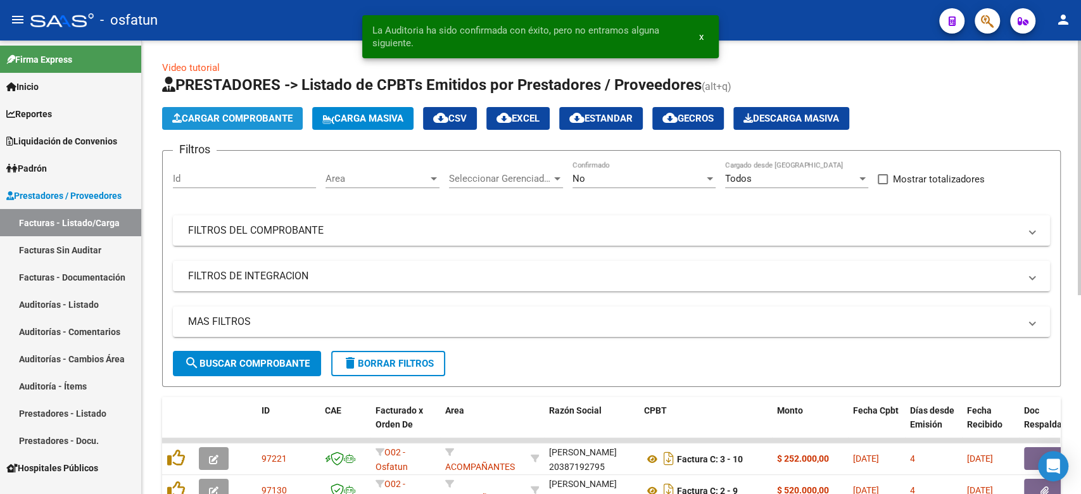
click at [261, 117] on span "Cargar Comprobante" at bounding box center [232, 118] width 120 height 11
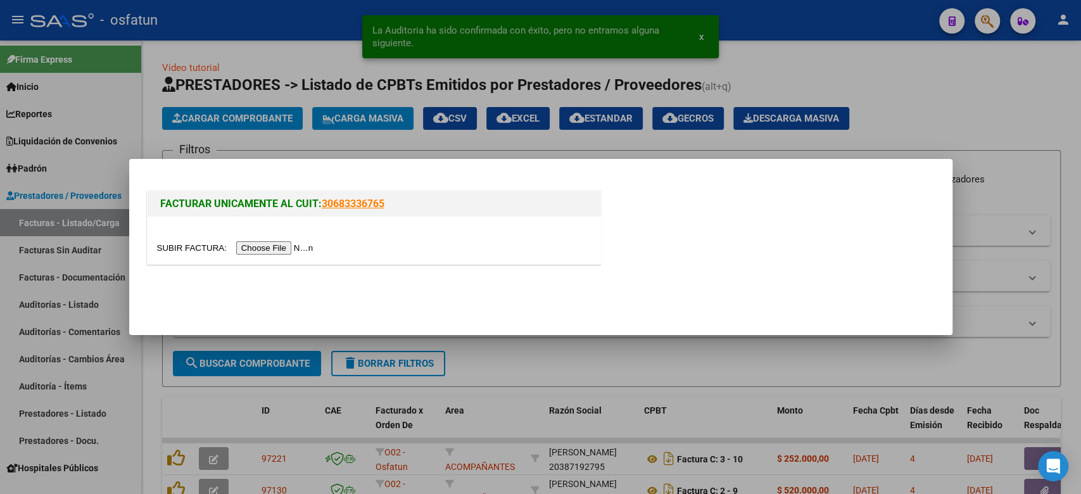
click at [292, 245] on input "file" at bounding box center [237, 247] width 160 height 13
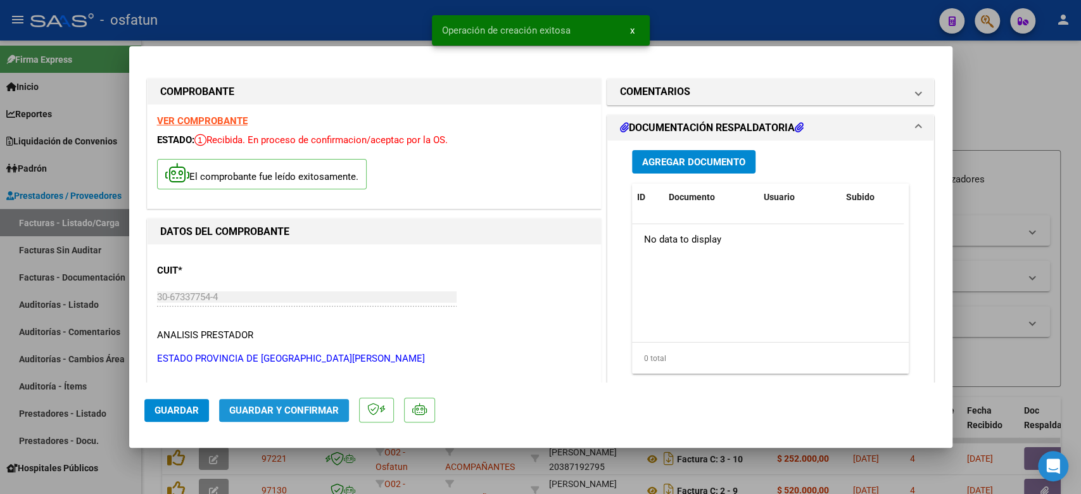
click at [301, 410] on span "Guardar y Confirmar" at bounding box center [284, 409] width 110 height 11
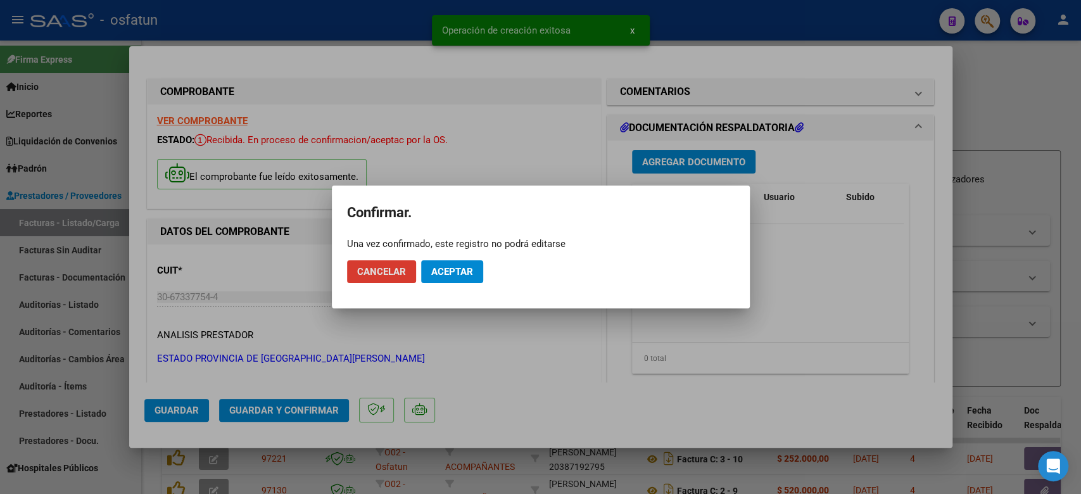
click at [468, 270] on span "Aceptar" at bounding box center [452, 271] width 42 height 11
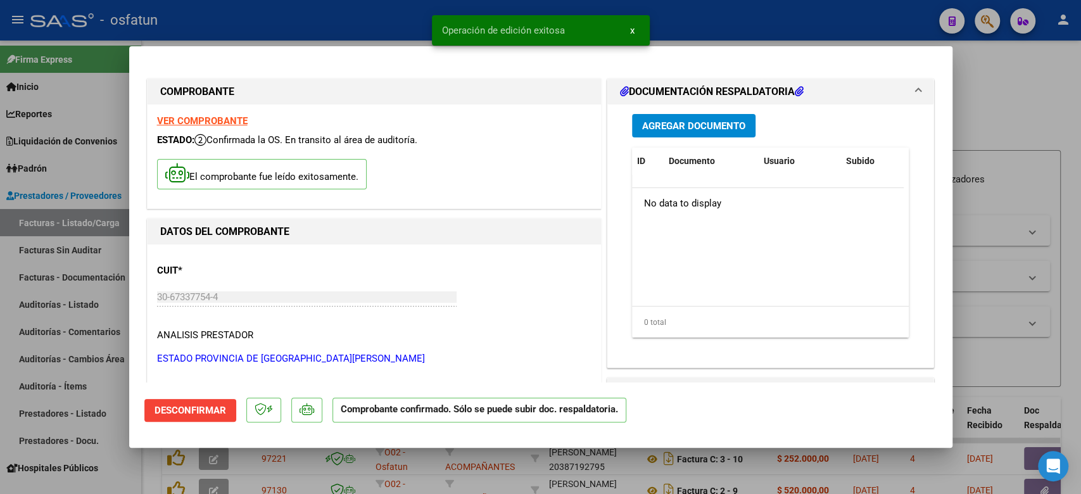
click at [1012, 127] on div at bounding box center [540, 247] width 1081 height 494
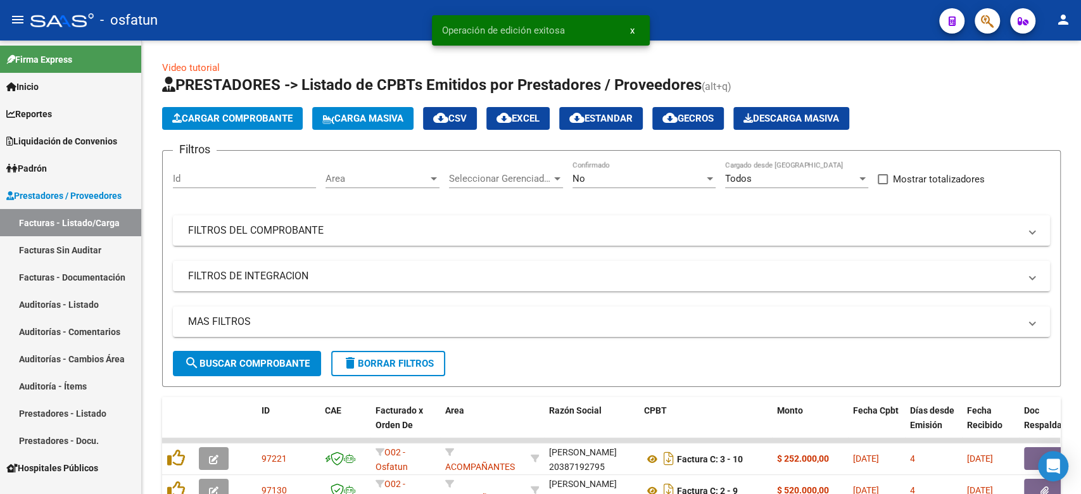
click at [101, 299] on link "Auditorías - Listado" at bounding box center [70, 304] width 141 height 27
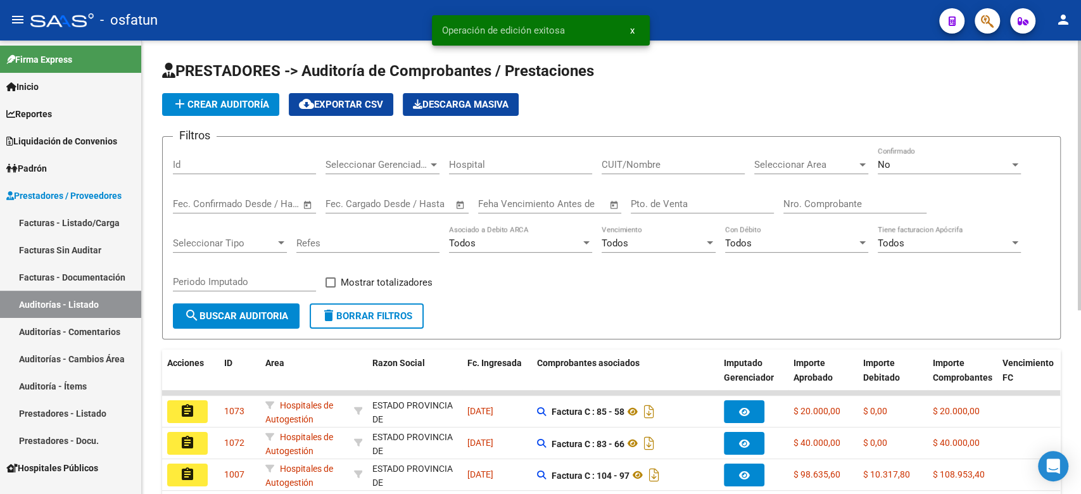
click at [254, 108] on span "add Crear Auditoría" at bounding box center [220, 104] width 97 height 11
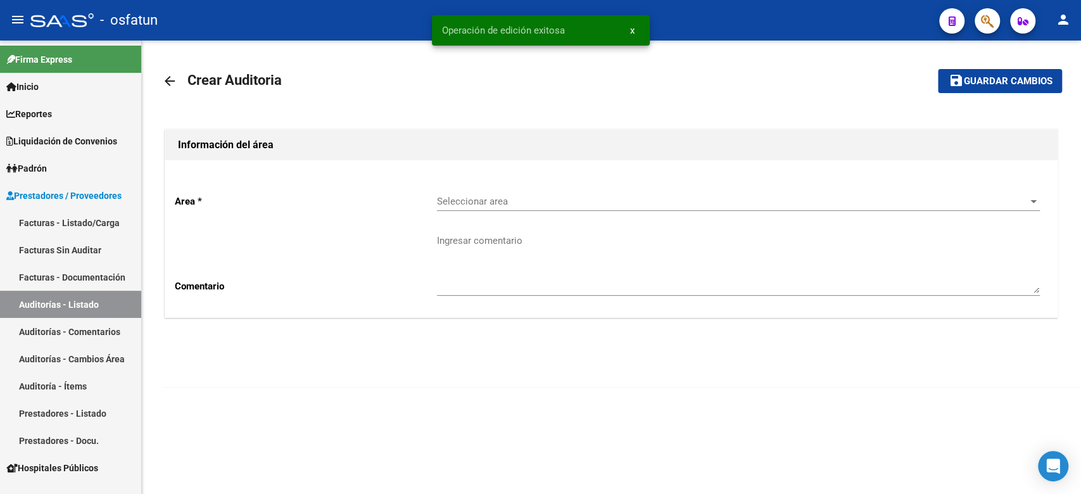
click at [486, 187] on div "Seleccionar area Seleccionar area" at bounding box center [738, 197] width 603 height 27
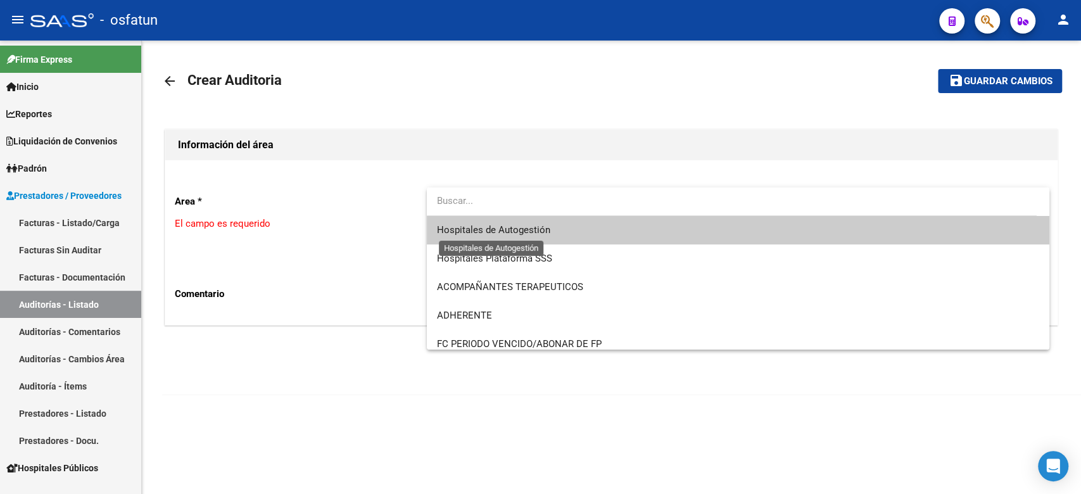
click at [482, 229] on span "Hospitales de Autogestión" at bounding box center [493, 229] width 113 height 11
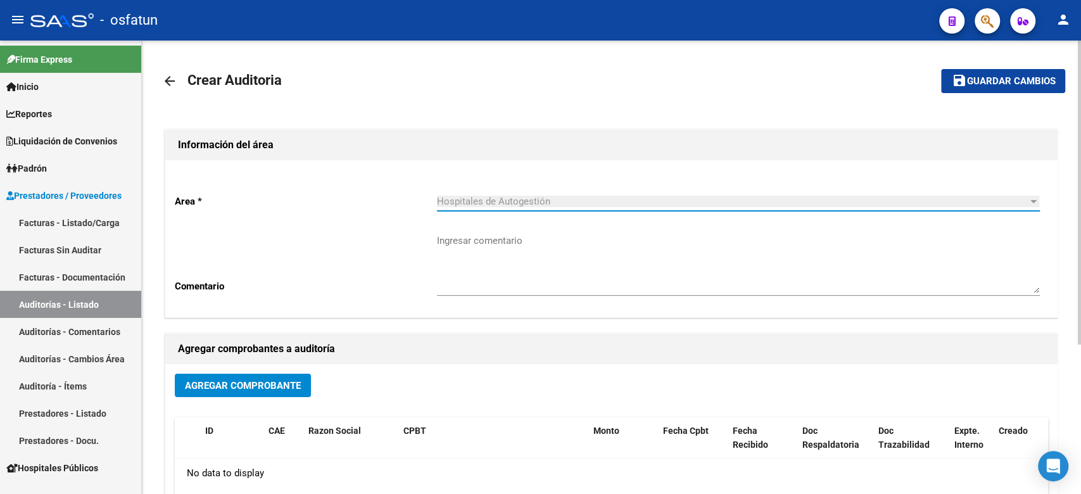
click at [248, 384] on span "Agregar Comprobante" at bounding box center [243, 385] width 116 height 11
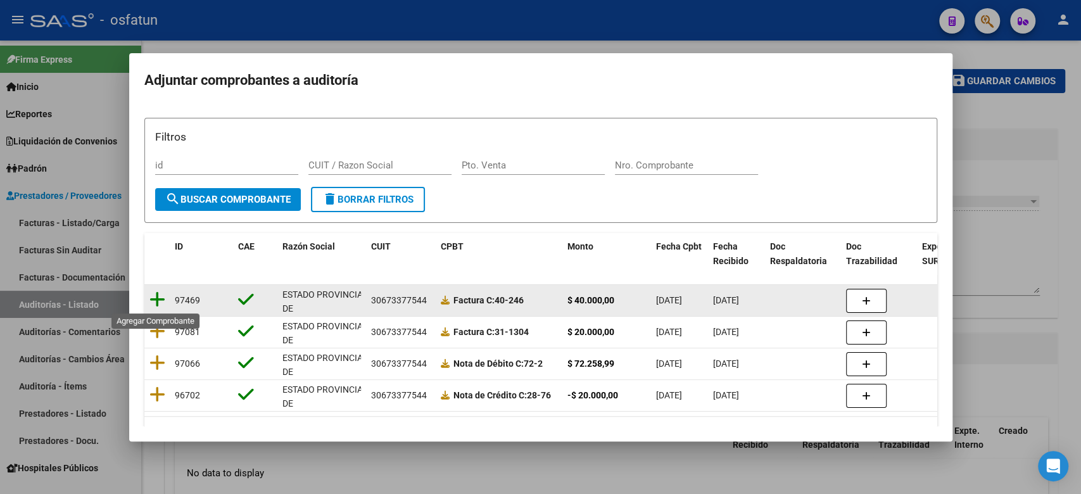
click at [151, 298] on icon at bounding box center [157, 300] width 16 height 18
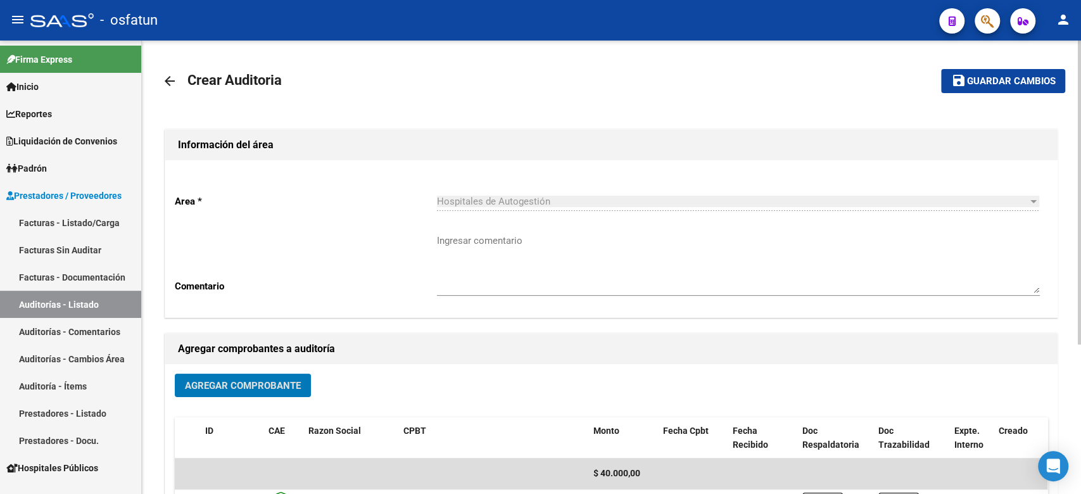
click at [974, 82] on span "Guardar cambios" at bounding box center [1010, 81] width 89 height 11
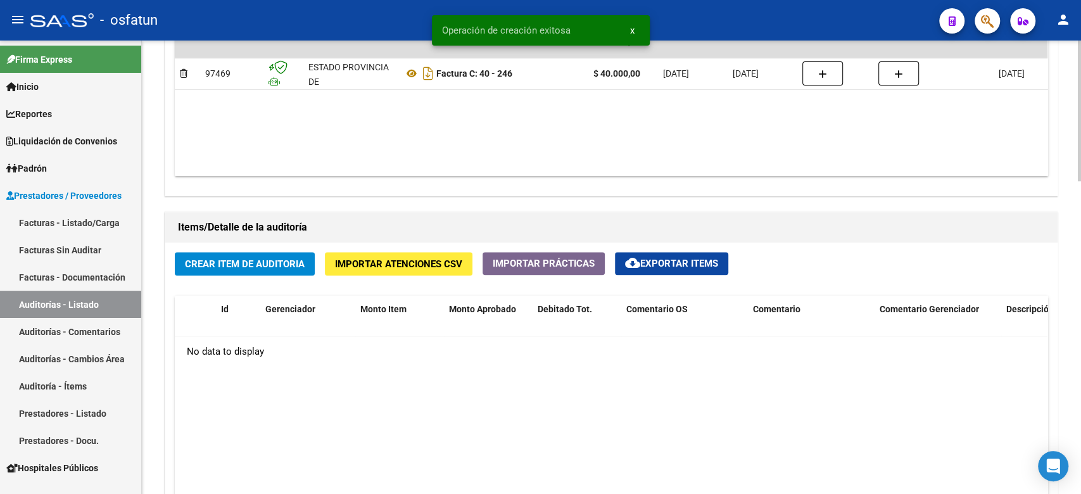
scroll to position [760, 0]
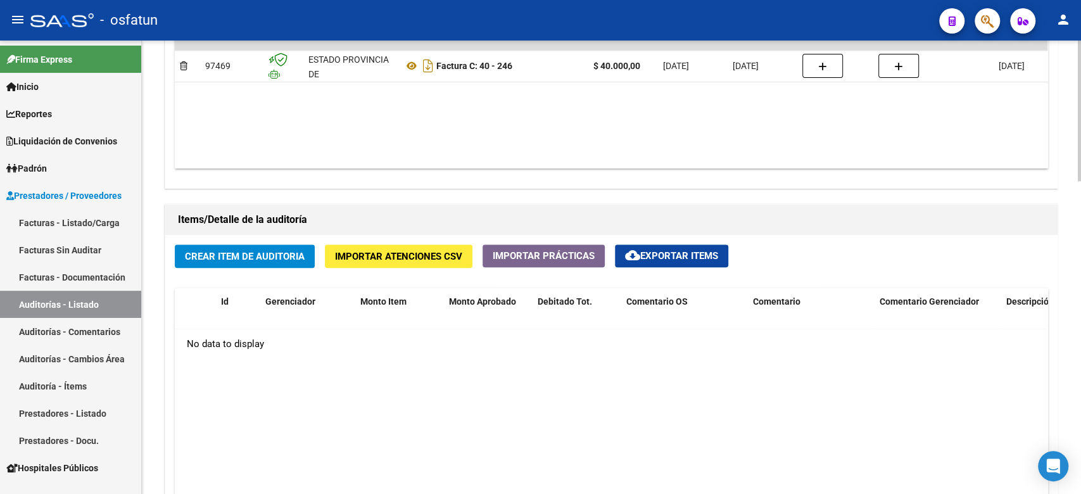
click at [230, 262] on button "Crear Item de Auditoria" at bounding box center [245, 255] width 140 height 23
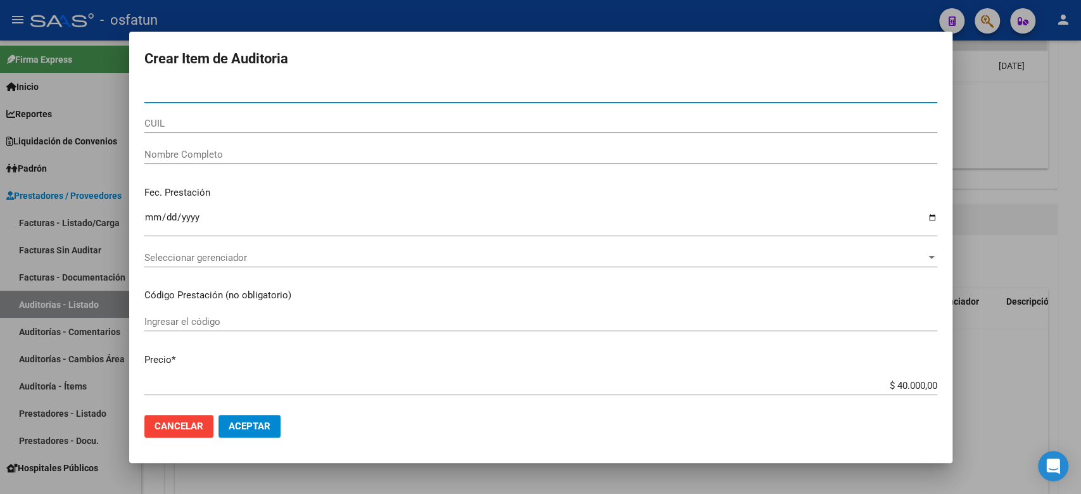
paste input "53573321"
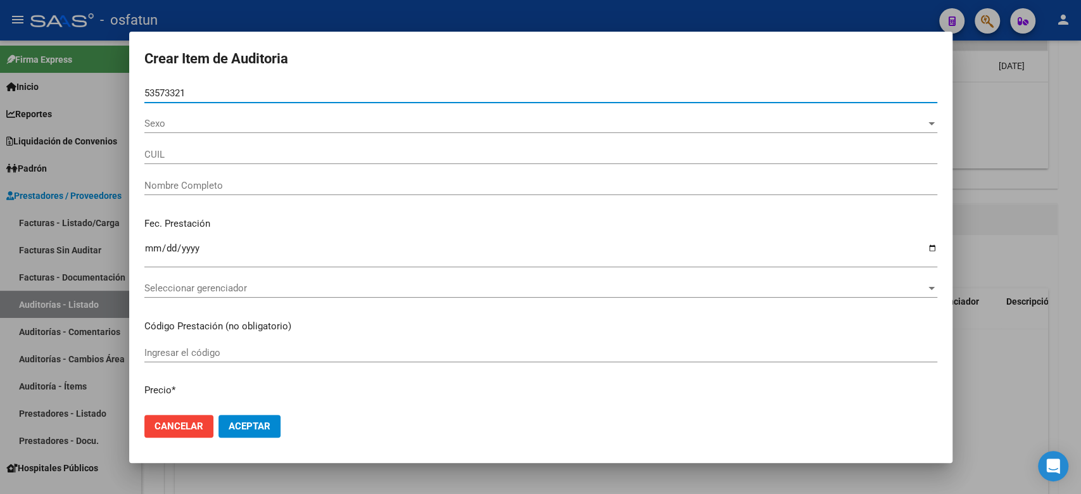
type input "53573321"
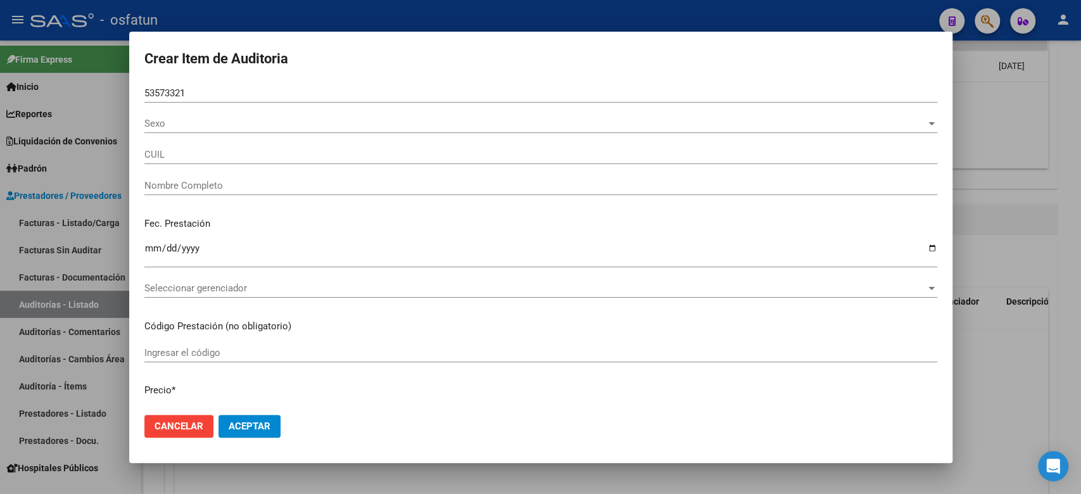
type input "20535733210"
type input "[PERSON_NAME] [PERSON_NAME]"
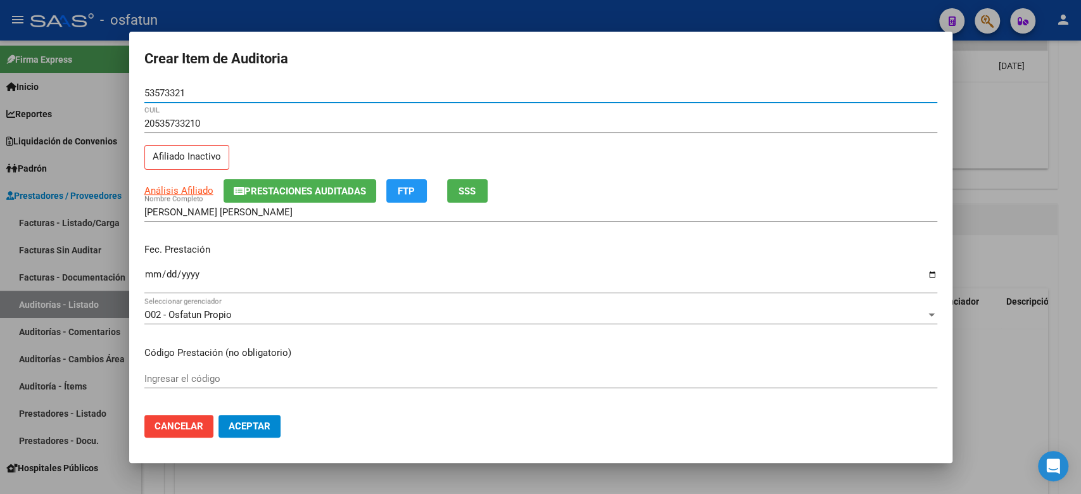
click at [150, 275] on input "Ingresar la fecha" at bounding box center [540, 279] width 793 height 20
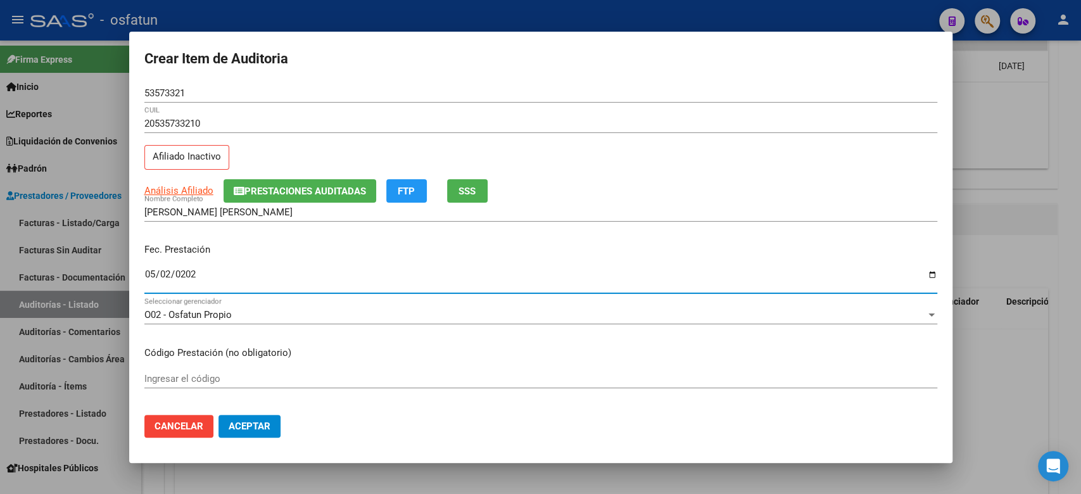
type input "[DATE]"
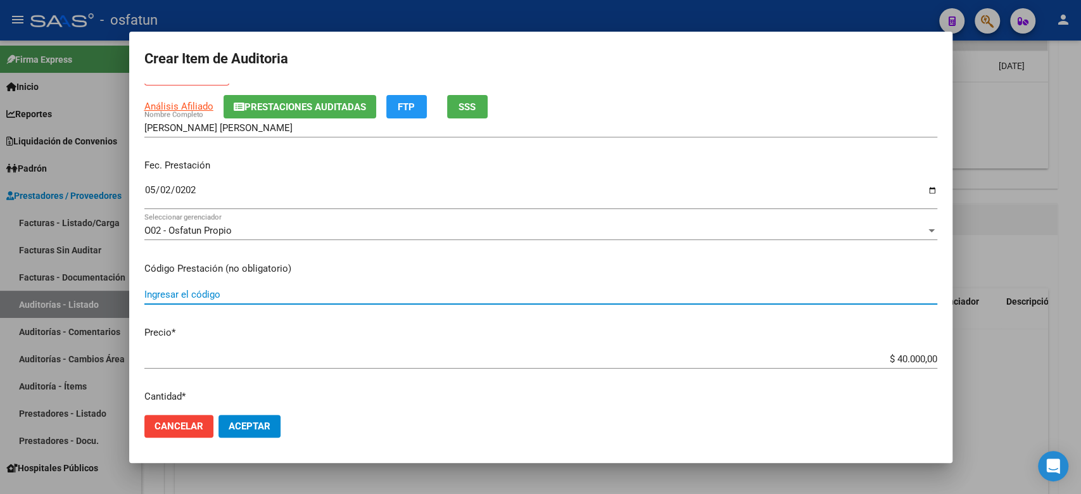
click at [177, 289] on input "Ingresar el código" at bounding box center [540, 294] width 793 height 11
type input "420101"
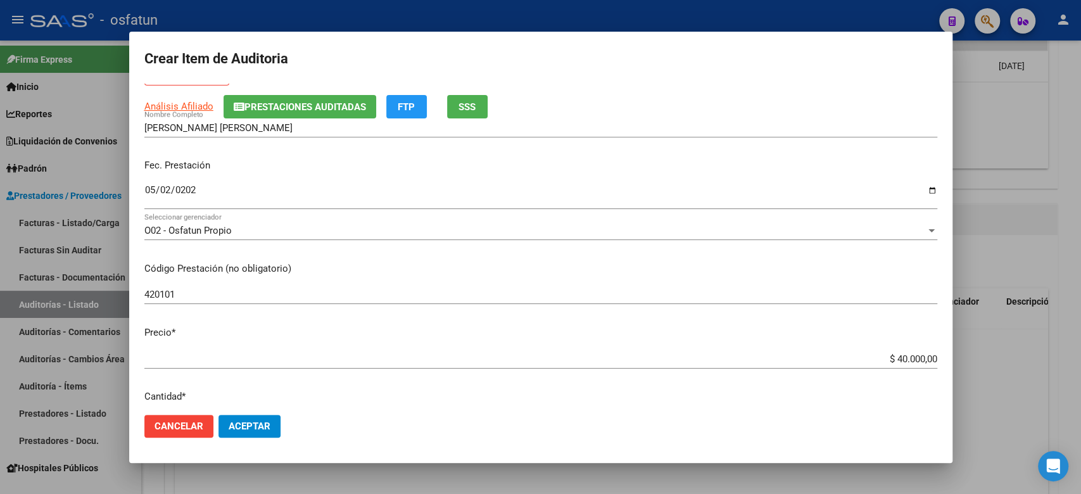
scroll to position [168, 0]
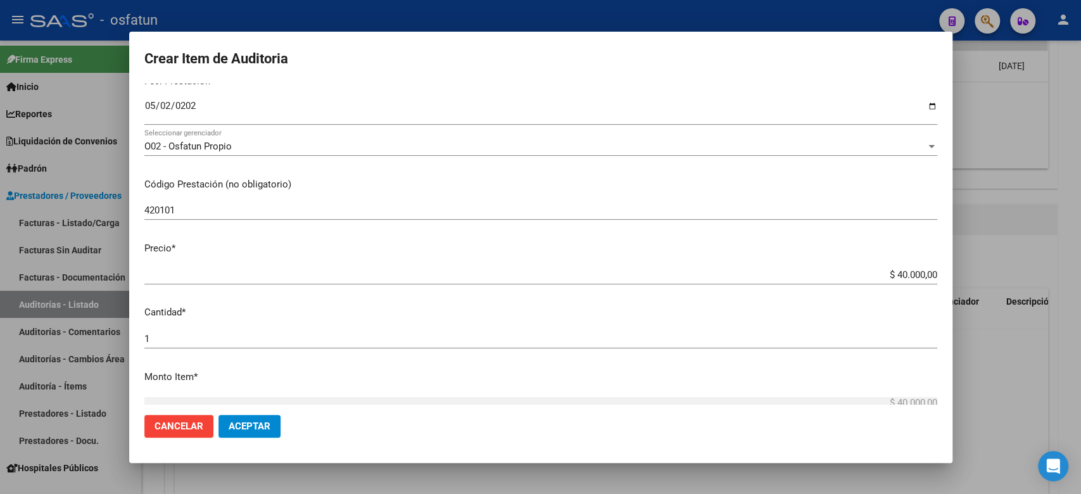
drag, startPoint x: 865, startPoint y: 266, endPoint x: 963, endPoint y: 272, distance: 98.9
click at [963, 272] on div "Crear Item de Auditoria 53573321 Nro Documento 20535733210 CUIL Afiliado Inacti…" at bounding box center [540, 247] width 1081 height 494
drag, startPoint x: 904, startPoint y: 261, endPoint x: 875, endPoint y: 270, distance: 29.6
click at [903, 261] on mat-dialog-content "53573321 Nro Documento 20535733210 CUIL Afiliado Inactivo Análisis Afiliado Pre…" at bounding box center [540, 244] width 823 height 321
click at [867, 270] on input "$ 40.000,00" at bounding box center [540, 274] width 793 height 11
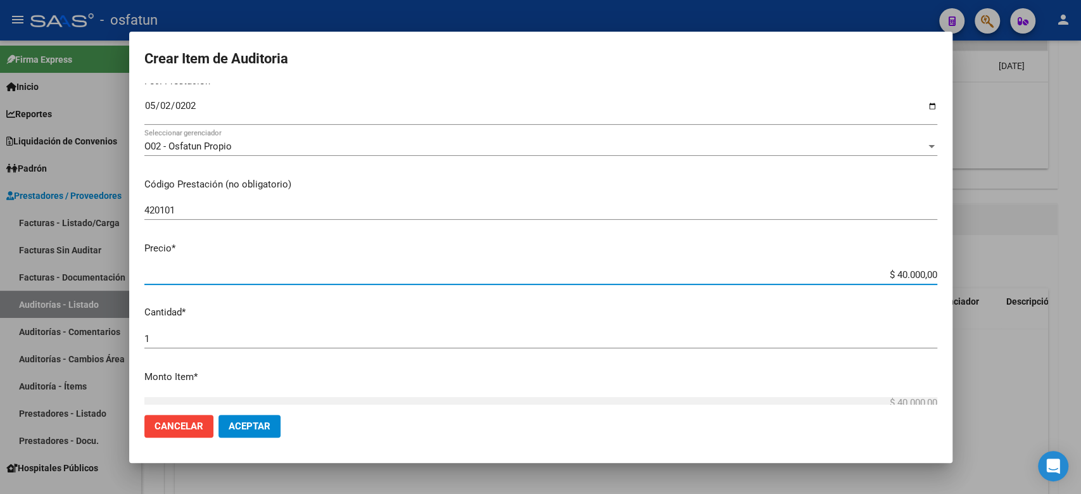
drag, startPoint x: 865, startPoint y: 271, endPoint x: 944, endPoint y: 287, distance: 81.3
click at [944, 287] on mat-dialog-content "53573321 Nro Documento 20535733210 CUIL Afiliado Inactivo Análisis Afiliado Pre…" at bounding box center [540, 244] width 823 height 321
type input "$ 0,02"
type input "$ 0,20"
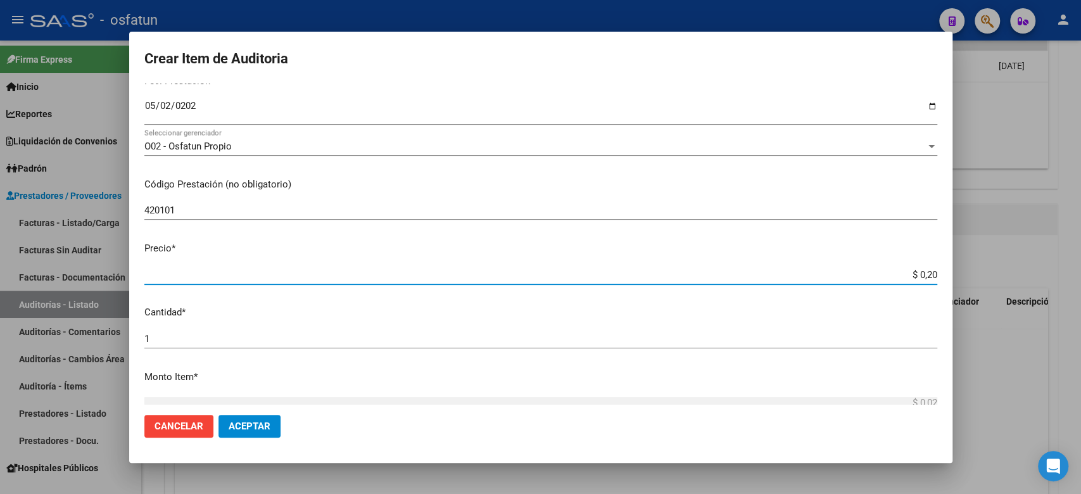
type input "$ 0,20"
type input "$ 2,00"
type input "$ 20,00"
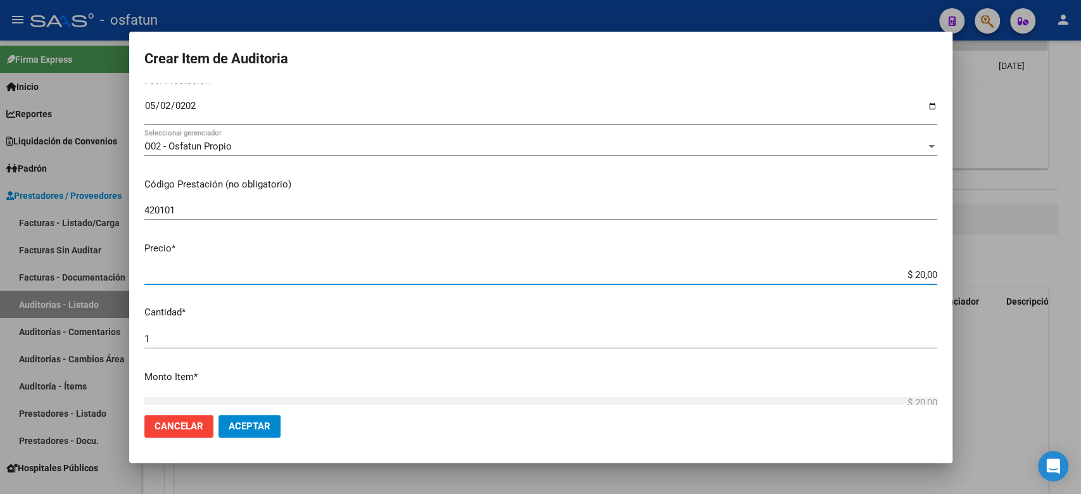
type input "$ 200,00"
type input "$ 2.000,00"
type input "$ 20.000,00"
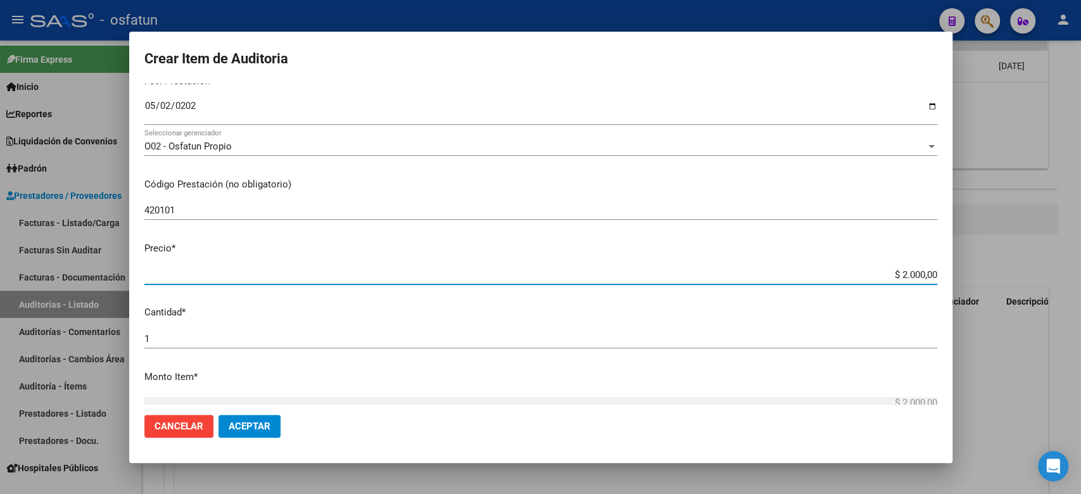
type input "$ 20.000,00"
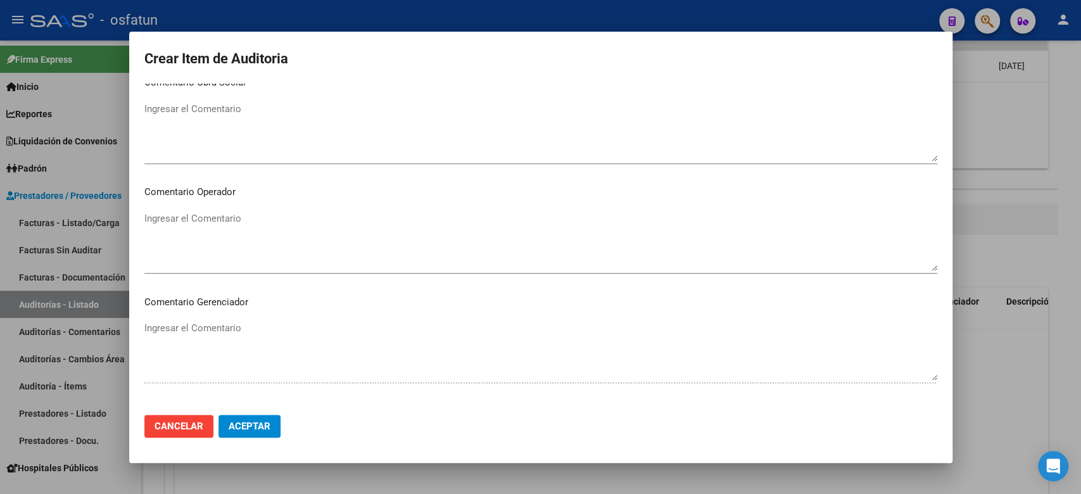
scroll to position [818, 0]
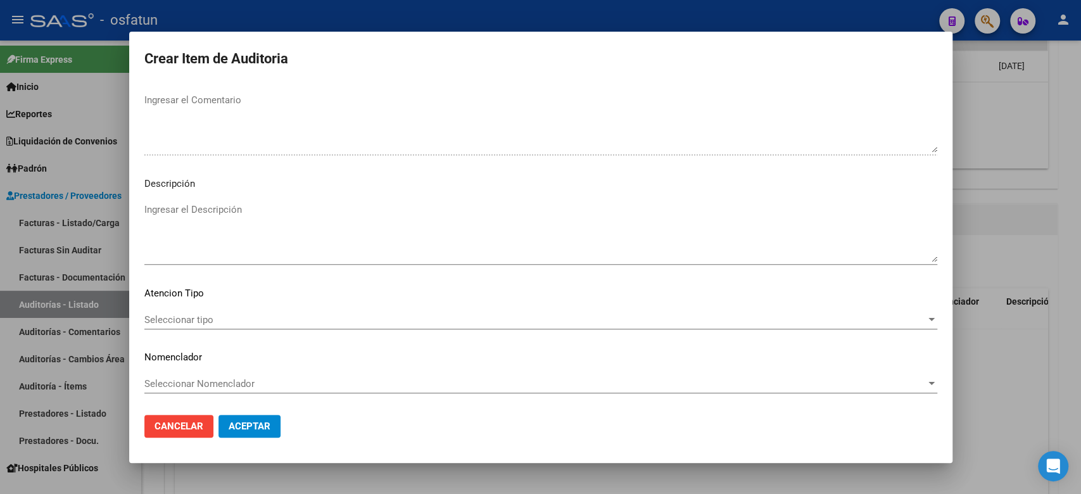
click at [213, 308] on mat-dialog-content "53573321 Nro Documento 20535733210 CUIL Afiliado Inactivo Análisis Afiliado Pre…" at bounding box center [540, 244] width 823 height 321
click at [208, 324] on span "Seleccionar tipo" at bounding box center [534, 319] width 781 height 11
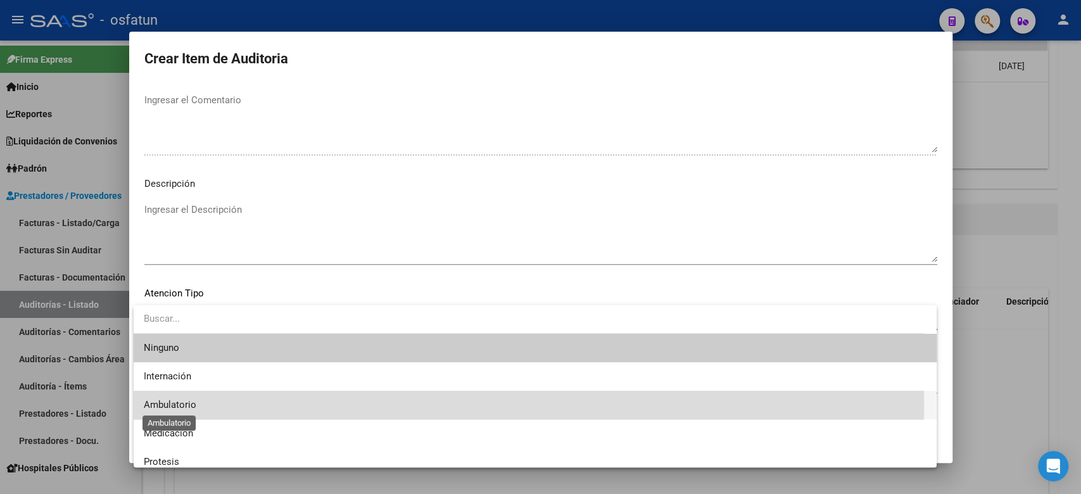
click at [185, 406] on span "Ambulatorio" at bounding box center [170, 404] width 53 height 11
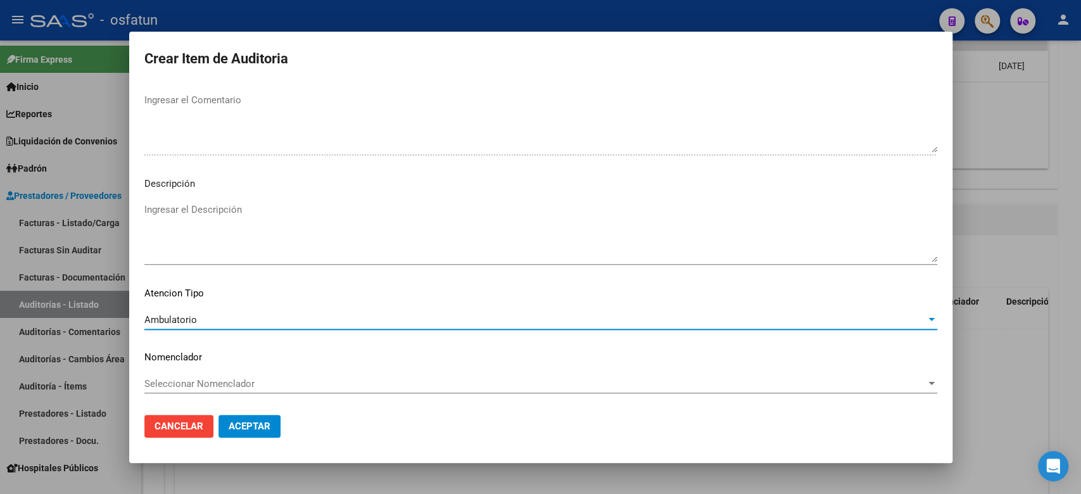
click at [196, 382] on span "Seleccionar Nomenclador" at bounding box center [534, 383] width 781 height 11
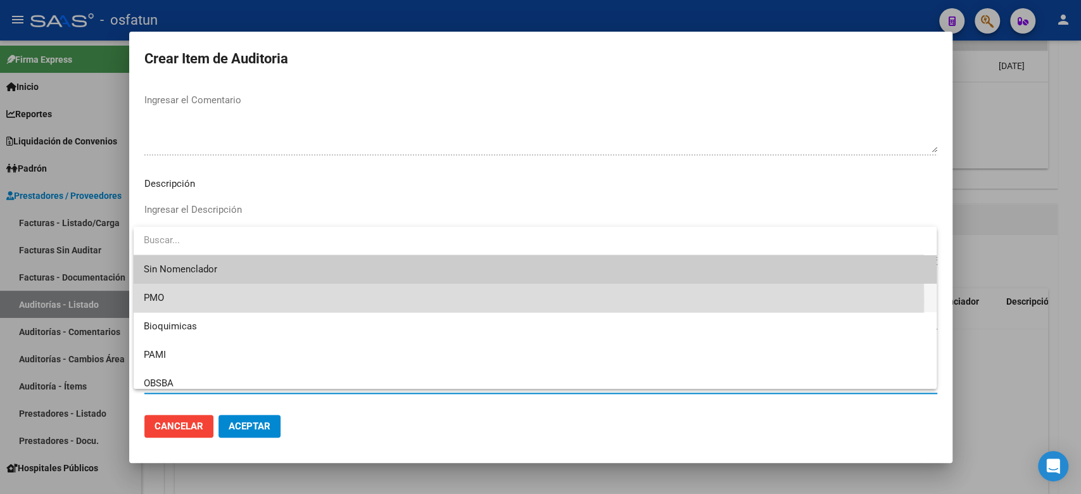
click at [178, 301] on span "PMO" at bounding box center [535, 298] width 782 height 28
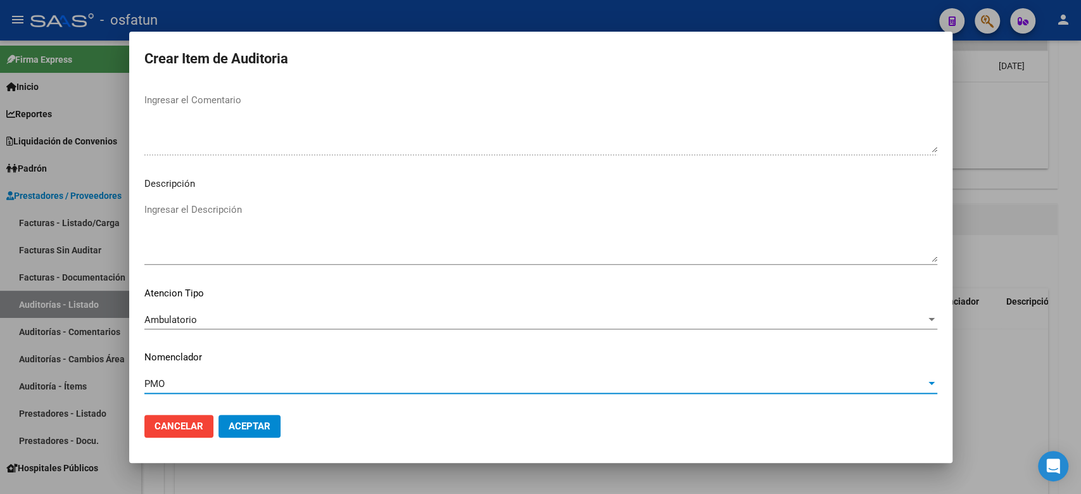
click at [239, 425] on span "Aceptar" at bounding box center [250, 425] width 42 height 11
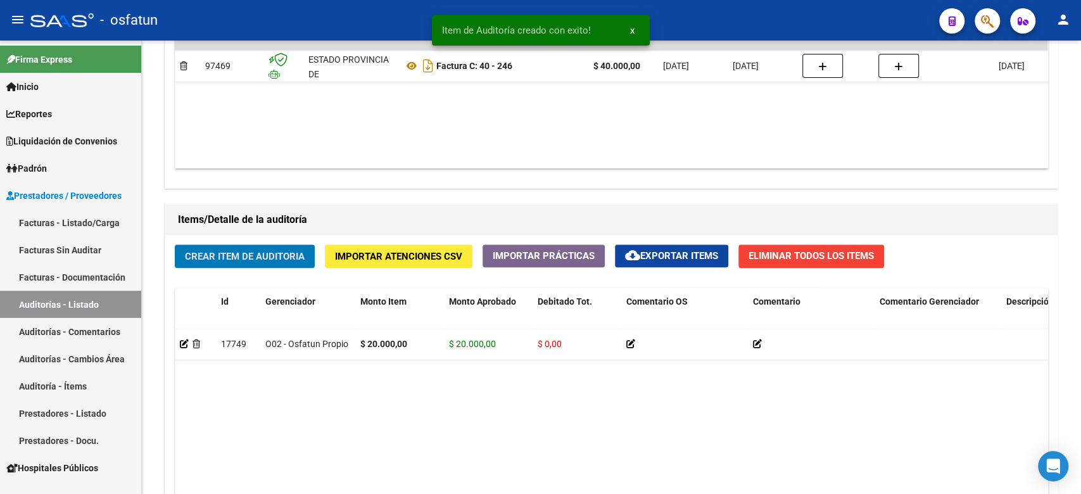
scroll to position [760, 0]
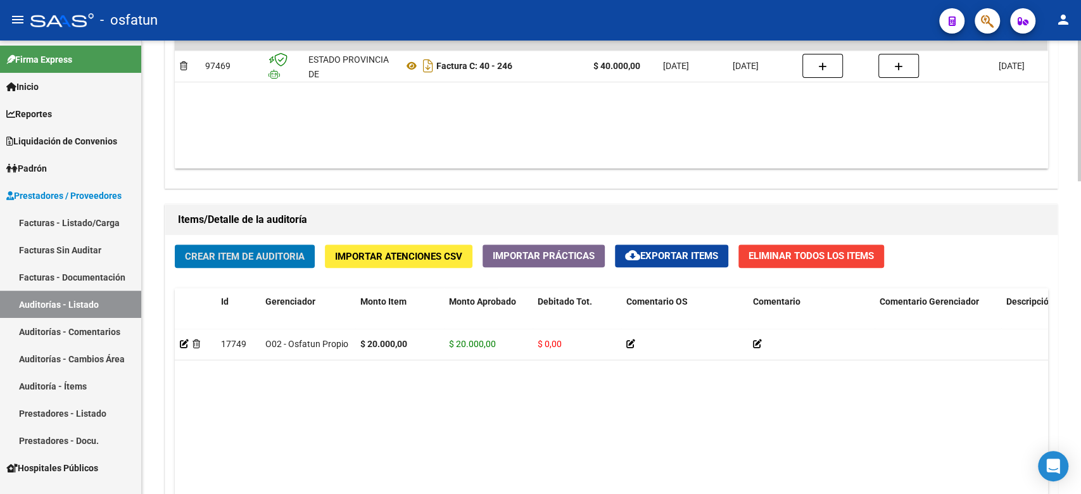
click at [248, 256] on span "Crear Item de Auditoria" at bounding box center [245, 256] width 120 height 11
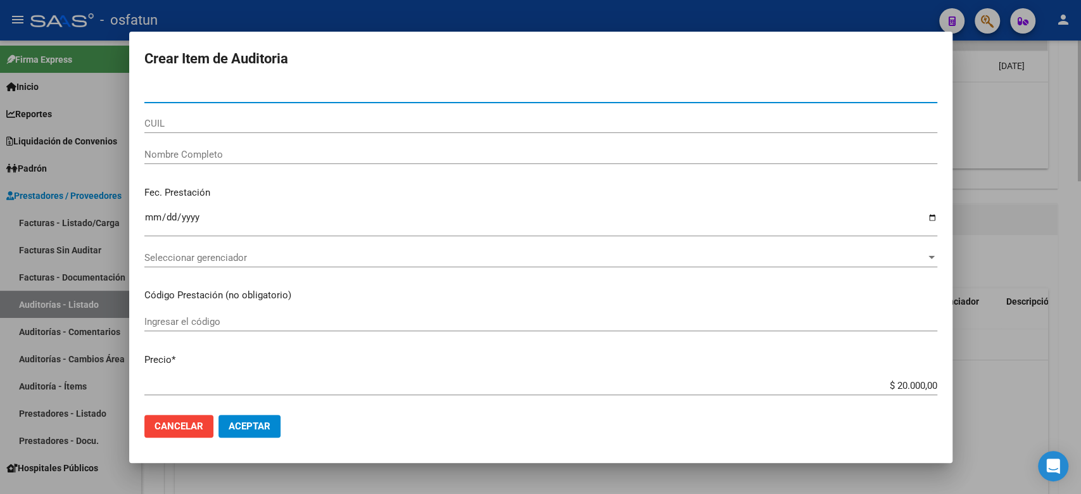
paste input "26278576"
type input "26278576"
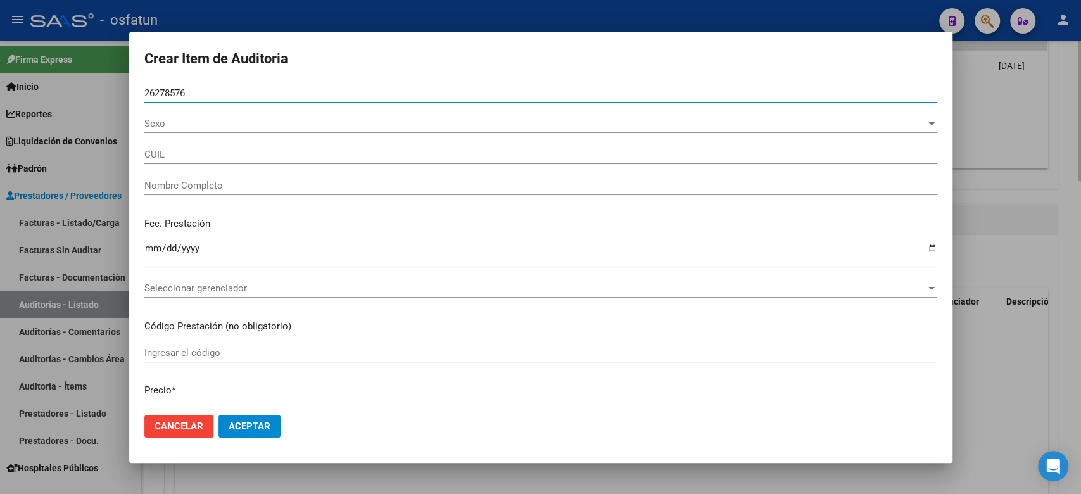
type input "23262785769"
type input "[PERSON_NAME][DATE]"
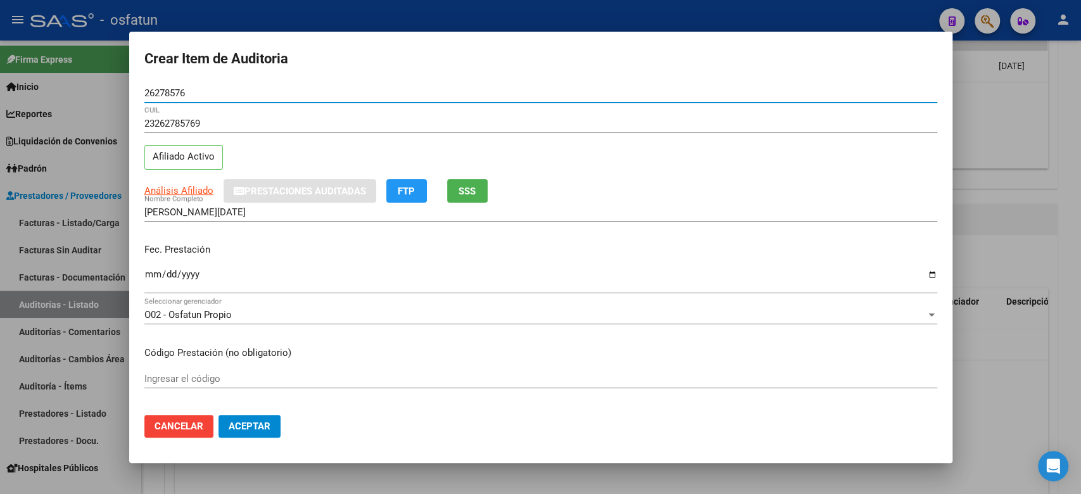
type input "26278576"
click at [147, 272] on input "Ingresar la fecha" at bounding box center [540, 279] width 793 height 20
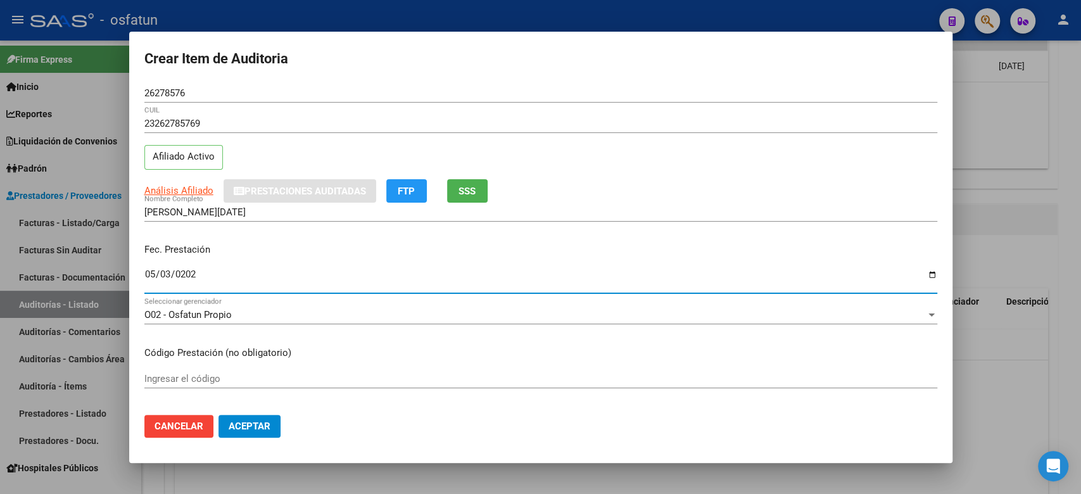
type input "[DATE]"
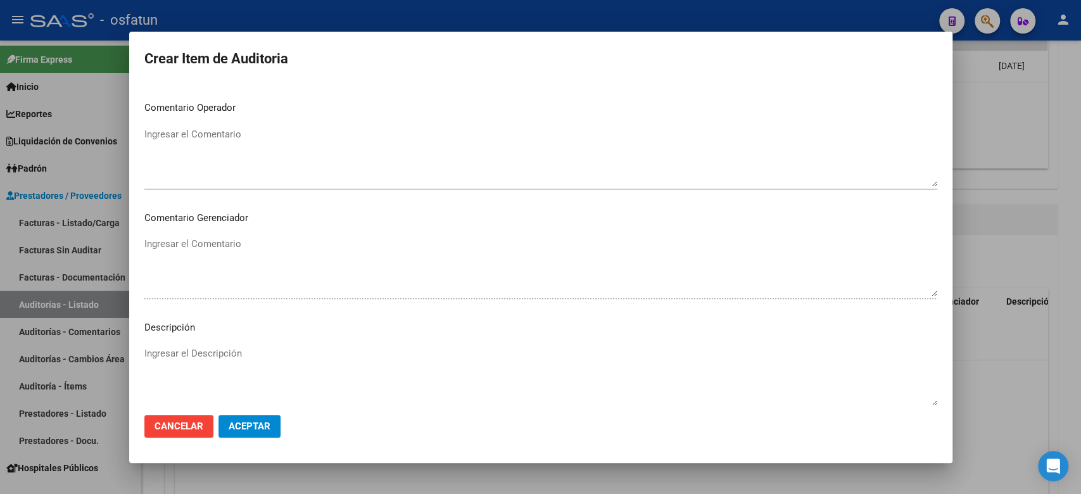
scroll to position [253, 0]
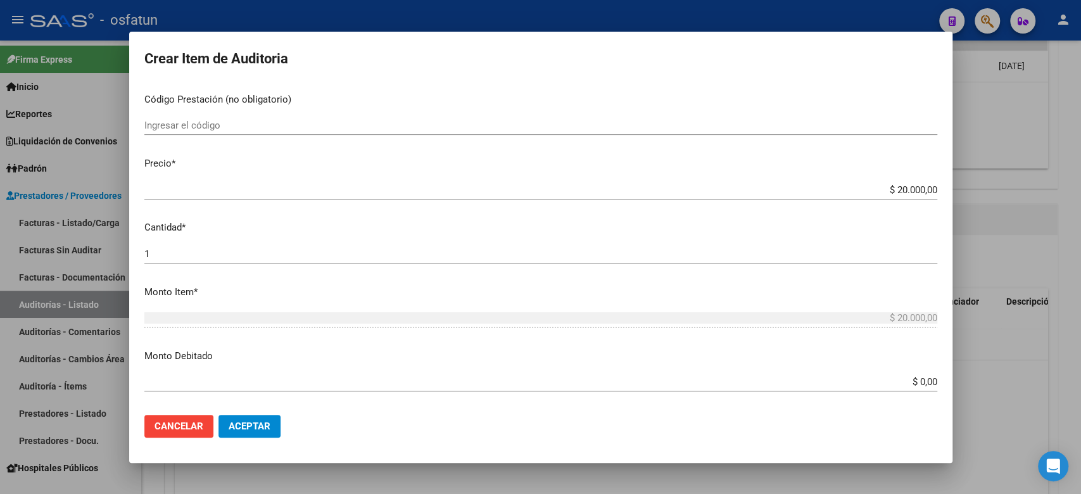
click at [152, 116] on div "Ingresar el código" at bounding box center [540, 125] width 793 height 19
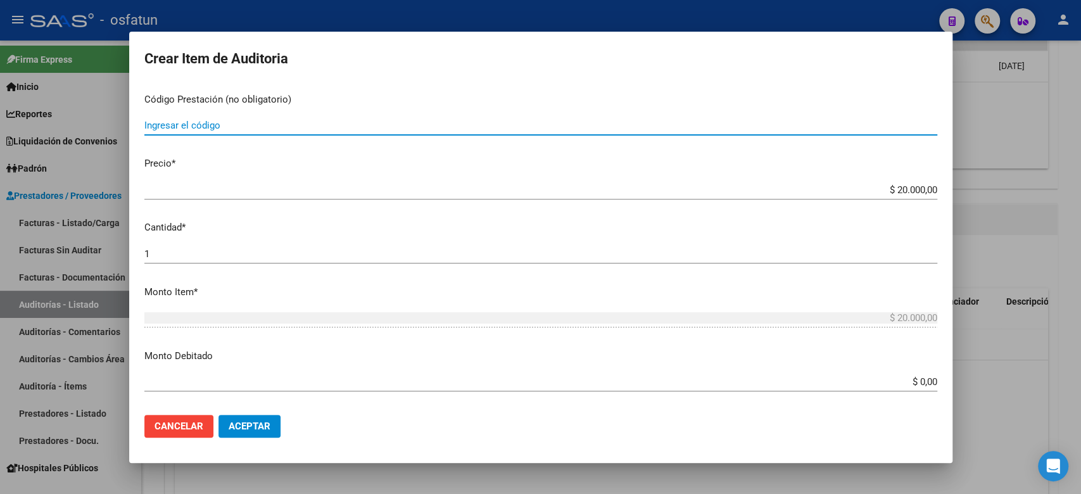
click at [157, 121] on input "Ingresar el código" at bounding box center [540, 125] width 793 height 11
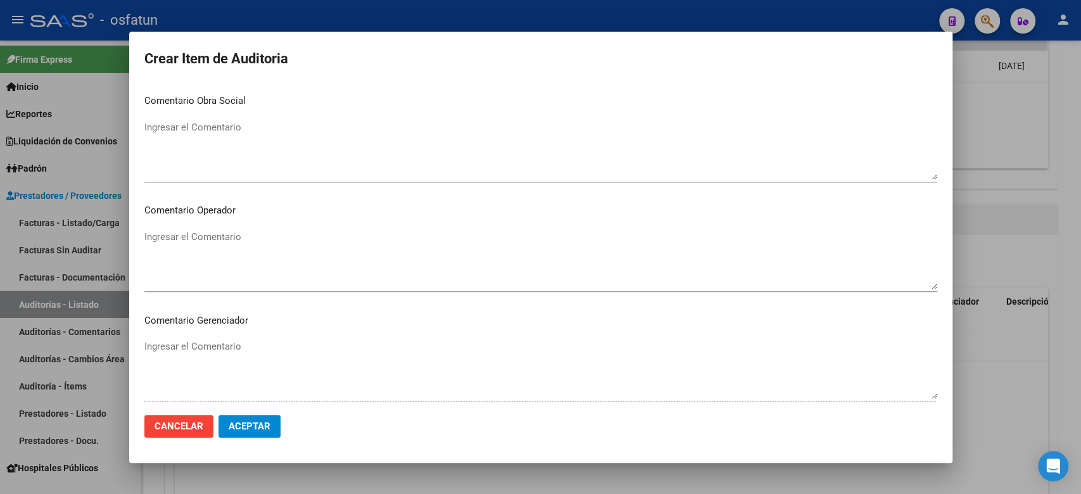
scroll to position [818, 0]
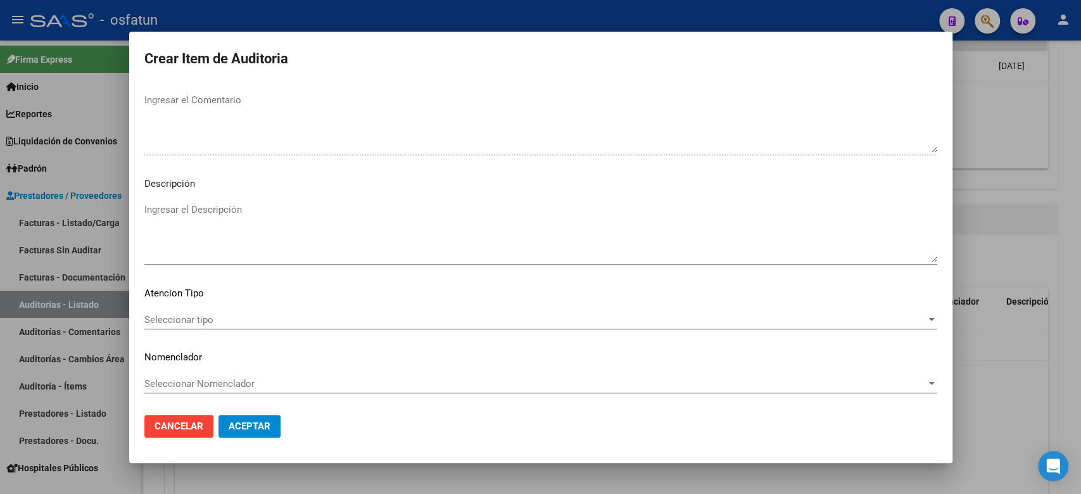
type input "420101"
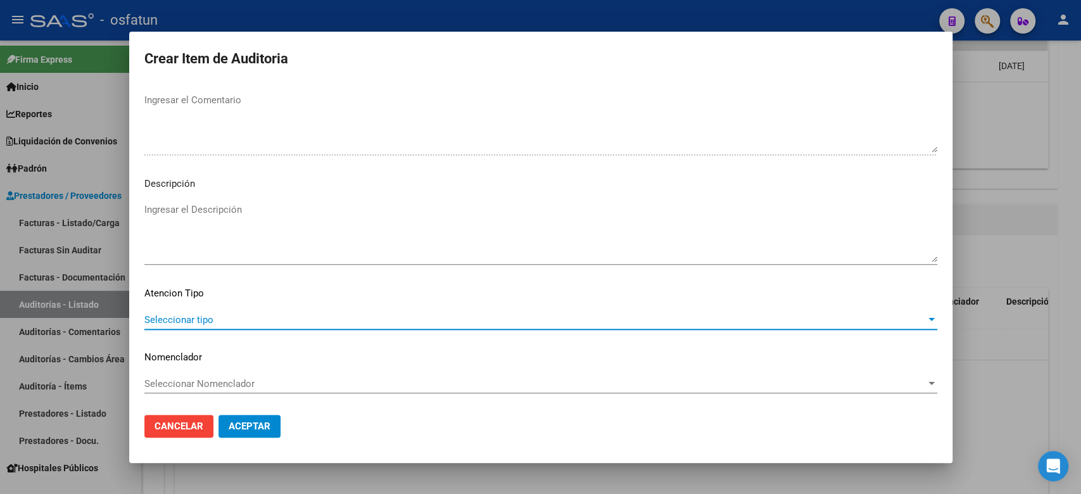
click at [229, 314] on span "Seleccionar tipo" at bounding box center [534, 319] width 781 height 11
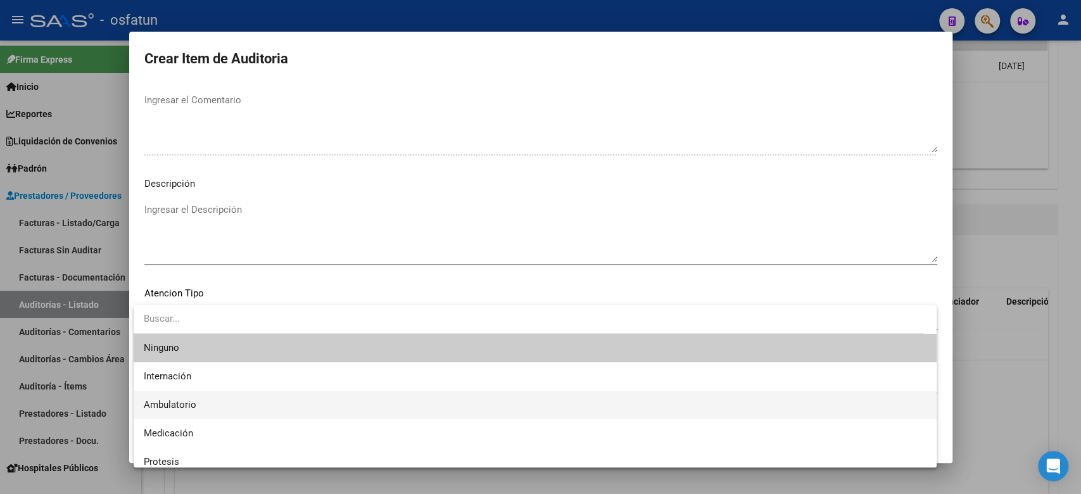
click at [211, 406] on span "Ambulatorio" at bounding box center [535, 405] width 782 height 28
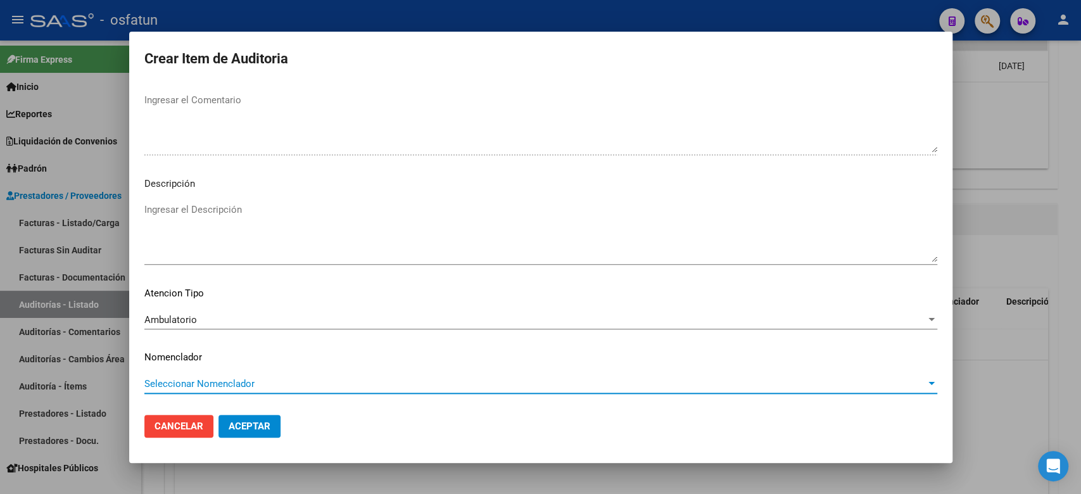
click at [213, 385] on span "Seleccionar Nomenclador" at bounding box center [534, 383] width 781 height 11
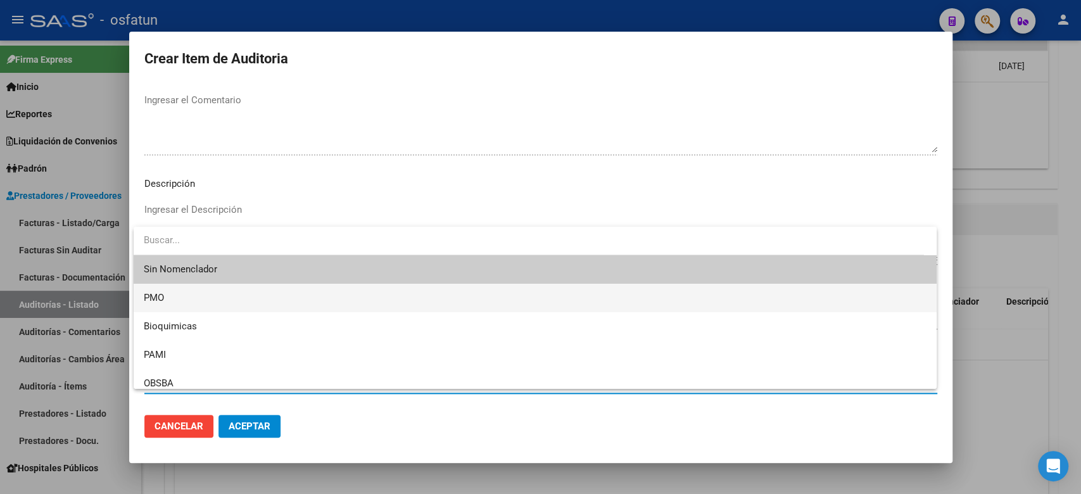
click at [199, 292] on span "PMO" at bounding box center [535, 298] width 782 height 28
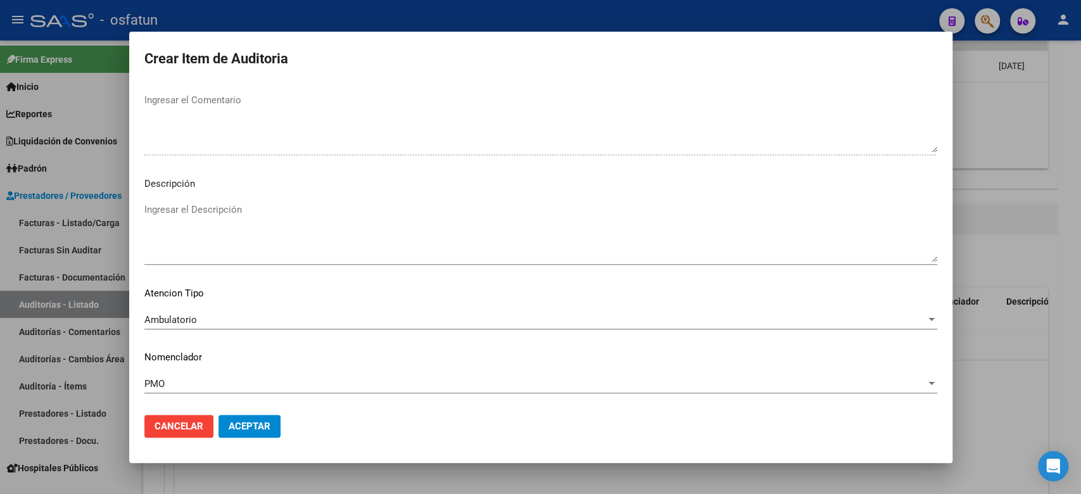
click at [243, 412] on mat-dialog-actions "Cancelar Aceptar" at bounding box center [540, 425] width 793 height 43
click at [243, 415] on button "Aceptar" at bounding box center [249, 426] width 62 height 23
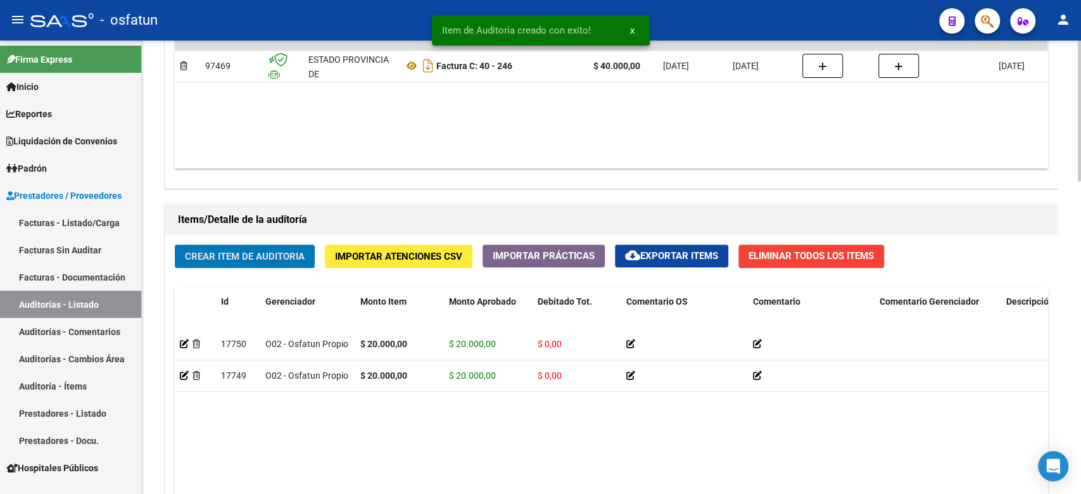
scroll to position [1010, 0]
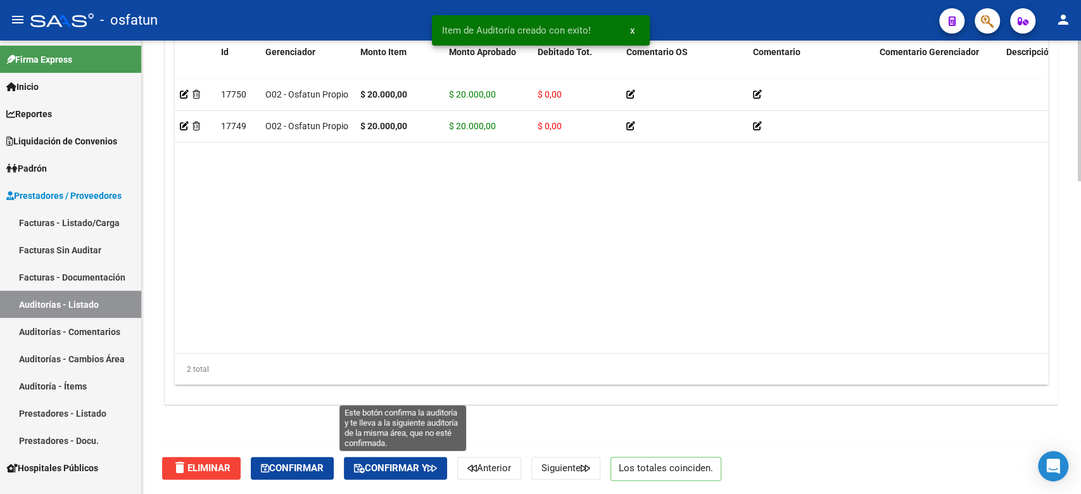
click at [394, 468] on span "Confirmar y" at bounding box center [395, 467] width 83 height 11
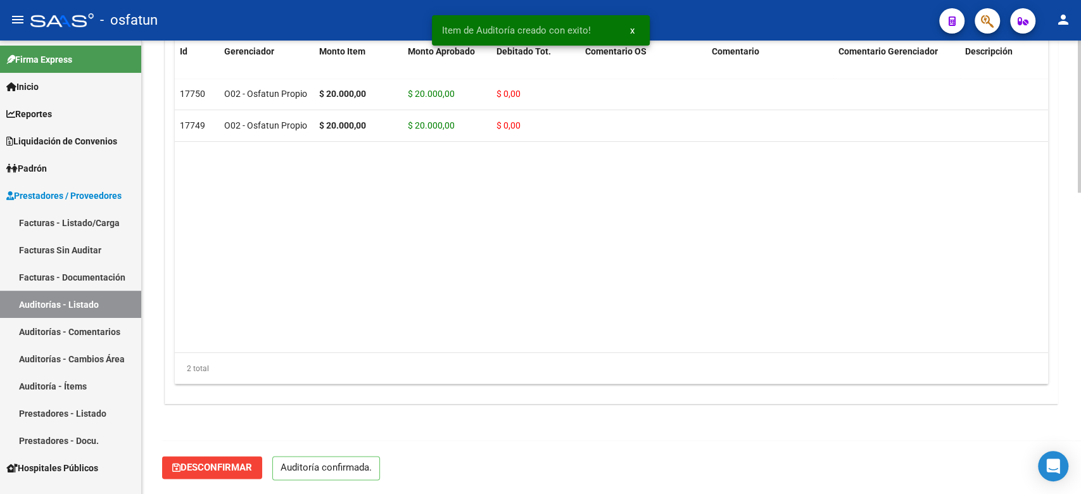
scroll to position [896, 0]
type input "202510"
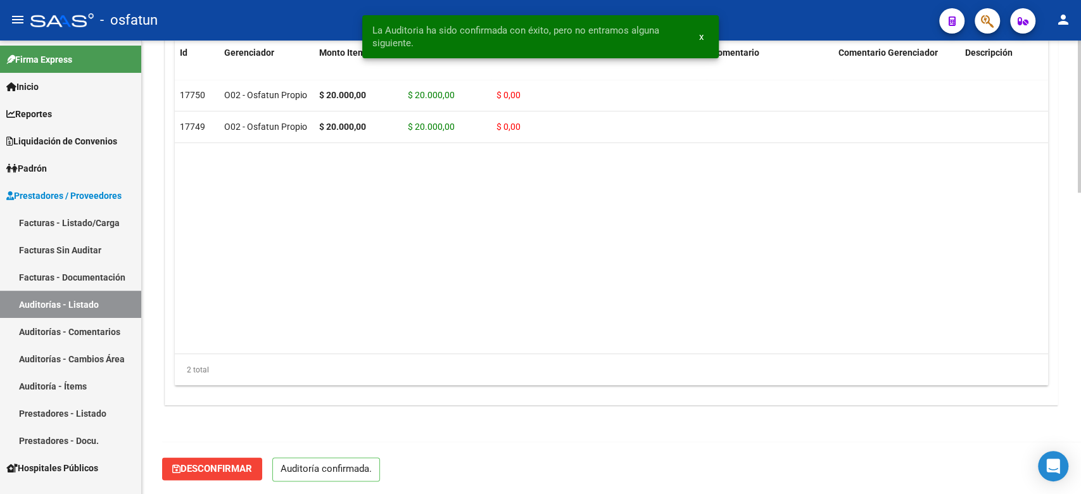
click at [72, 230] on link "Facturas - Listado/Carga" at bounding box center [70, 222] width 141 height 27
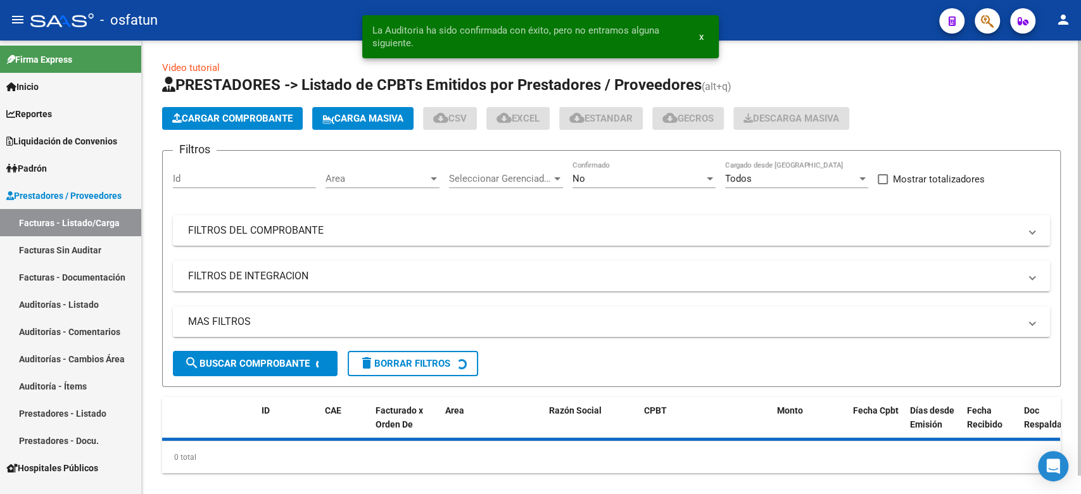
click at [230, 123] on span "Cargar Comprobante" at bounding box center [232, 118] width 120 height 11
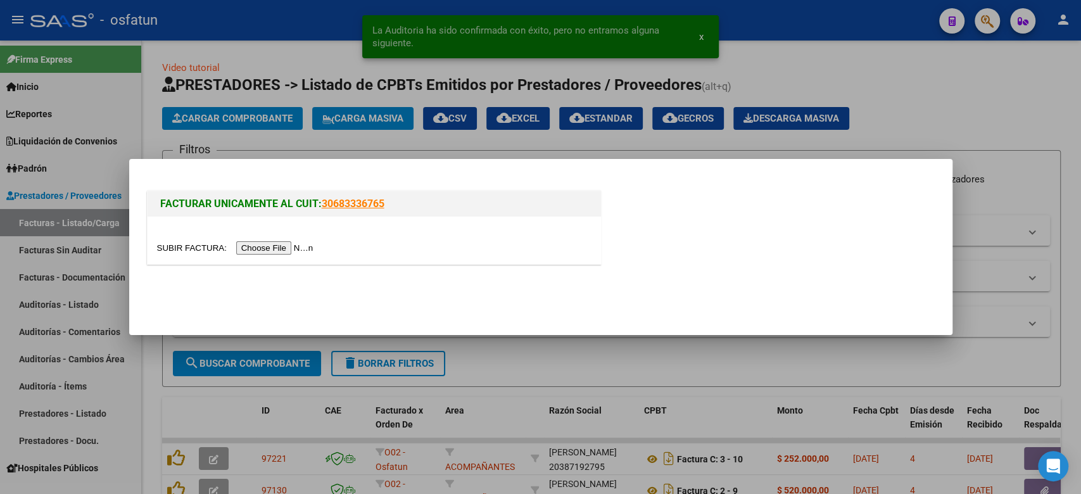
click at [289, 245] on input "file" at bounding box center [237, 247] width 160 height 13
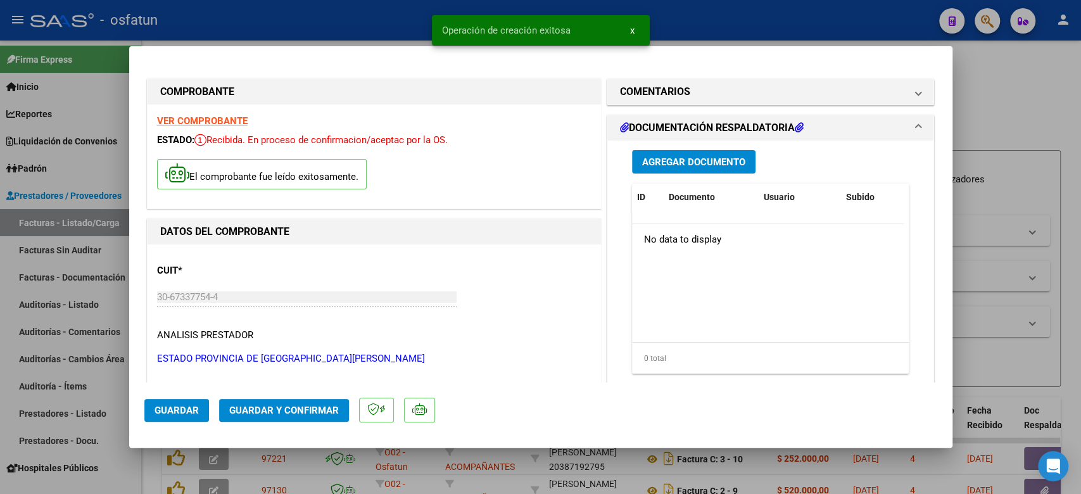
click at [313, 407] on span "Guardar y Confirmar" at bounding box center [284, 409] width 110 height 11
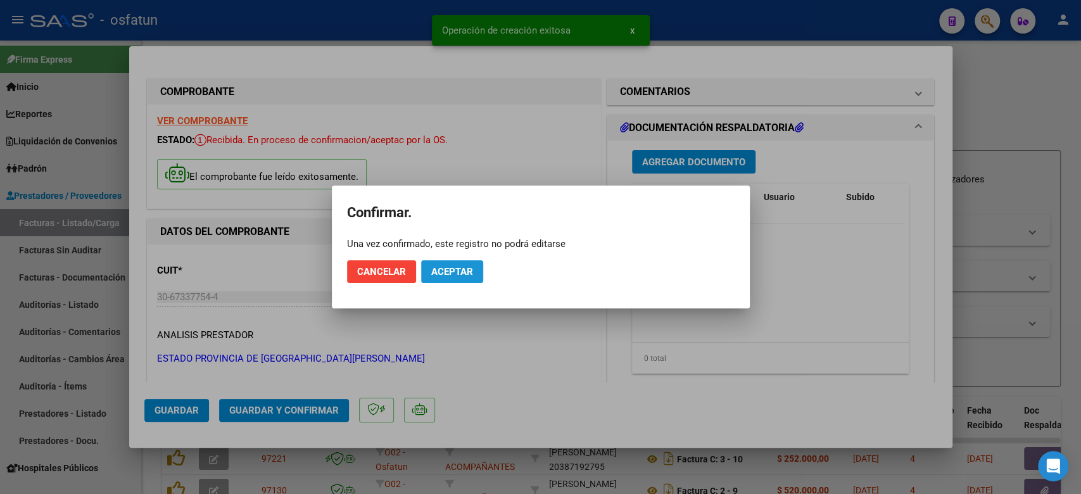
click at [461, 270] on span "Aceptar" at bounding box center [452, 271] width 42 height 11
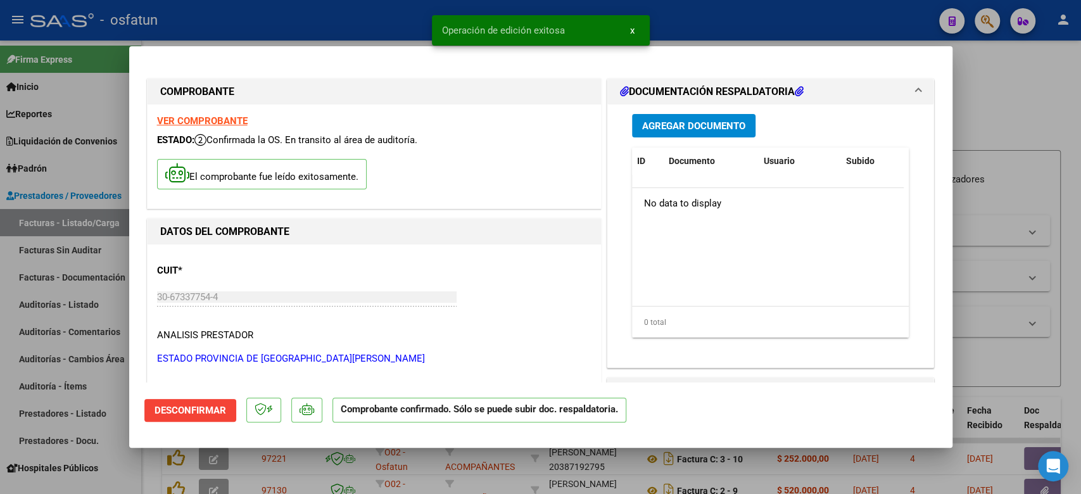
click at [1074, 213] on div at bounding box center [540, 247] width 1081 height 494
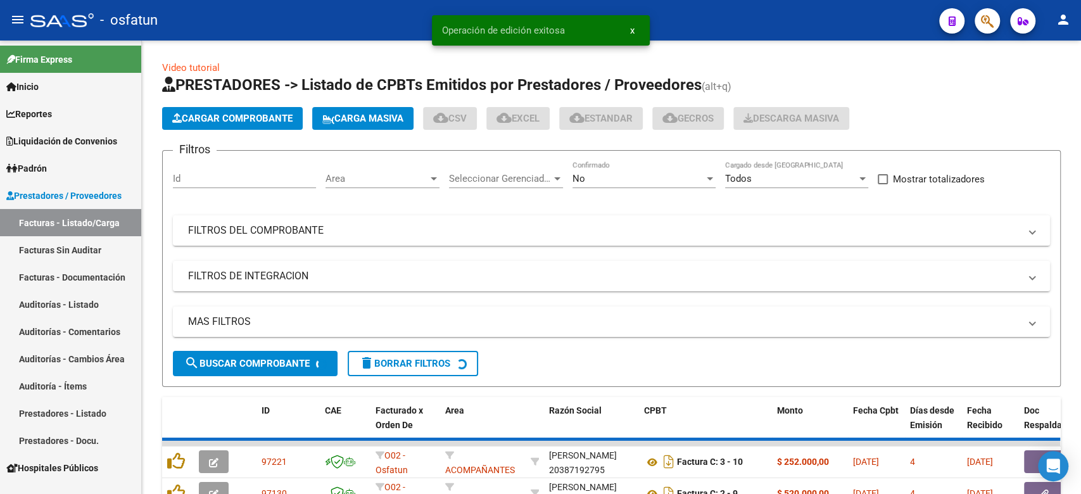
click at [73, 308] on link "Auditorías - Listado" at bounding box center [70, 304] width 141 height 27
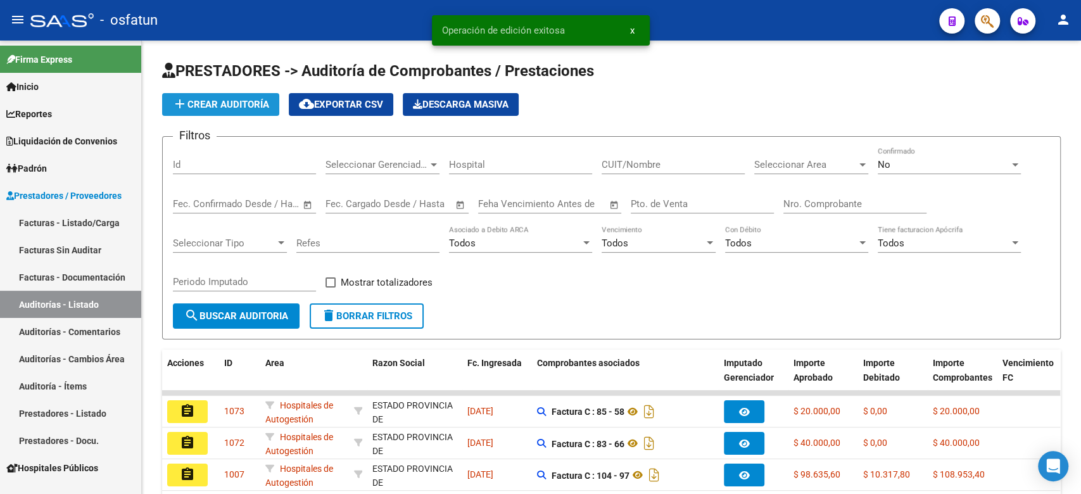
click at [237, 103] on span "add Crear Auditoría" at bounding box center [220, 104] width 97 height 11
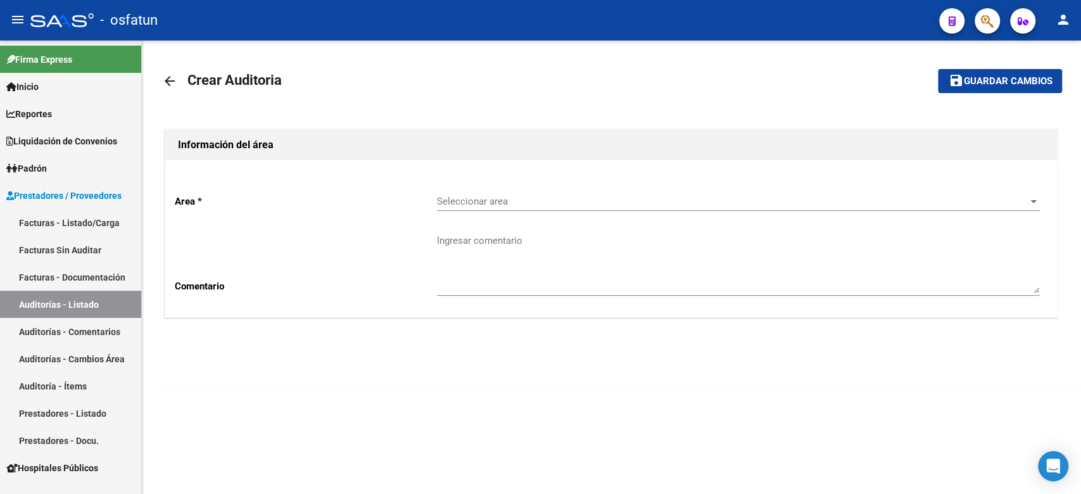
click at [446, 196] on span "Seleccionar area" at bounding box center [732, 201] width 591 height 11
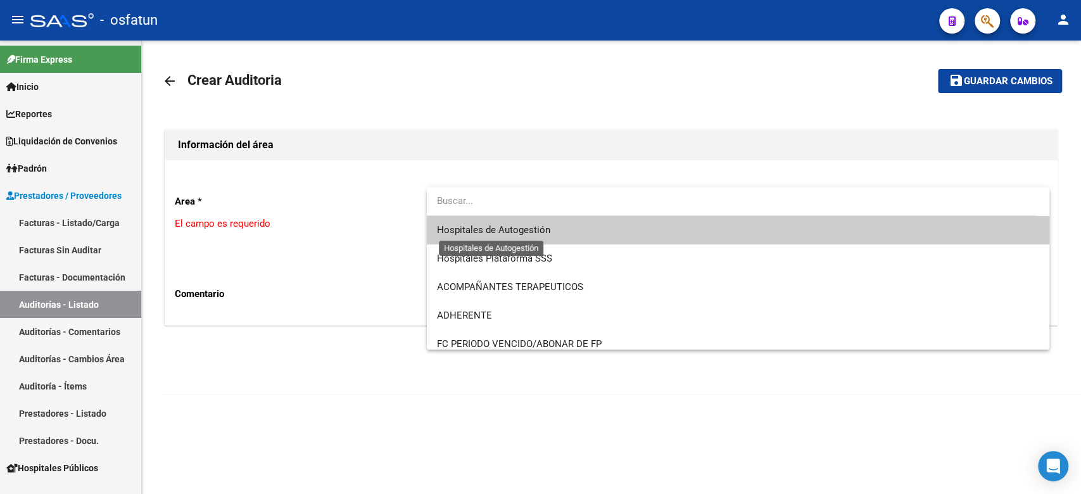
click at [451, 228] on span "Hospitales de Autogestión" at bounding box center [493, 229] width 113 height 11
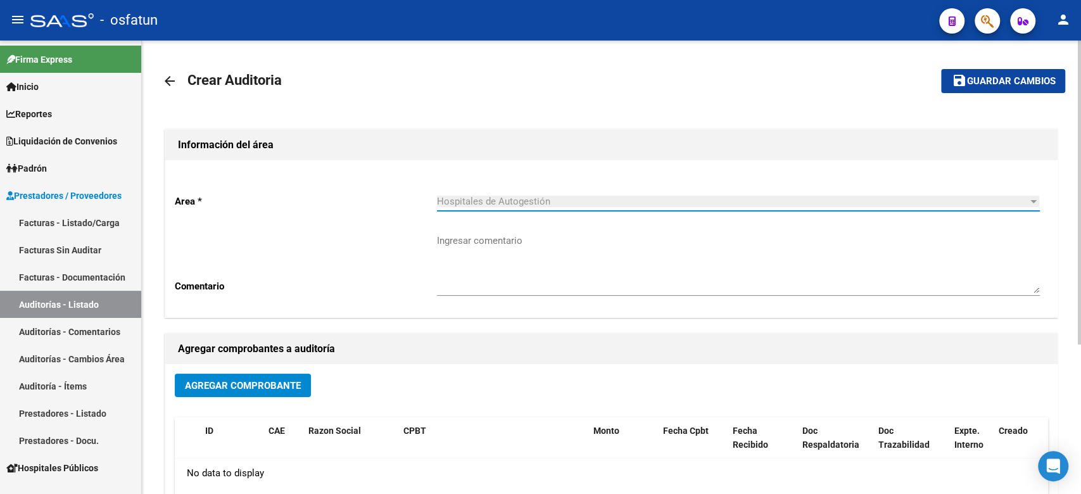
click at [251, 387] on span "Agregar Comprobante" at bounding box center [243, 385] width 116 height 11
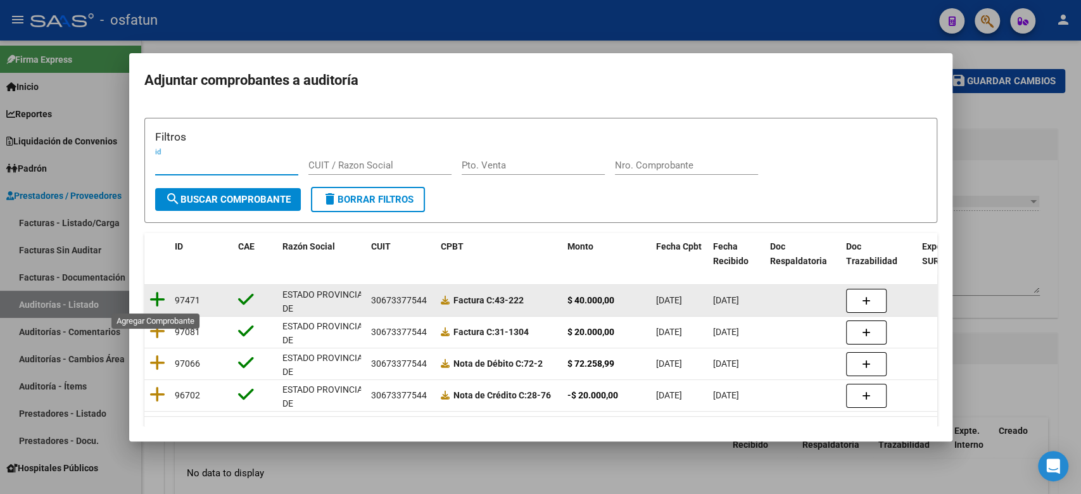
click at [161, 301] on icon at bounding box center [157, 300] width 16 height 18
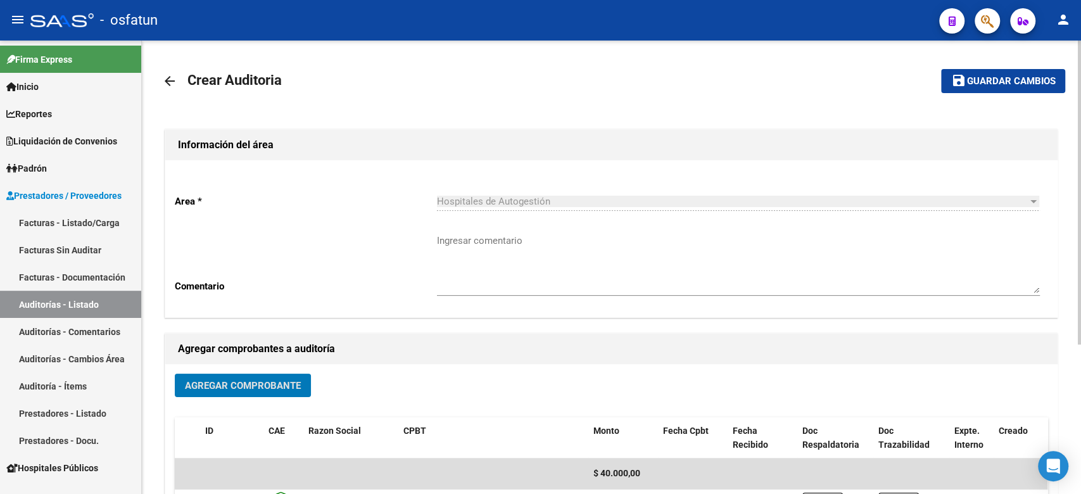
click at [991, 90] on button "save Guardar cambios" at bounding box center [1003, 80] width 124 height 23
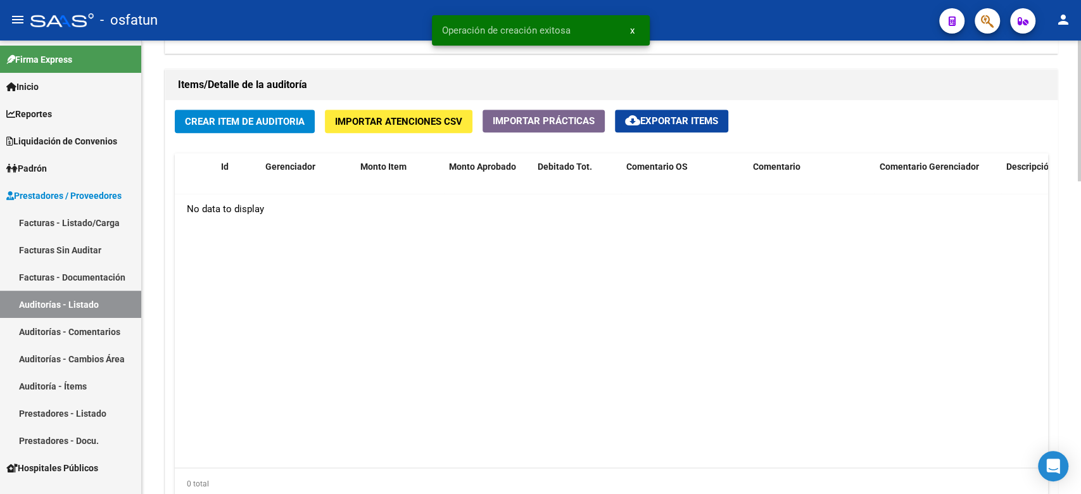
scroll to position [841, 0]
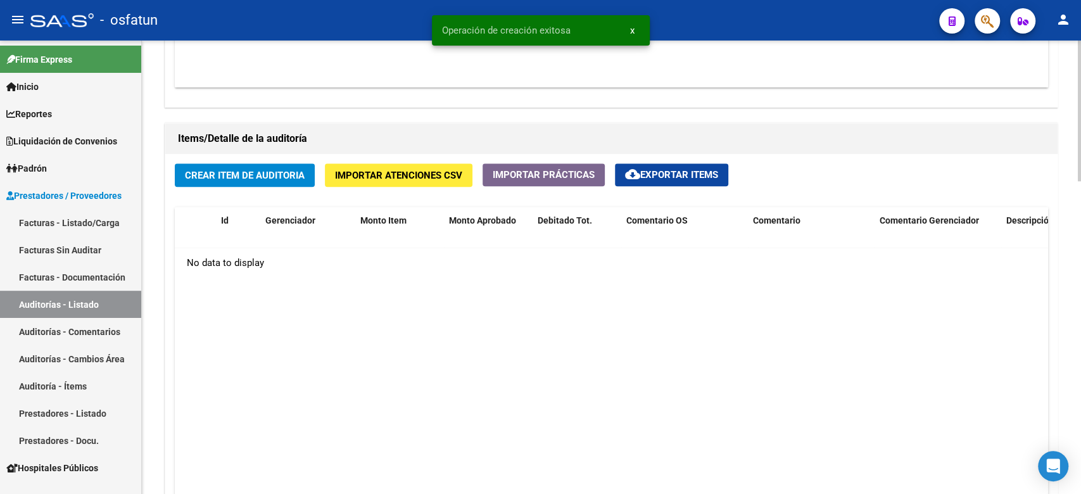
click at [253, 155] on div "Crear Item de Auditoria Importar Atenciones CSV Importar Prácticas cloud_downlo…" at bounding box center [611, 363] width 892 height 418
click at [253, 172] on span "Crear Item de Auditoria" at bounding box center [245, 175] width 120 height 11
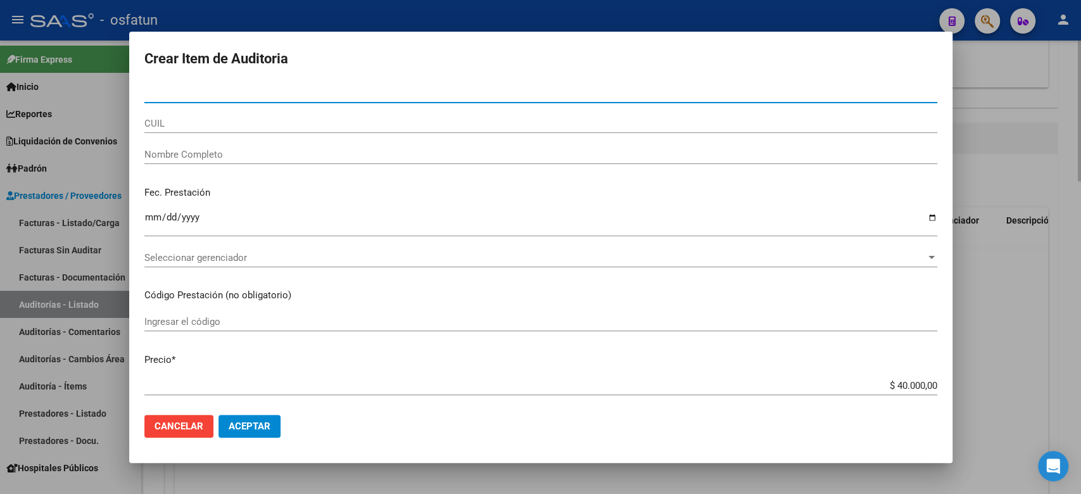
drag, startPoint x: 1079, startPoint y: 419, endPoint x: 1015, endPoint y: 409, distance: 65.4
click at [1079, 420] on div at bounding box center [540, 247] width 1081 height 494
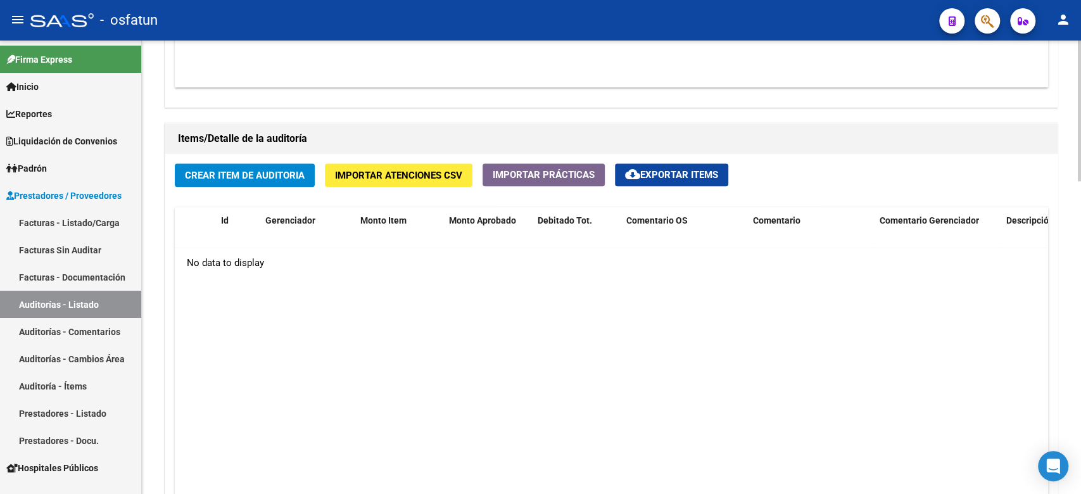
click at [246, 152] on div "Items/Detalle de la auditoría" at bounding box center [611, 138] width 892 height 30
click at [246, 160] on div "Crear Item de Auditoria Importar Atenciones CSV Importar Prácticas cloud_downlo…" at bounding box center [611, 363] width 892 height 418
click at [248, 172] on span "Crear Item de Auditoria" at bounding box center [245, 175] width 120 height 11
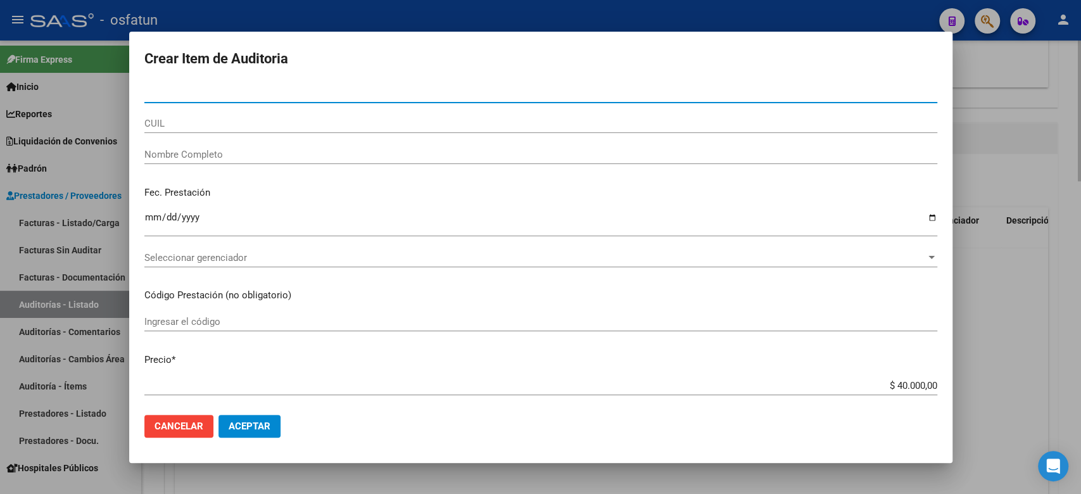
paste input "53177936"
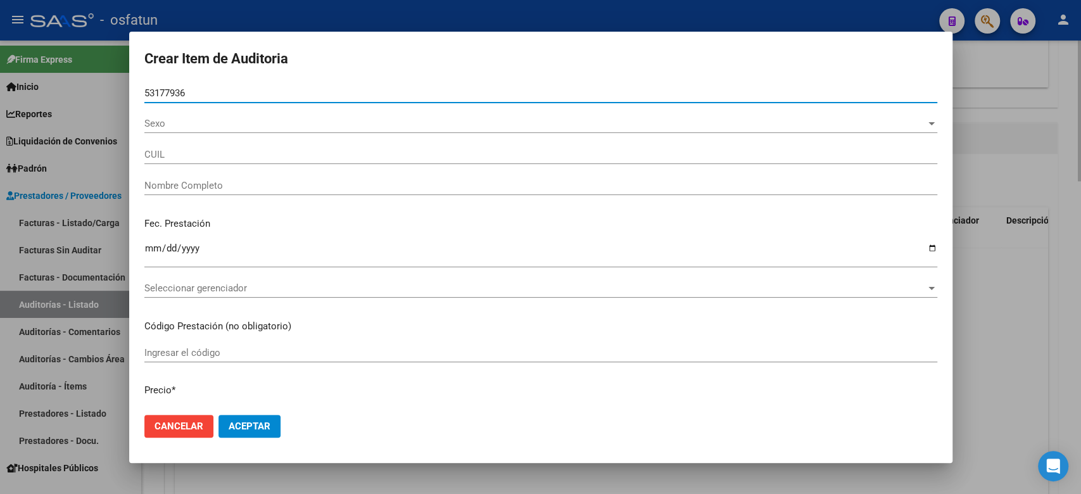
type input "53177936"
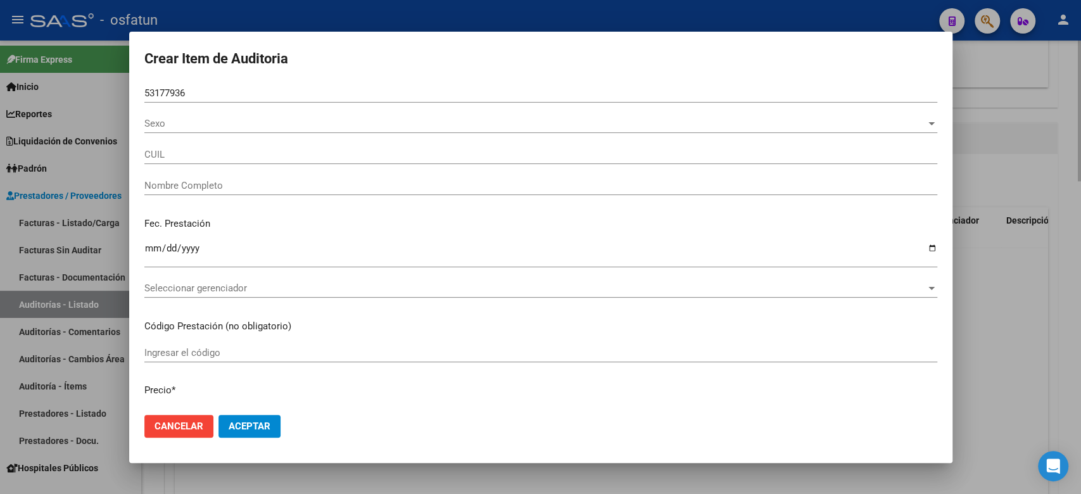
type input "20531779364"
type input "[PERSON_NAME]"
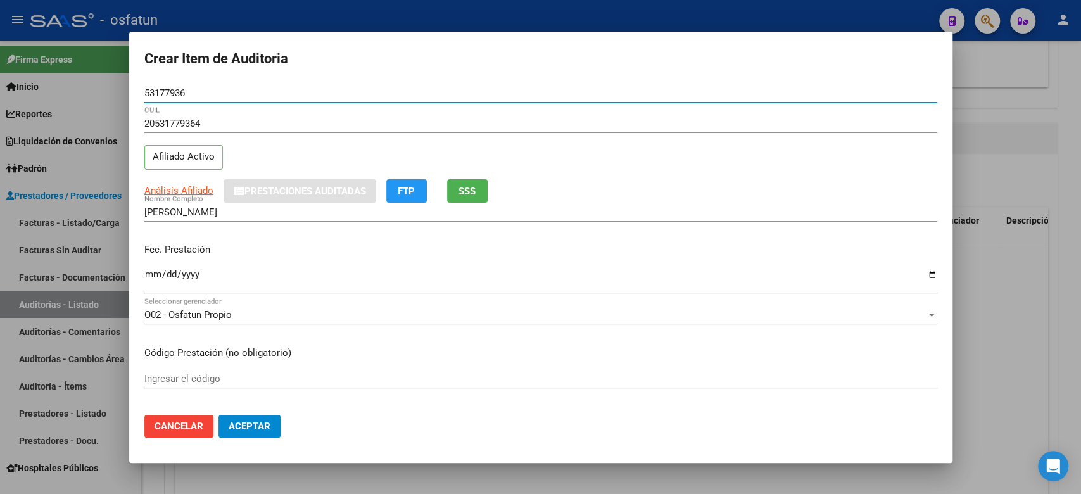
click at [151, 275] on input "Ingresar la fecha" at bounding box center [540, 279] width 793 height 20
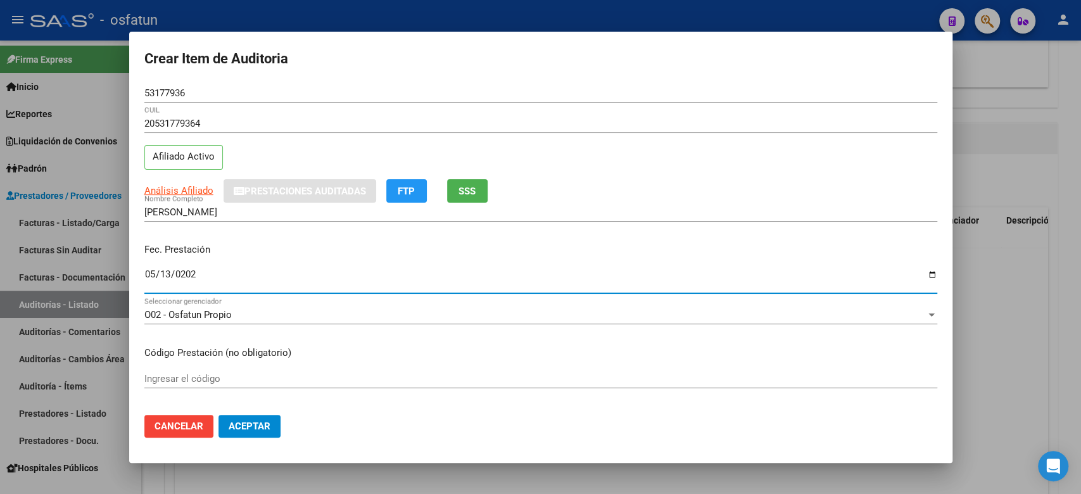
type input "[DATE]"
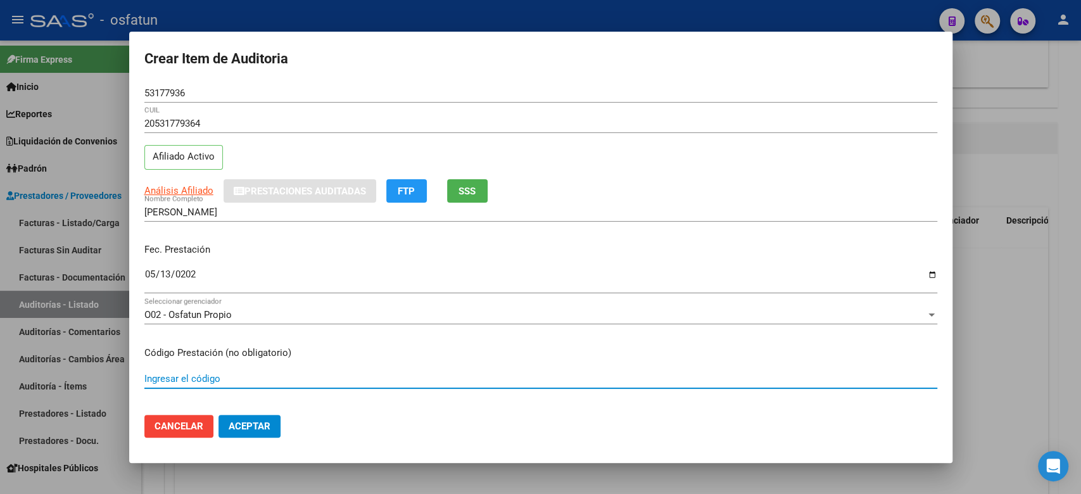
click at [222, 377] on input "Ingresar el código" at bounding box center [540, 378] width 793 height 11
type input "420101"
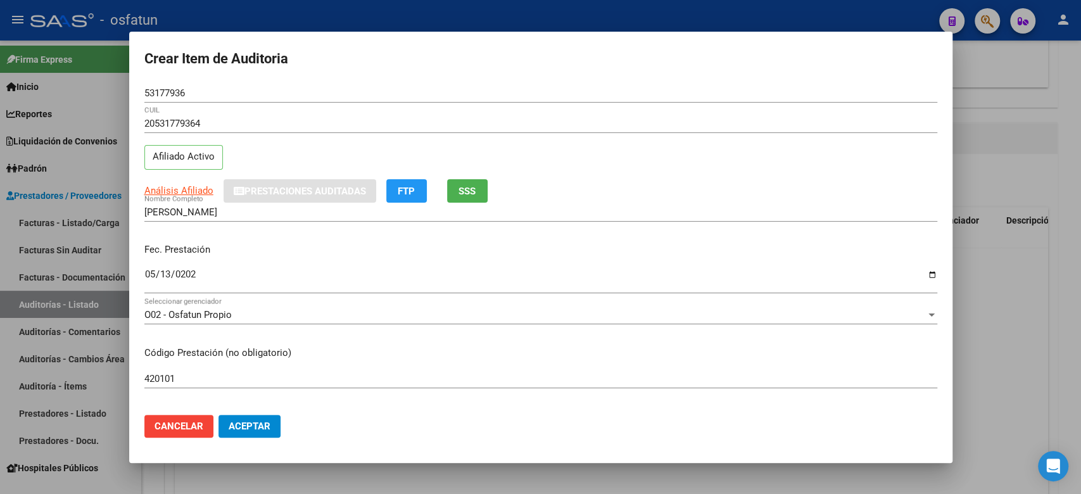
scroll to position [84, 0]
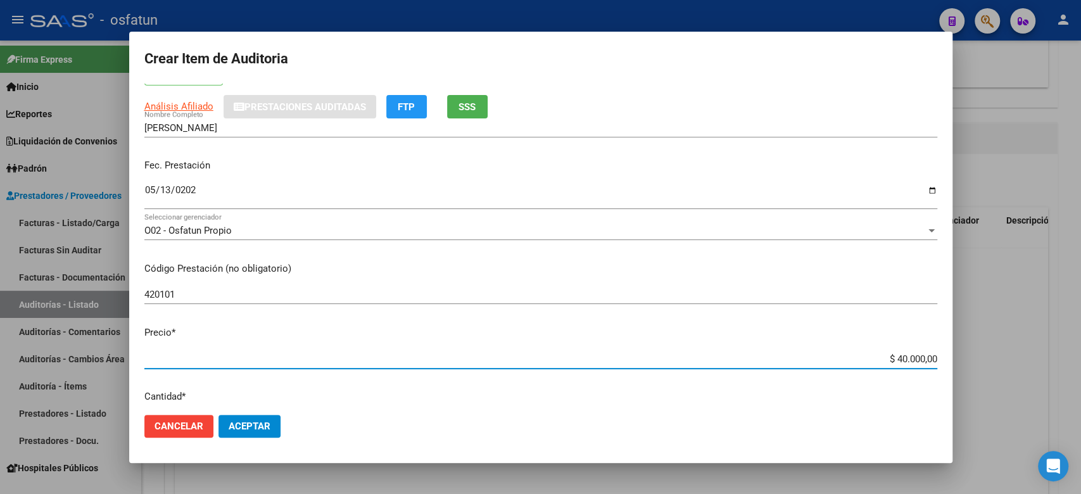
drag, startPoint x: 882, startPoint y: 359, endPoint x: 1079, endPoint y: 360, distance: 196.2
click at [1079, 360] on div "Crear Item de Auditoria 53177936 Nro Documento 20531779364 CUIL Afiliado Activo…" at bounding box center [540, 247] width 1081 height 494
type input "$ 0,02"
type input "$ 0,20"
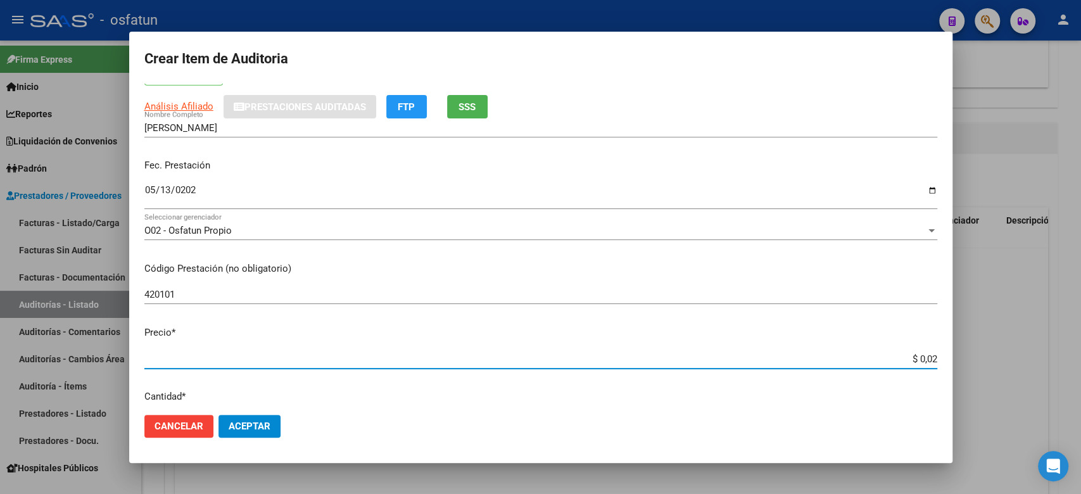
type input "$ 0,20"
type input "$ 2,00"
type input "$ 20,00"
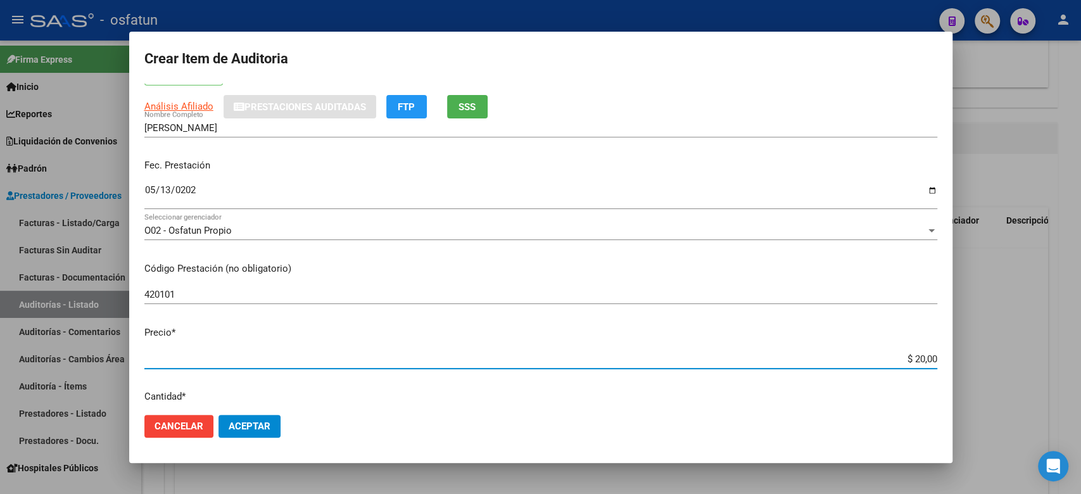
type input "$ 200,00"
type input "$ 2.000,00"
type input "$ 20.000,00"
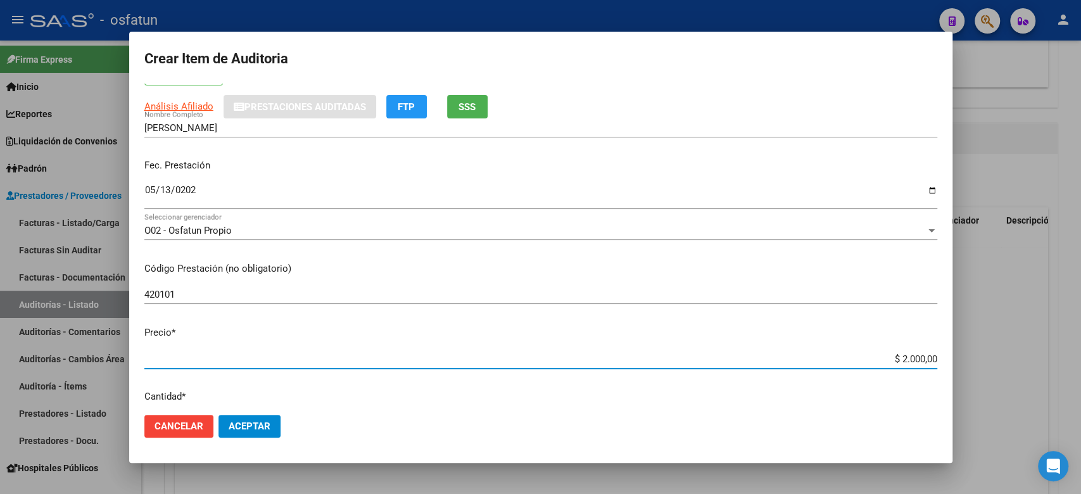
type input "$ 20.000,00"
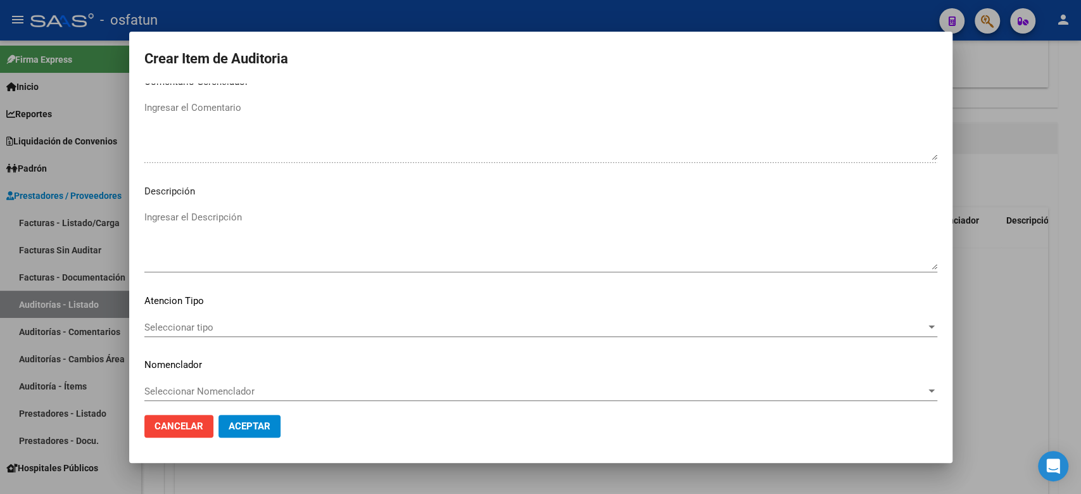
scroll to position [818, 0]
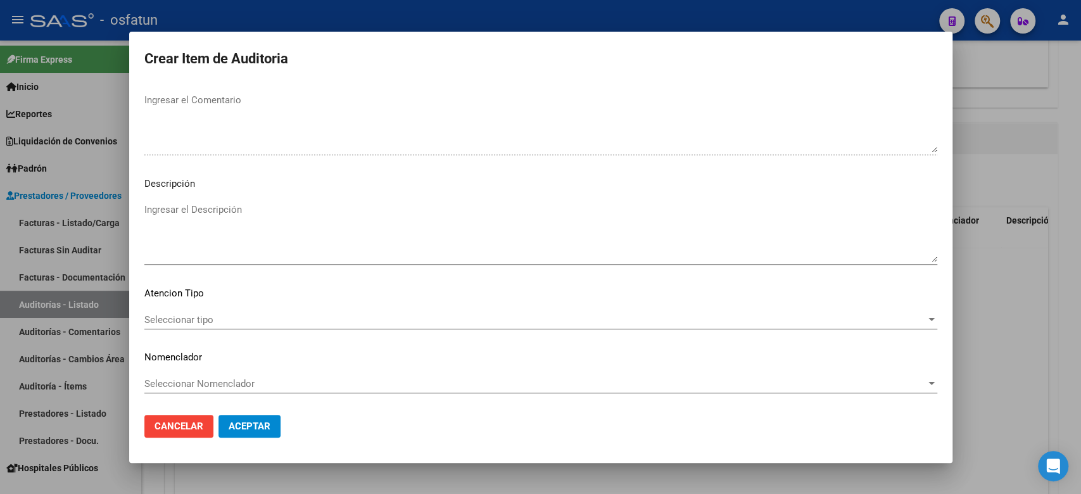
click at [222, 329] on div "Seleccionar tipo Seleccionar tipo" at bounding box center [540, 325] width 793 height 31
click at [216, 312] on div "Seleccionar tipo Seleccionar tipo" at bounding box center [540, 319] width 793 height 19
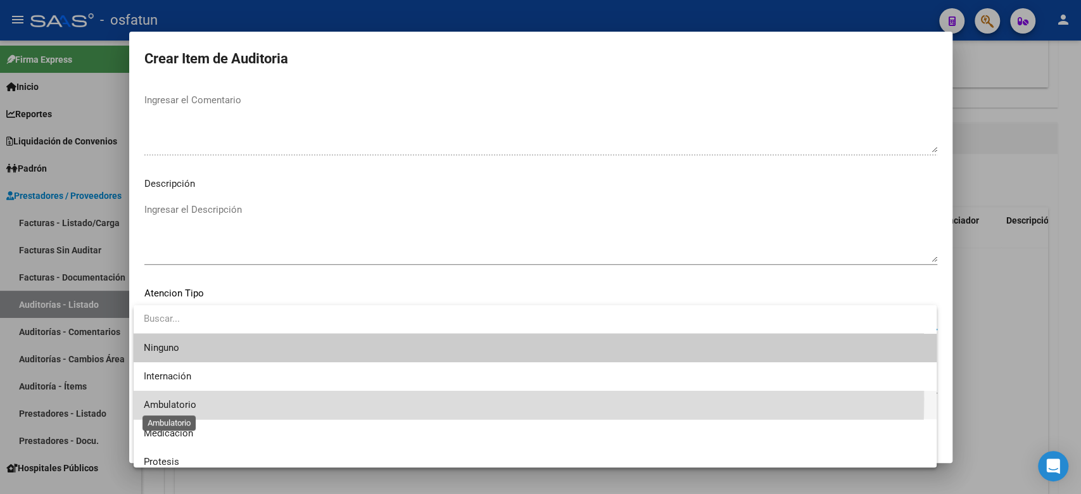
drag, startPoint x: 189, startPoint y: 399, endPoint x: 193, endPoint y: 377, distance: 21.9
click at [189, 398] on span "Ambulatorio" at bounding box center [535, 405] width 782 height 28
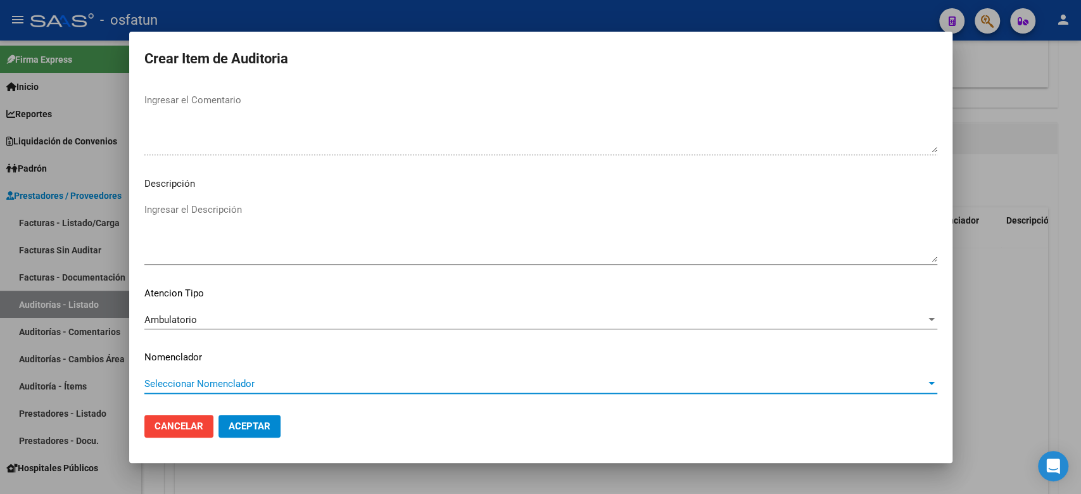
click at [193, 378] on span "Seleccionar Nomenclador" at bounding box center [534, 383] width 781 height 11
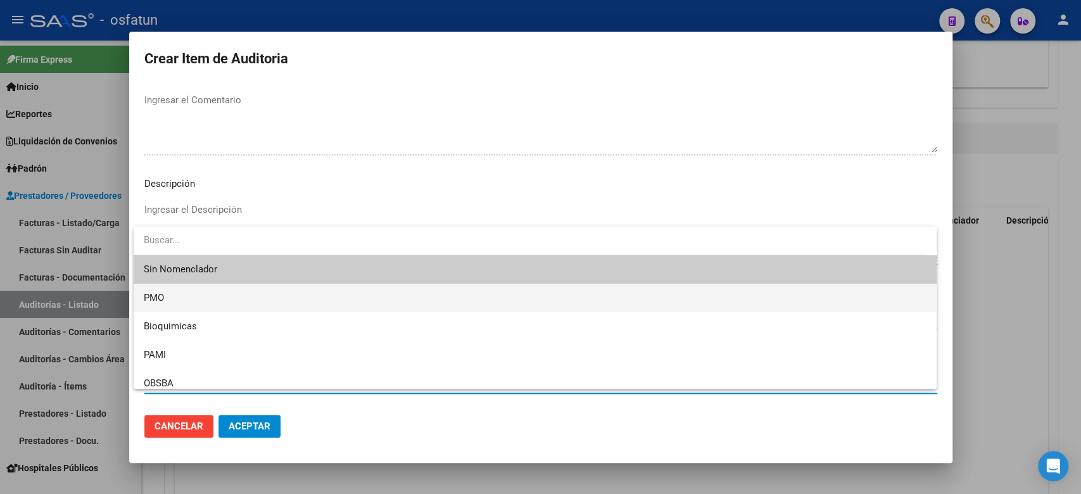
click at [207, 301] on span "PMO" at bounding box center [535, 298] width 782 height 28
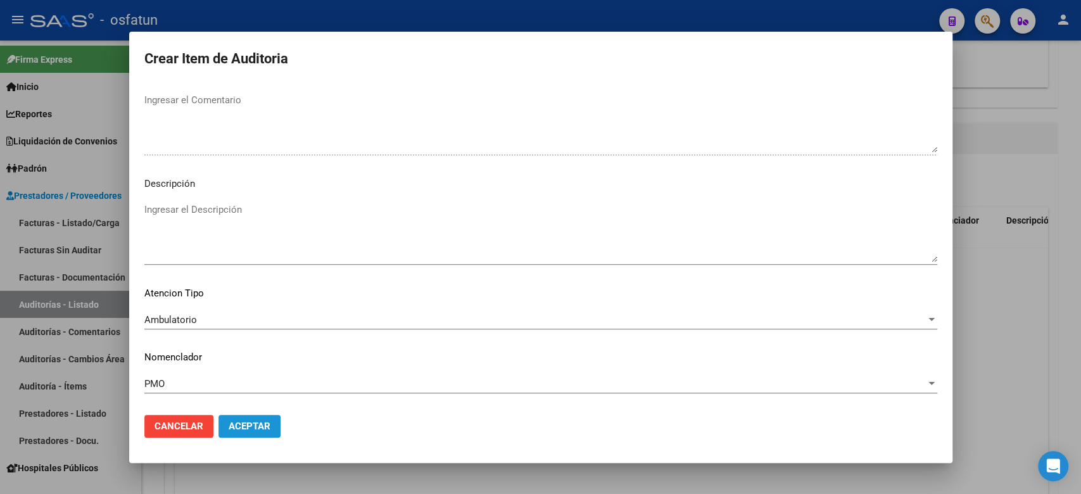
click at [254, 432] on button "Aceptar" at bounding box center [249, 426] width 62 height 23
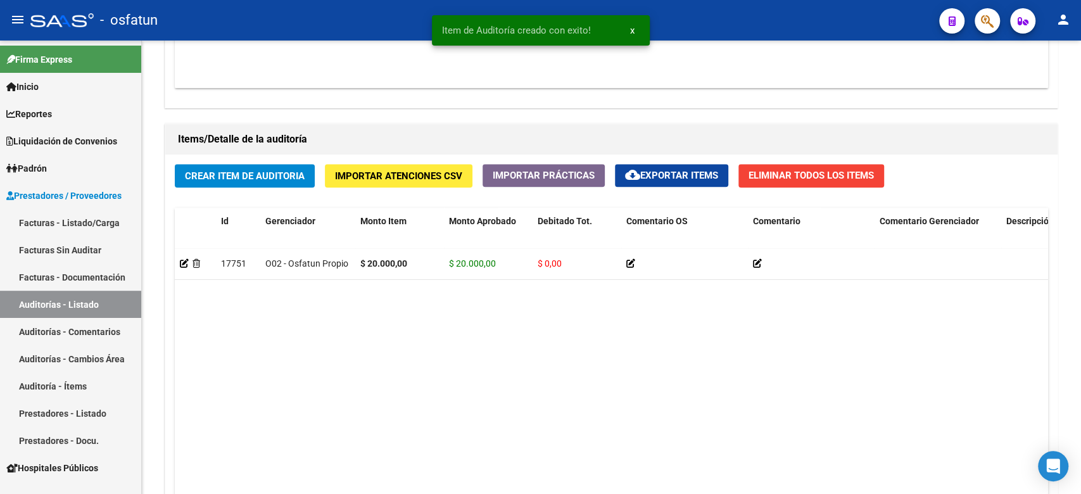
scroll to position [841, 0]
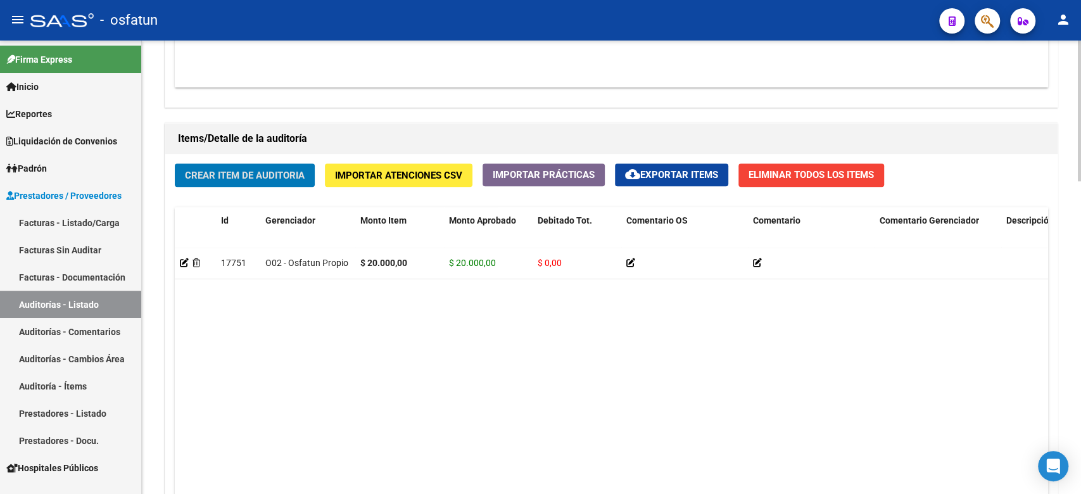
click at [258, 174] on span "Crear Item de Auditoria" at bounding box center [245, 175] width 120 height 11
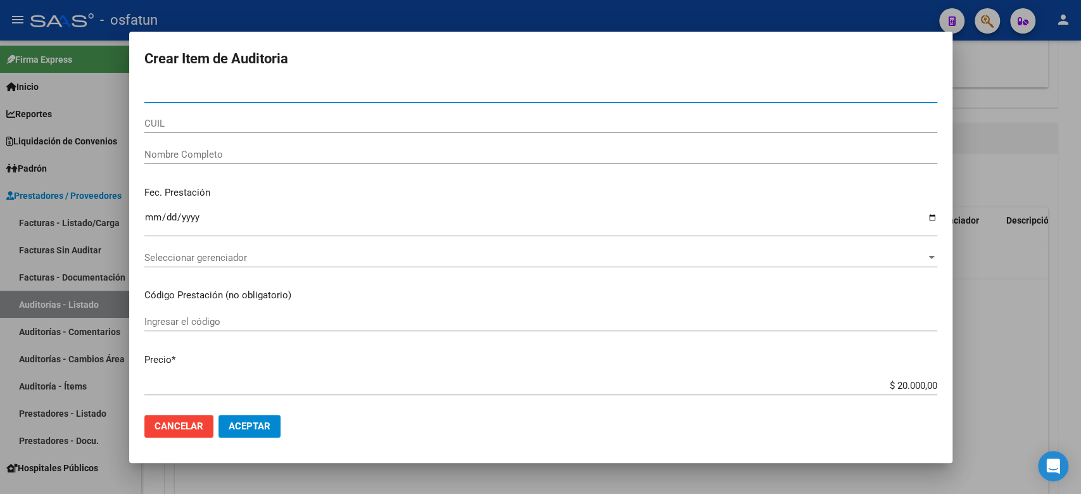
paste input "27805542"
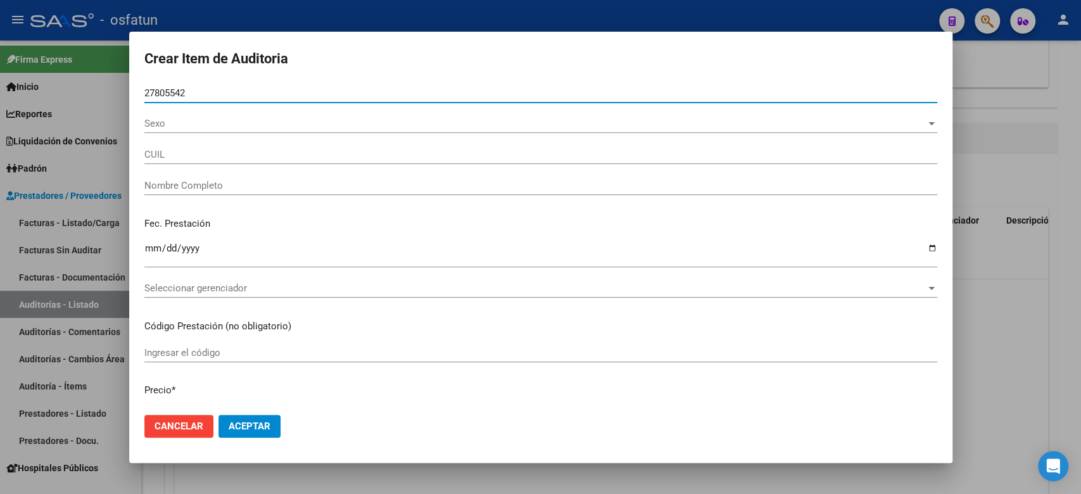
type input "27805542"
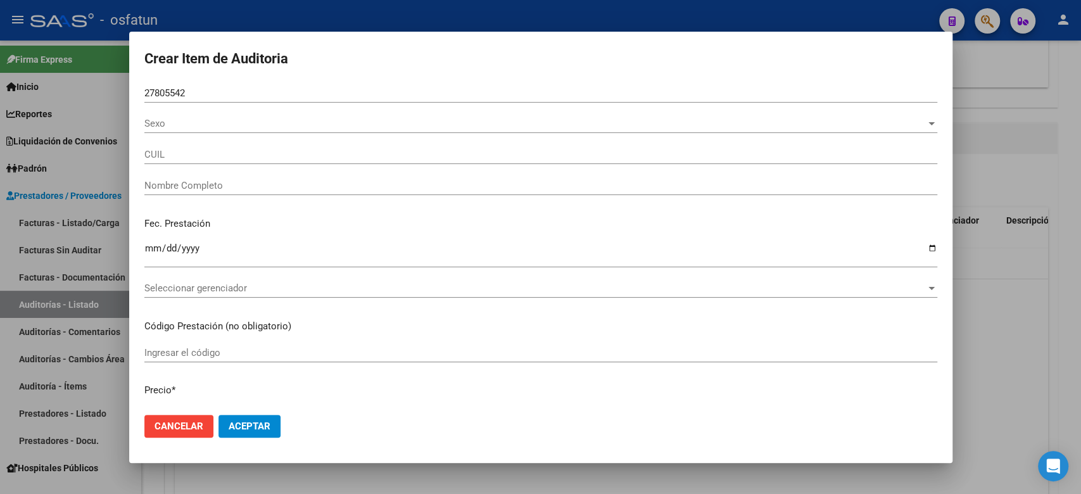
type input "27278055421"
type input "[PERSON_NAME] [PERSON_NAME]"
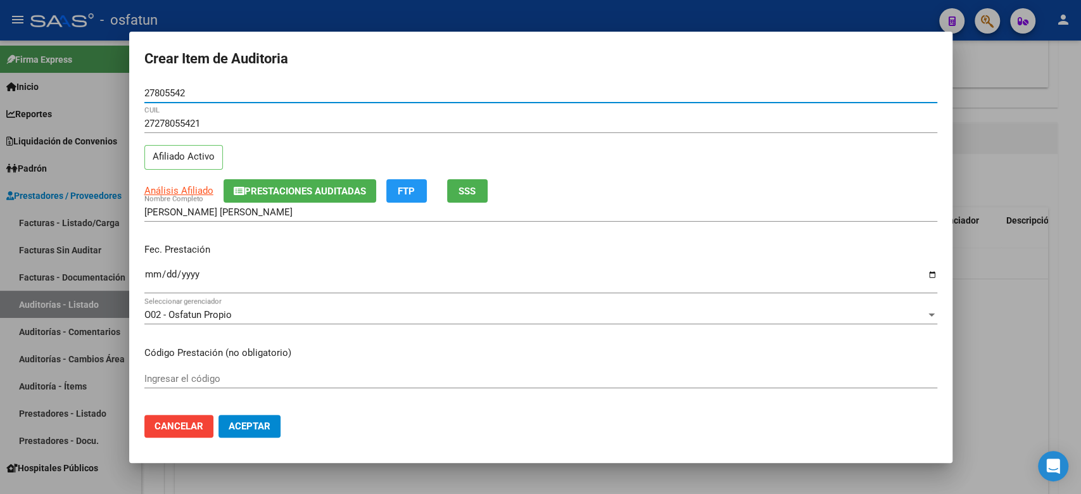
click at [147, 274] on input "Ingresar la fecha" at bounding box center [540, 279] width 793 height 20
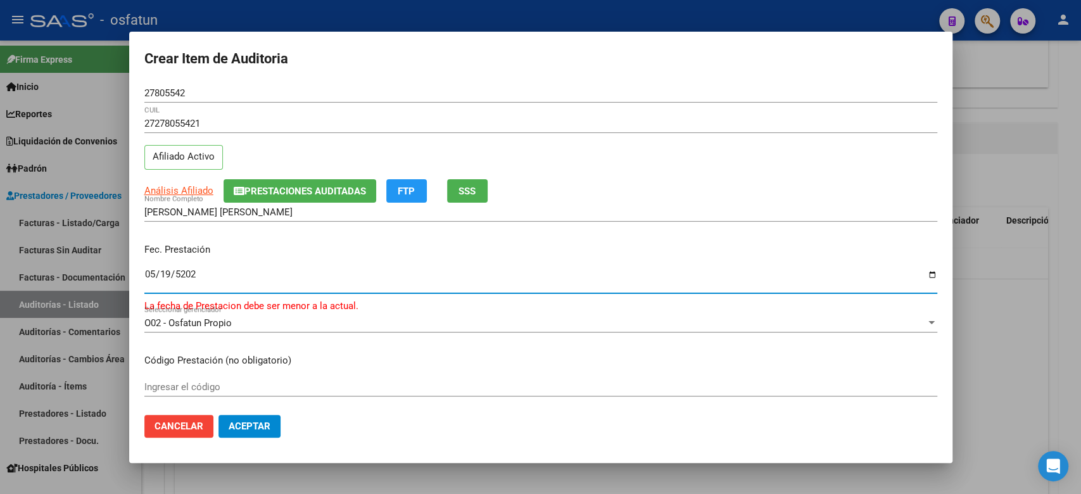
type input "[DATE]"
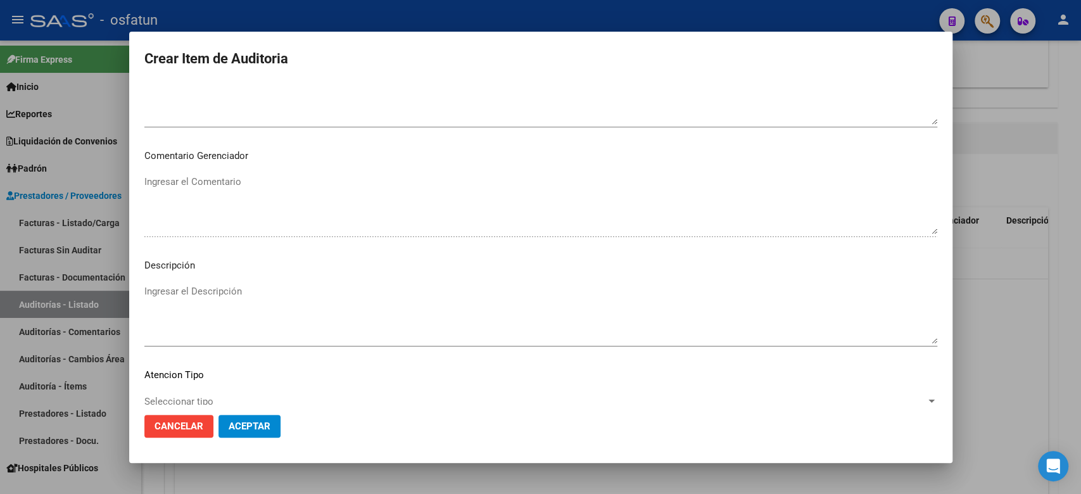
scroll to position [818, 0]
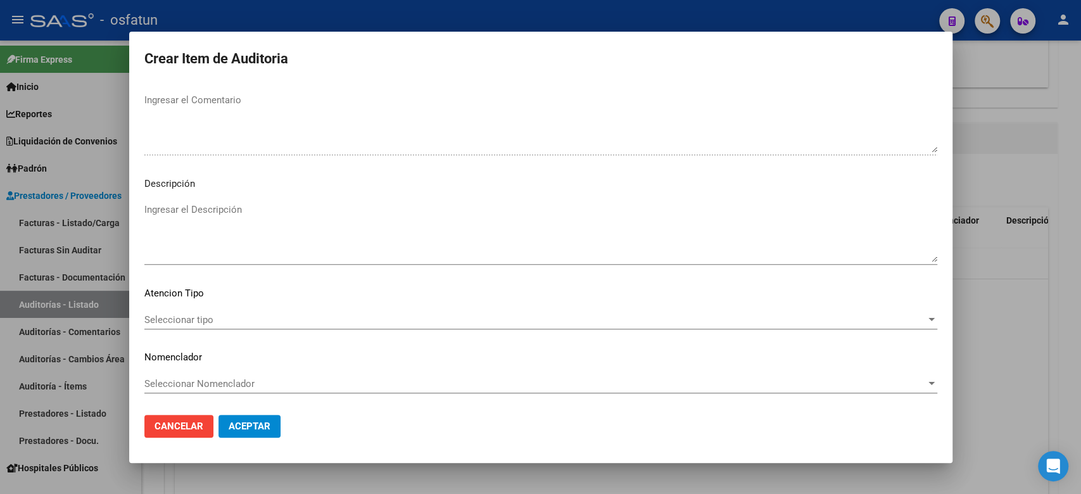
click at [201, 322] on span "Seleccionar tipo" at bounding box center [534, 319] width 781 height 11
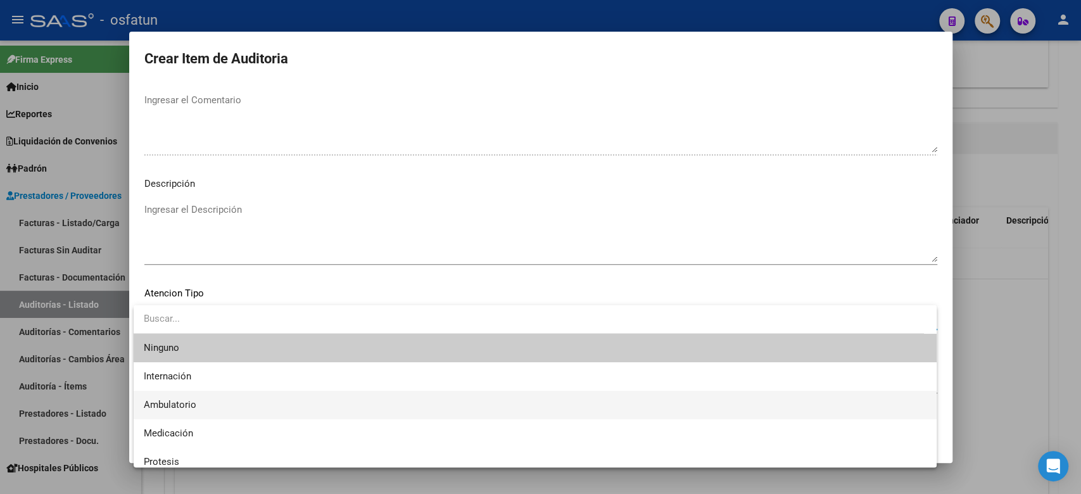
click at [212, 408] on span "Ambulatorio" at bounding box center [535, 405] width 782 height 28
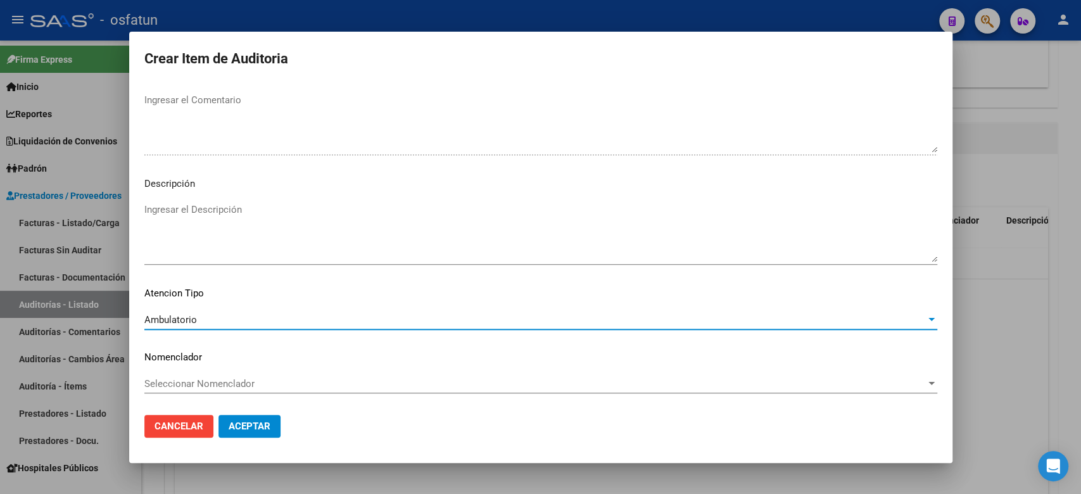
click at [200, 383] on span "Seleccionar Nomenclador" at bounding box center [534, 383] width 781 height 11
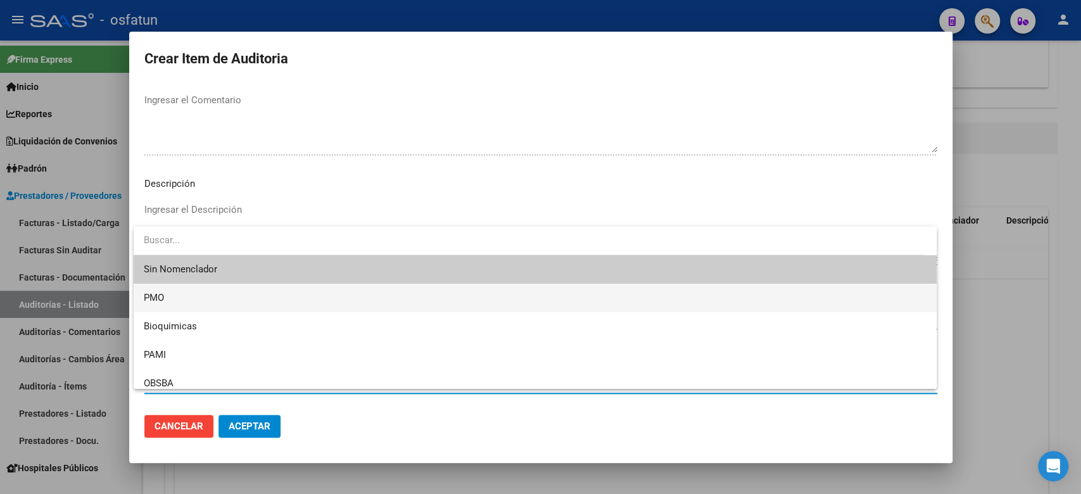
click at [181, 301] on span "PMO" at bounding box center [535, 298] width 782 height 28
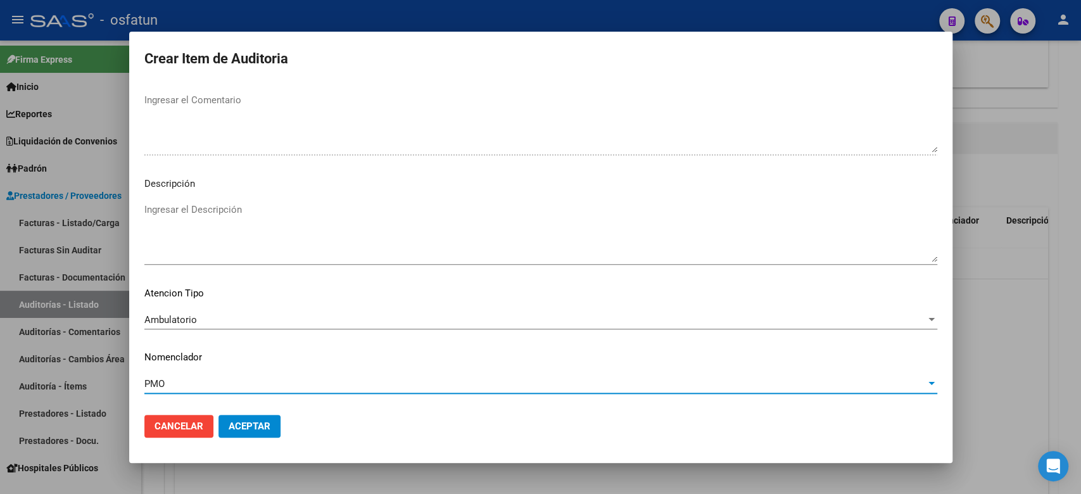
drag, startPoint x: 253, startPoint y: 428, endPoint x: 256, endPoint y: 420, distance: 8.0
click at [253, 428] on span "Aceptar" at bounding box center [250, 425] width 42 height 11
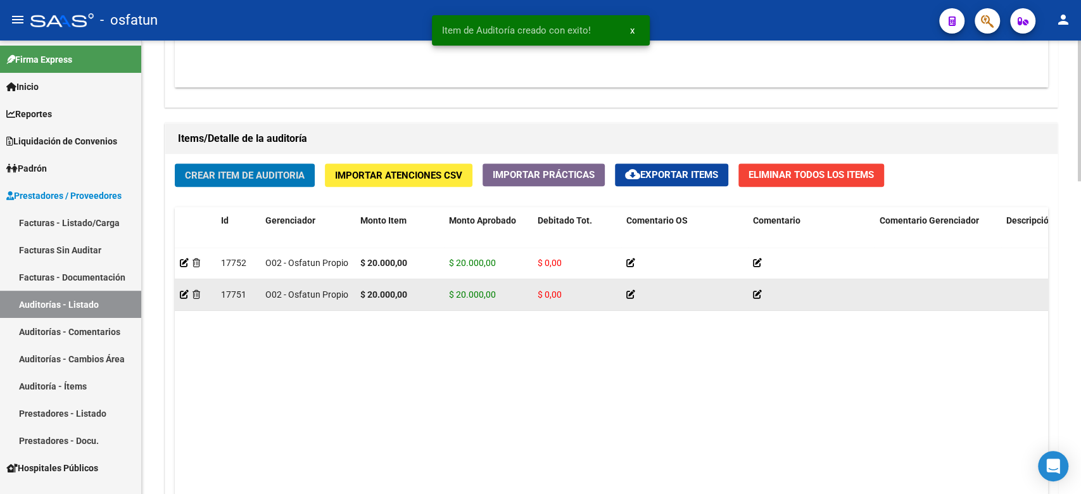
scroll to position [1010, 0]
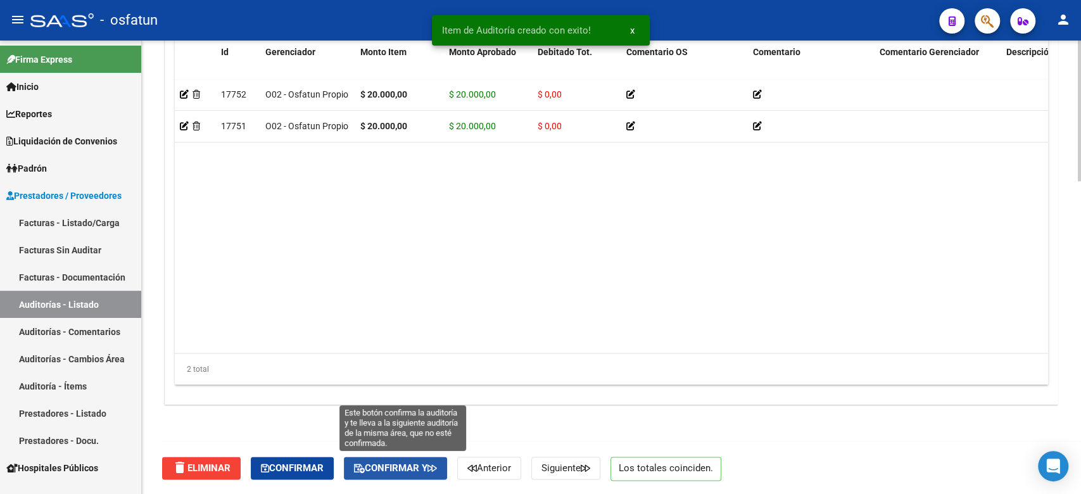
click at [429, 468] on span "Confirmar y" at bounding box center [395, 467] width 83 height 11
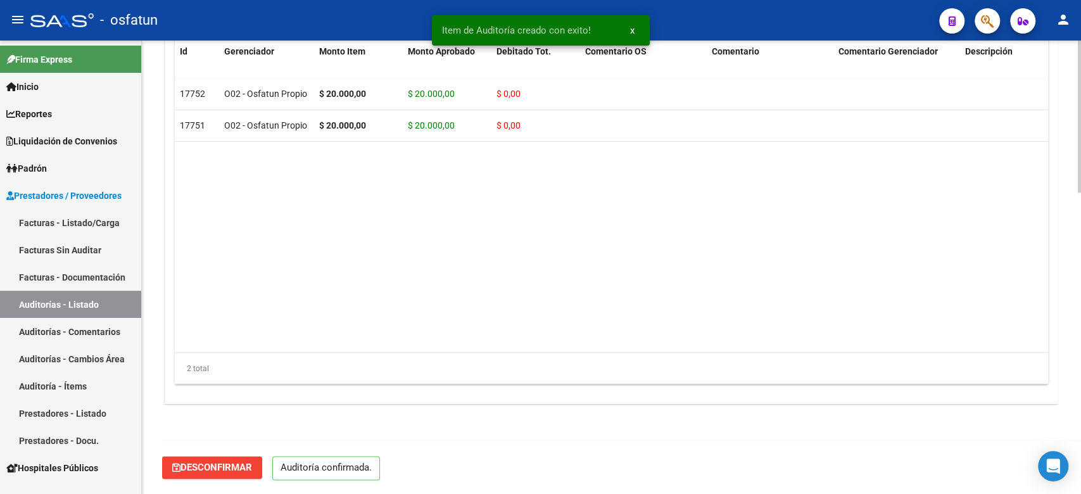
scroll to position [896, 0]
type input "202510"
